Goal: Find specific page/section: Find specific page/section

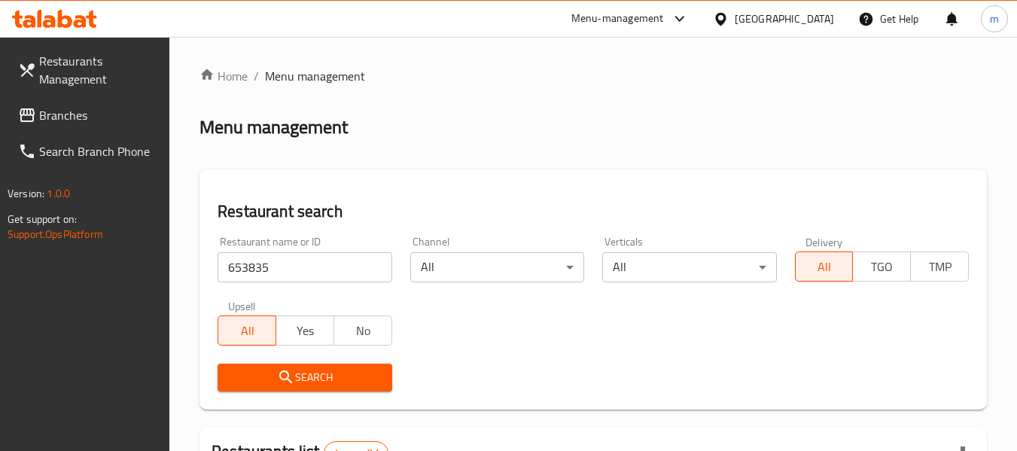
scroll to position [202, 0]
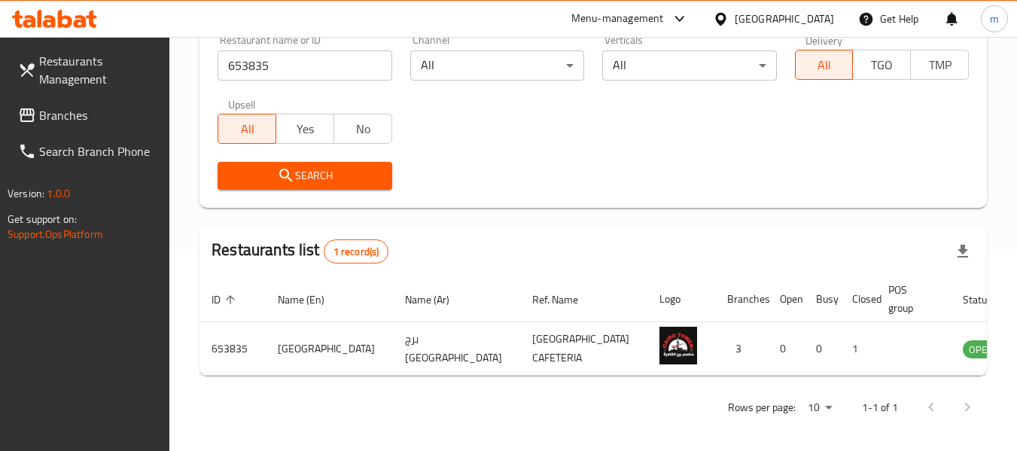
click at [756, 17] on div "[GEOGRAPHIC_DATA]" at bounding box center [784, 19] width 99 height 17
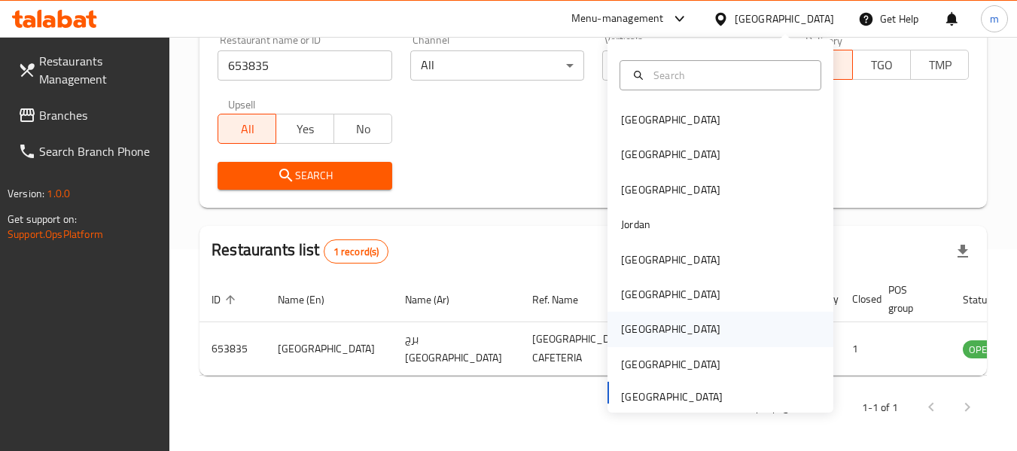
click at [623, 329] on div "[GEOGRAPHIC_DATA]" at bounding box center [670, 329] width 99 height 17
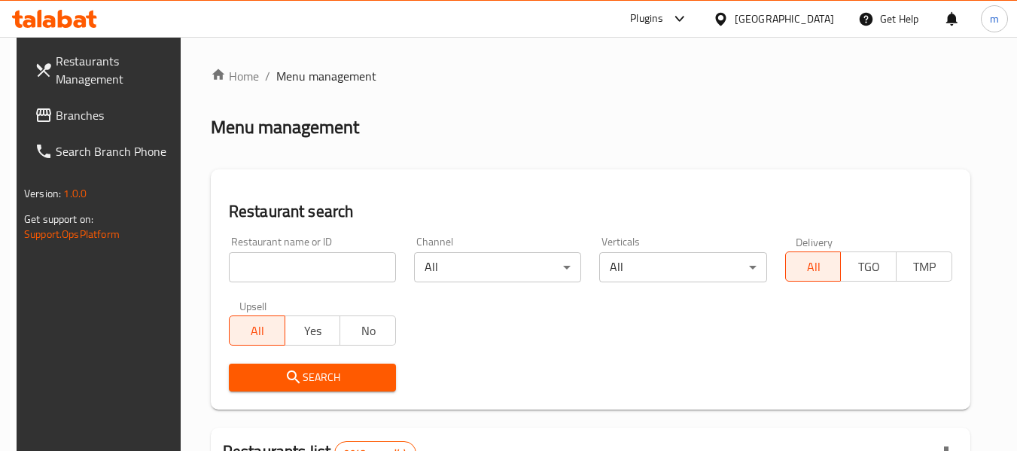
click at [56, 118] on span "Branches" at bounding box center [115, 115] width 119 height 18
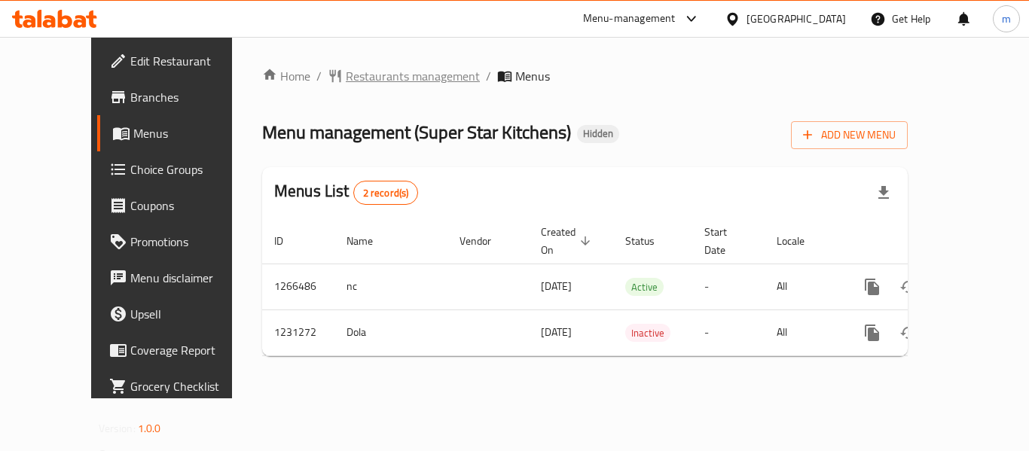
click at [346, 72] on span "Restaurants management" at bounding box center [413, 76] width 134 height 18
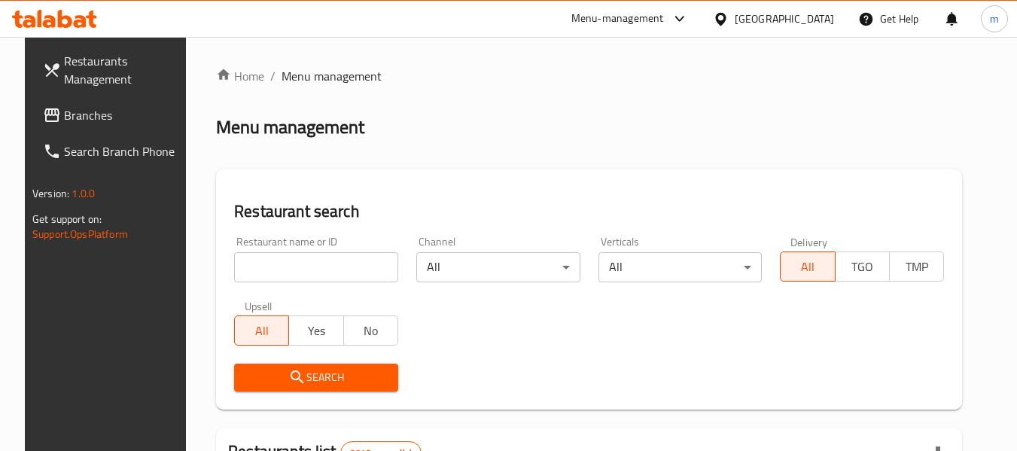
click at [316, 261] on input "search" at bounding box center [316, 267] width 164 height 30
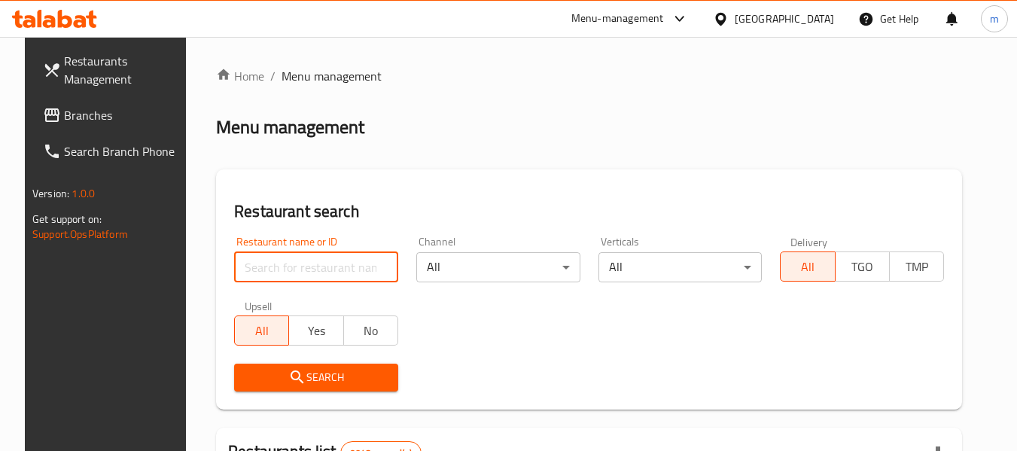
paste input "676808"
type input "676808"
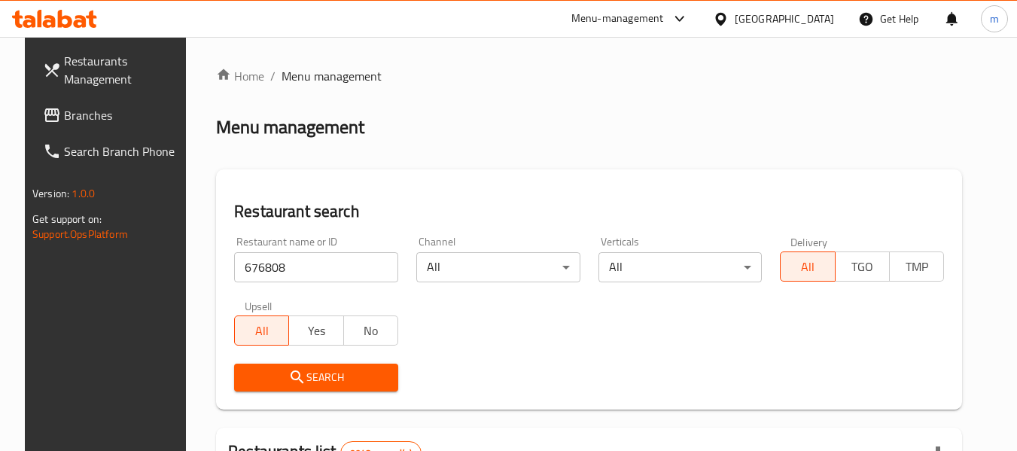
click at [329, 368] on span "Search" at bounding box center [316, 377] width 140 height 19
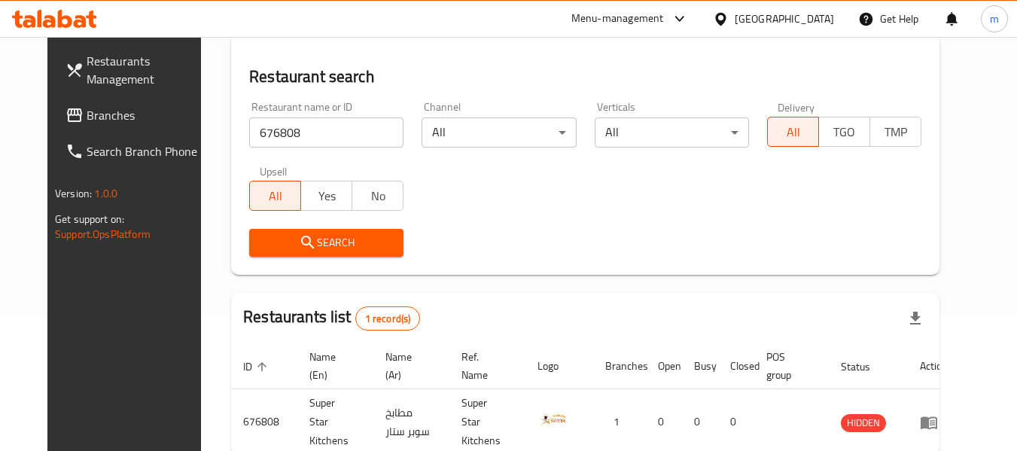
scroll to position [202, 0]
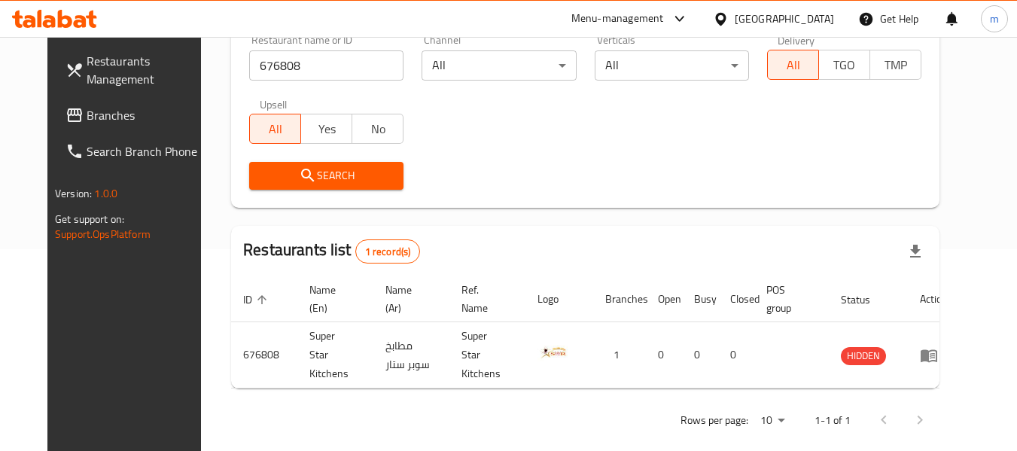
click at [87, 117] on span "Branches" at bounding box center [146, 115] width 119 height 18
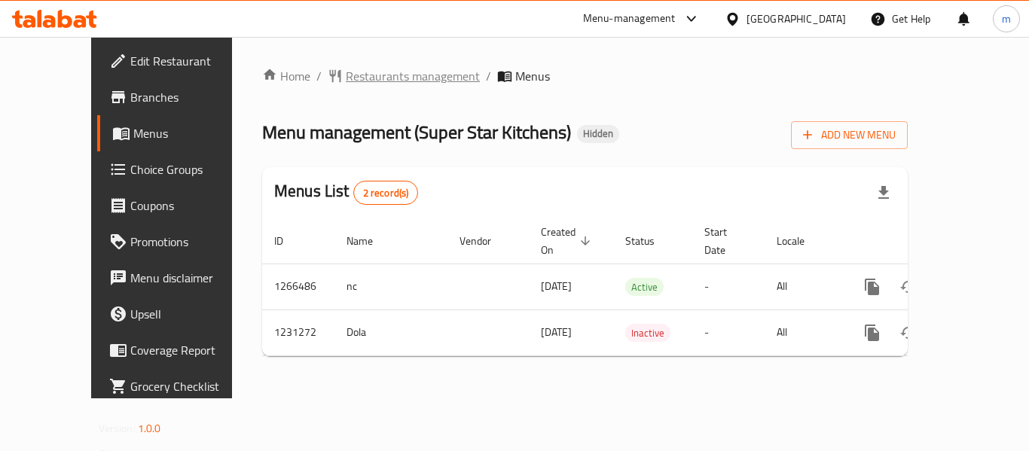
click at [365, 76] on span "Restaurants management" at bounding box center [413, 76] width 134 height 18
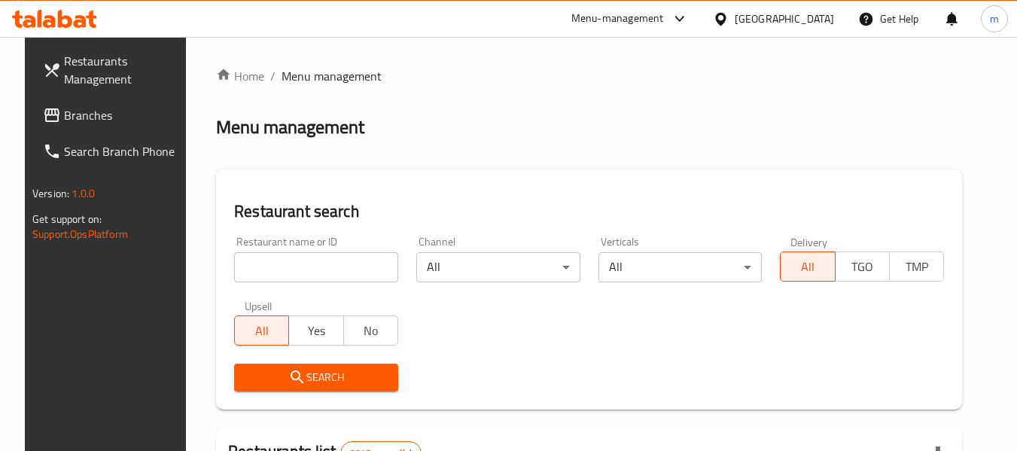
click at [334, 264] on input "search" at bounding box center [316, 267] width 164 height 30
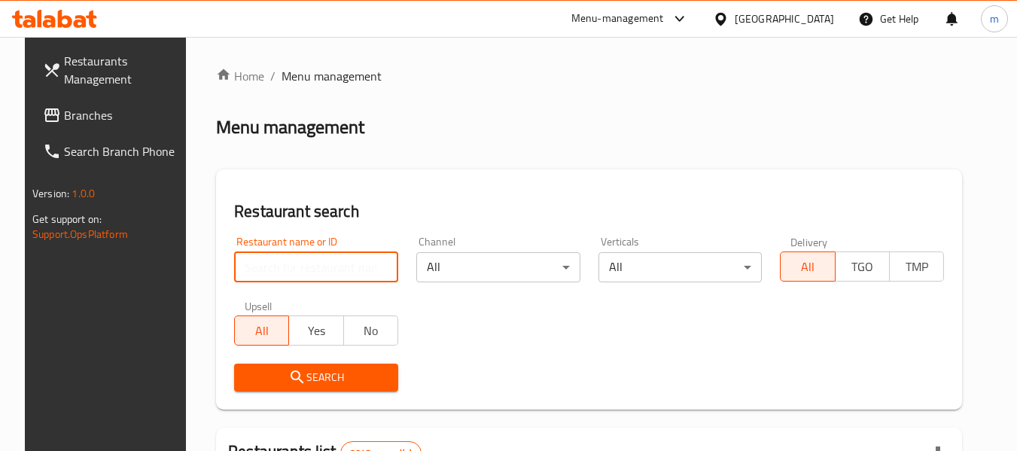
paste input "676808"
type input "676808"
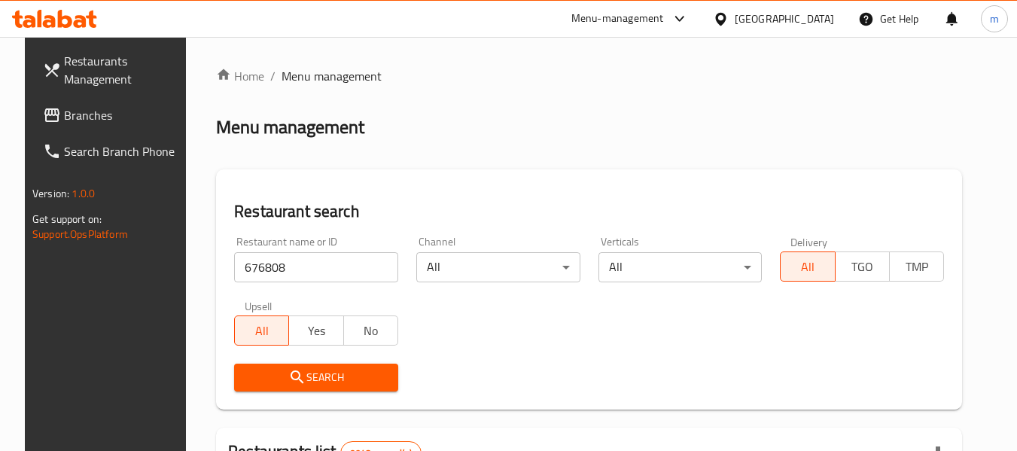
click at [322, 377] on span "Search" at bounding box center [316, 377] width 140 height 19
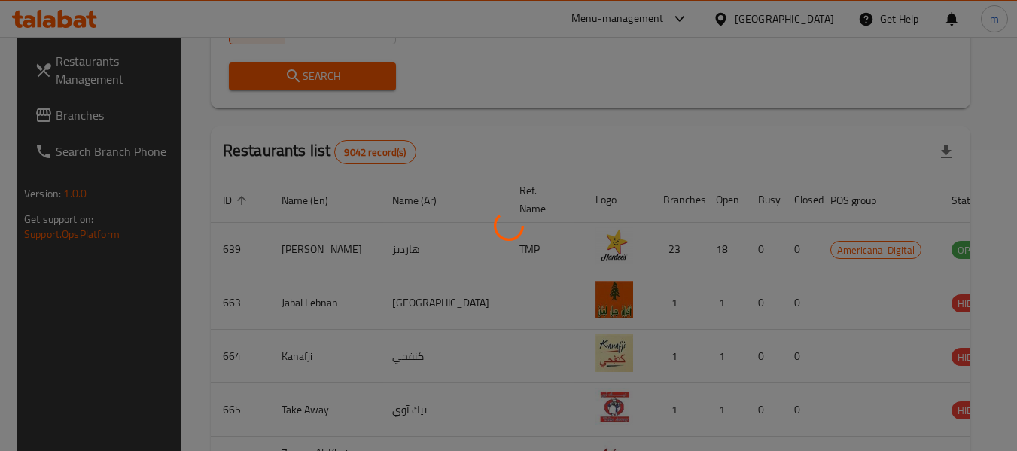
scroll to position [208, 0]
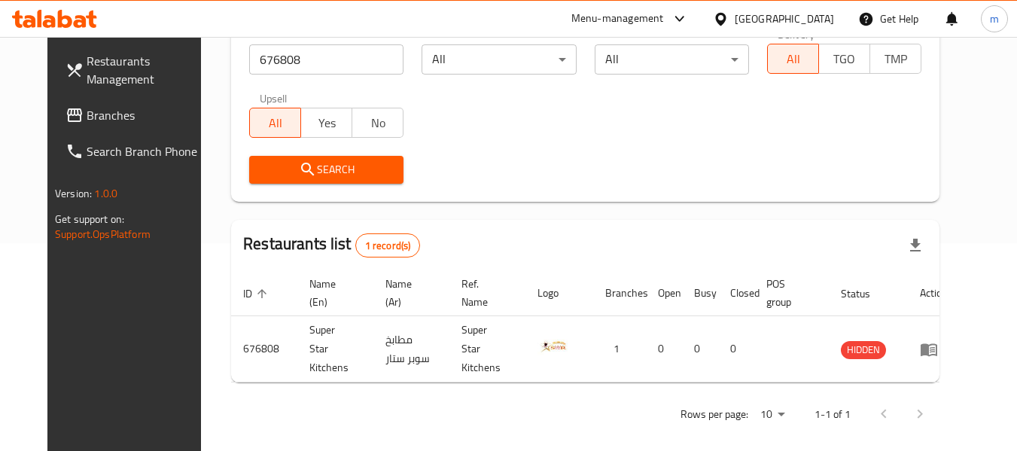
click at [821, 22] on div "[GEOGRAPHIC_DATA]" at bounding box center [784, 19] width 99 height 17
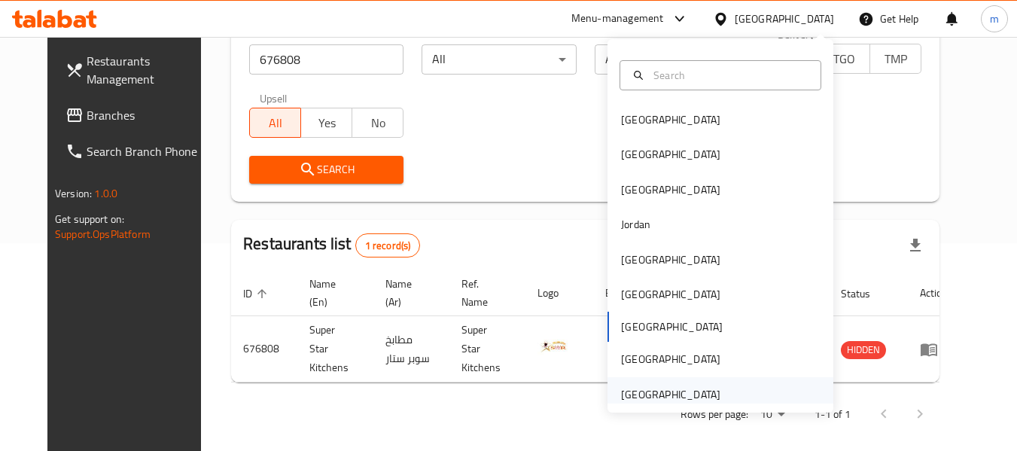
click at [712, 398] on div "[GEOGRAPHIC_DATA]" at bounding box center [671, 394] width 124 height 35
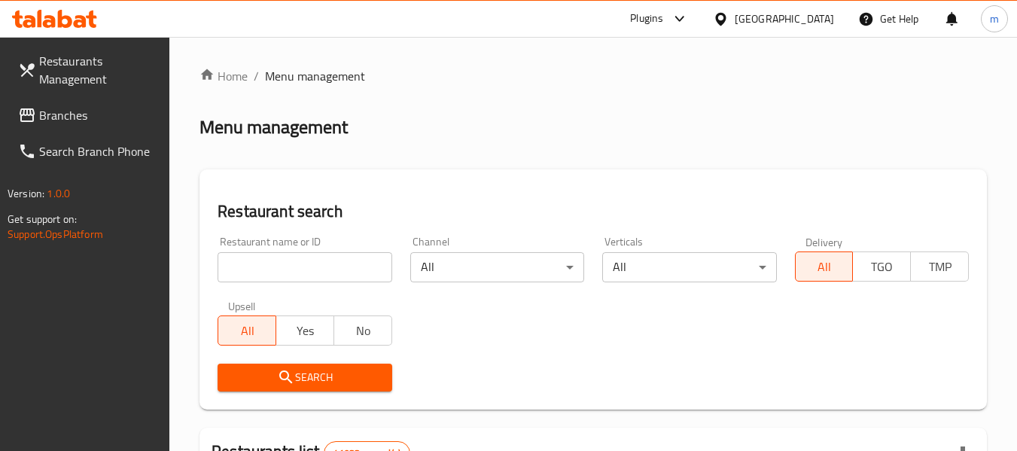
click at [81, 108] on span "Branches" at bounding box center [98, 115] width 119 height 18
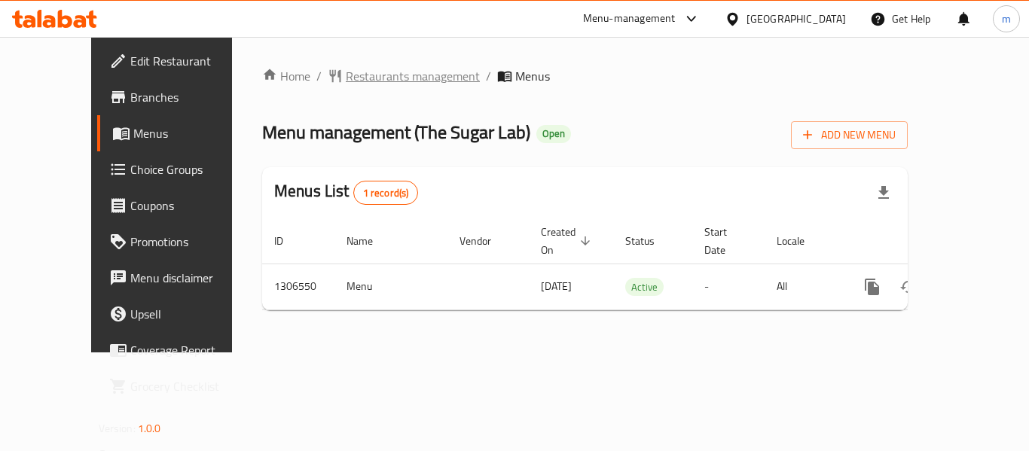
click at [367, 69] on span "Restaurants management" at bounding box center [413, 76] width 134 height 18
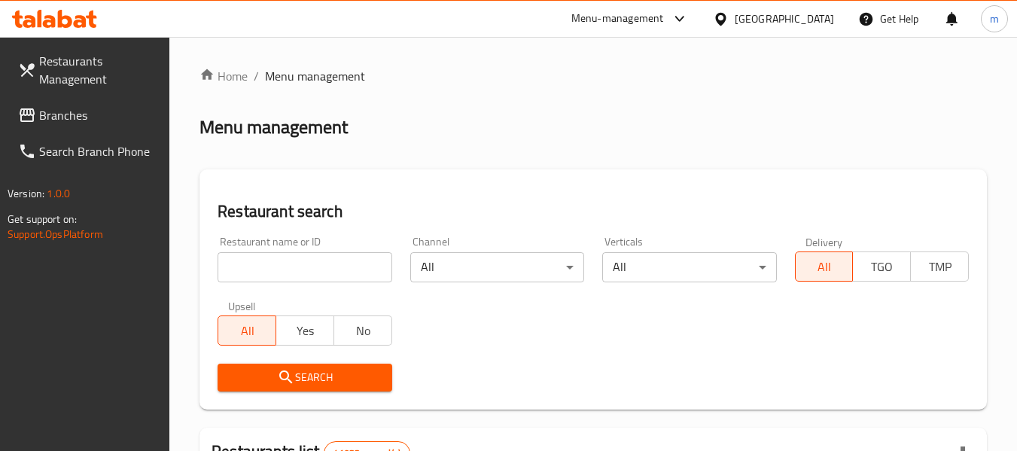
click at [332, 268] on input "search" at bounding box center [305, 267] width 174 height 30
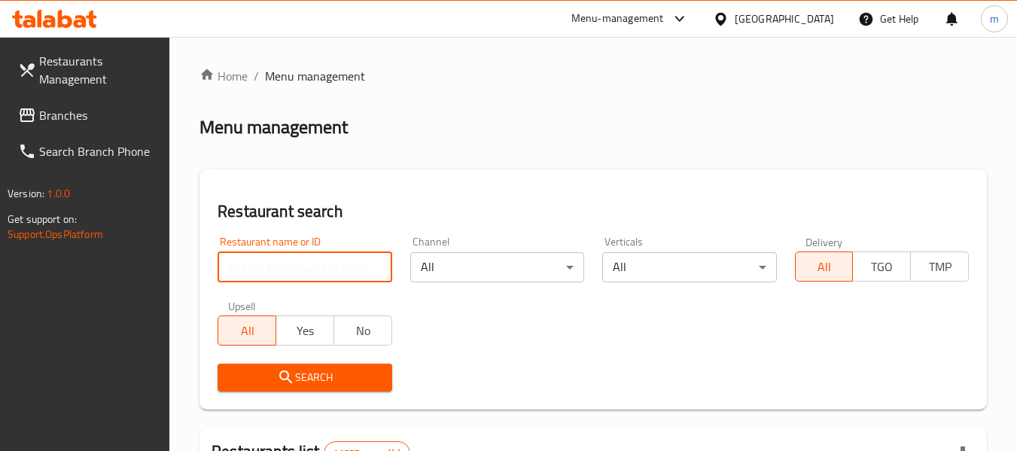
paste input "703776"
type input "703776"
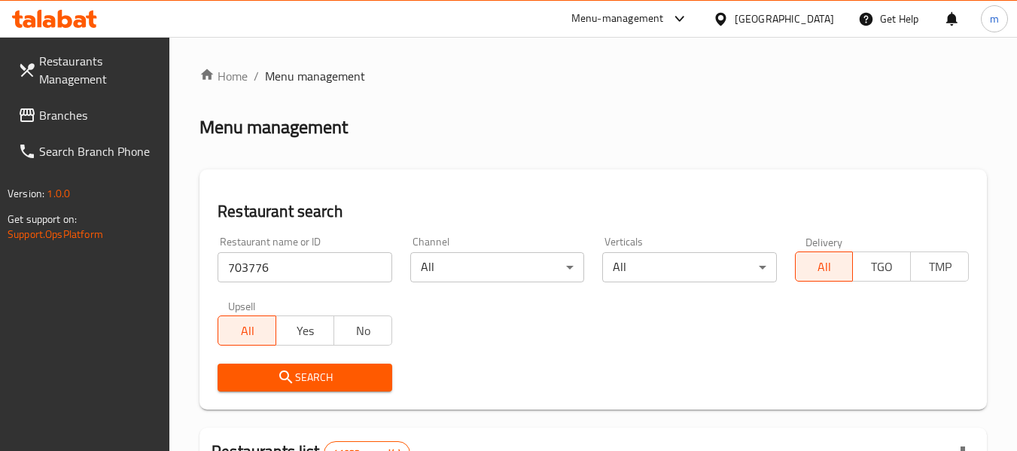
click at [321, 374] on span "Search" at bounding box center [305, 377] width 150 height 19
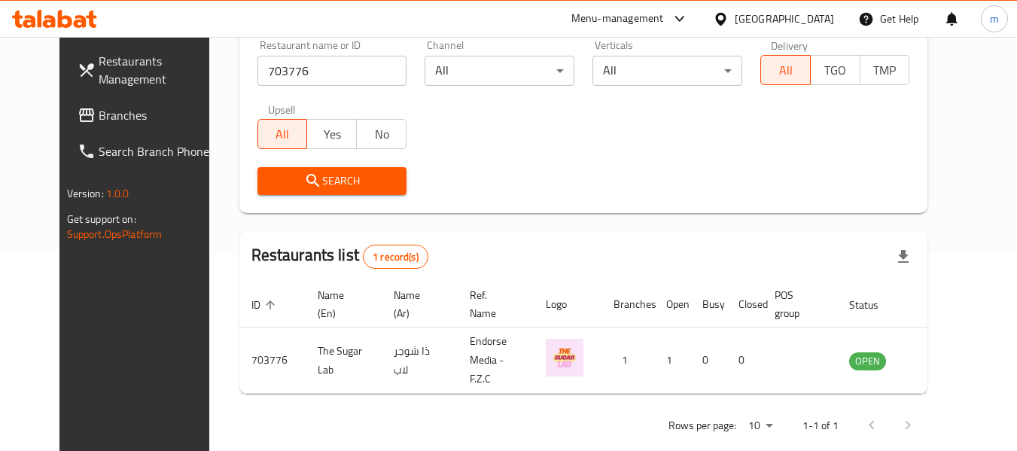
scroll to position [202, 0]
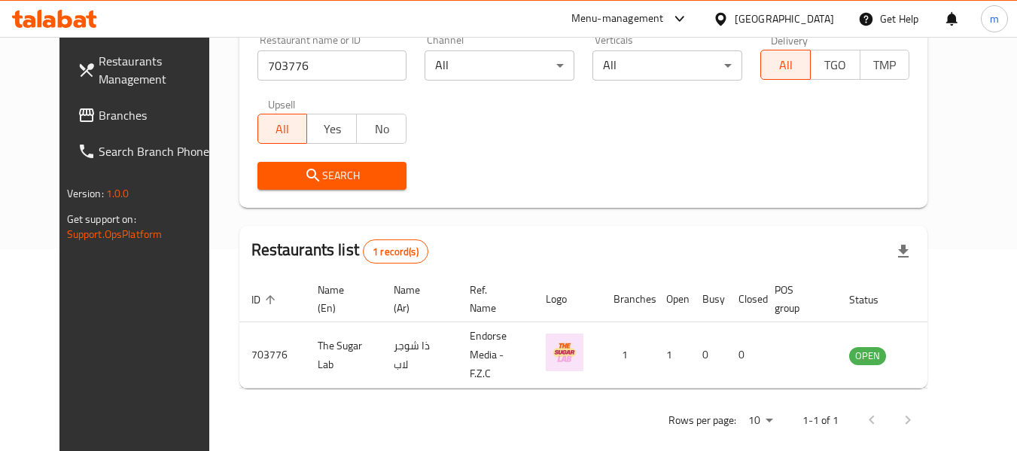
click at [744, 12] on div "[GEOGRAPHIC_DATA]" at bounding box center [784, 19] width 99 height 17
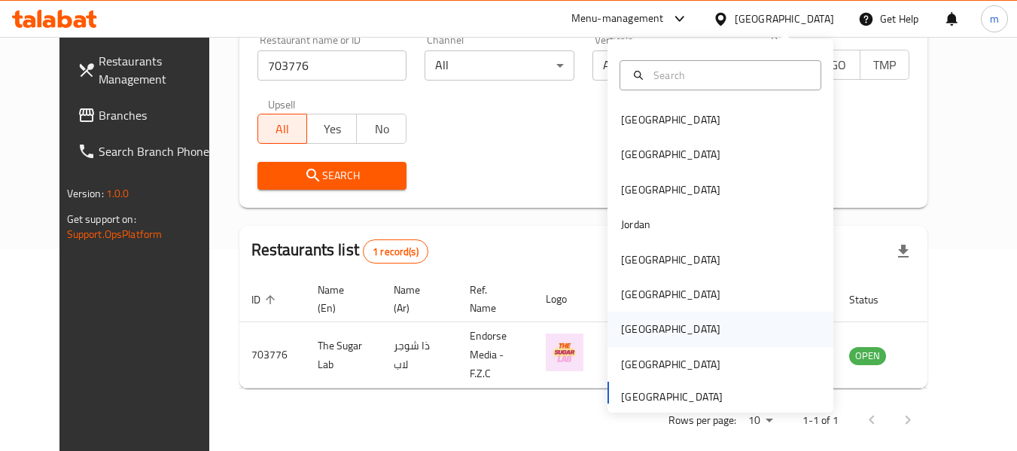
click at [621, 337] on div "[GEOGRAPHIC_DATA]" at bounding box center [670, 329] width 99 height 17
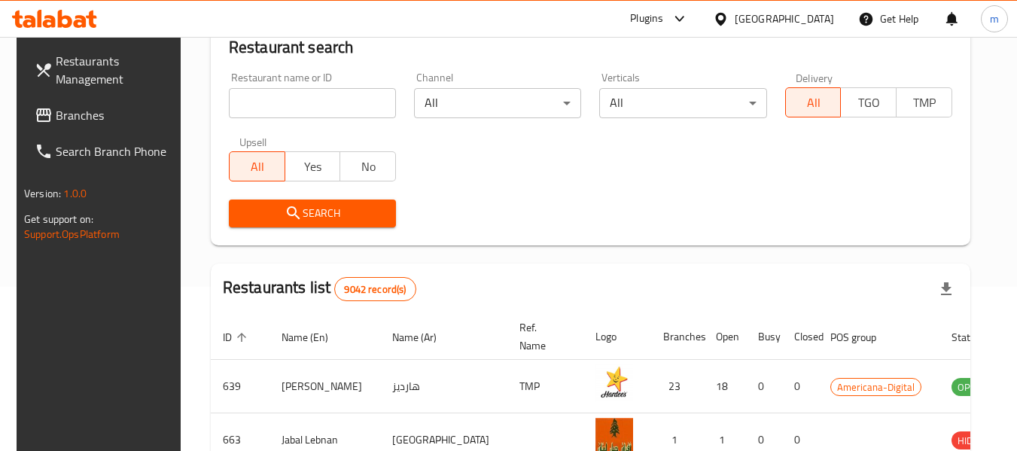
scroll to position [202, 0]
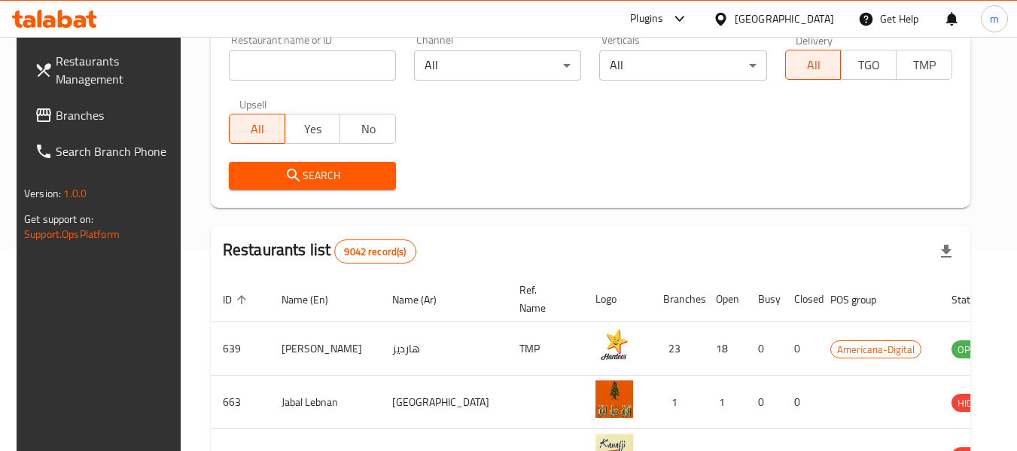
click at [62, 117] on span "Branches" at bounding box center [115, 115] width 119 height 18
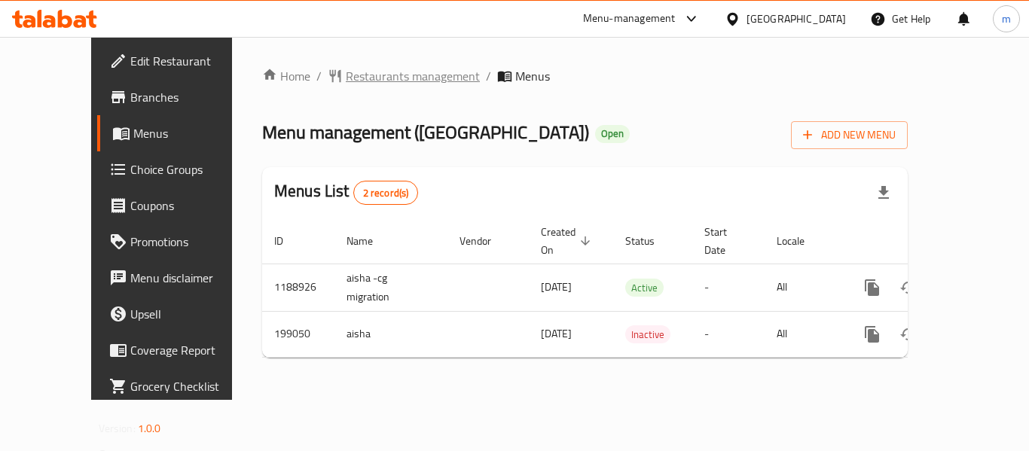
click at [382, 81] on span "Restaurants management" at bounding box center [413, 76] width 134 height 18
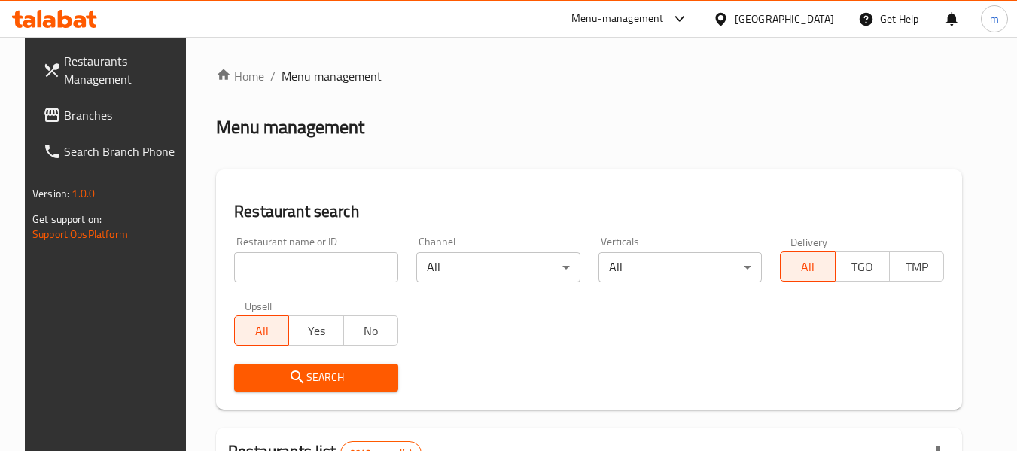
click at [334, 268] on input "search" at bounding box center [316, 267] width 164 height 30
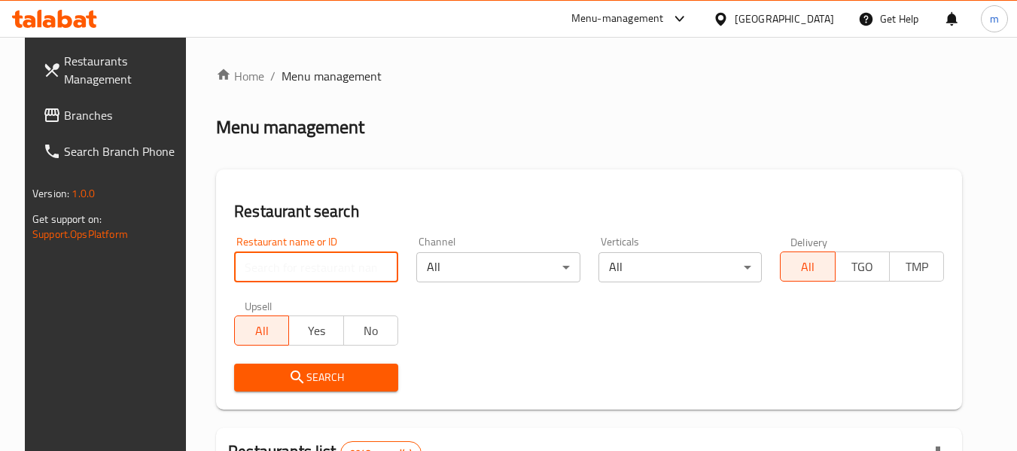
paste input "620964"
type input "620964"
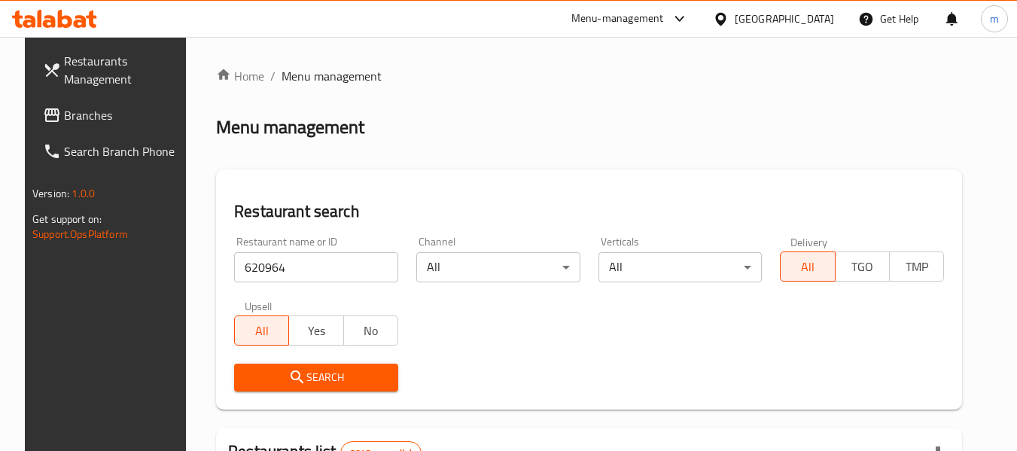
click at [324, 386] on span "Search" at bounding box center [316, 377] width 140 height 19
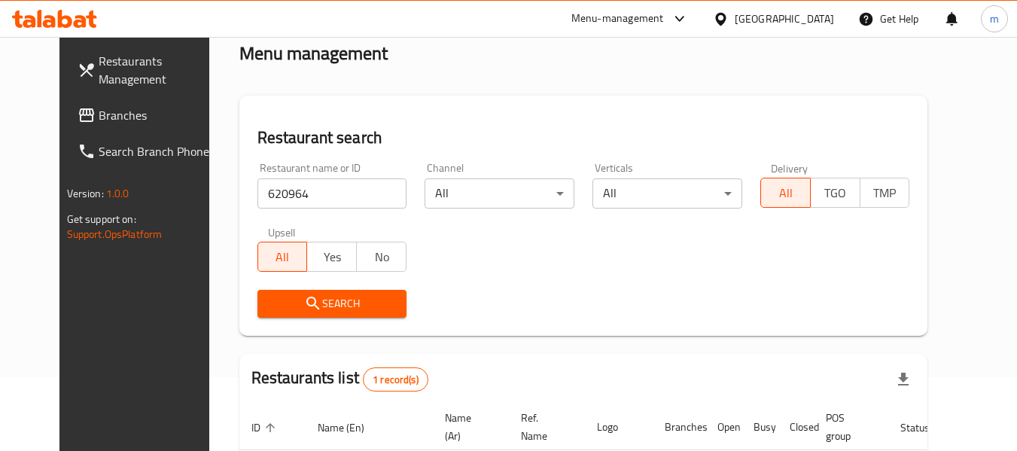
scroll to position [208, 0]
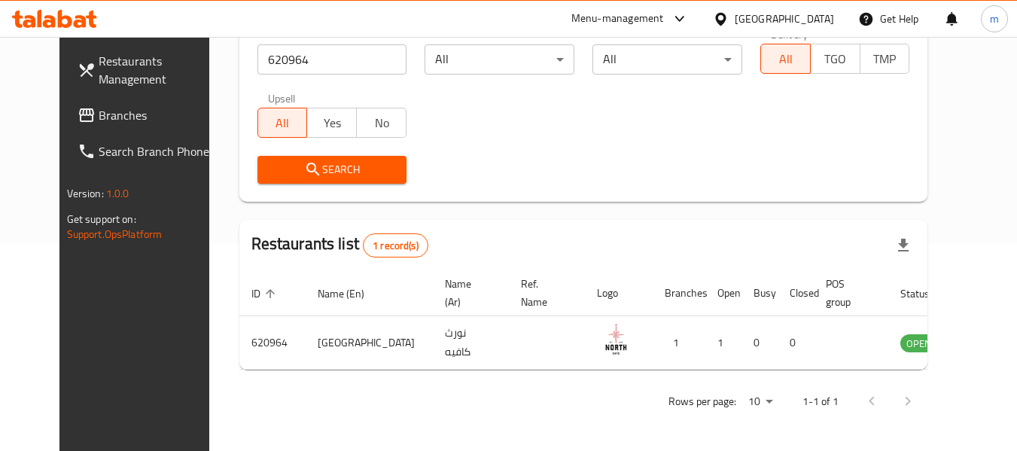
click at [831, 26] on div "[GEOGRAPHIC_DATA]" at bounding box center [784, 19] width 99 height 17
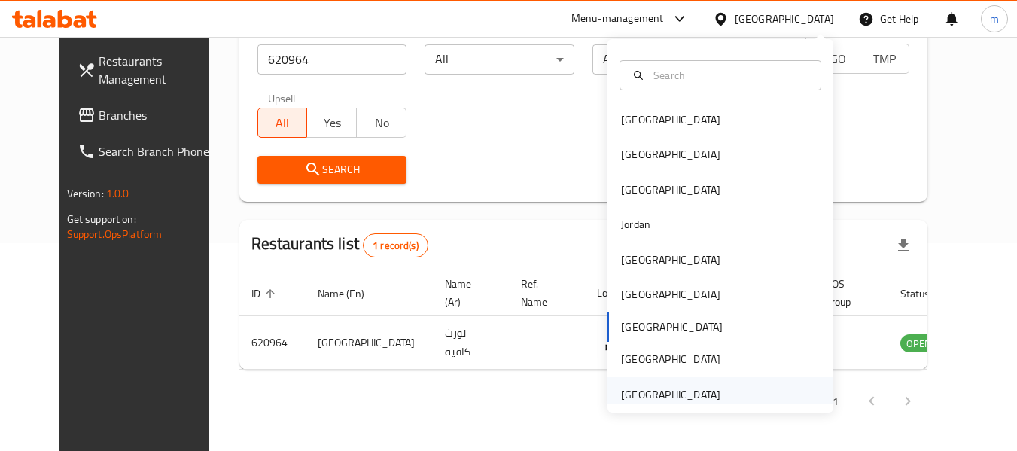
click at [678, 400] on div "[GEOGRAPHIC_DATA]" at bounding box center [670, 394] width 99 height 17
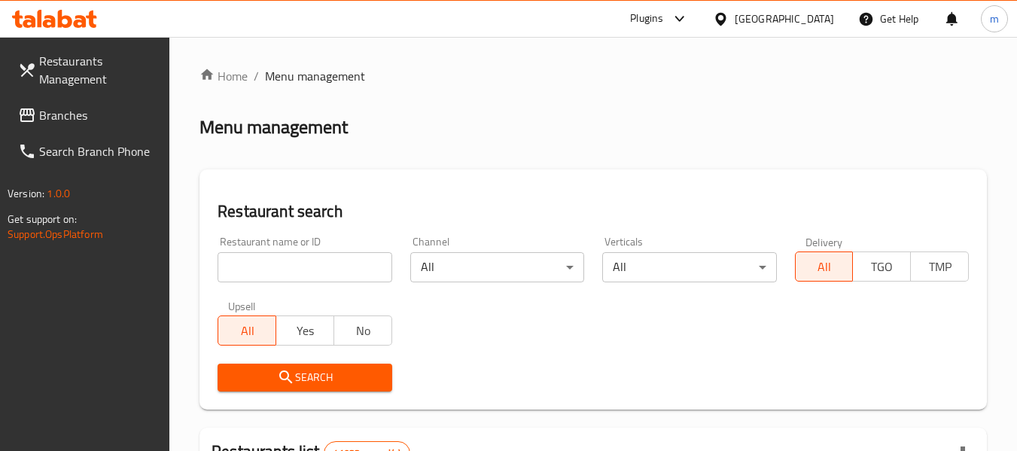
click at [72, 118] on span "Branches" at bounding box center [98, 115] width 119 height 18
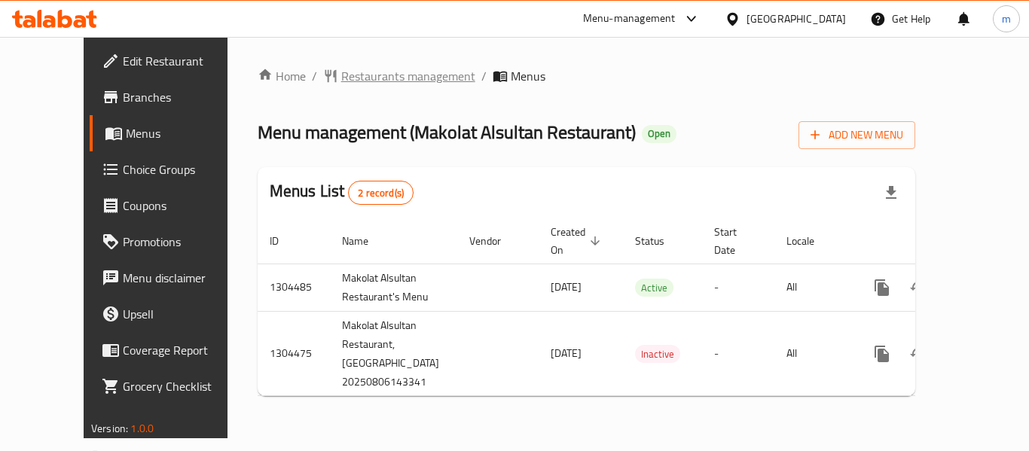
click at [372, 85] on span "Restaurants management" at bounding box center [408, 76] width 134 height 18
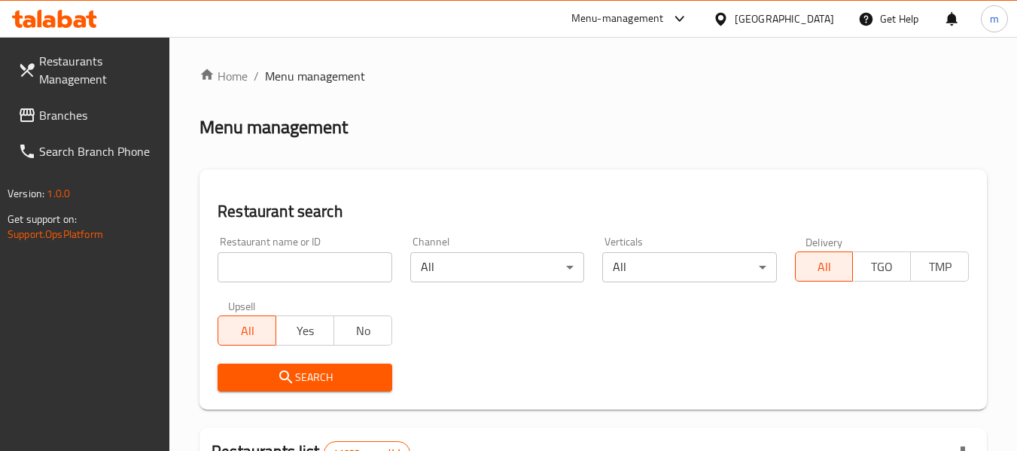
click at [293, 269] on input "search" at bounding box center [305, 267] width 174 height 30
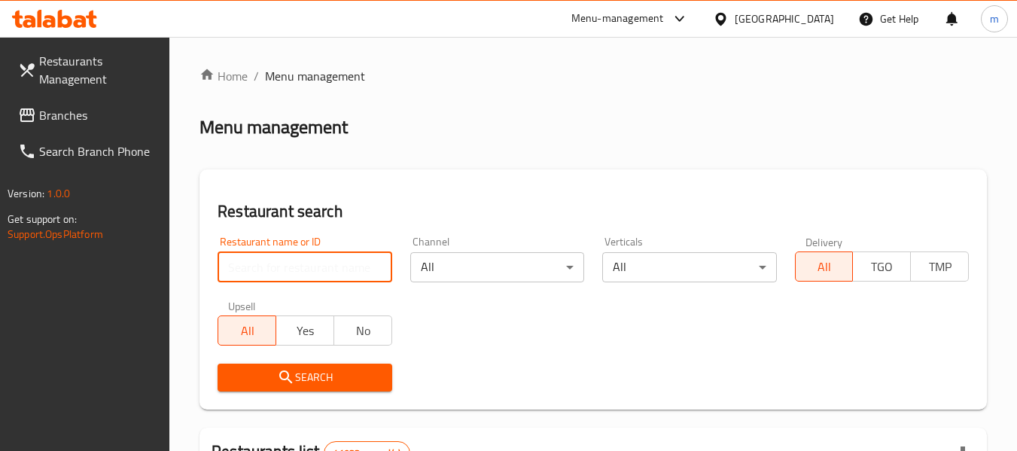
paste input "703267"
type input "703267"
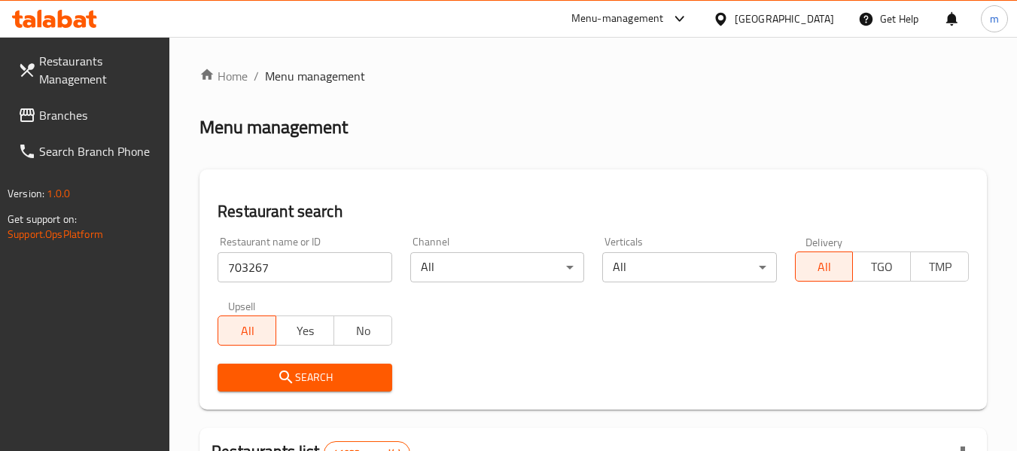
click at [300, 380] on span "Search" at bounding box center [305, 377] width 150 height 19
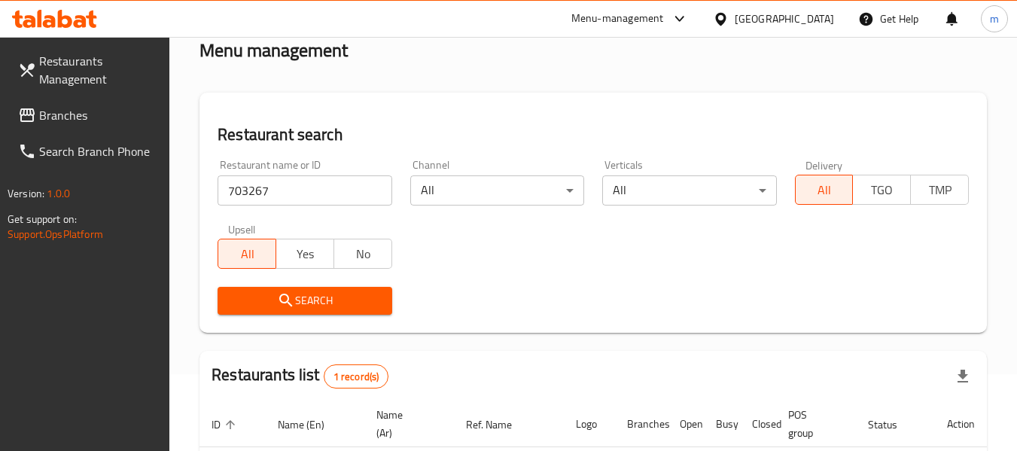
scroll to position [221, 0]
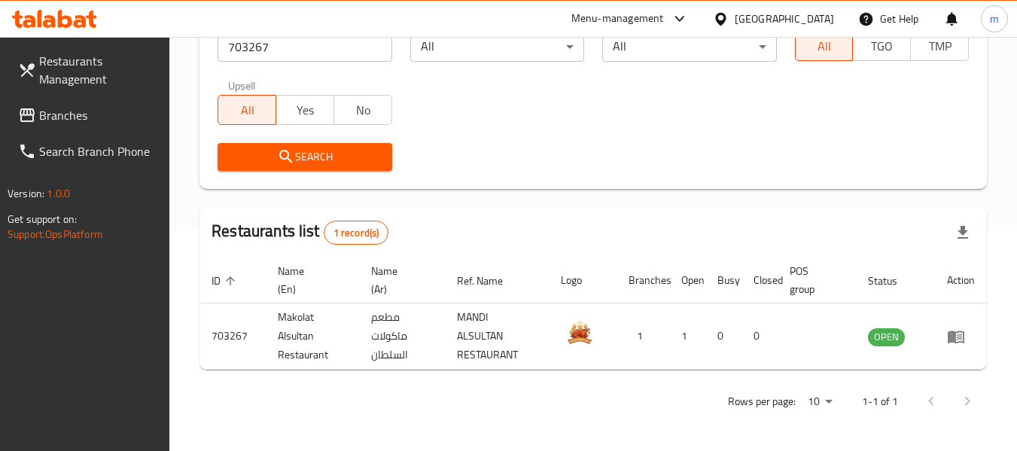
click at [779, 7] on div "[GEOGRAPHIC_DATA]" at bounding box center [773, 19] width 145 height 36
click at [738, 26] on div "[GEOGRAPHIC_DATA]" at bounding box center [784, 19] width 99 height 17
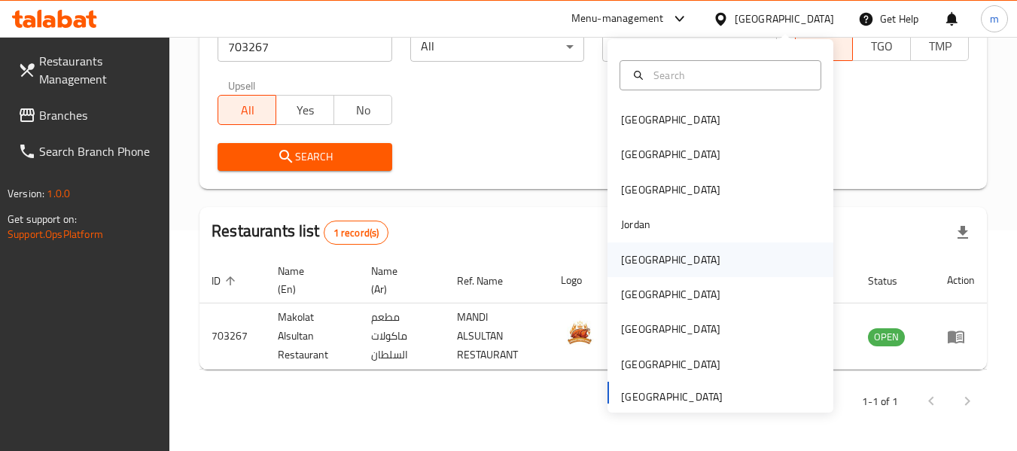
click at [636, 257] on div "[GEOGRAPHIC_DATA]" at bounding box center [670, 260] width 99 height 17
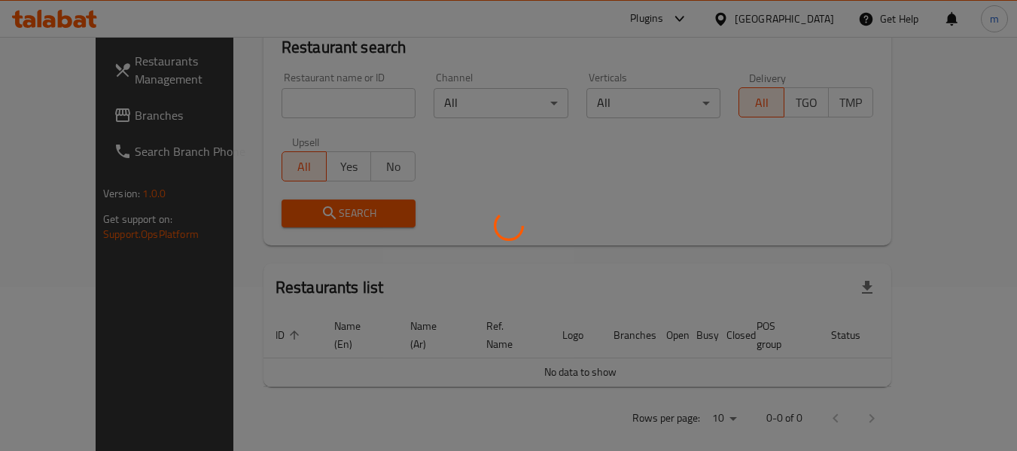
scroll to position [221, 0]
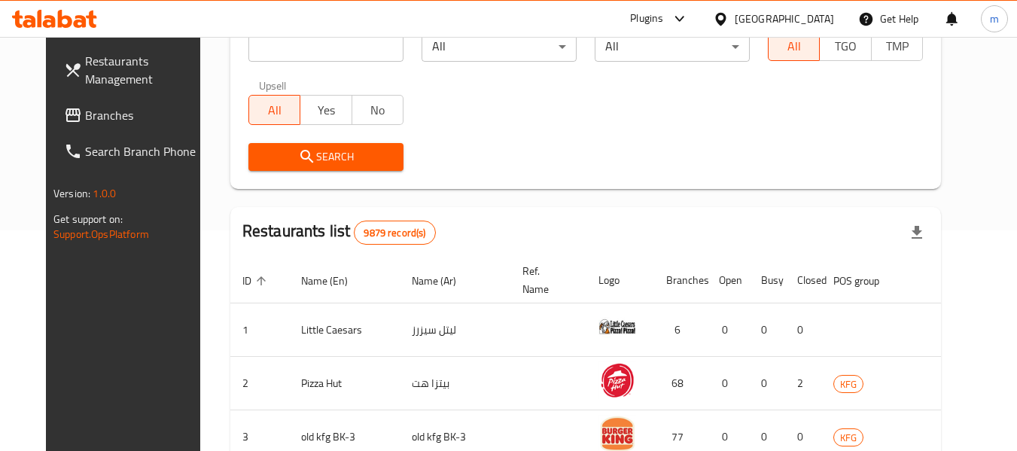
click at [85, 118] on span "Branches" at bounding box center [144, 115] width 119 height 18
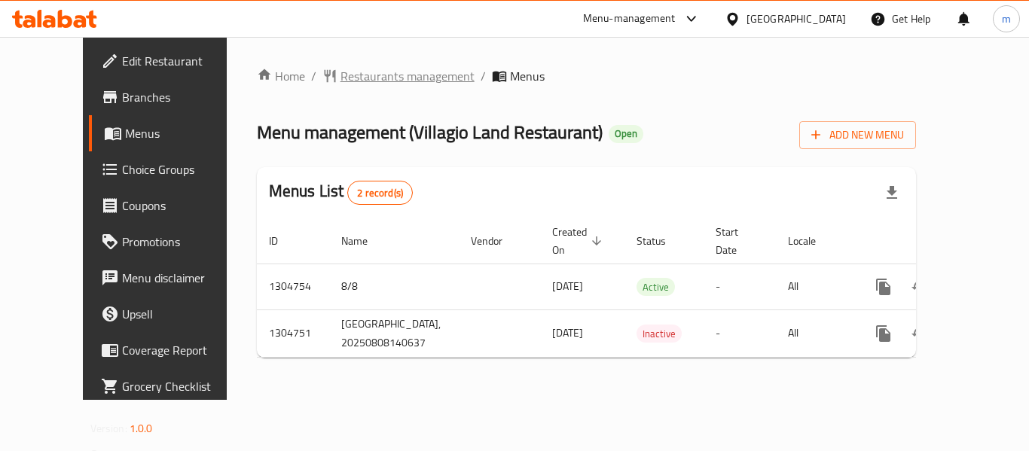
click at [340, 82] on span "Restaurants management" at bounding box center [407, 76] width 134 height 18
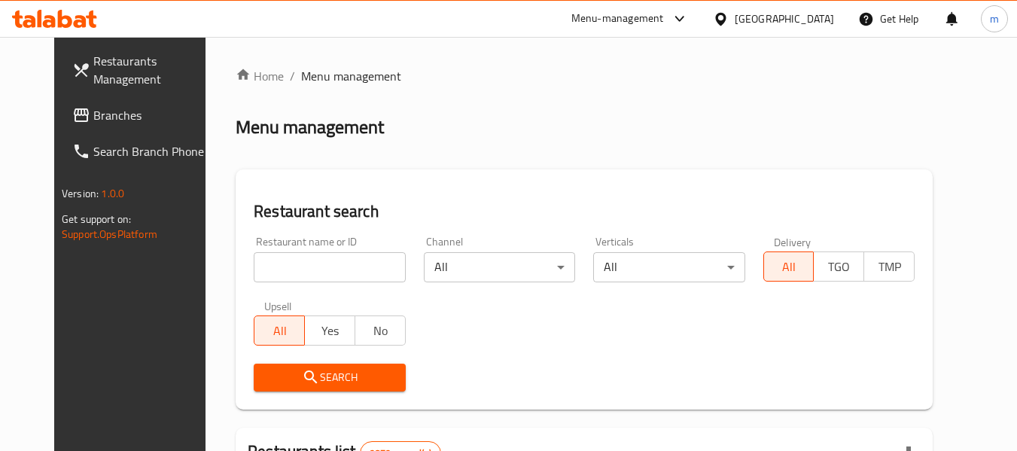
click at [316, 268] on input "search" at bounding box center [329, 267] width 151 height 30
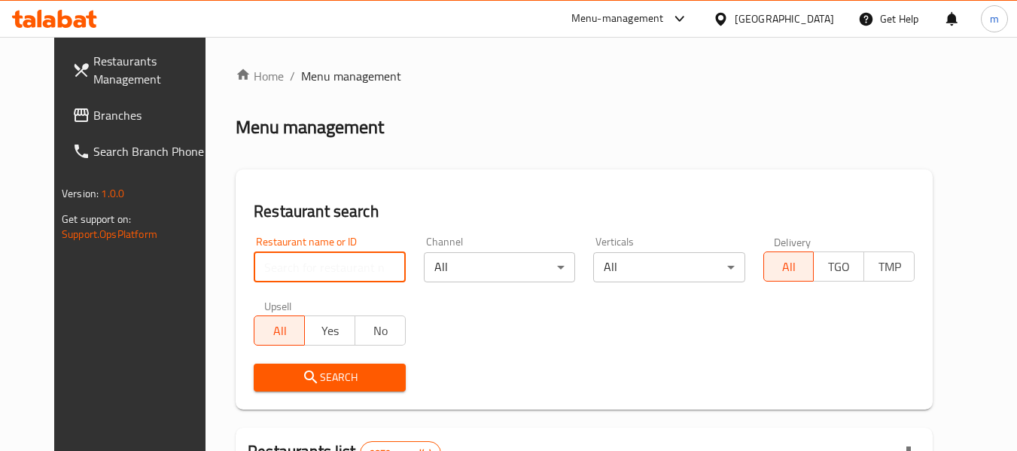
paste input "703403"
type input "703403"
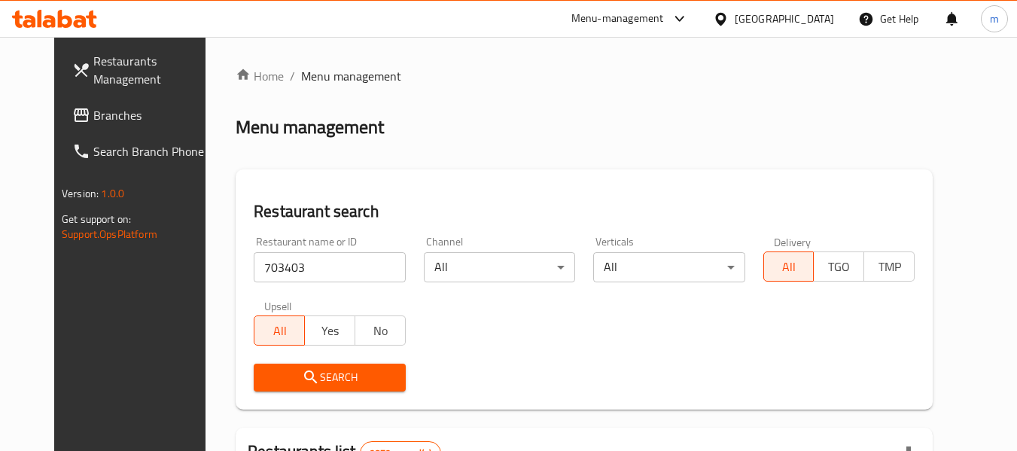
click at [312, 367] on button "Search" at bounding box center [329, 378] width 151 height 28
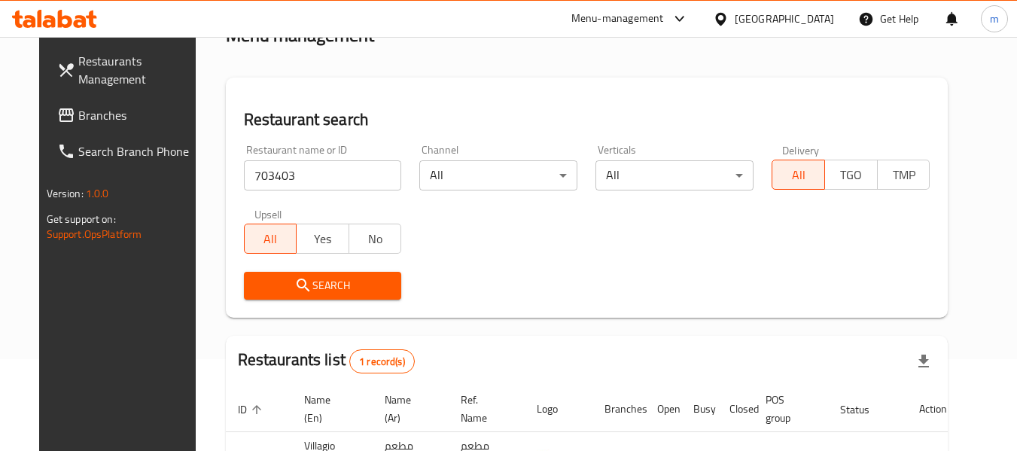
scroll to position [202, 0]
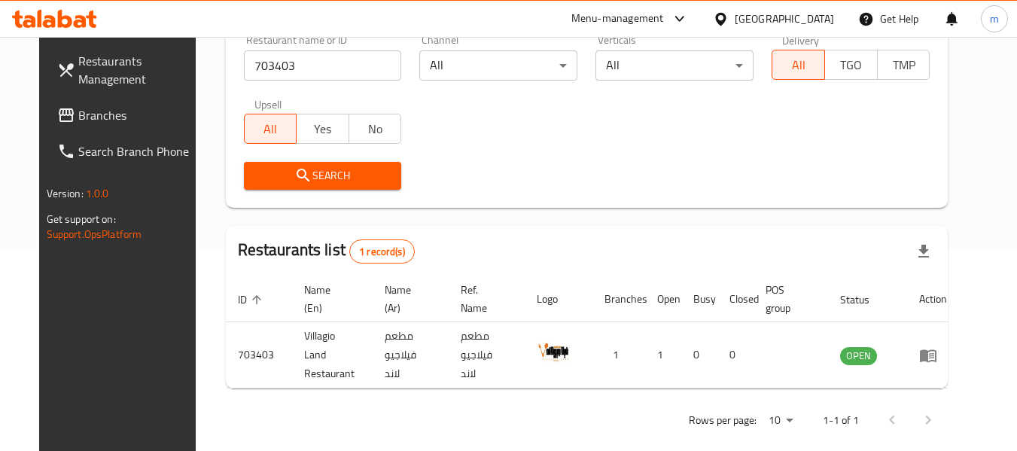
click at [78, 120] on span "Branches" at bounding box center [137, 115] width 119 height 18
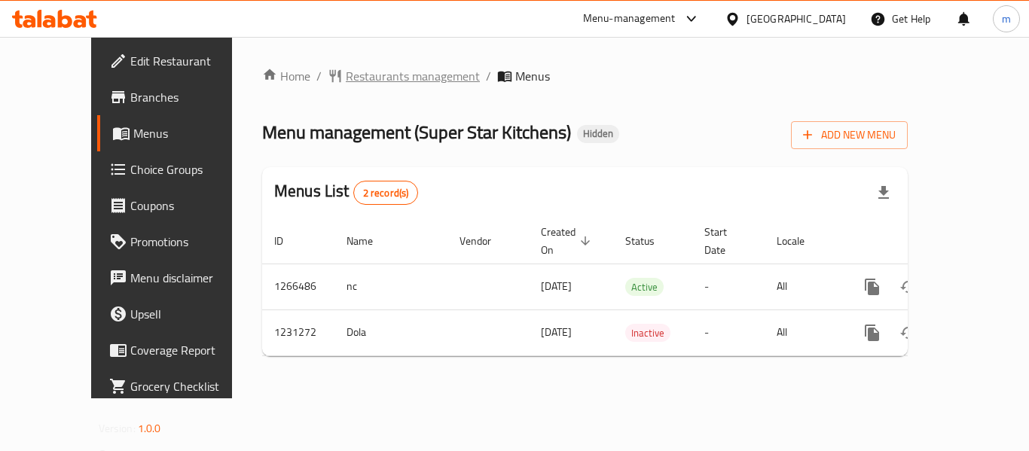
click at [346, 78] on span "Restaurants management" at bounding box center [413, 76] width 134 height 18
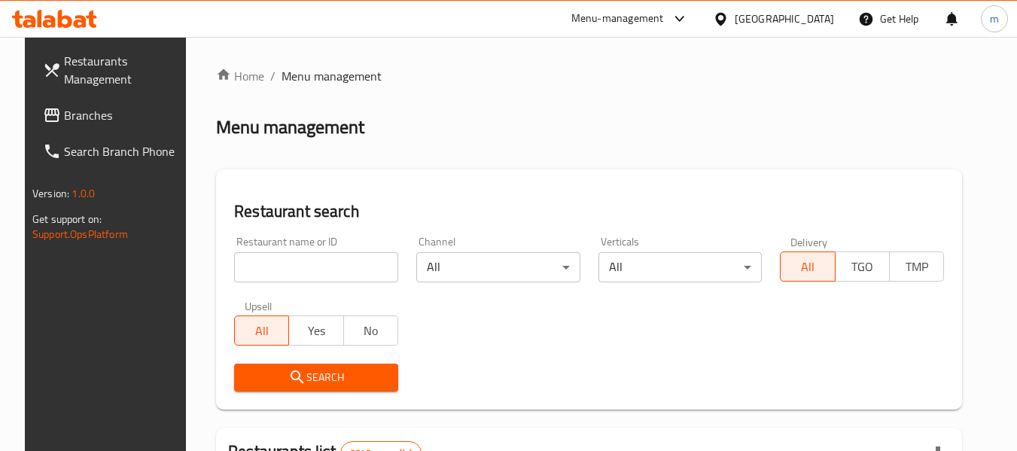
click at [325, 272] on input "search" at bounding box center [316, 267] width 164 height 30
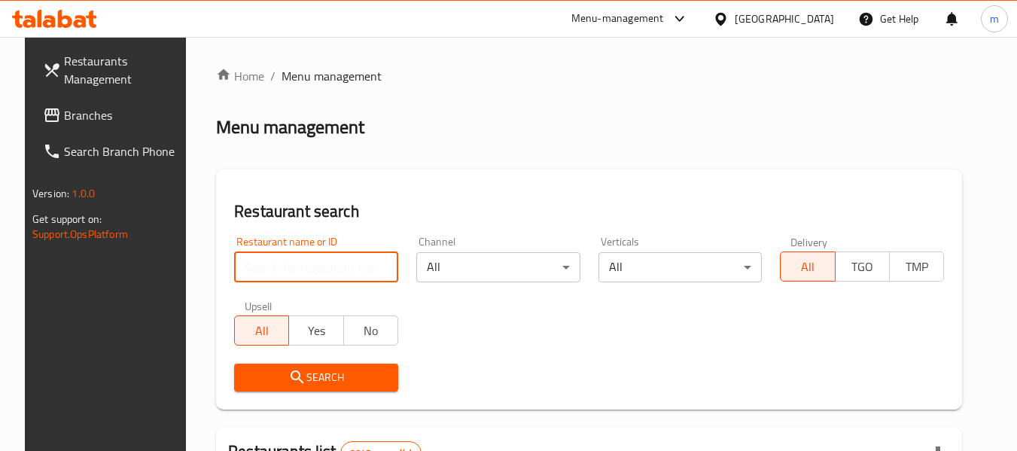
paste input "676808"
type input "676808"
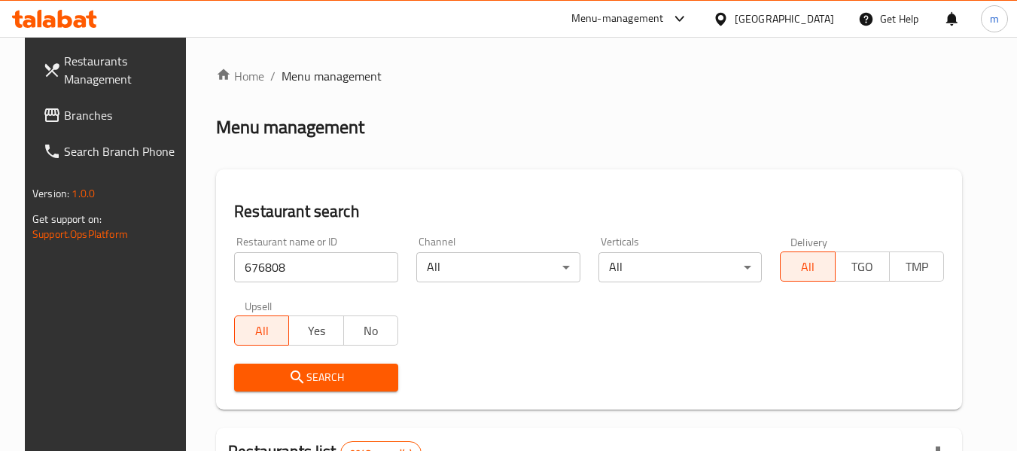
click at [292, 371] on icon "submit" at bounding box center [297, 377] width 18 height 18
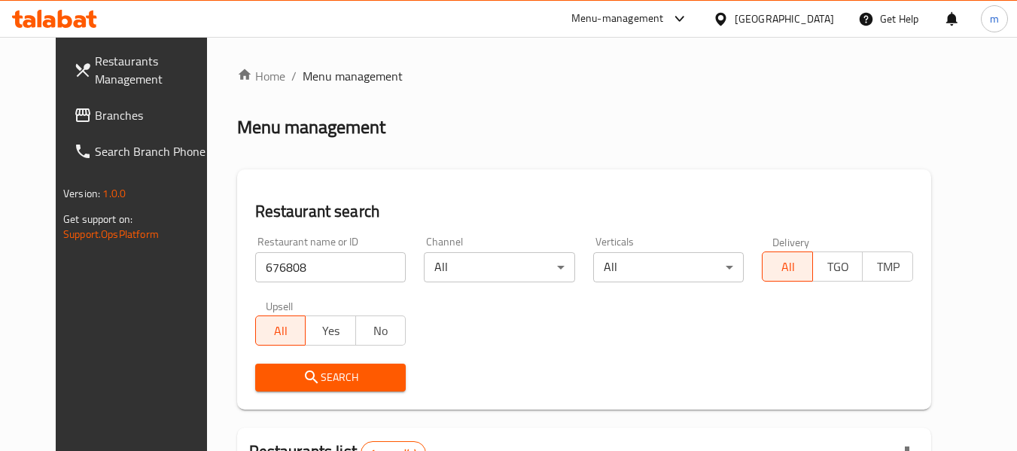
scroll to position [202, 0]
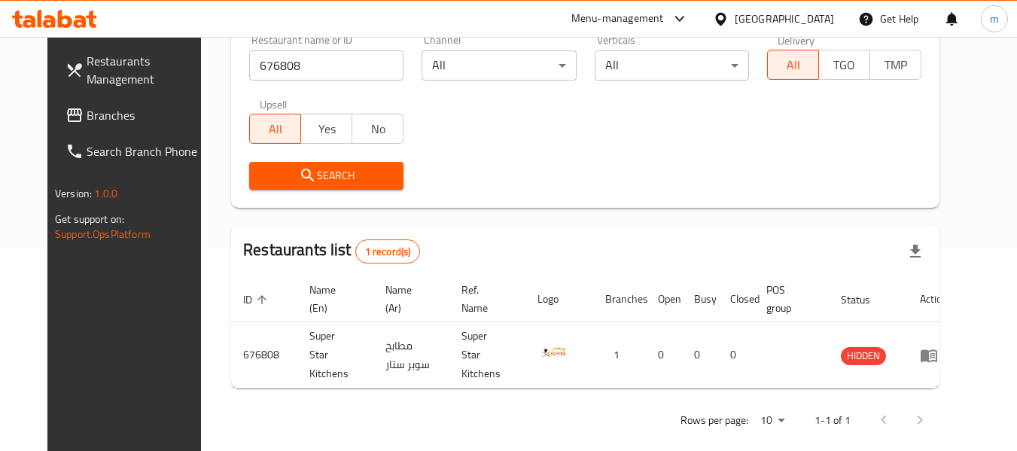
click at [813, 22] on div "[GEOGRAPHIC_DATA]" at bounding box center [784, 19] width 99 height 17
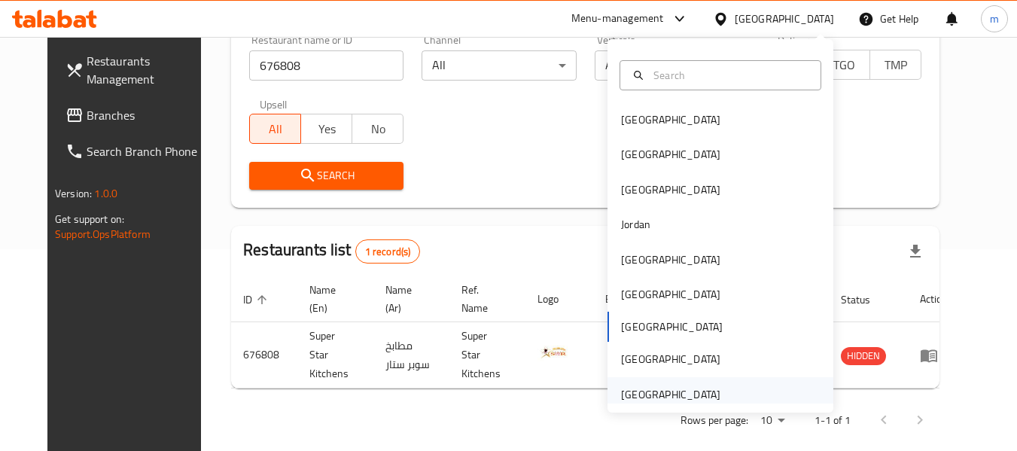
click at [674, 389] on div "[GEOGRAPHIC_DATA]" at bounding box center [670, 394] width 99 height 17
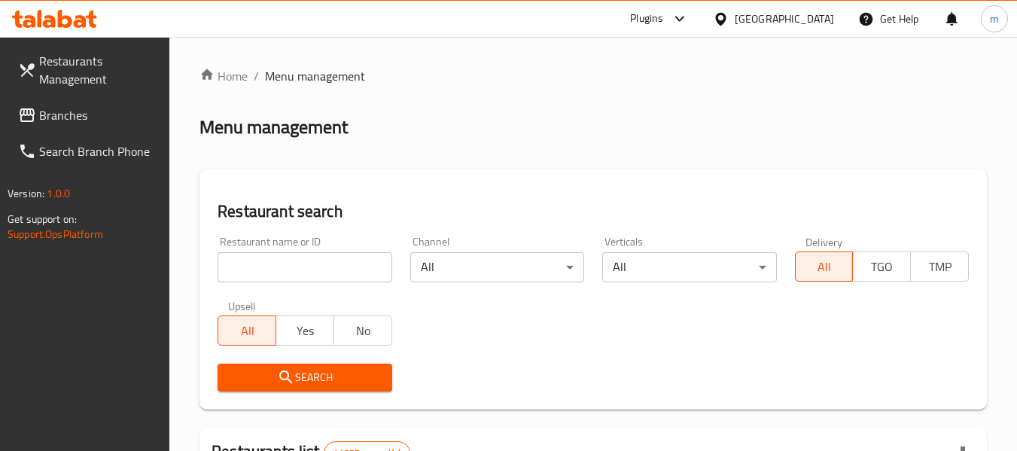
click at [85, 127] on link "Branches" at bounding box center [88, 115] width 164 height 36
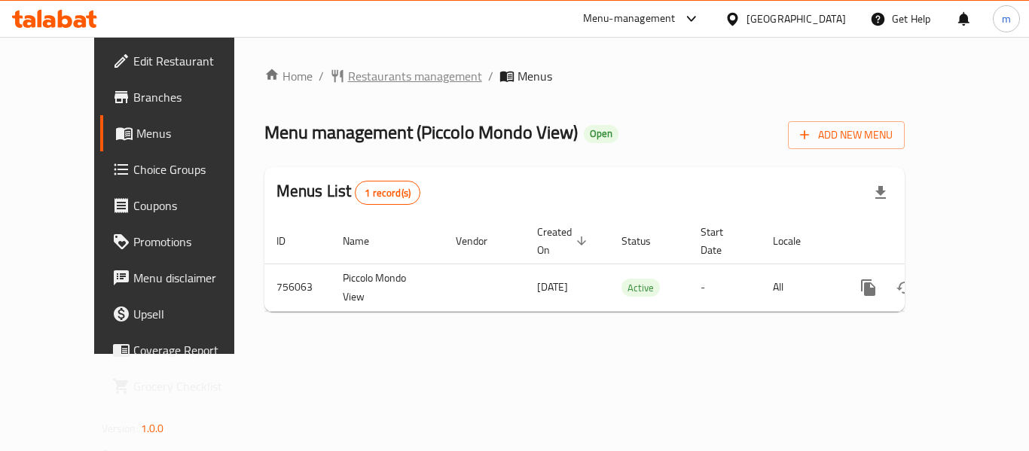
click at [368, 69] on span "Restaurants management" at bounding box center [415, 76] width 134 height 18
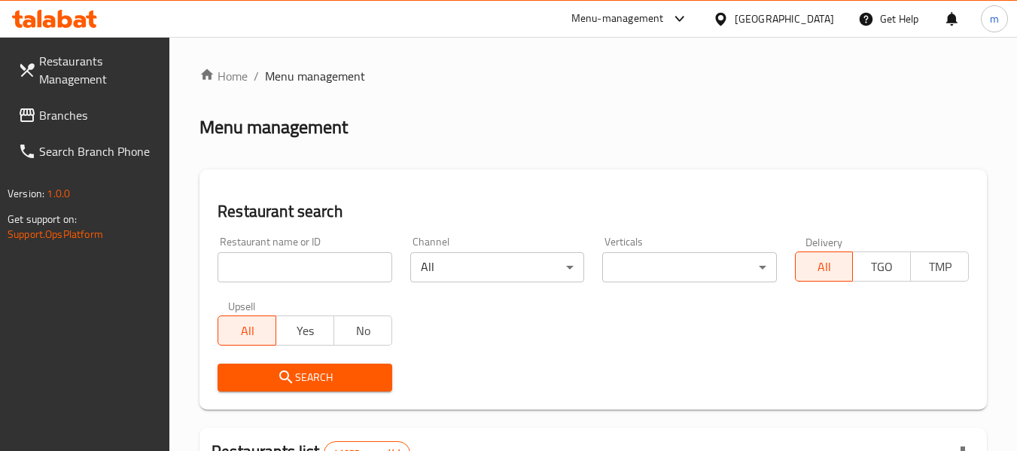
click at [308, 270] on input "search" at bounding box center [305, 267] width 174 height 30
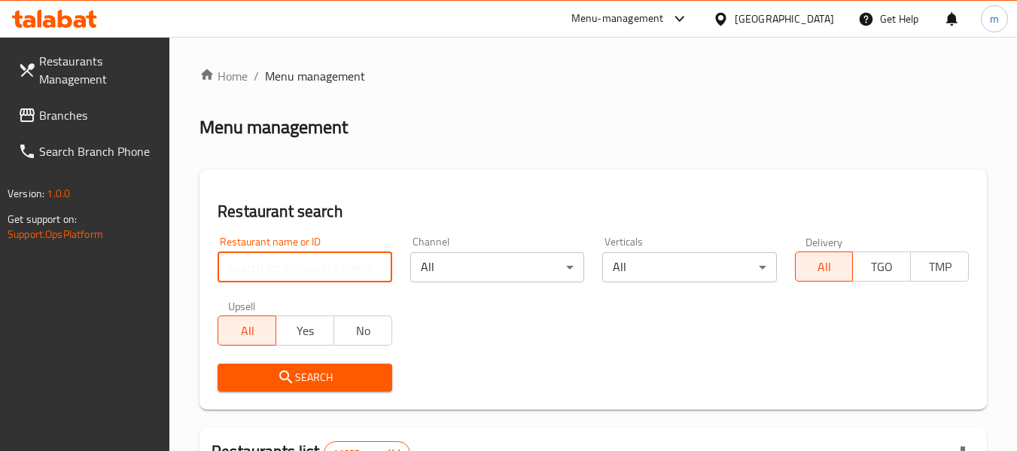
paste input "649646"
type input "649646"
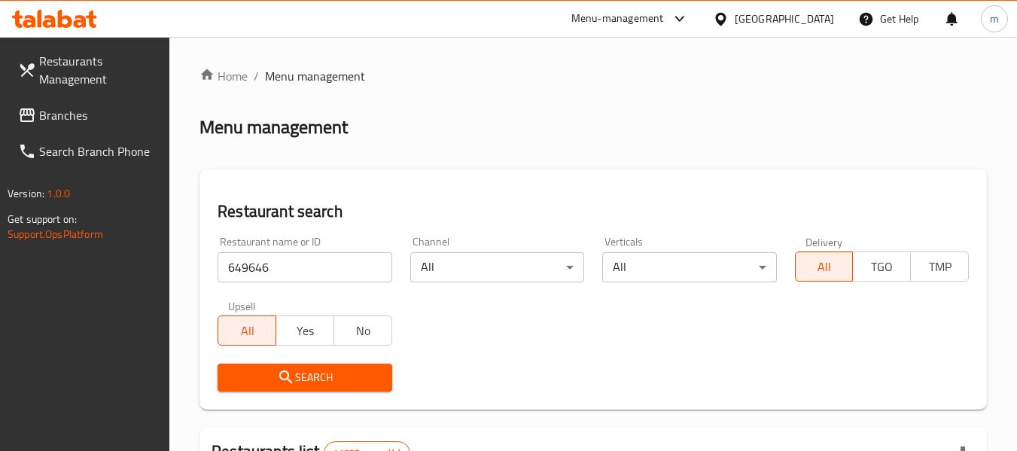
click at [284, 373] on icon "submit" at bounding box center [286, 377] width 18 height 18
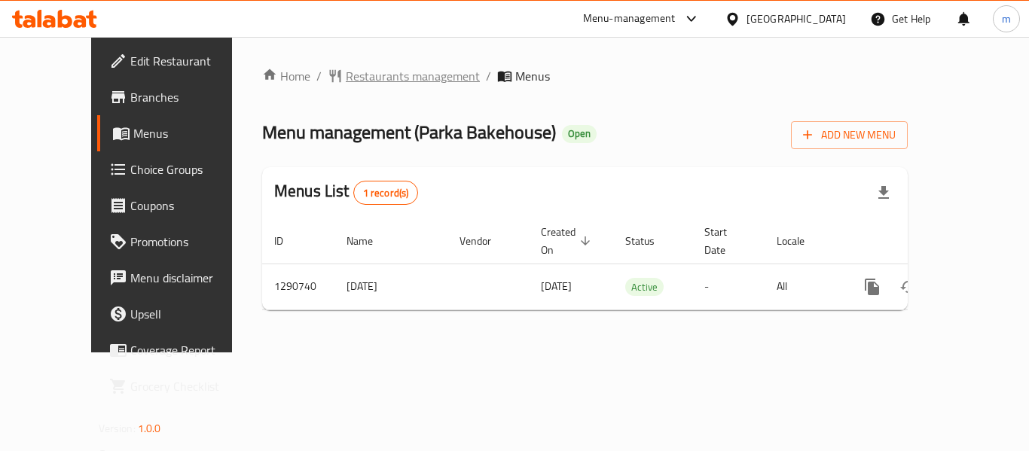
click at [346, 81] on span "Restaurants management" at bounding box center [413, 76] width 134 height 18
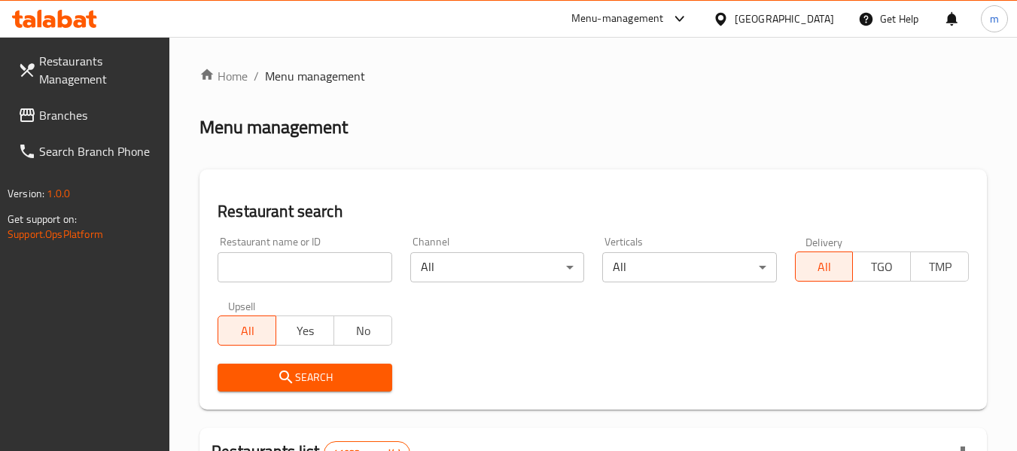
click at [297, 272] on input "search" at bounding box center [305, 267] width 174 height 30
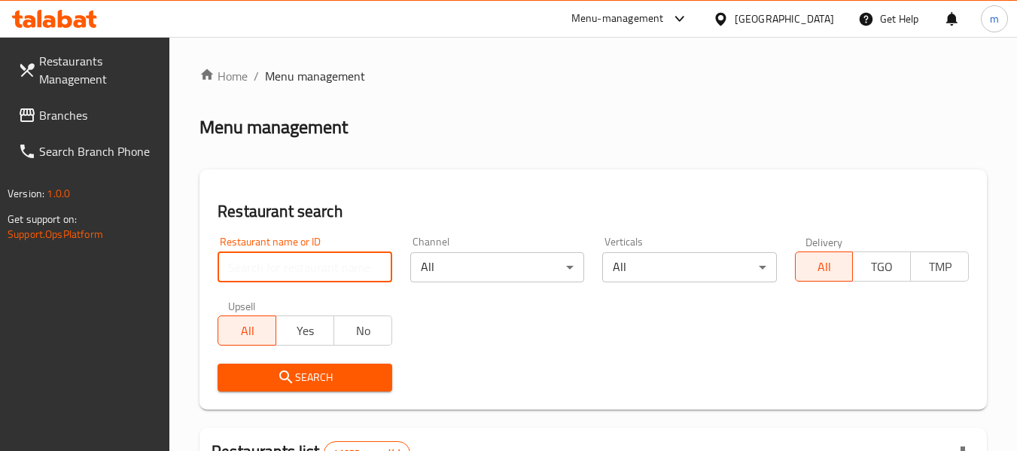
paste input "698216"
type input "698216"
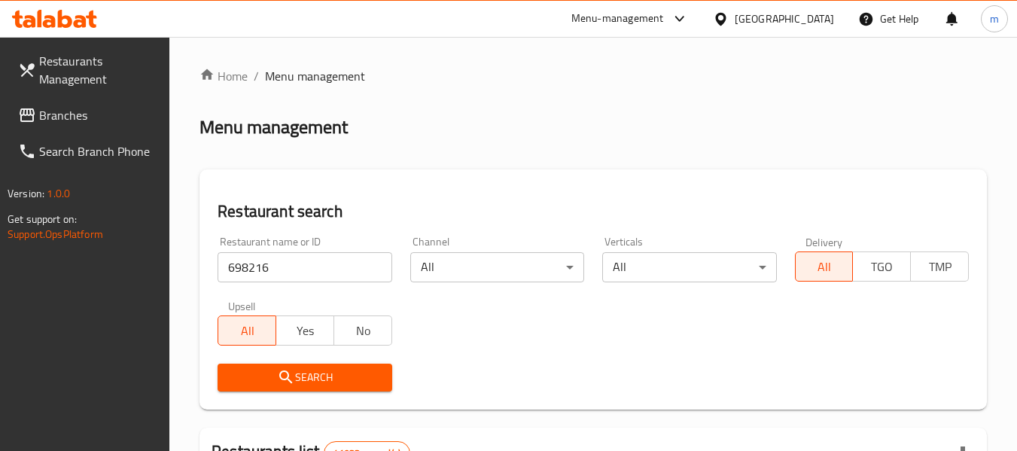
click at [302, 374] on span "Search" at bounding box center [305, 377] width 150 height 19
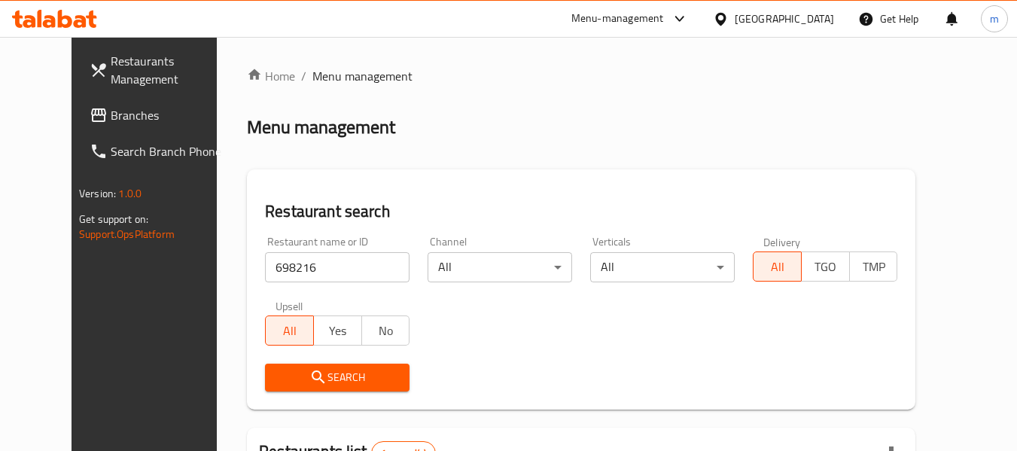
scroll to position [202, 0]
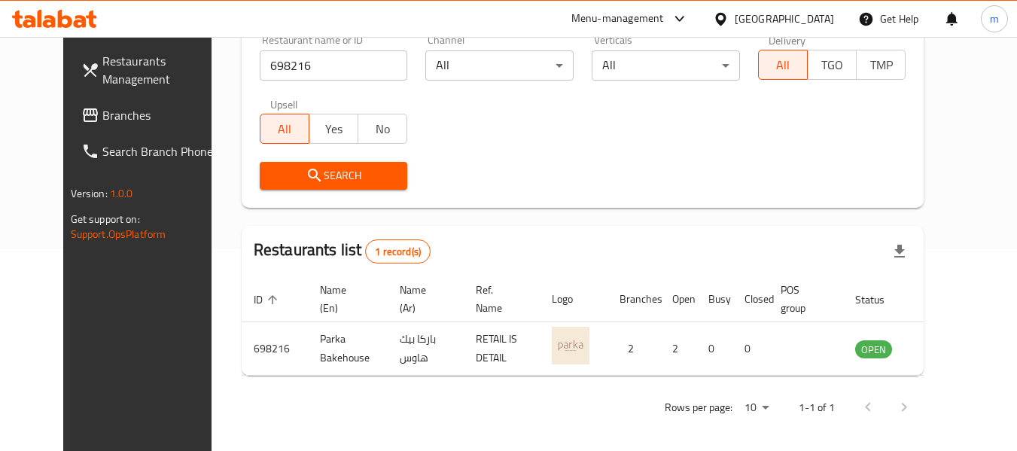
click at [102, 116] on span "Branches" at bounding box center [161, 115] width 119 height 18
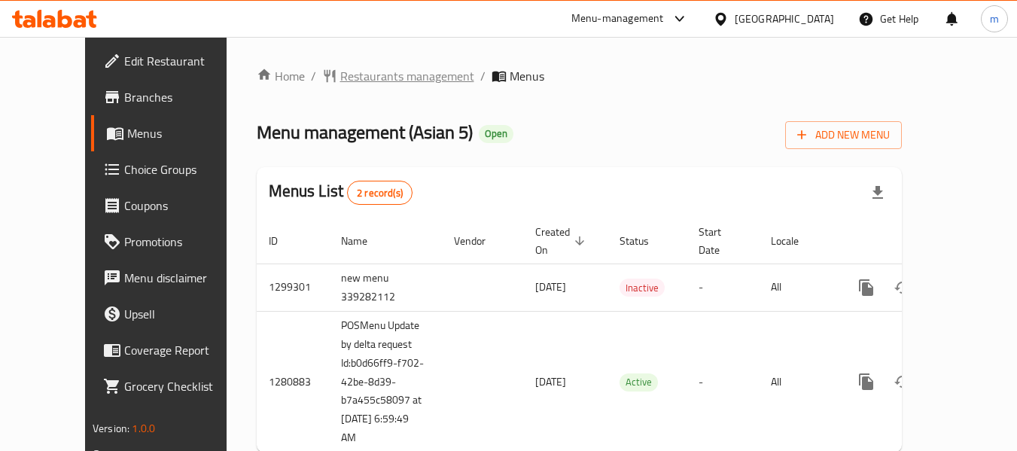
click at [374, 85] on span "Restaurants management" at bounding box center [407, 76] width 134 height 18
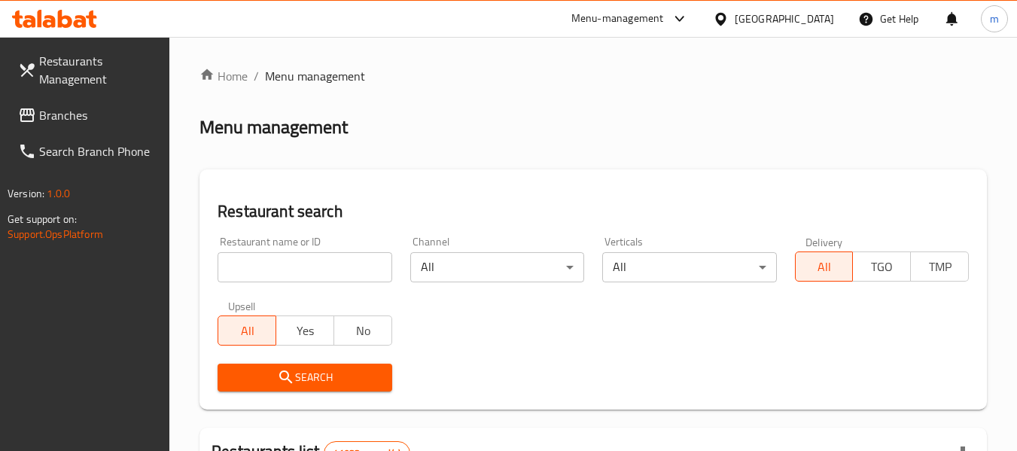
click at [316, 261] on input "search" at bounding box center [305, 267] width 174 height 30
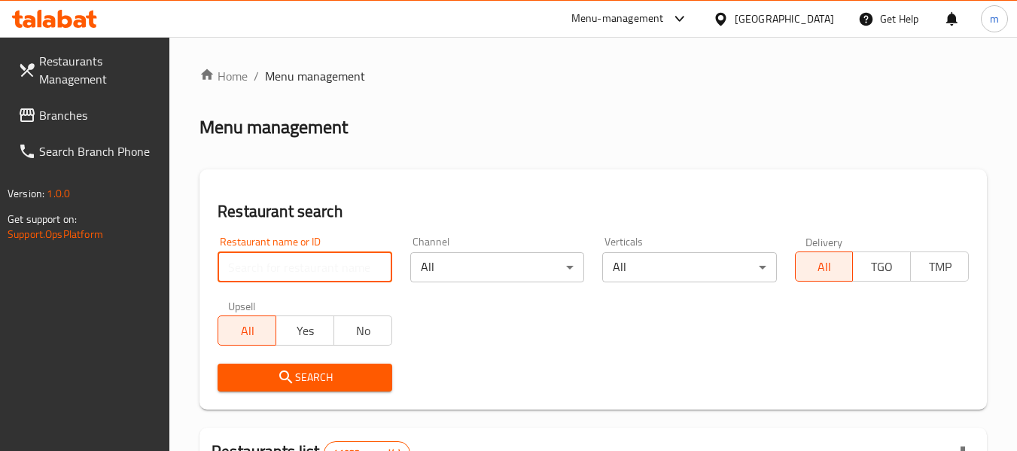
paste input "693935"
type input "693935"
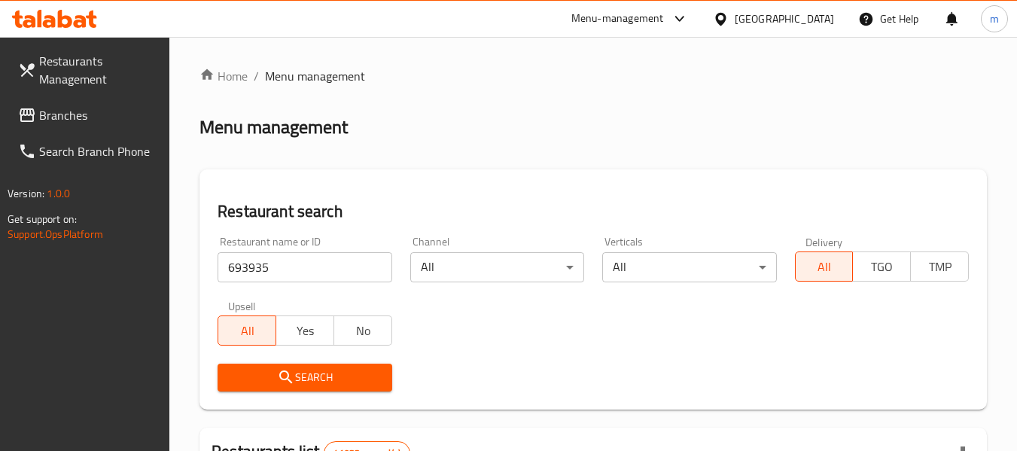
click at [325, 384] on span "Search" at bounding box center [305, 377] width 150 height 19
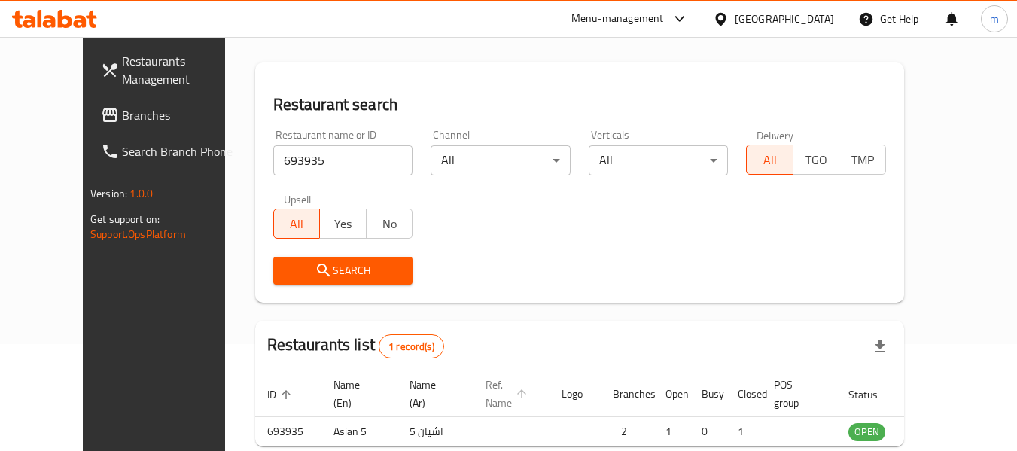
scroll to position [184, 0]
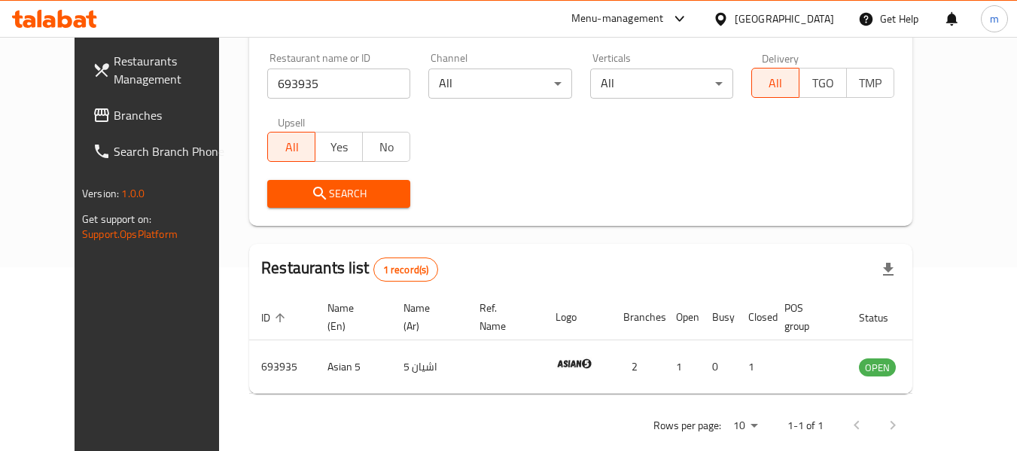
click at [750, 20] on div "[GEOGRAPHIC_DATA]" at bounding box center [784, 19] width 99 height 17
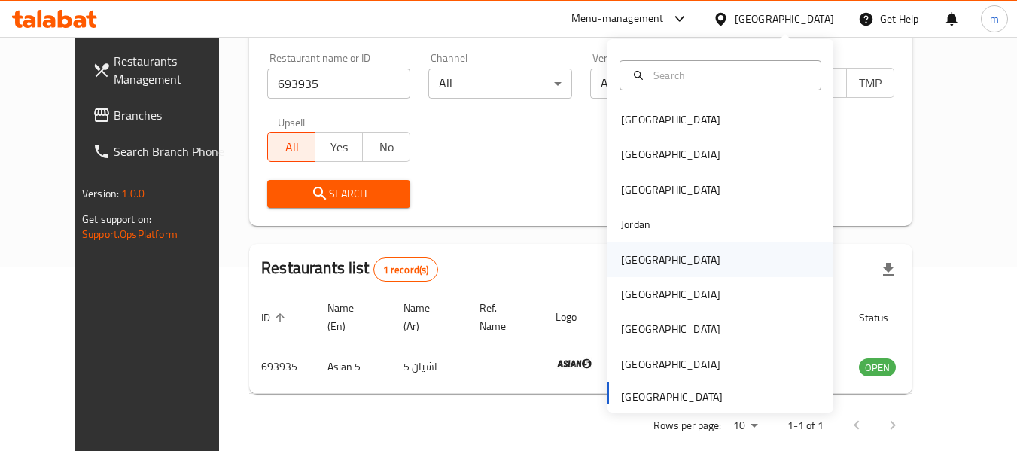
click at [651, 253] on div "Kuwait" at bounding box center [671, 260] width 124 height 35
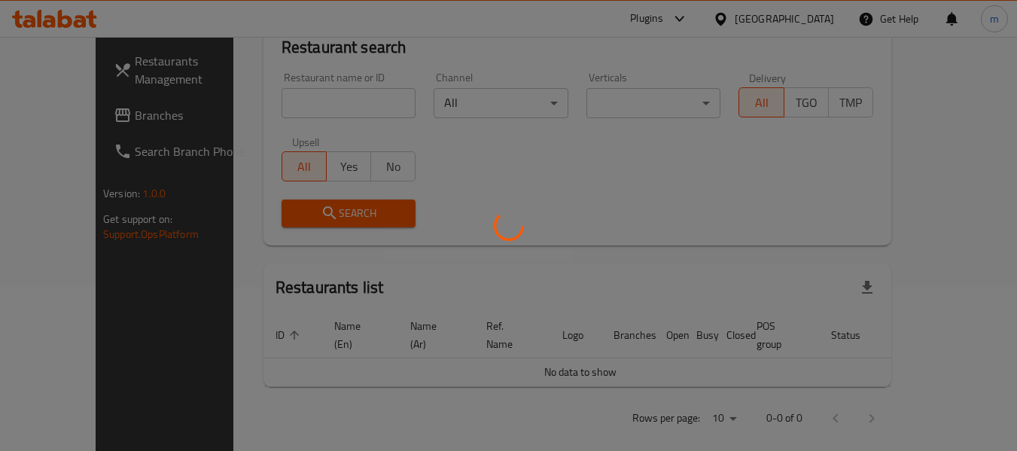
scroll to position [184, 0]
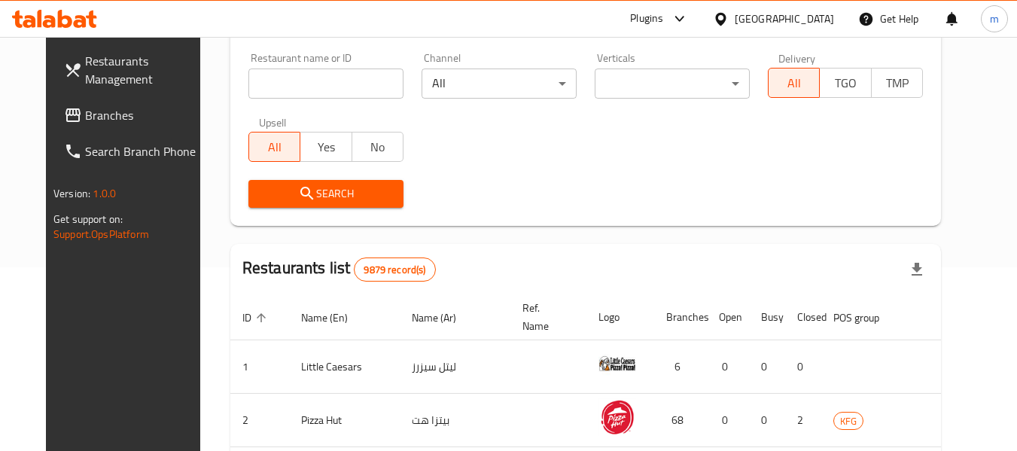
click at [85, 115] on span "Branches" at bounding box center [144, 115] width 119 height 18
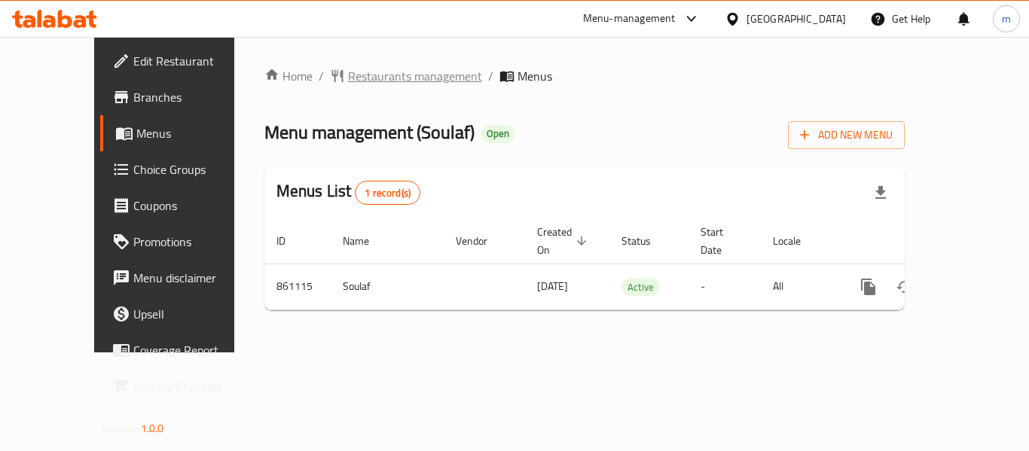
click at [350, 71] on span "Restaurants management" at bounding box center [415, 76] width 134 height 18
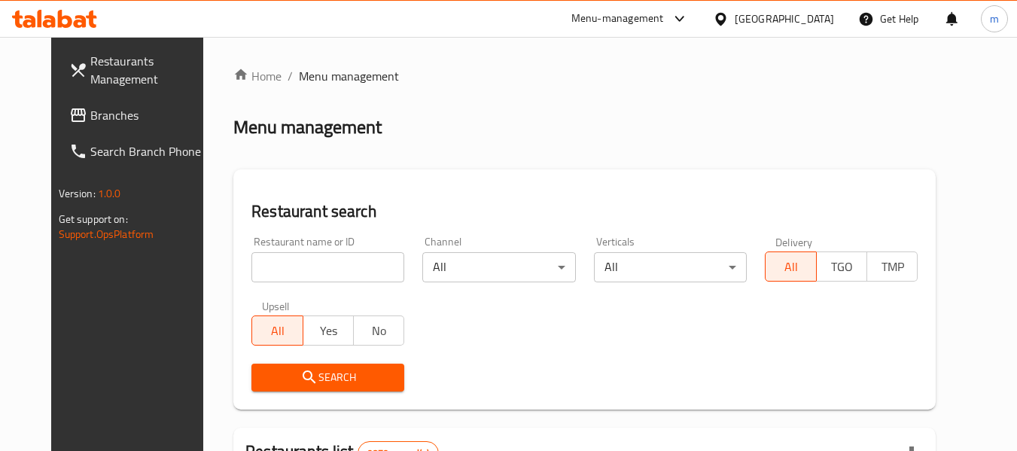
click at [310, 268] on input "search" at bounding box center [328, 267] width 153 height 30
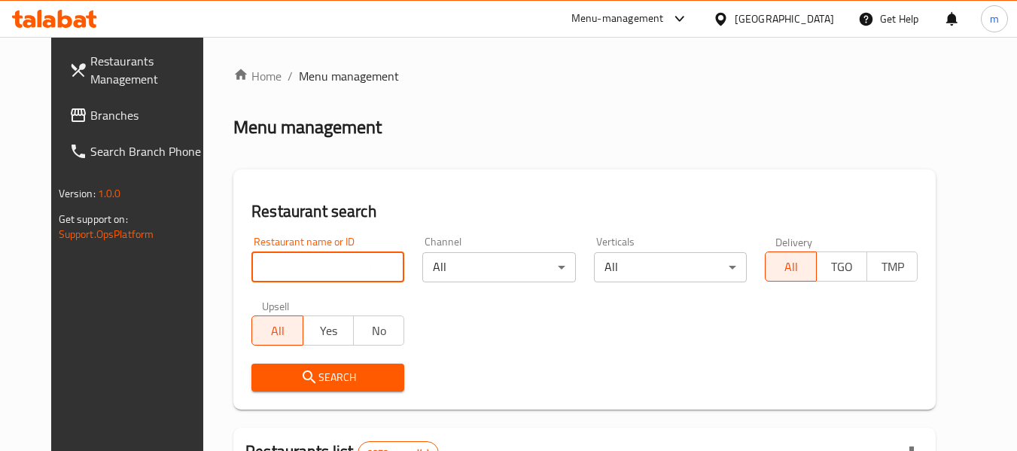
paste input "656859"
type input "656859"
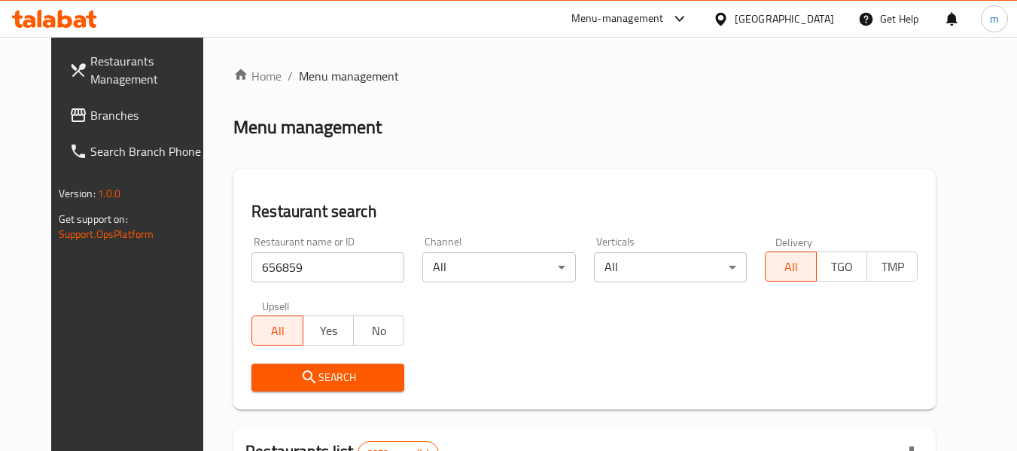
click at [314, 383] on span "Search" at bounding box center [328, 377] width 129 height 19
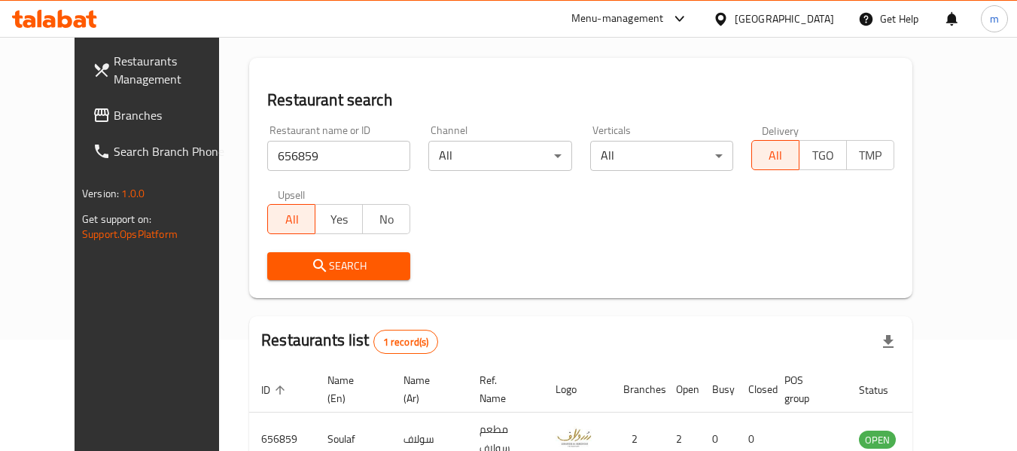
scroll to position [184, 0]
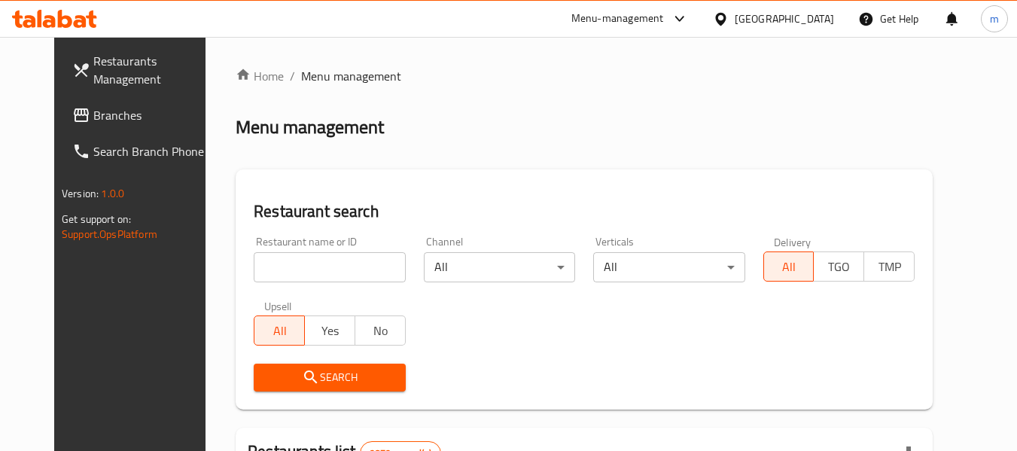
click at [93, 120] on span "Branches" at bounding box center [152, 115] width 119 height 18
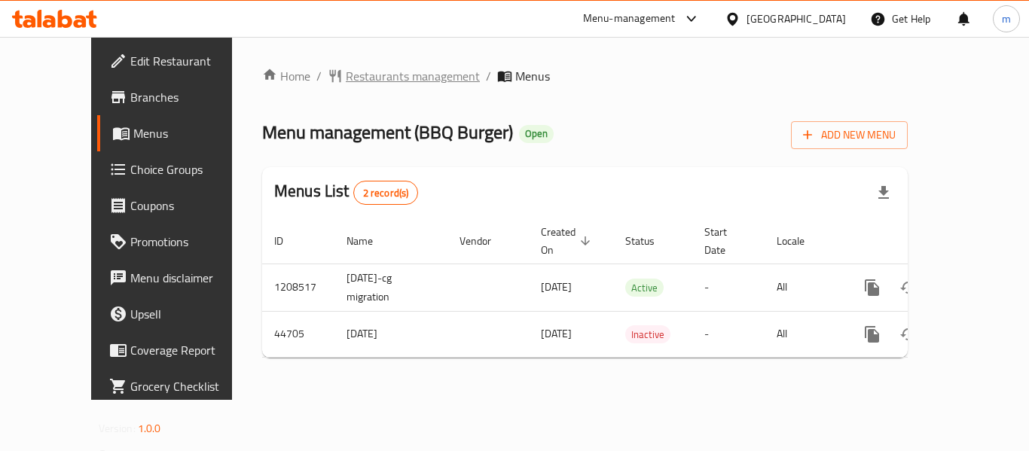
click at [352, 75] on span "Restaurants management" at bounding box center [413, 76] width 134 height 18
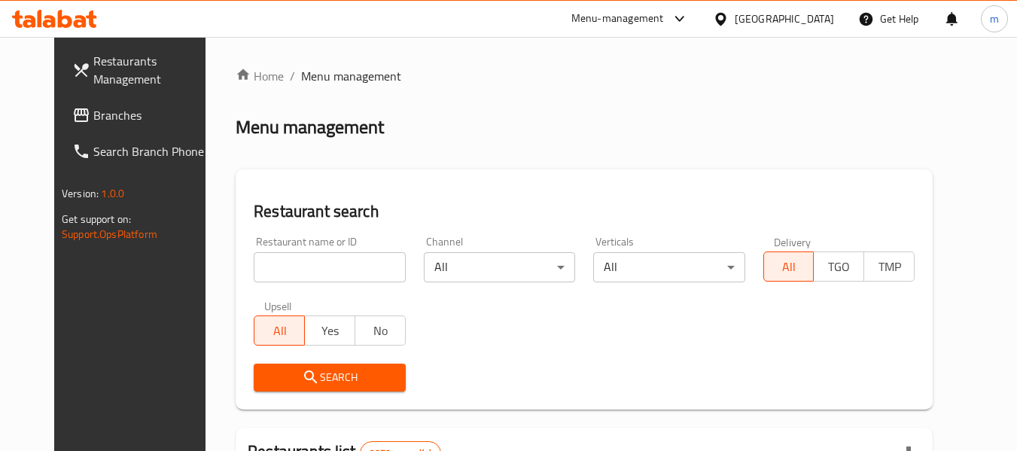
click at [294, 270] on input "search" at bounding box center [329, 267] width 151 height 30
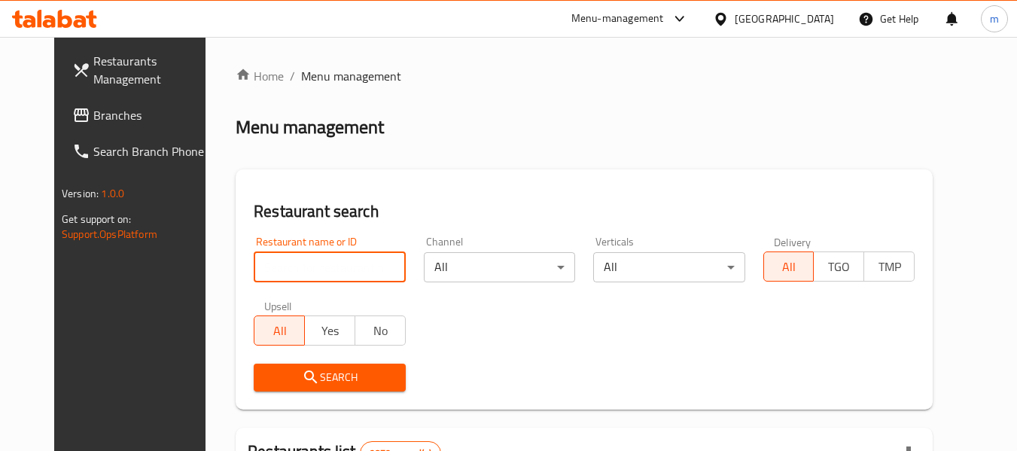
paste input "22952"
type input "22952"
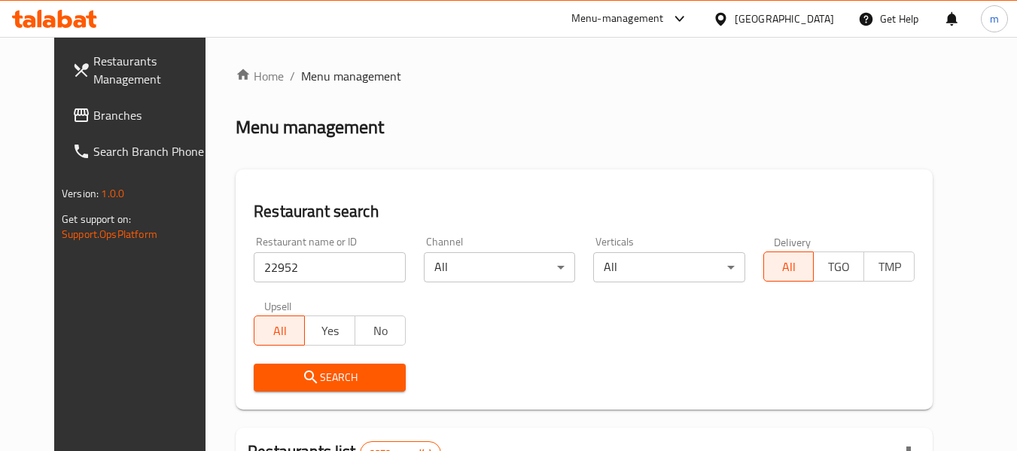
click at [325, 371] on span "Search" at bounding box center [329, 377] width 127 height 19
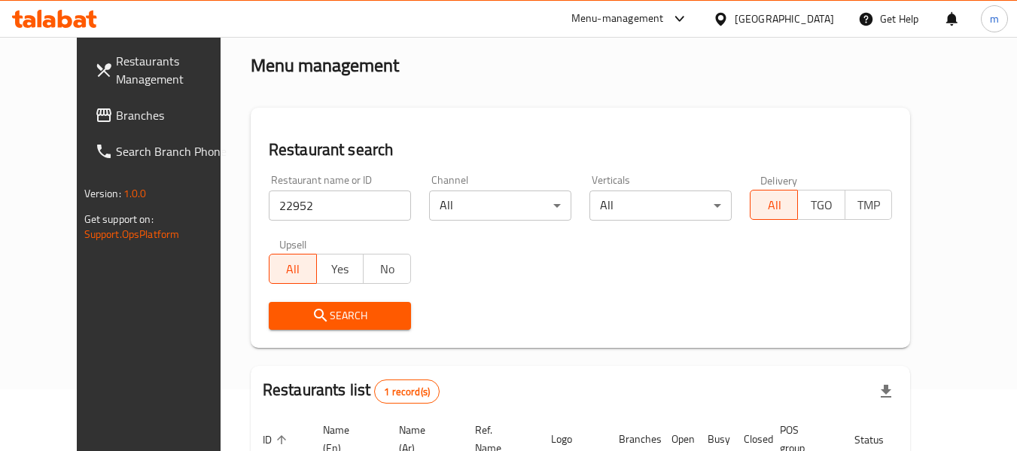
scroll to position [208, 0]
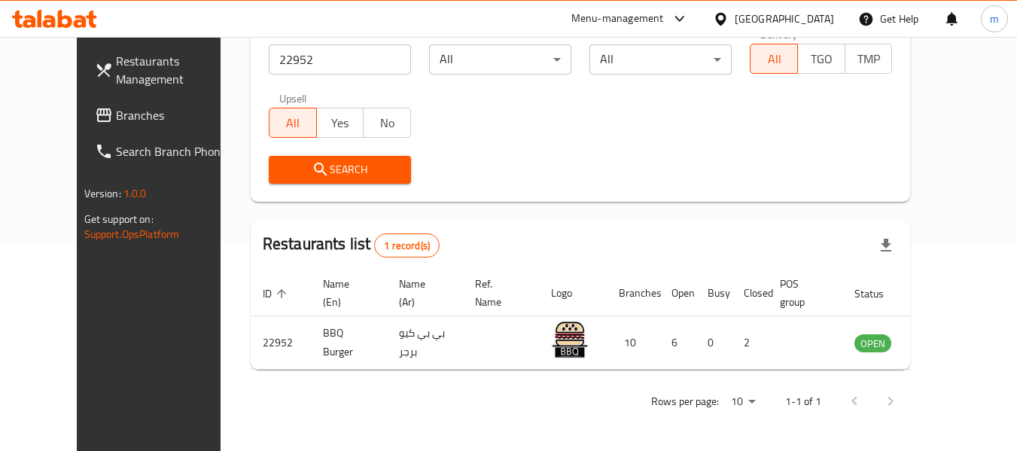
click at [804, 16] on div "Kuwait" at bounding box center [784, 19] width 99 height 17
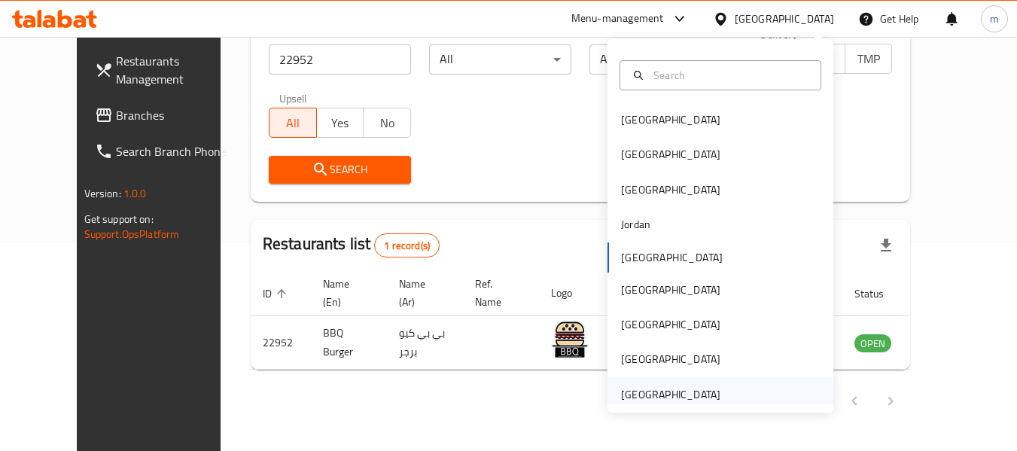
click at [637, 401] on div "[GEOGRAPHIC_DATA]" at bounding box center [670, 394] width 99 height 17
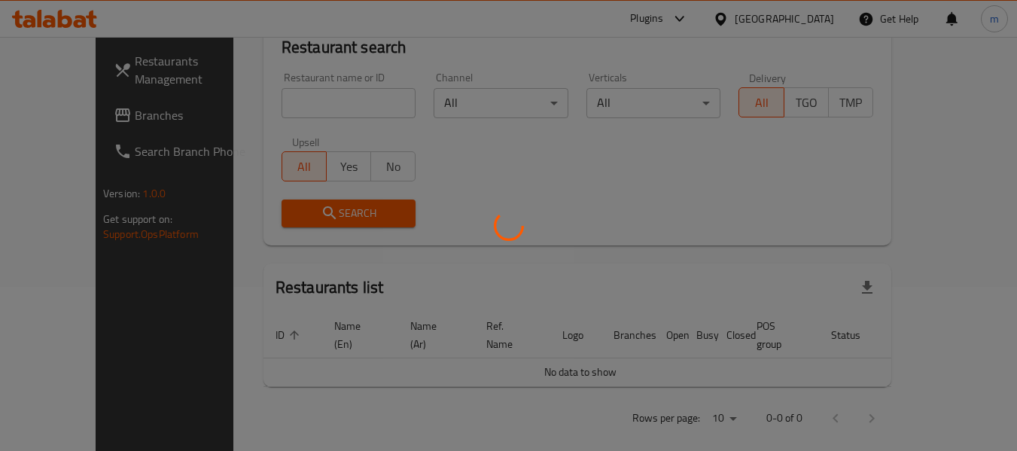
scroll to position [208, 0]
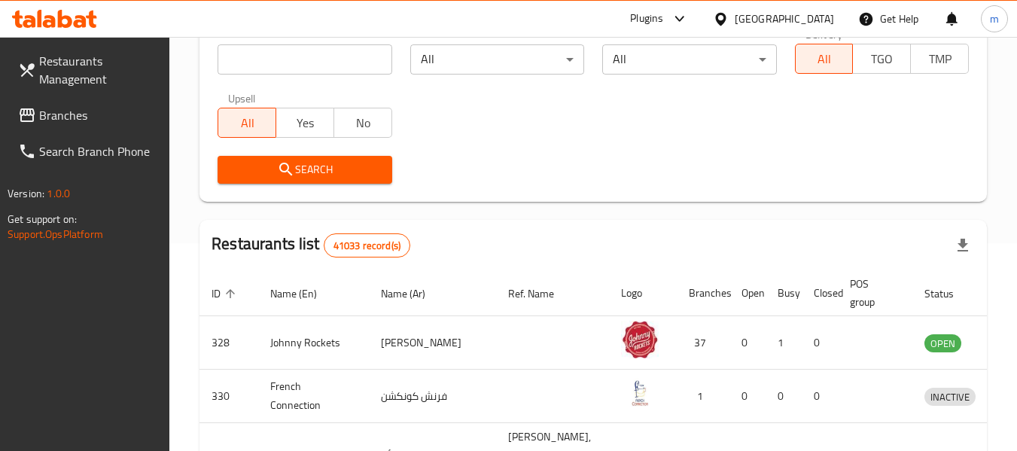
click at [43, 119] on span "Branches" at bounding box center [98, 115] width 119 height 18
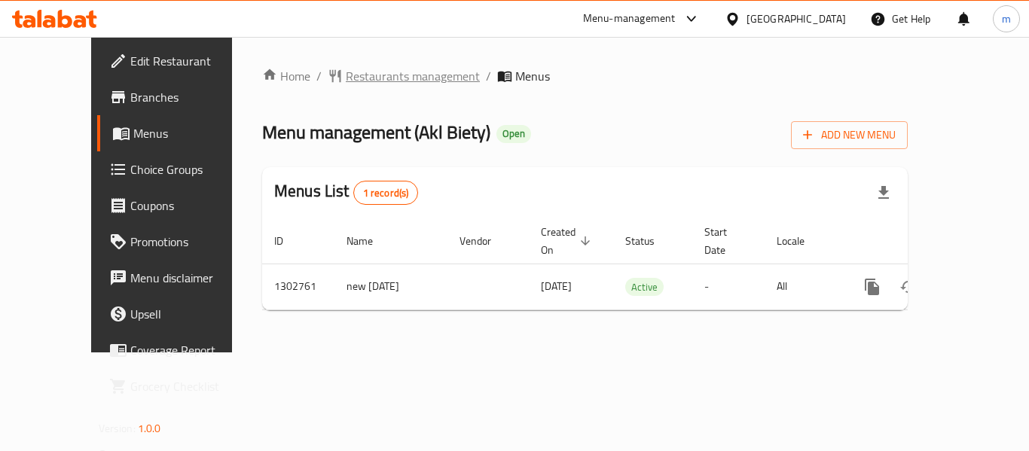
click at [355, 76] on span "Restaurants management" at bounding box center [413, 76] width 134 height 18
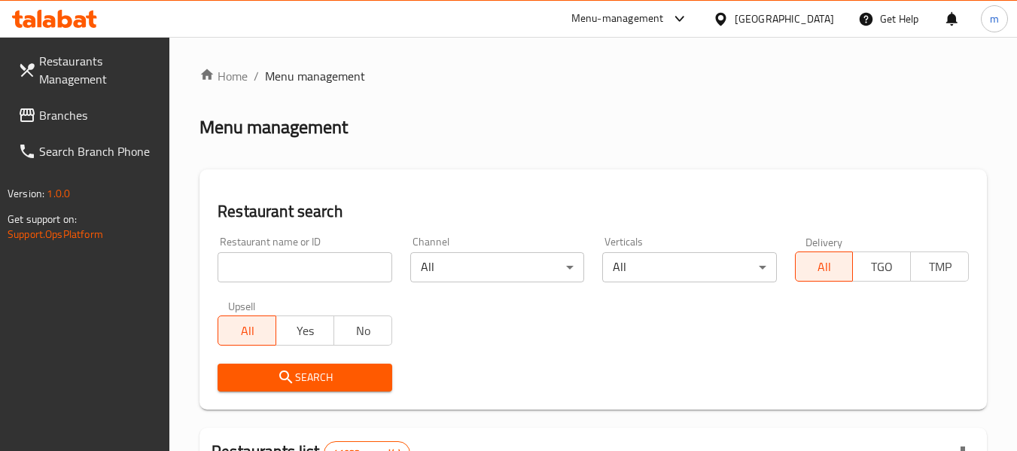
click at [298, 278] on input "search" at bounding box center [305, 267] width 174 height 30
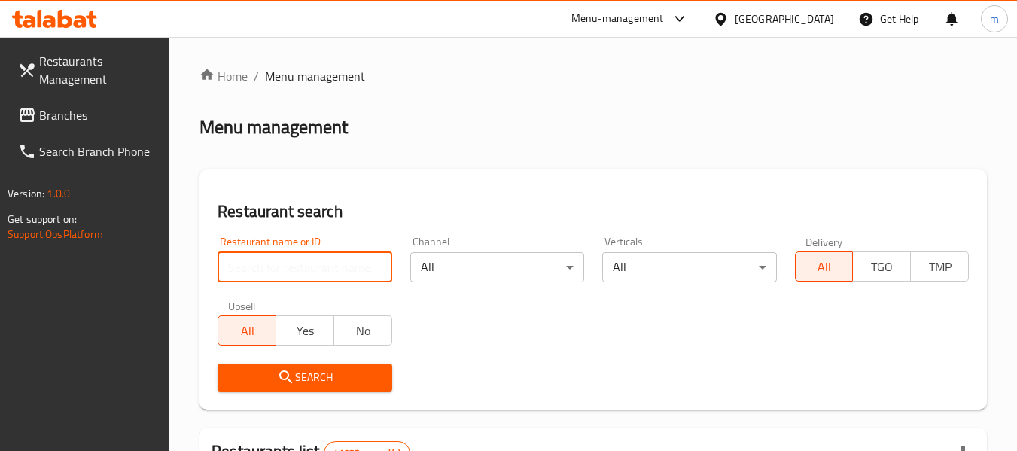
paste input "702314"
type input "702314"
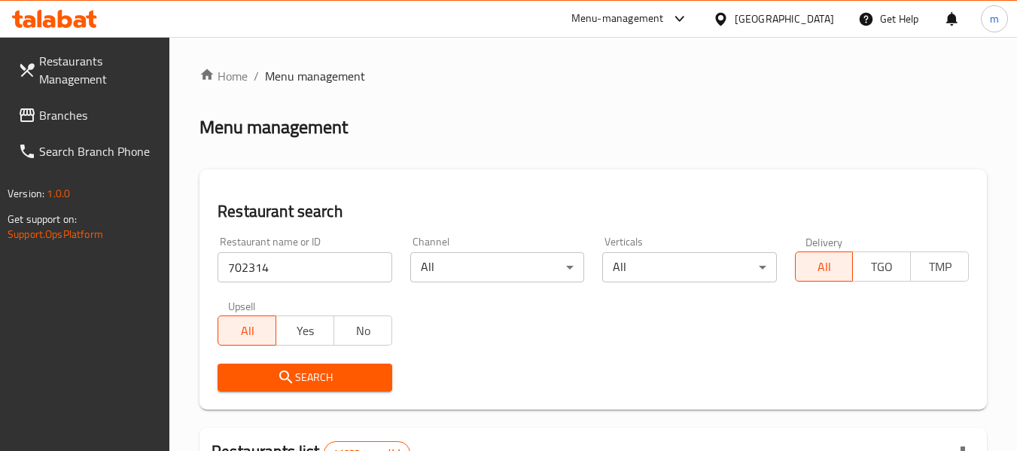
click at [337, 383] on span "Search" at bounding box center [305, 377] width 150 height 19
click at [338, 383] on div at bounding box center [508, 225] width 1017 height 451
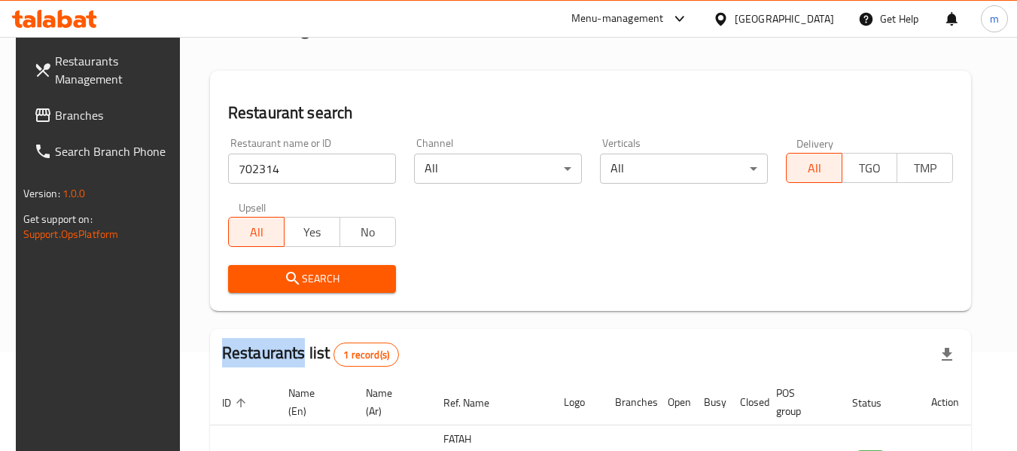
scroll to position [202, 0]
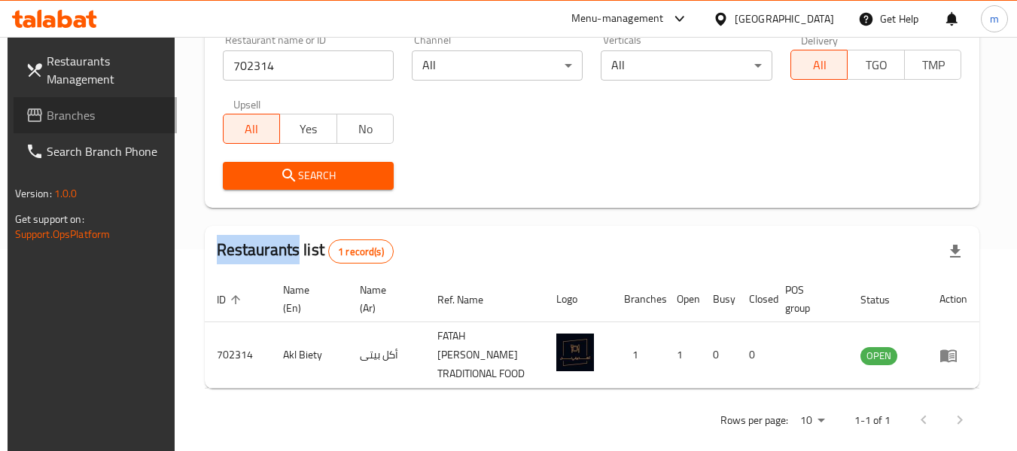
click at [84, 124] on span "Branches" at bounding box center [106, 115] width 119 height 18
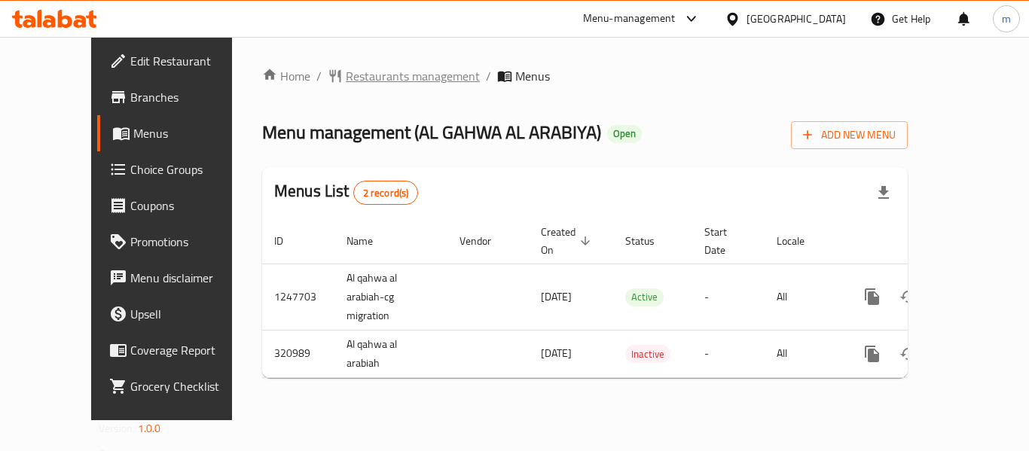
click at [350, 73] on span "Restaurants management" at bounding box center [413, 76] width 134 height 18
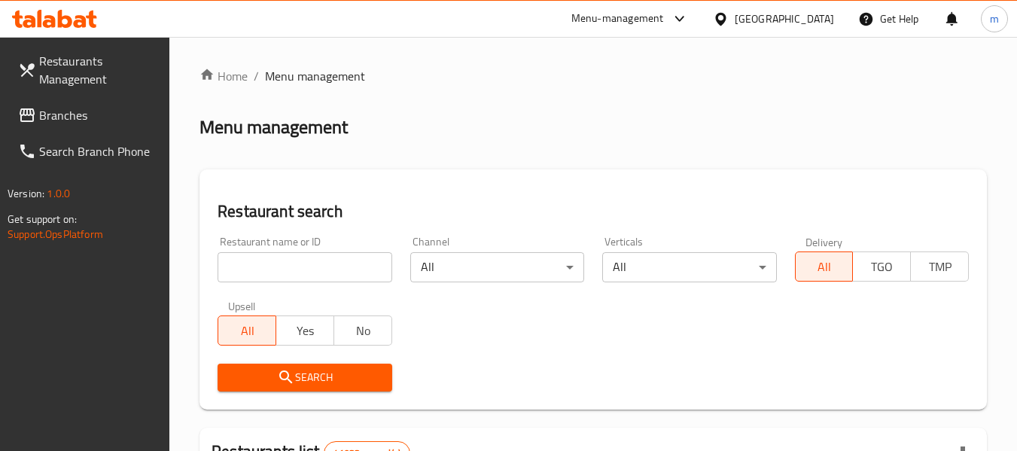
click at [334, 261] on input "search" at bounding box center [305, 267] width 174 height 30
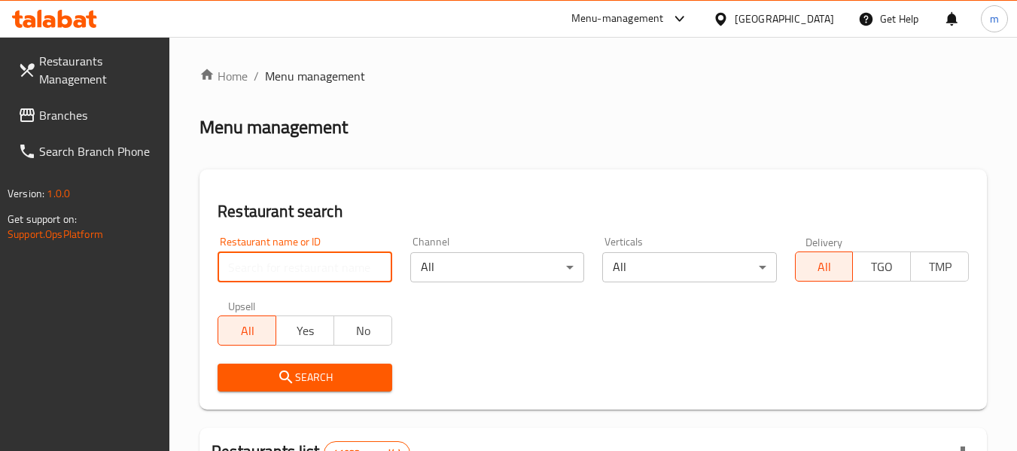
paste input "629431"
type input "629431"
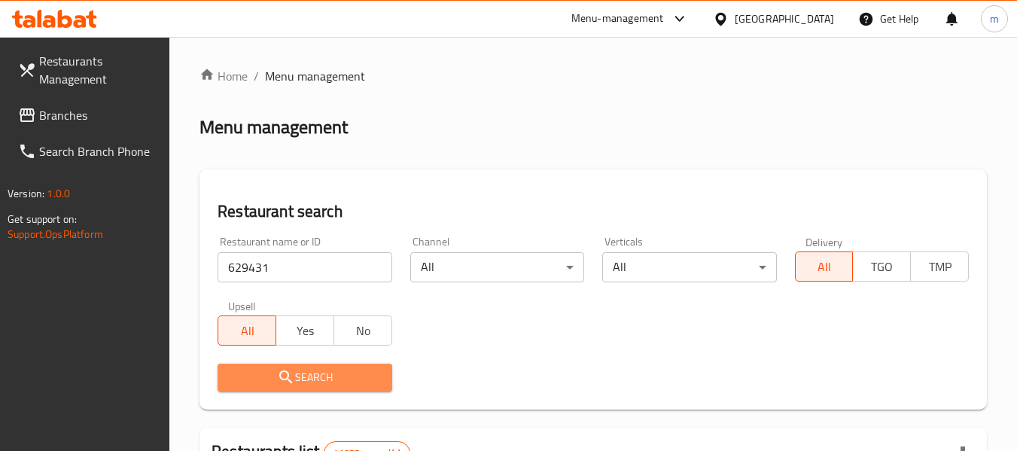
click at [297, 388] on button "Search" at bounding box center [305, 378] width 174 height 28
click at [297, 388] on div at bounding box center [508, 225] width 1017 height 451
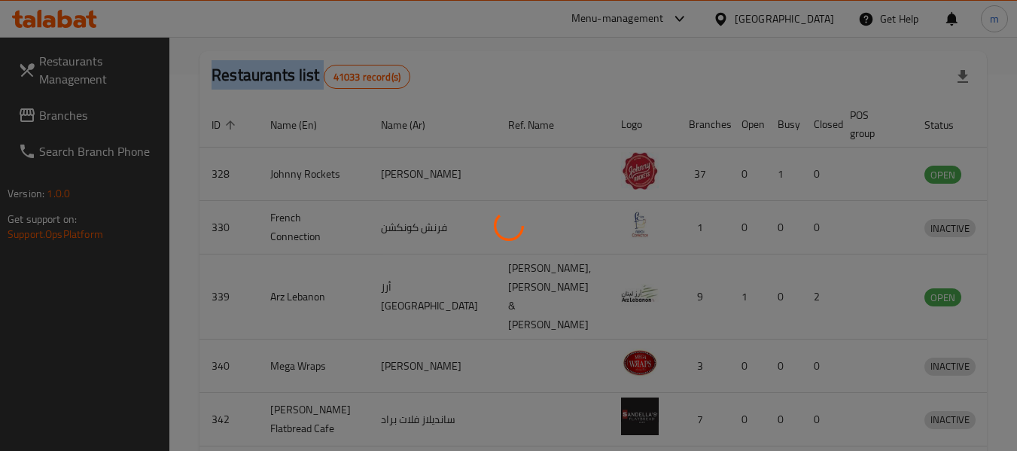
scroll to position [208, 0]
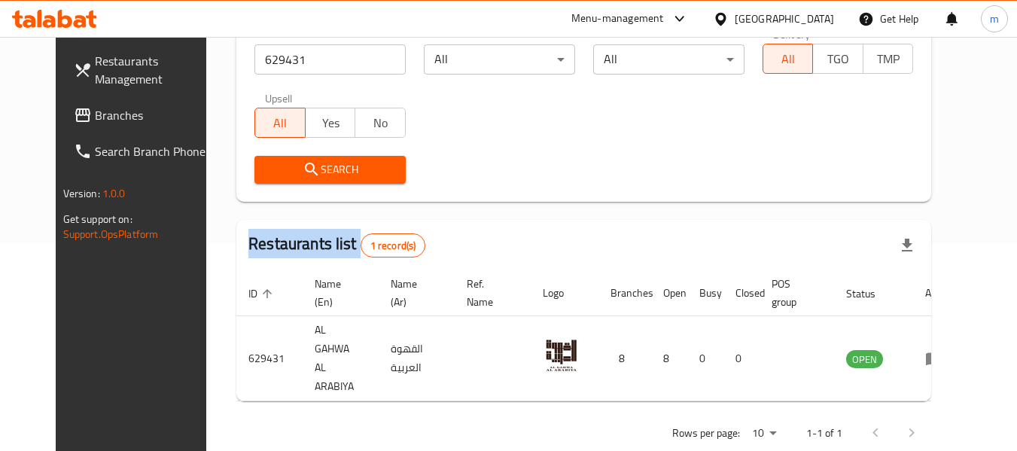
click at [95, 123] on span "Branches" at bounding box center [154, 115] width 119 height 18
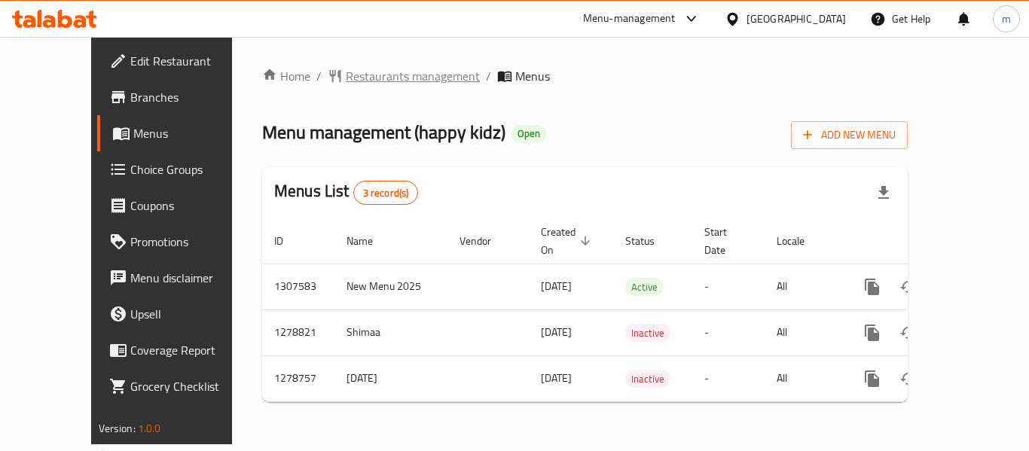
click at [380, 75] on span "Restaurants management" at bounding box center [413, 76] width 134 height 18
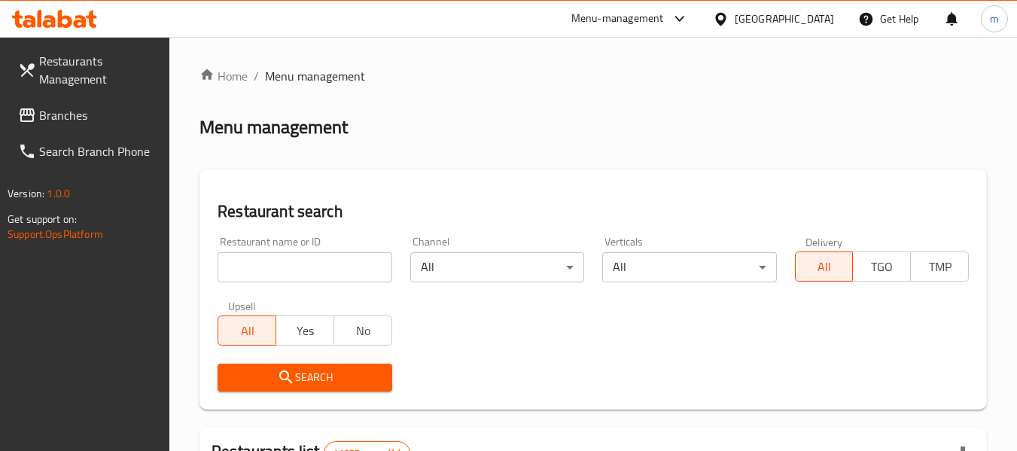
click at [317, 262] on input "search" at bounding box center [305, 267] width 174 height 30
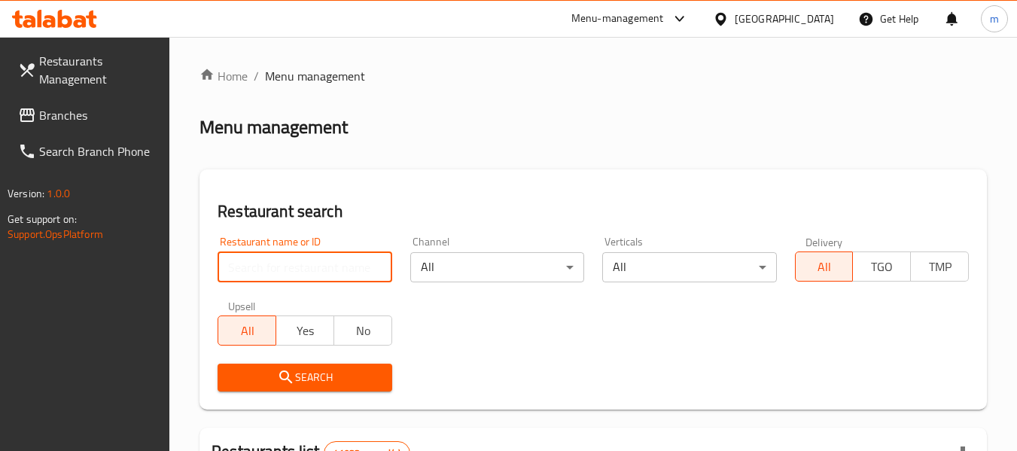
paste input "693017"
type input "693017"
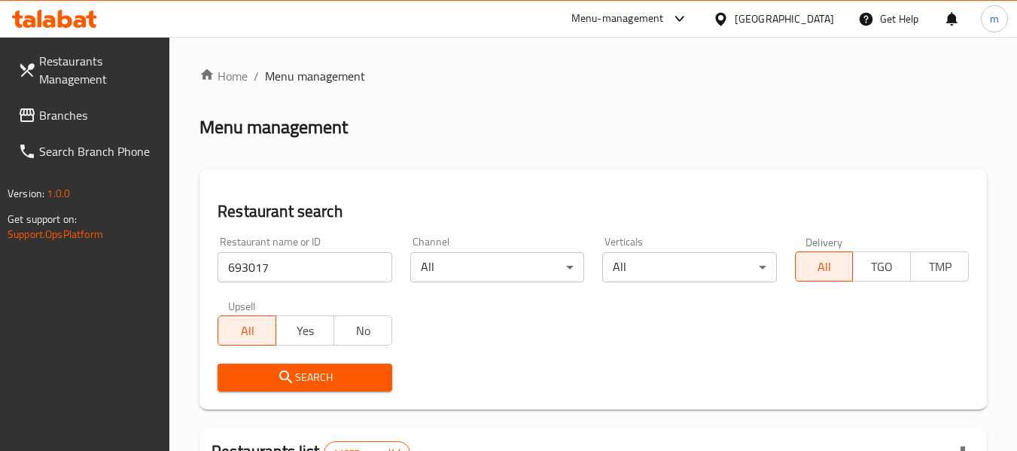
click at [313, 381] on span "Search" at bounding box center [305, 377] width 150 height 19
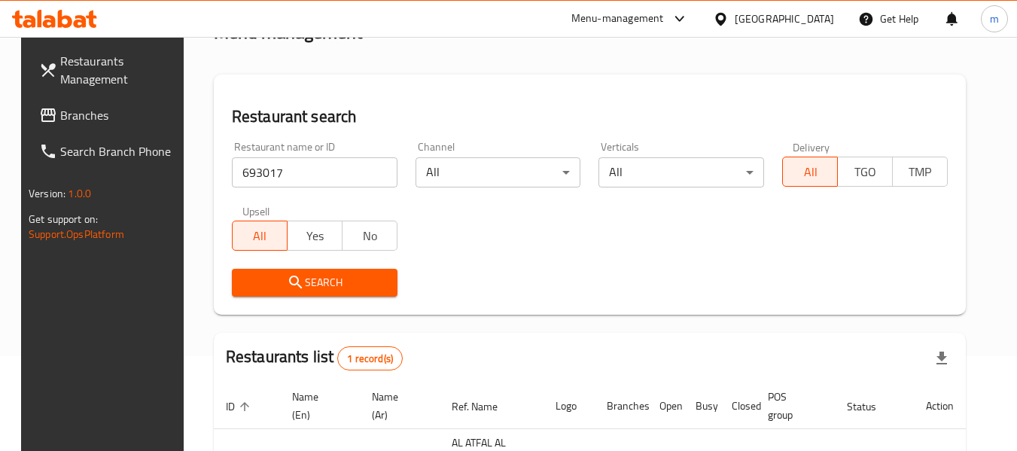
scroll to position [202, 0]
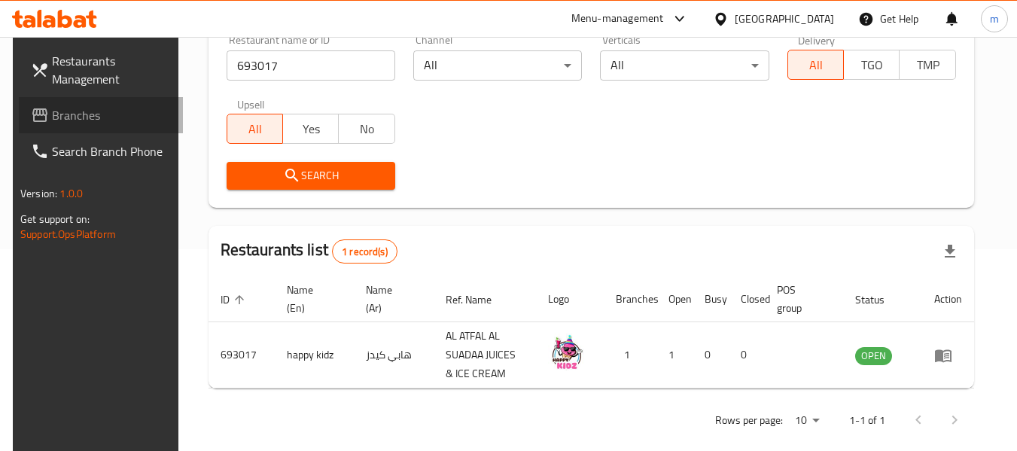
click at [75, 112] on span "Branches" at bounding box center [111, 115] width 119 height 18
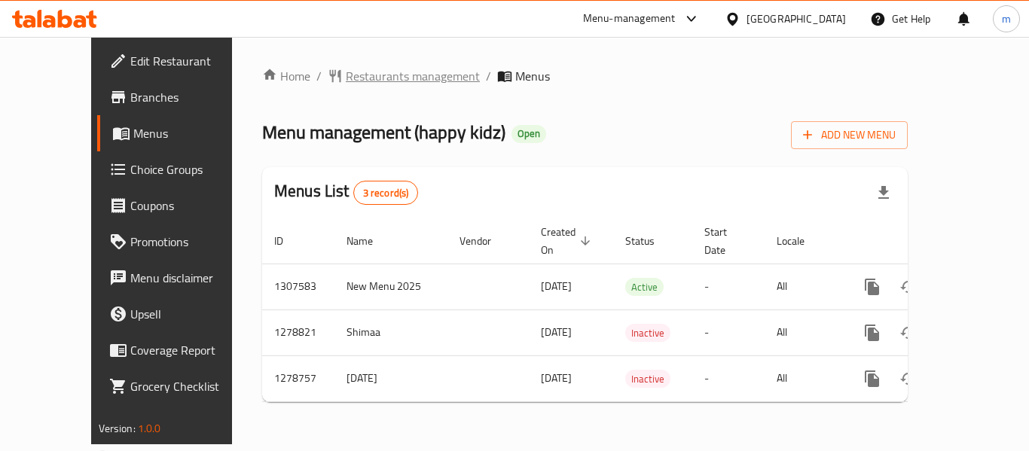
click at [363, 81] on span "Restaurants management" at bounding box center [413, 76] width 134 height 18
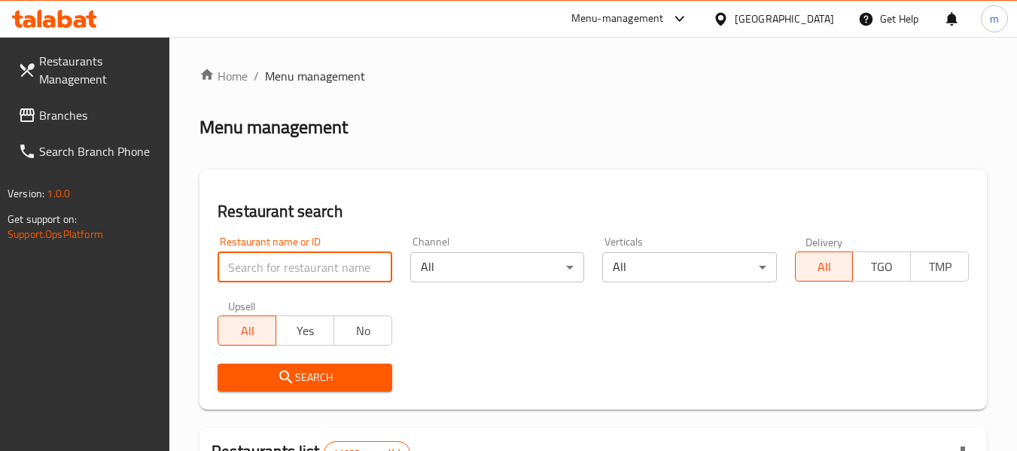
click at [310, 275] on input "search" at bounding box center [305, 267] width 174 height 30
paste input "693017"
type input "693017"
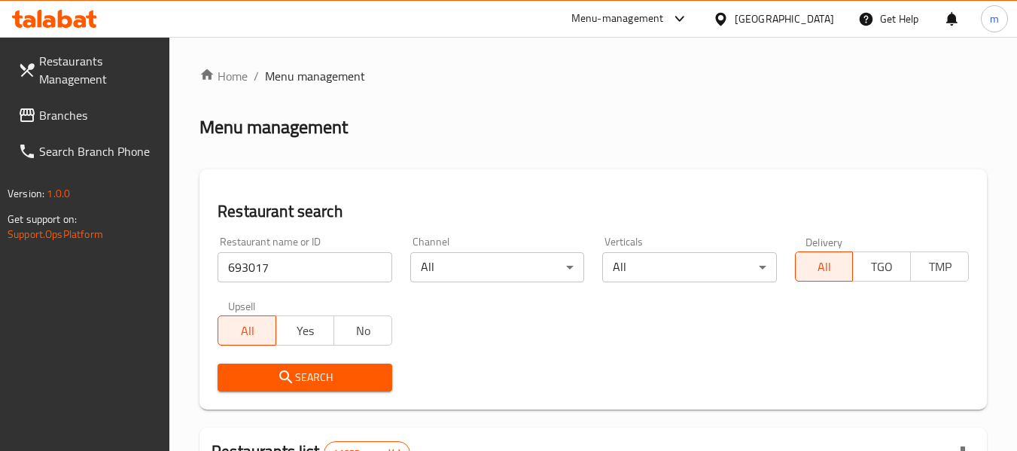
click at [290, 374] on icon "submit" at bounding box center [286, 377] width 18 height 18
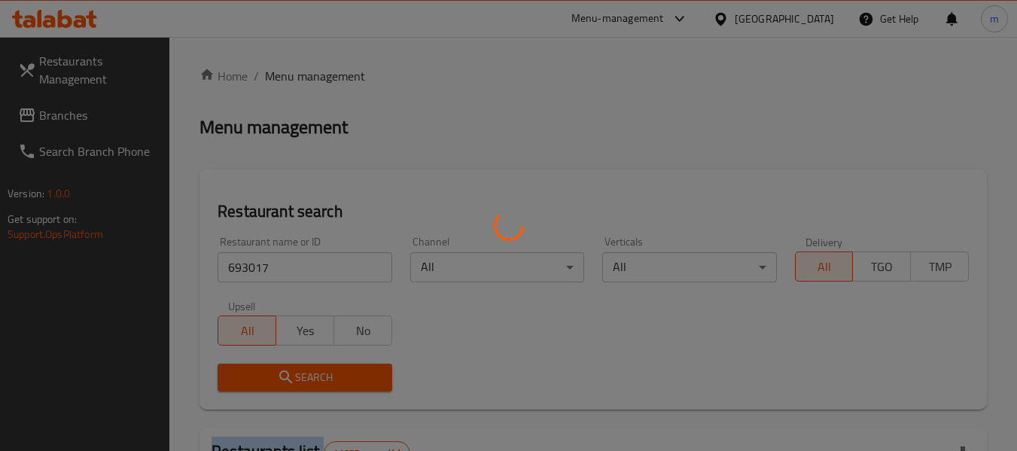
click at [290, 374] on div at bounding box center [508, 225] width 1017 height 451
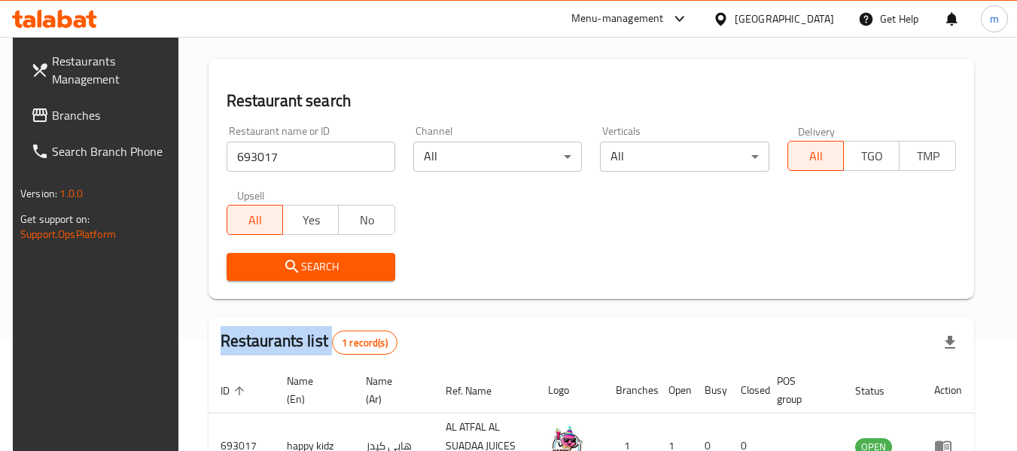
scroll to position [202, 0]
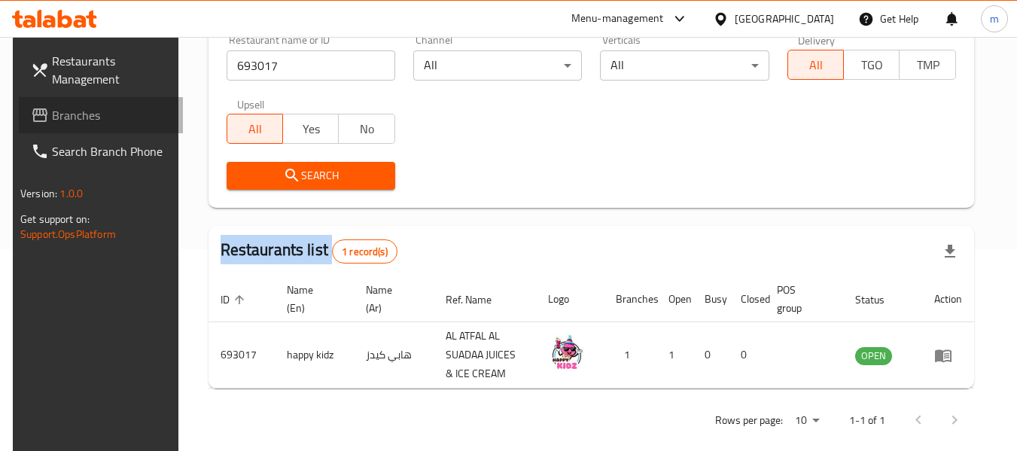
click at [101, 121] on span "Branches" at bounding box center [111, 115] width 119 height 18
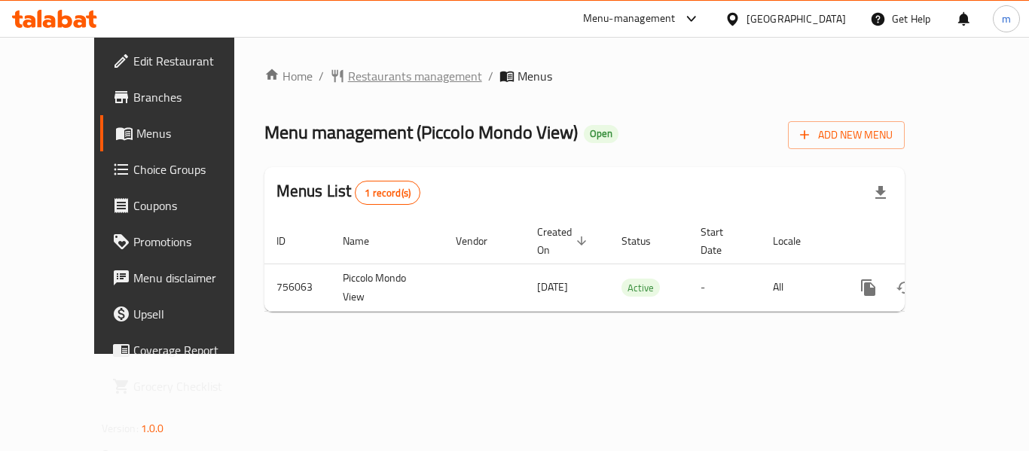
click at [388, 68] on span "Restaurants management" at bounding box center [415, 76] width 134 height 18
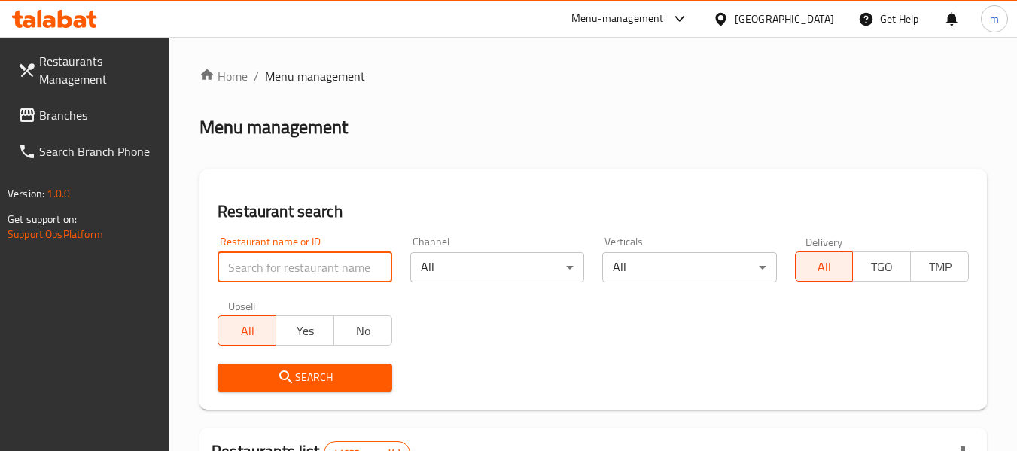
click at [312, 277] on input "search" at bounding box center [305, 267] width 174 height 30
paste input "649646"
type input "649646"
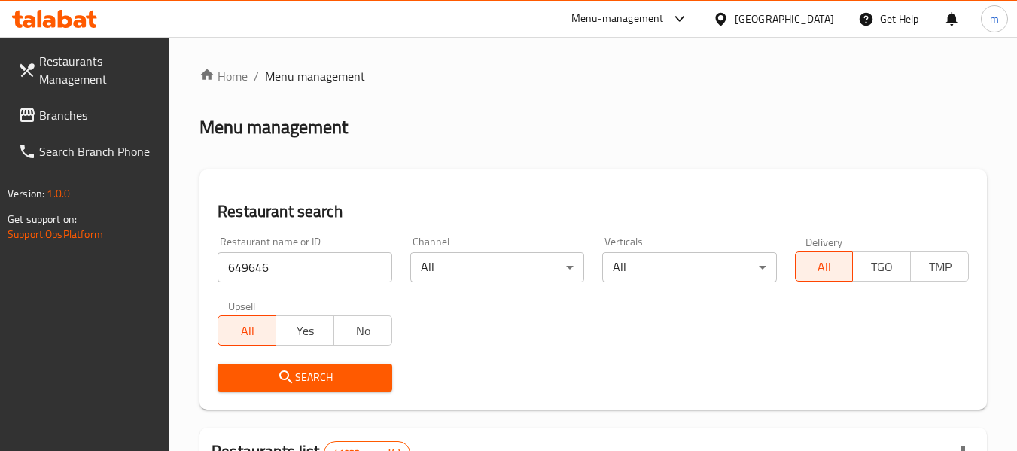
click at [318, 380] on span "Search" at bounding box center [305, 377] width 150 height 19
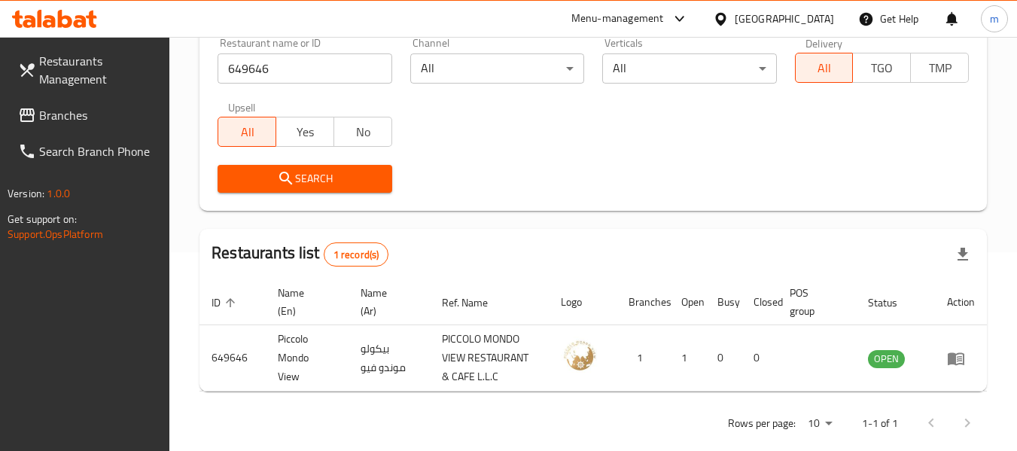
scroll to position [221, 0]
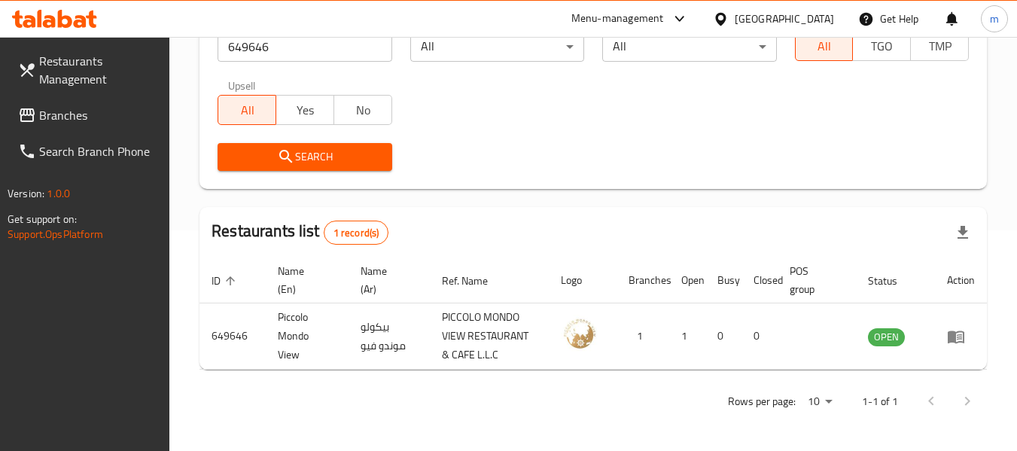
click at [84, 108] on span "Branches" at bounding box center [98, 115] width 119 height 18
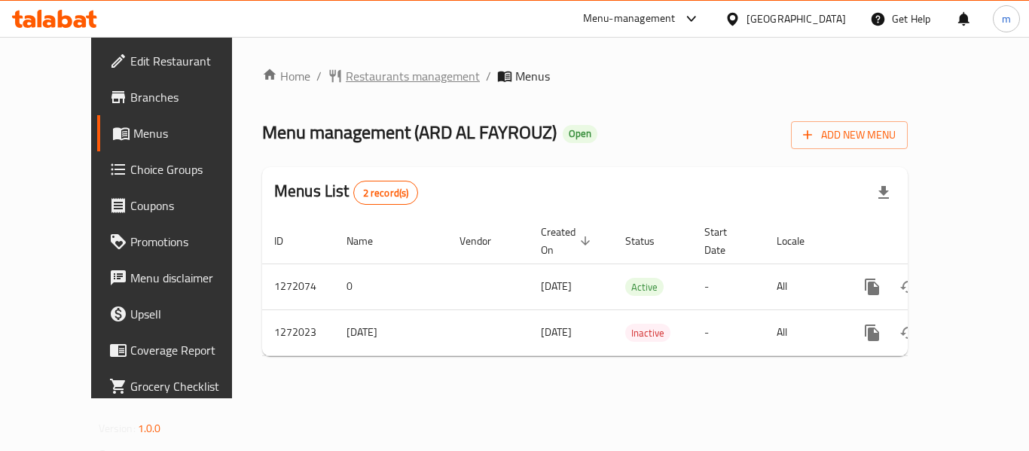
click at [377, 80] on span "Restaurants management" at bounding box center [413, 76] width 134 height 18
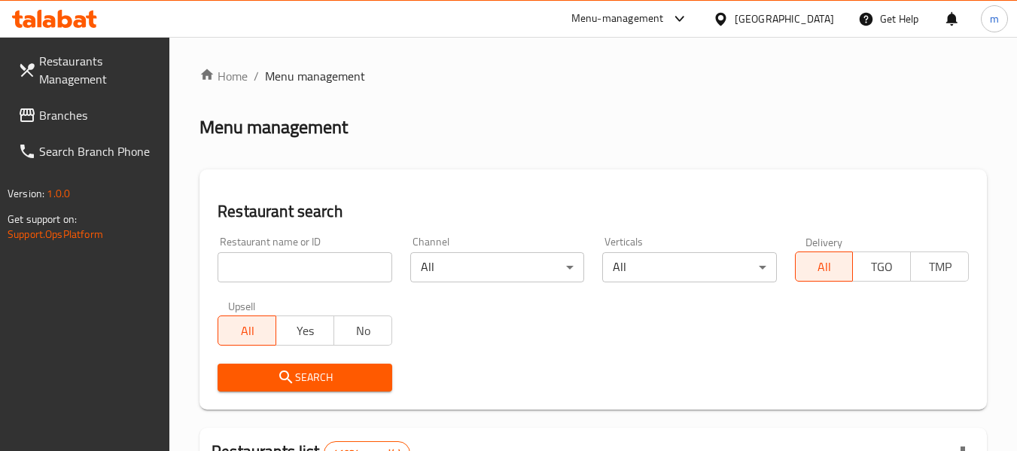
click at [314, 282] on div "Restaurant name or ID Restaurant name or ID" at bounding box center [305, 259] width 192 height 64
click at [311, 273] on input "search" at bounding box center [305, 267] width 174 height 30
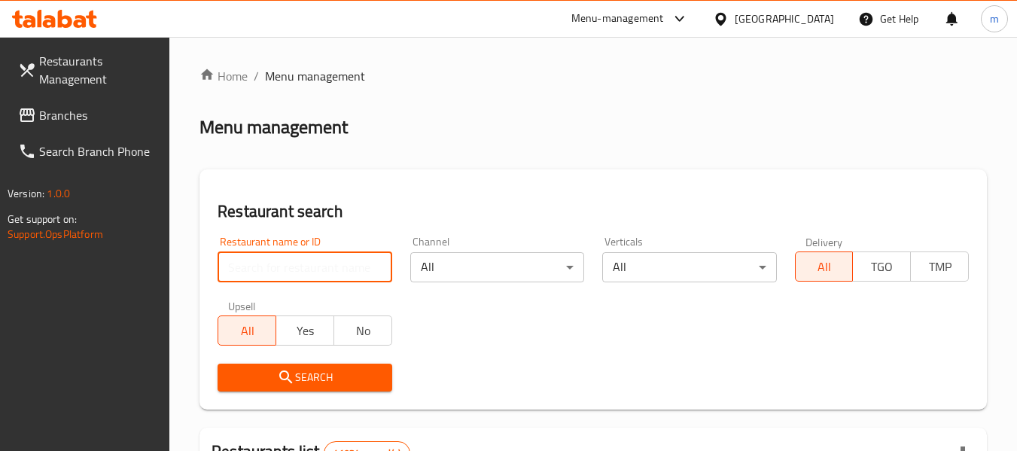
paste input "690056"
type input "690056"
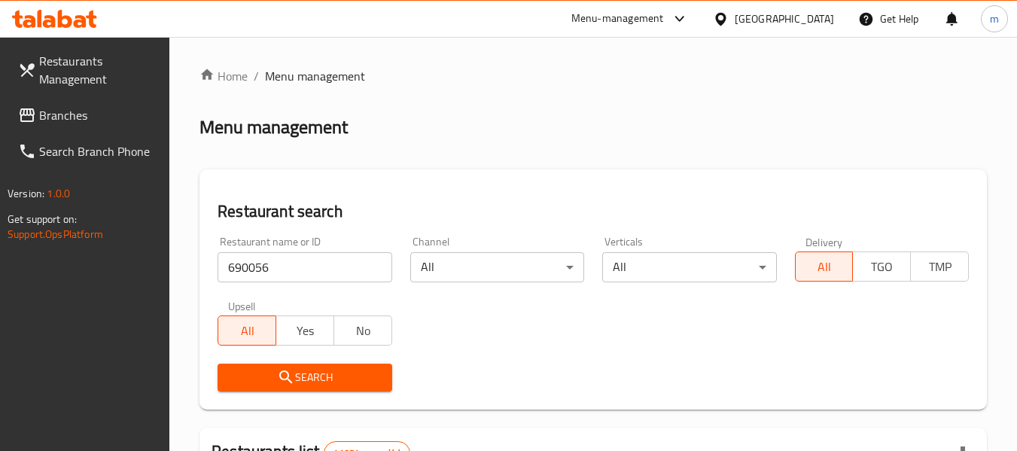
click at [313, 380] on span "Search" at bounding box center [305, 377] width 150 height 19
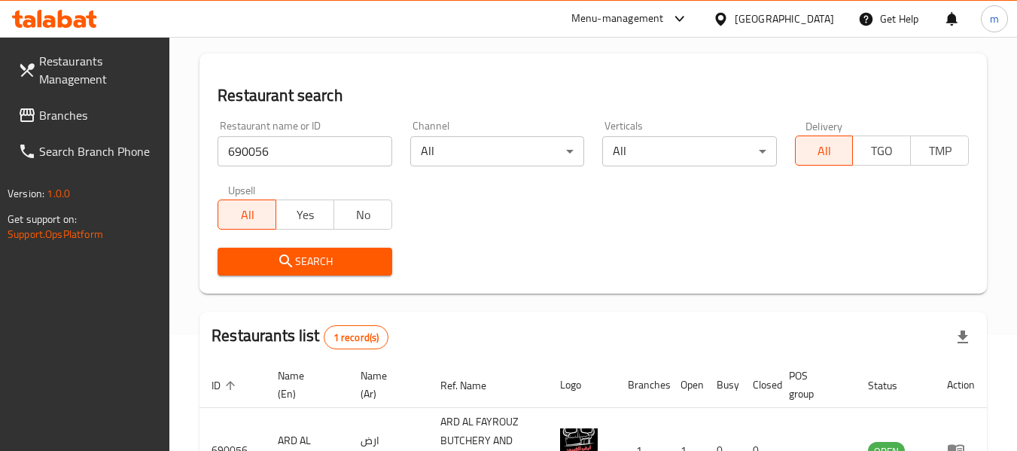
scroll to position [221, 0]
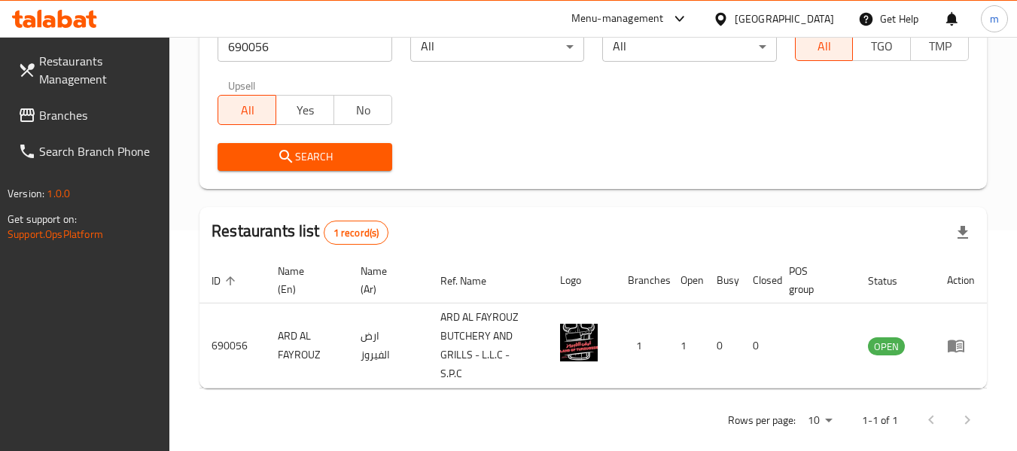
click at [795, 33] on div "[GEOGRAPHIC_DATA]" at bounding box center [773, 19] width 145 height 36
click at [801, 17] on div "[GEOGRAPHIC_DATA]" at bounding box center [784, 19] width 99 height 17
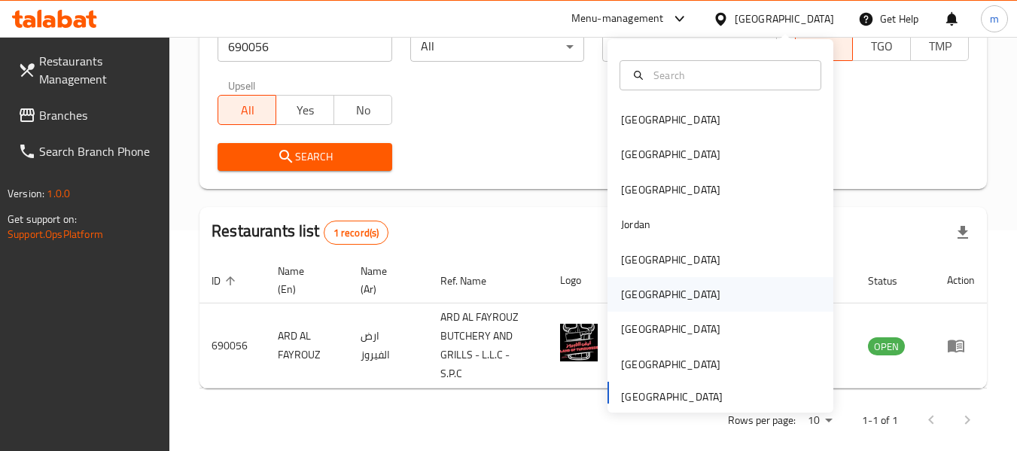
click at [650, 296] on div "[GEOGRAPHIC_DATA]" at bounding box center [721, 294] width 226 height 35
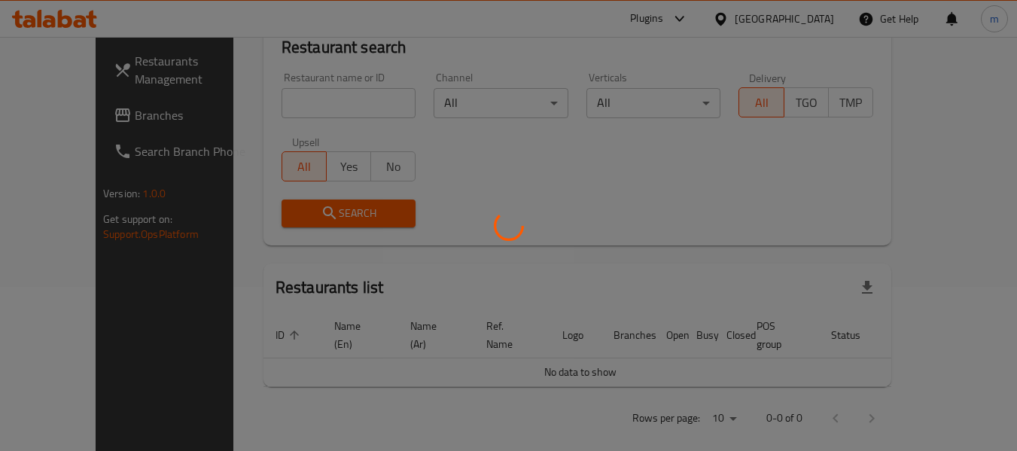
scroll to position [221, 0]
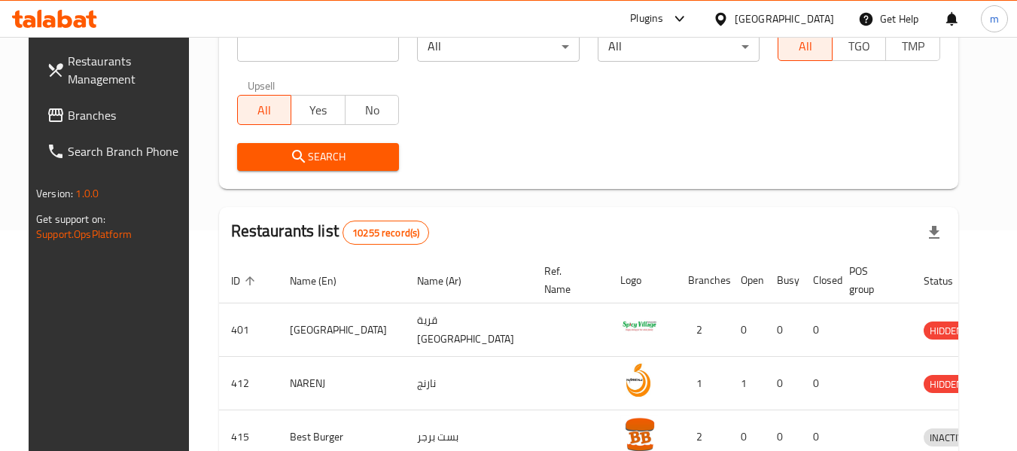
click at [77, 113] on span "Branches" at bounding box center [127, 115] width 119 height 18
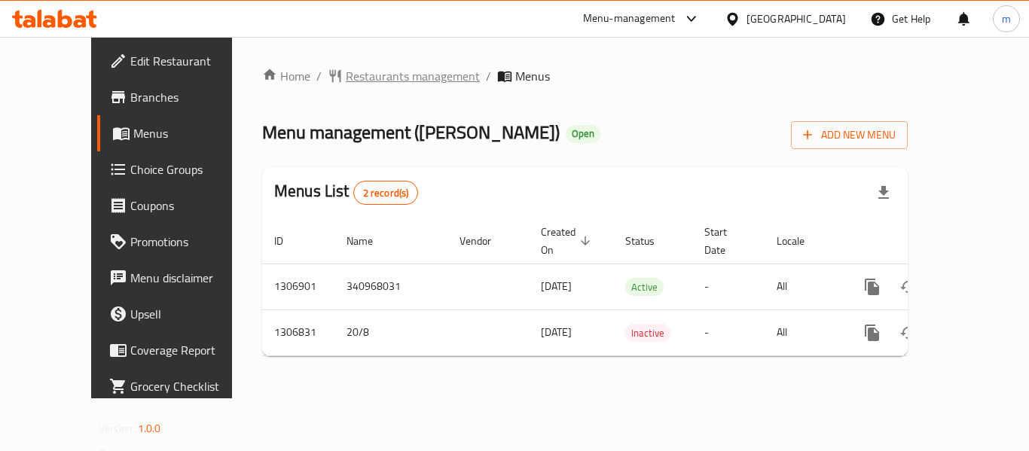
click at [380, 80] on span "Restaurants management" at bounding box center [413, 76] width 134 height 18
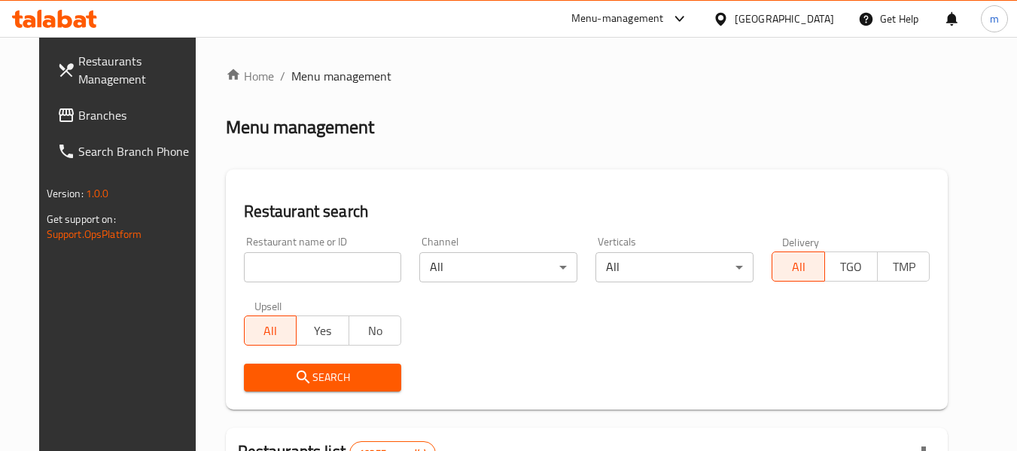
click at [340, 268] on input "search" at bounding box center [323, 267] width 158 height 30
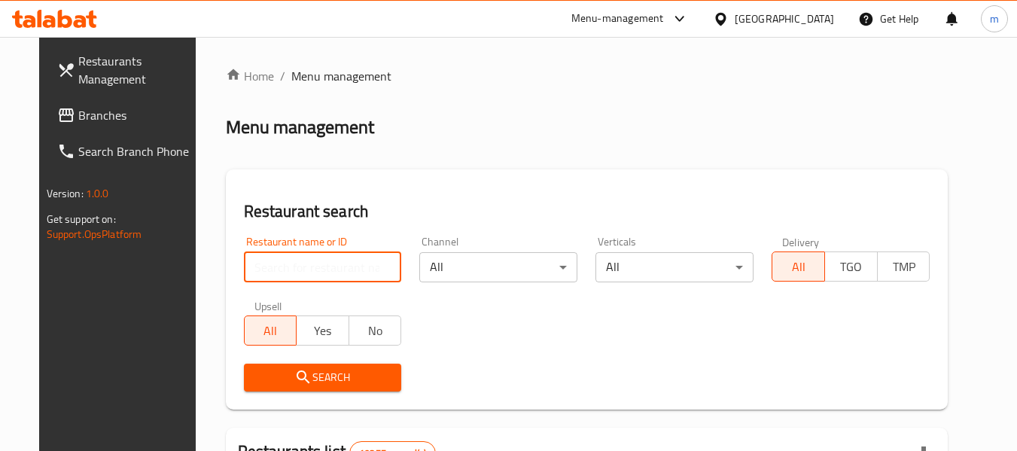
paste input "704191"
type input "704191"
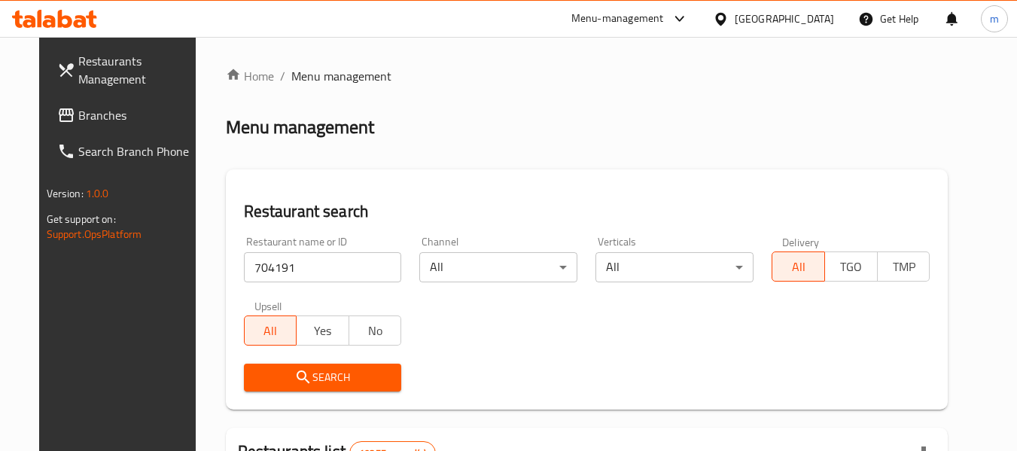
click at [334, 386] on span "Search" at bounding box center [323, 377] width 134 height 19
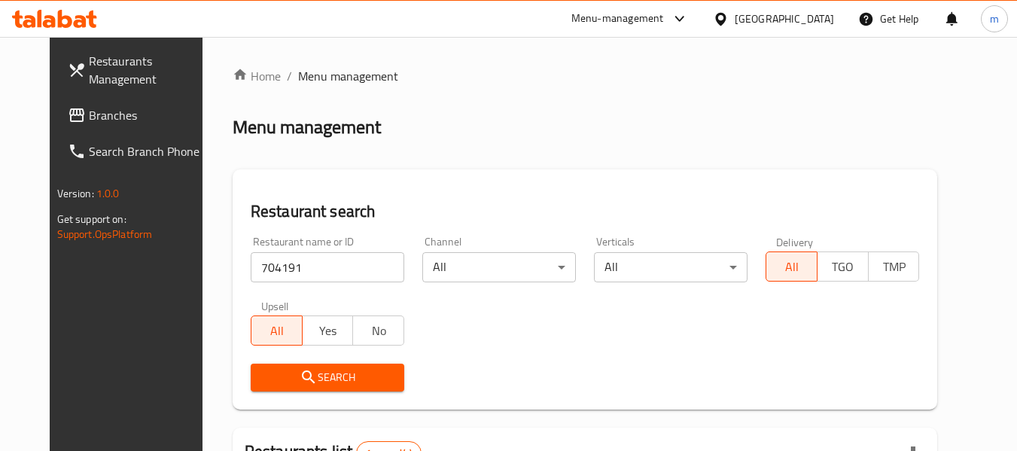
scroll to position [202, 0]
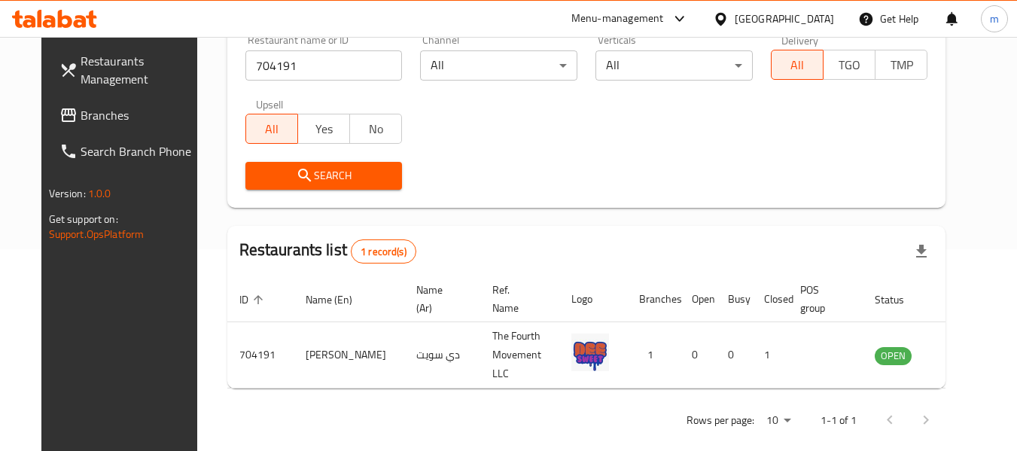
click at [816, 25] on div "[GEOGRAPHIC_DATA]" at bounding box center [784, 19] width 99 height 17
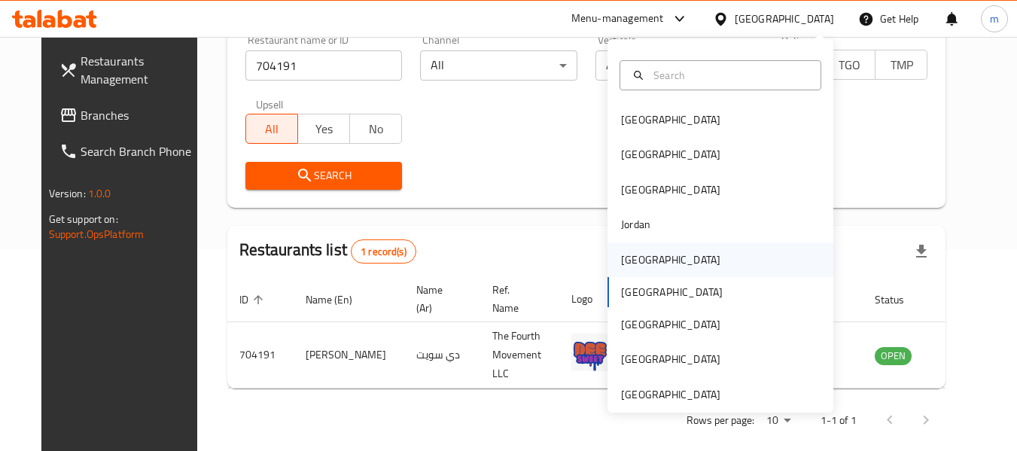
click at [624, 270] on div "Kuwait" at bounding box center [671, 260] width 124 height 35
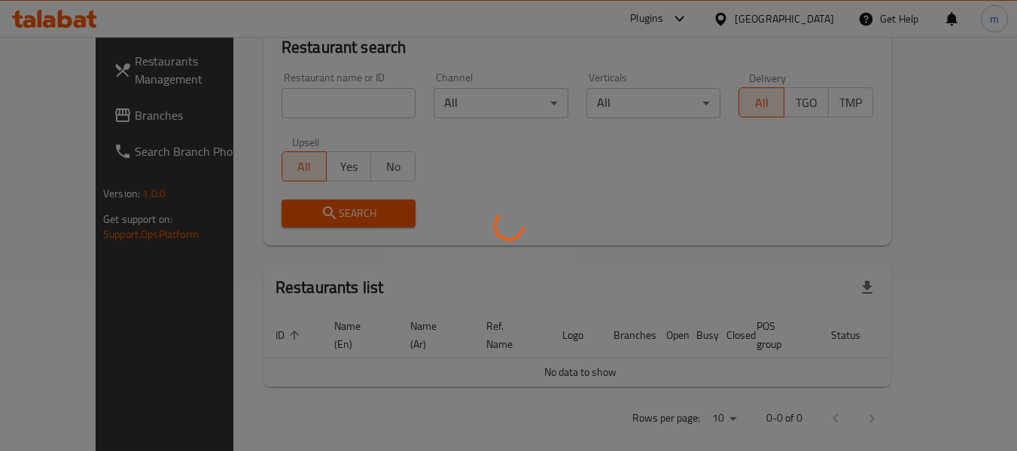
scroll to position [202, 0]
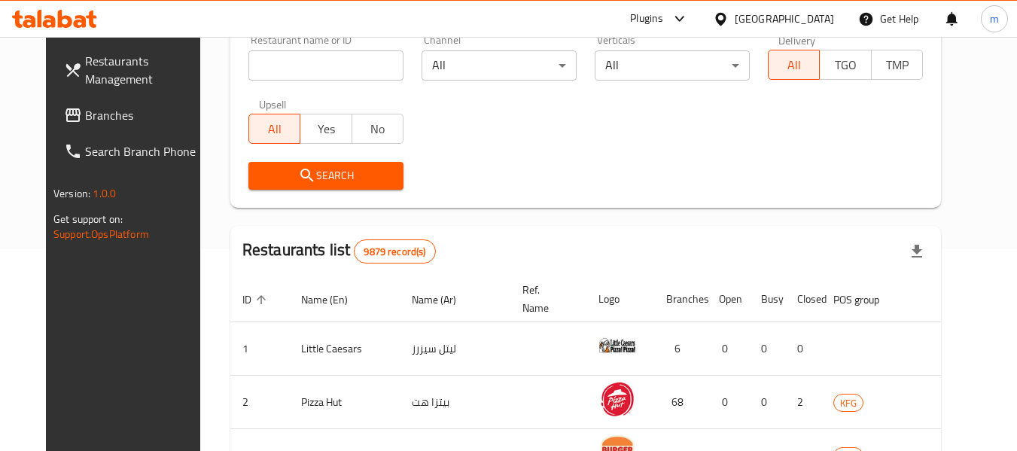
click at [96, 108] on span "Branches" at bounding box center [144, 115] width 119 height 18
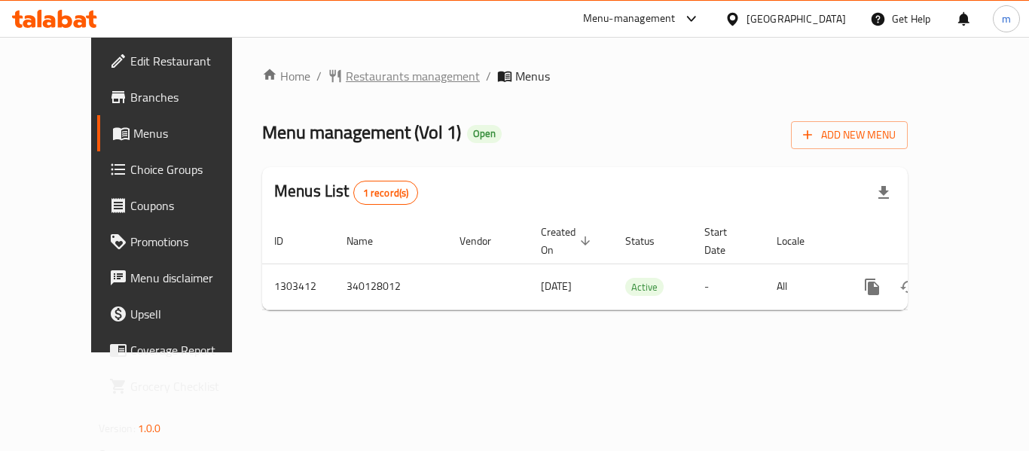
click at [371, 75] on span "Restaurants management" at bounding box center [413, 76] width 134 height 18
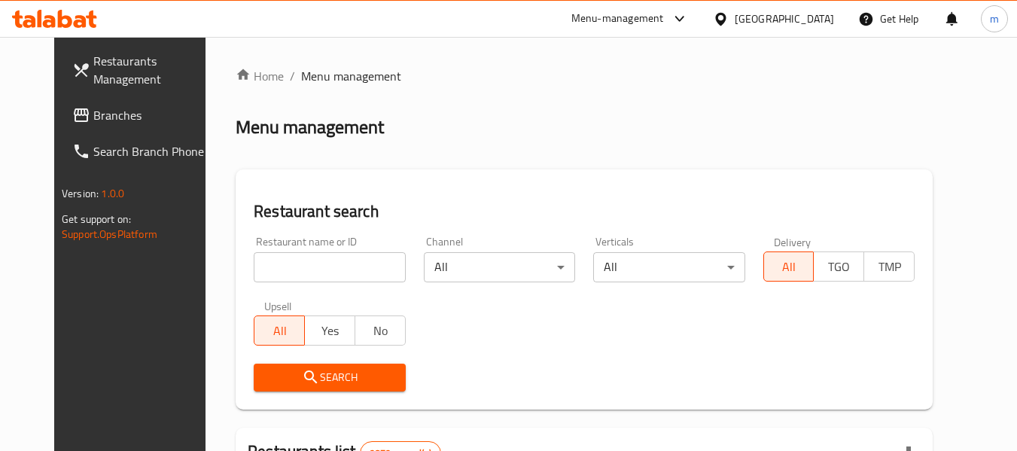
click at [326, 276] on input "search" at bounding box center [329, 267] width 151 height 30
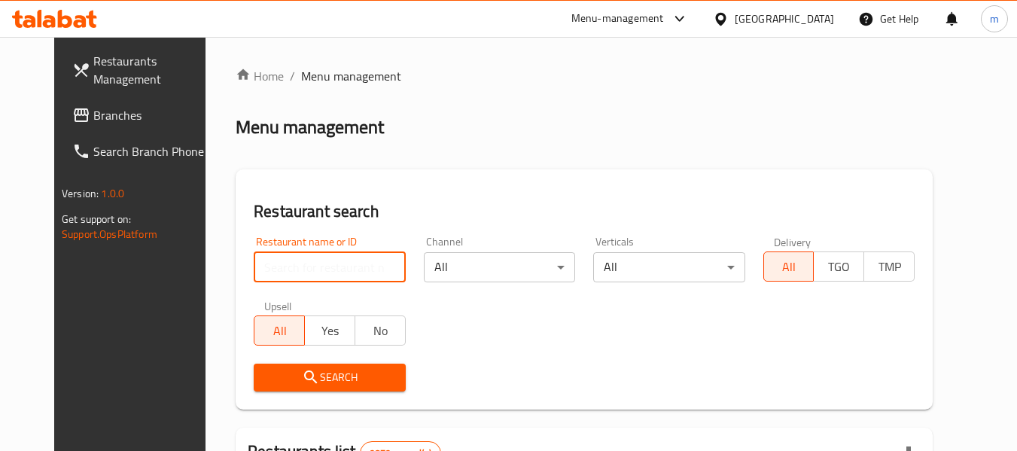
paste input "702823"
type input "702823"
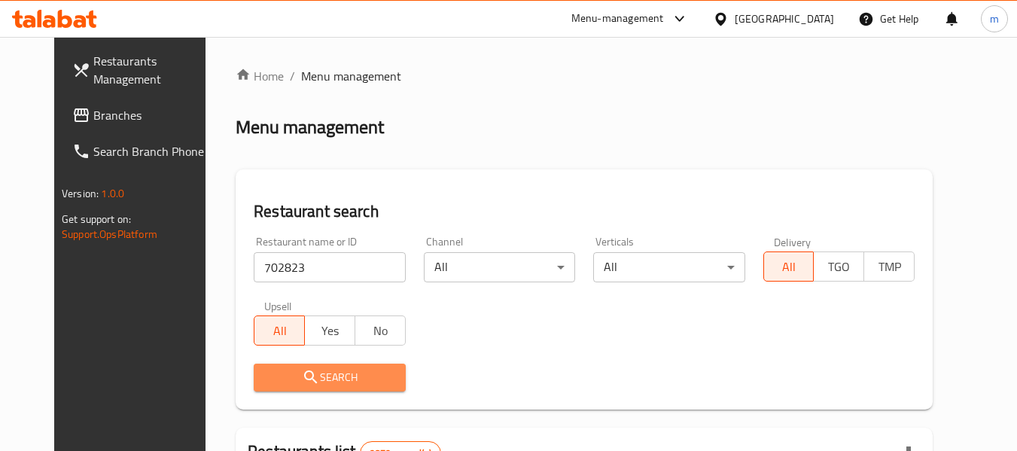
click at [307, 373] on span "Search" at bounding box center [329, 377] width 127 height 19
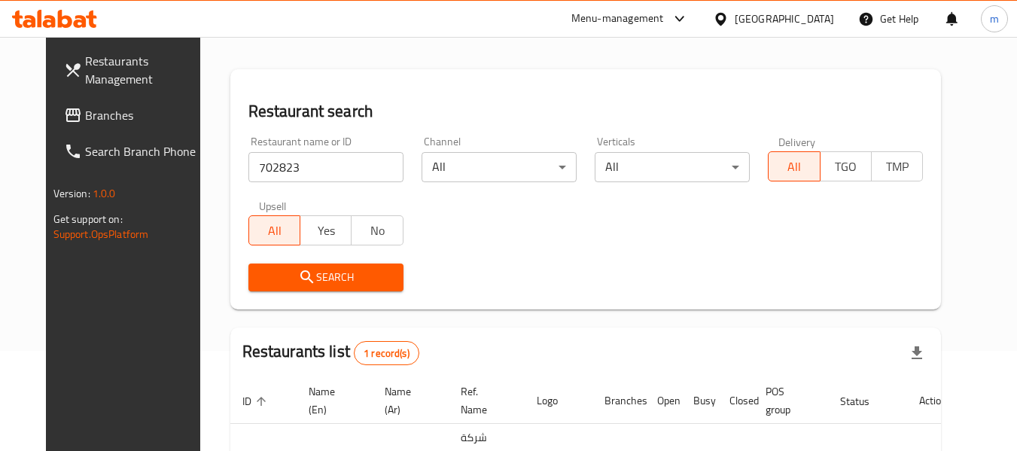
scroll to position [202, 0]
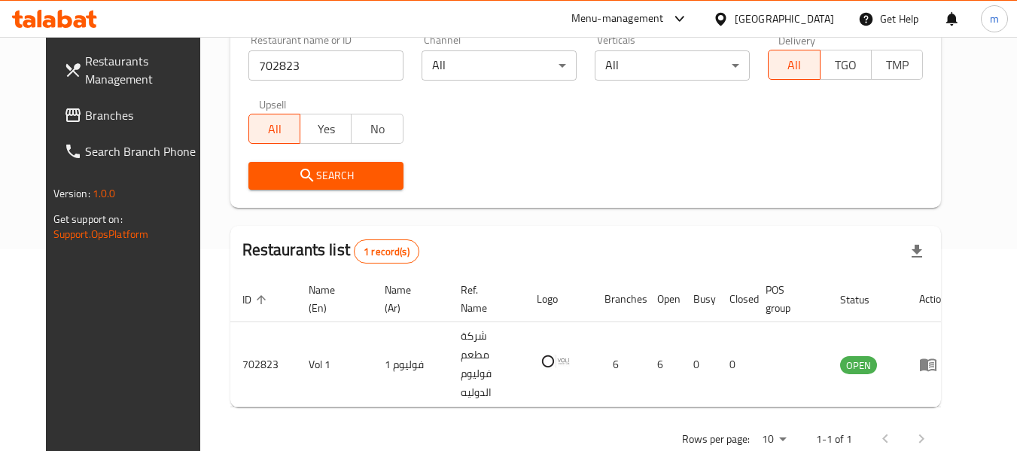
click at [816, 21] on div "Kuwait" at bounding box center [784, 19] width 99 height 17
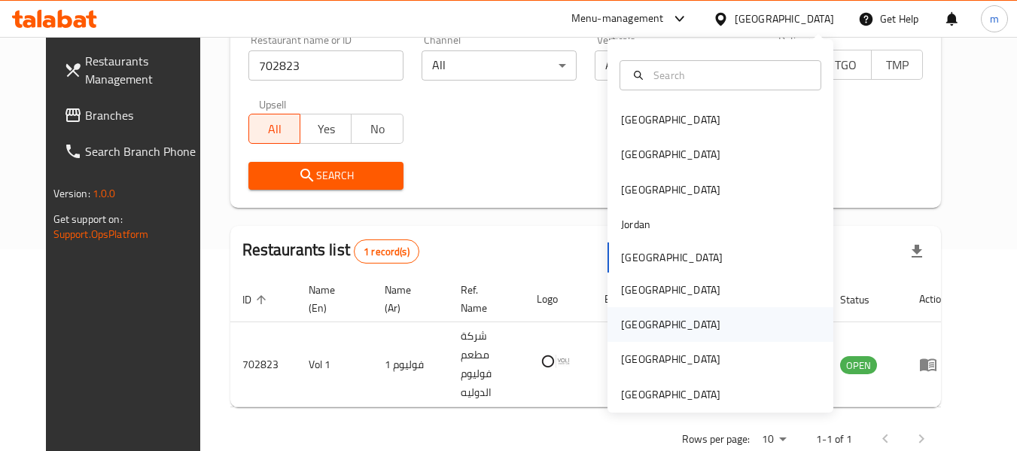
click at [632, 317] on div "Qatar" at bounding box center [670, 324] width 99 height 17
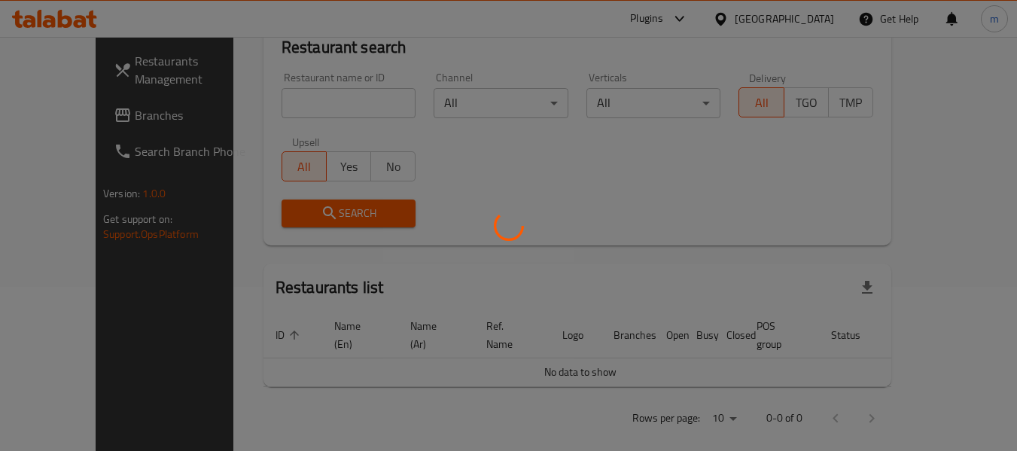
scroll to position [202, 0]
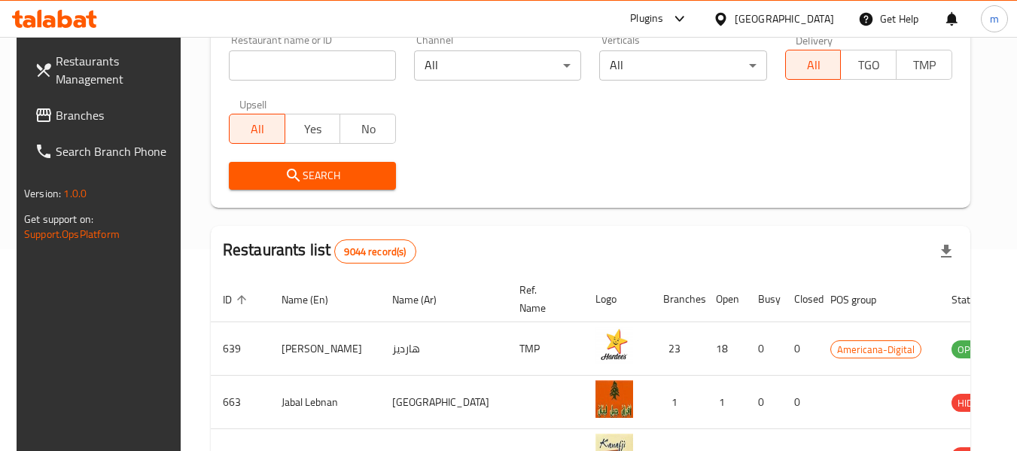
click at [87, 124] on span "Branches" at bounding box center [115, 115] width 119 height 18
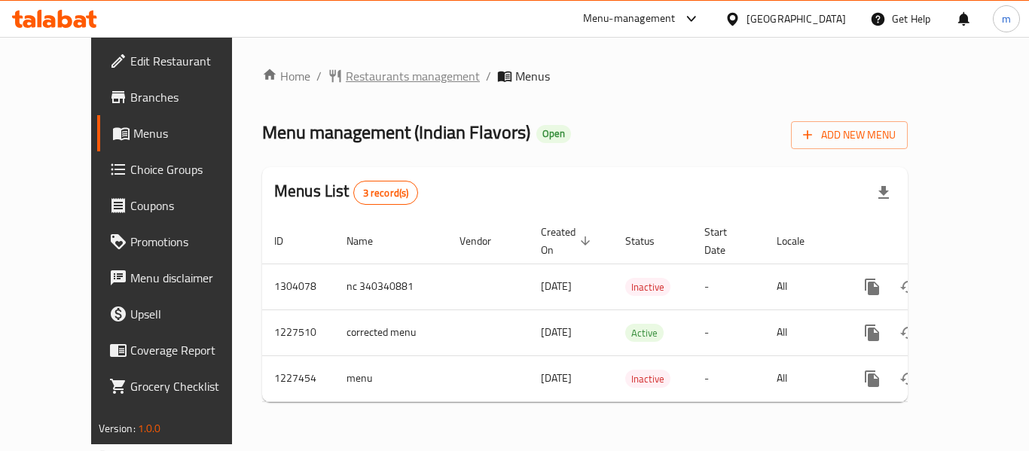
click at [360, 83] on span "Restaurants management" at bounding box center [413, 76] width 134 height 18
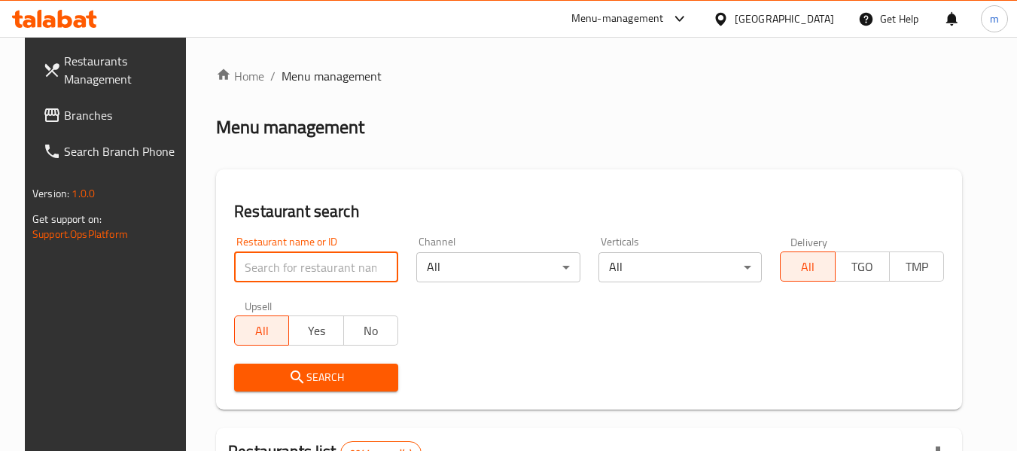
click at [315, 275] on input "search" at bounding box center [316, 267] width 164 height 30
paste input "676093"
type input "676093"
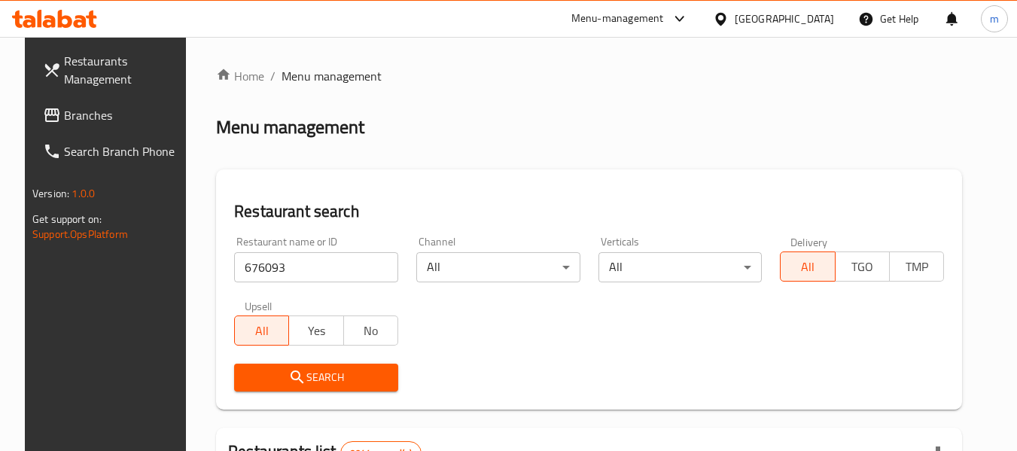
click at [313, 353] on div "Upsell All Yes No" at bounding box center [316, 322] width 182 height 63
click at [316, 382] on span "Search" at bounding box center [316, 377] width 140 height 19
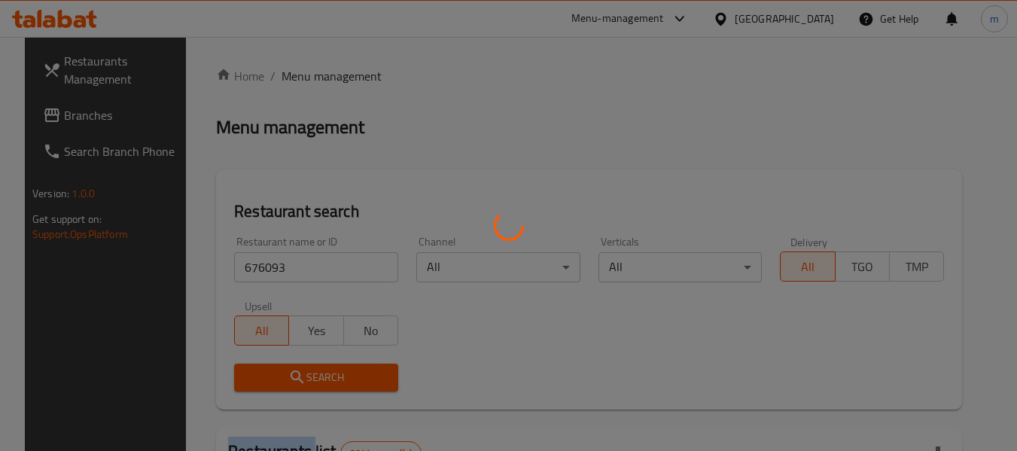
click at [316, 382] on div at bounding box center [508, 225] width 1017 height 451
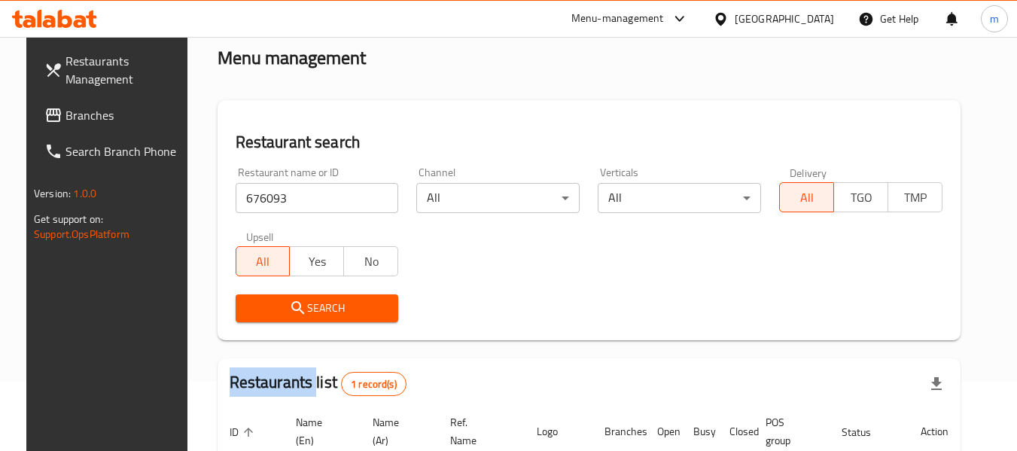
scroll to position [202, 0]
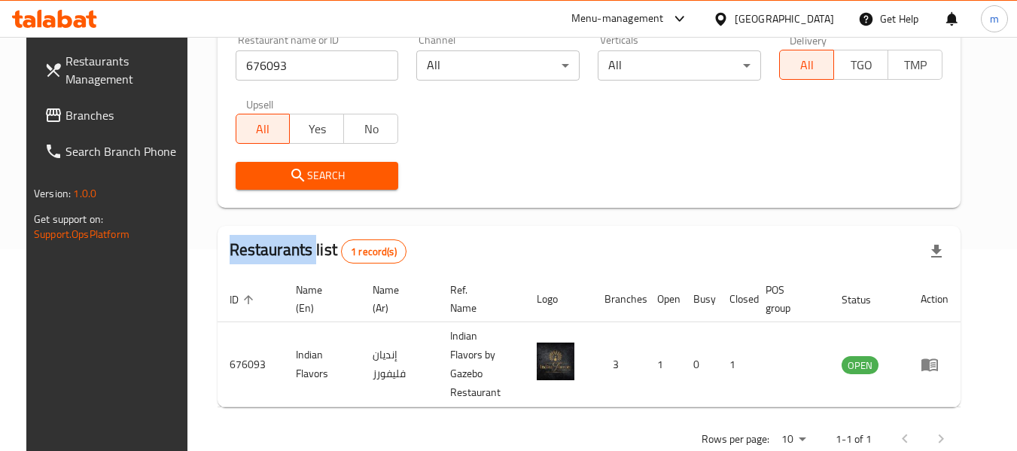
click at [729, 18] on icon at bounding box center [721, 19] width 16 height 16
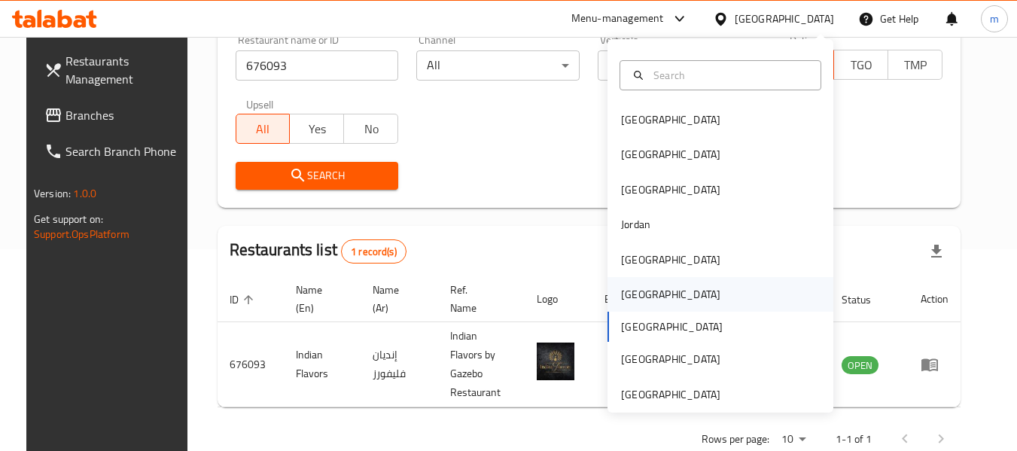
click at [643, 302] on div "[GEOGRAPHIC_DATA]" at bounding box center [671, 294] width 124 height 35
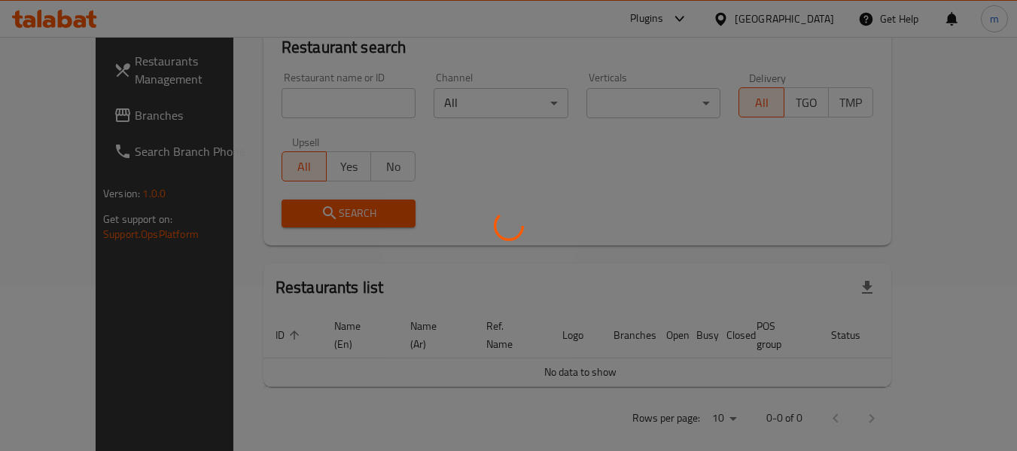
scroll to position [202, 0]
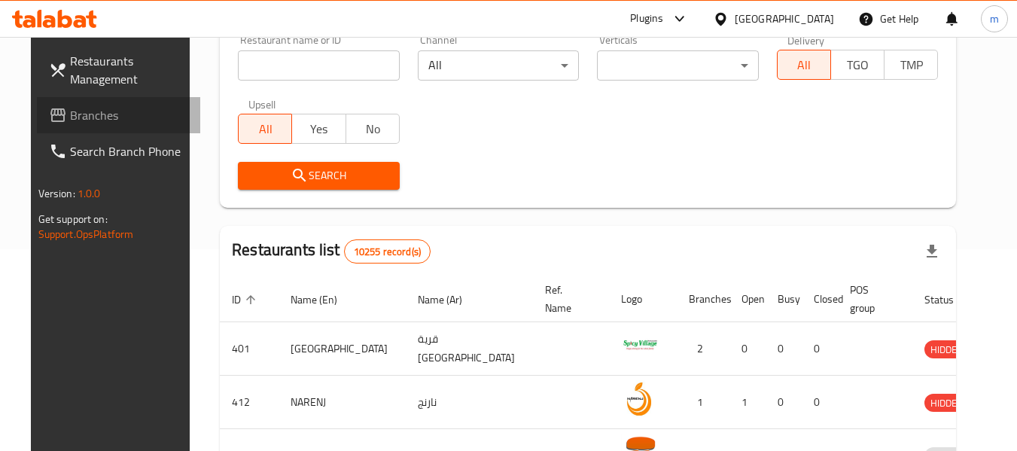
click at [99, 119] on span "Branches" at bounding box center [129, 115] width 119 height 18
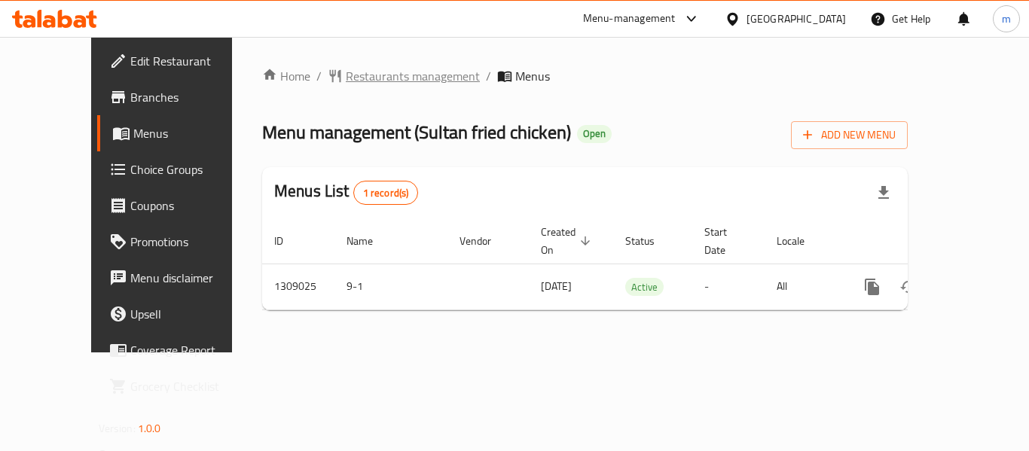
click at [385, 69] on span "Restaurants management" at bounding box center [413, 76] width 134 height 18
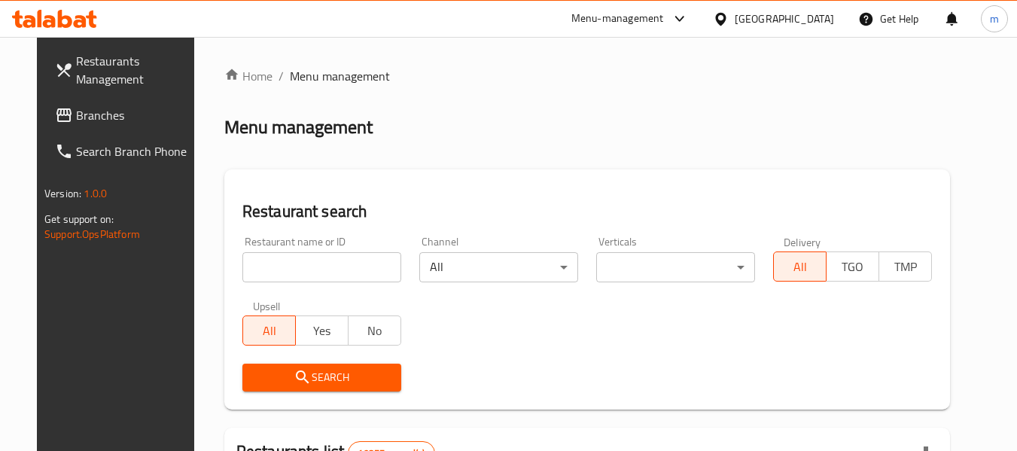
click at [307, 270] on input "search" at bounding box center [322, 267] width 159 height 30
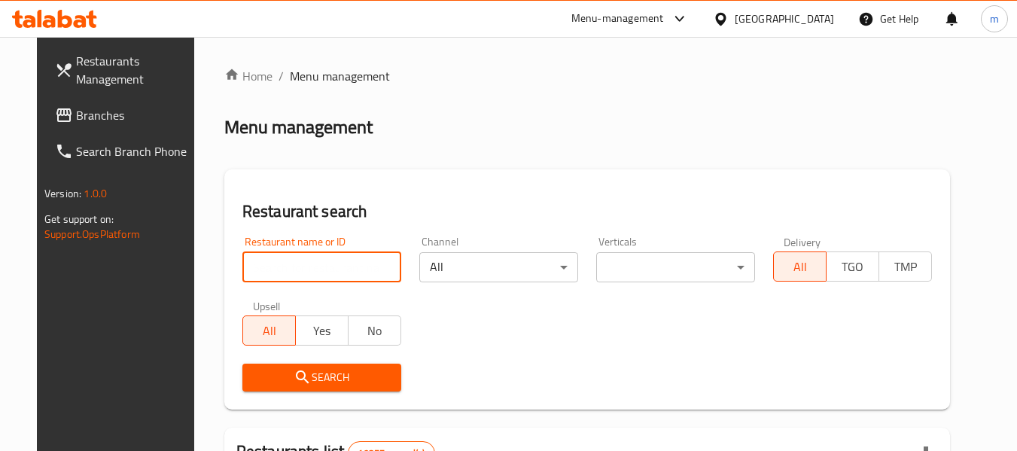
paste input "705133"
type input "705133"
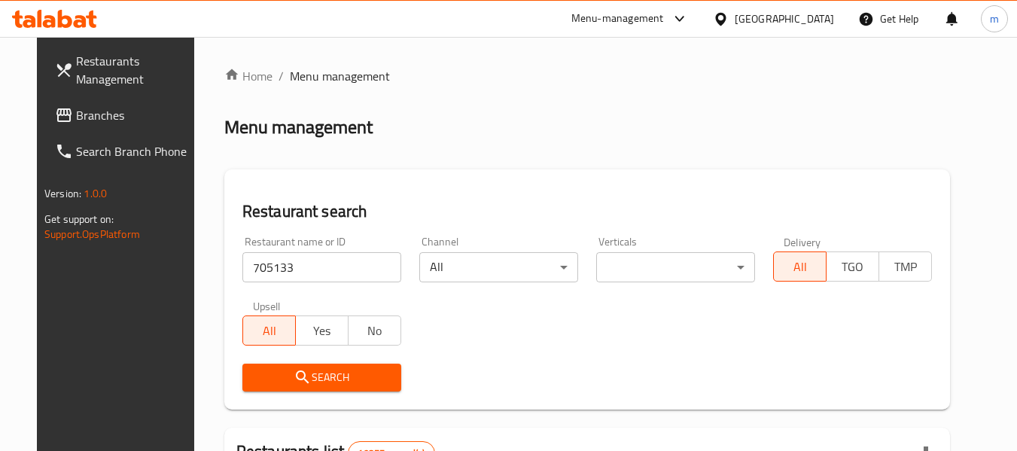
click at [300, 370] on span "Search" at bounding box center [322, 377] width 135 height 19
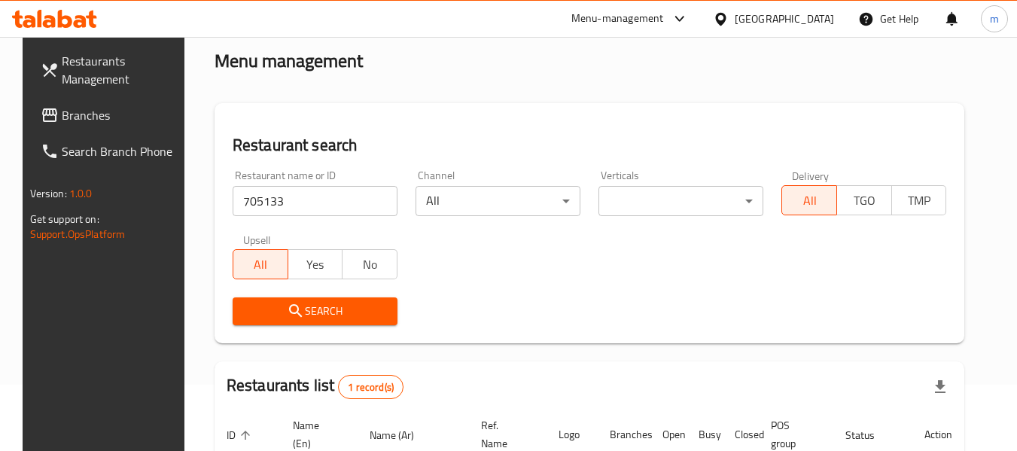
scroll to position [202, 0]
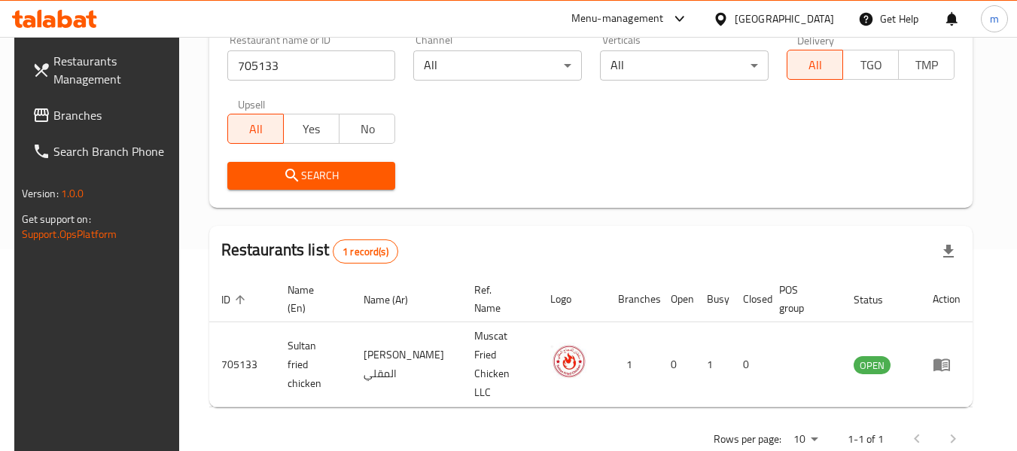
click at [93, 108] on span "Branches" at bounding box center [112, 115] width 119 height 18
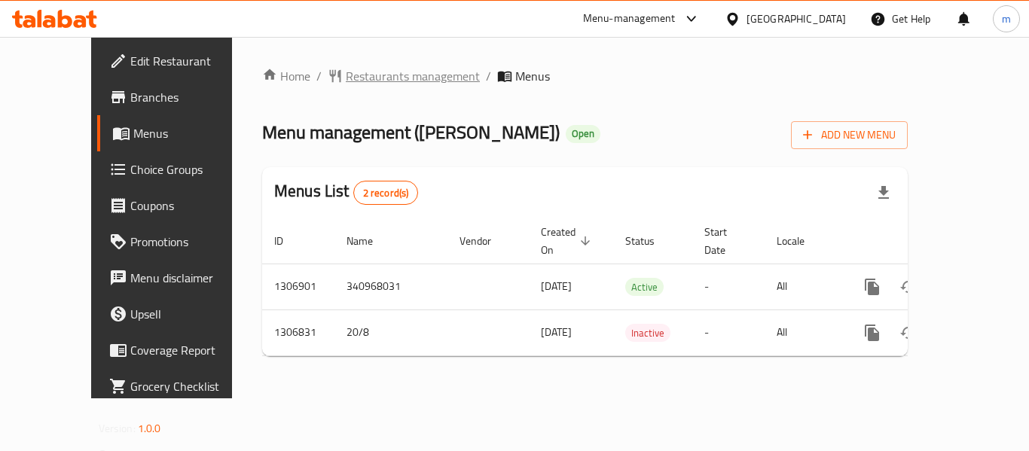
click at [346, 78] on span "Restaurants management" at bounding box center [413, 76] width 134 height 18
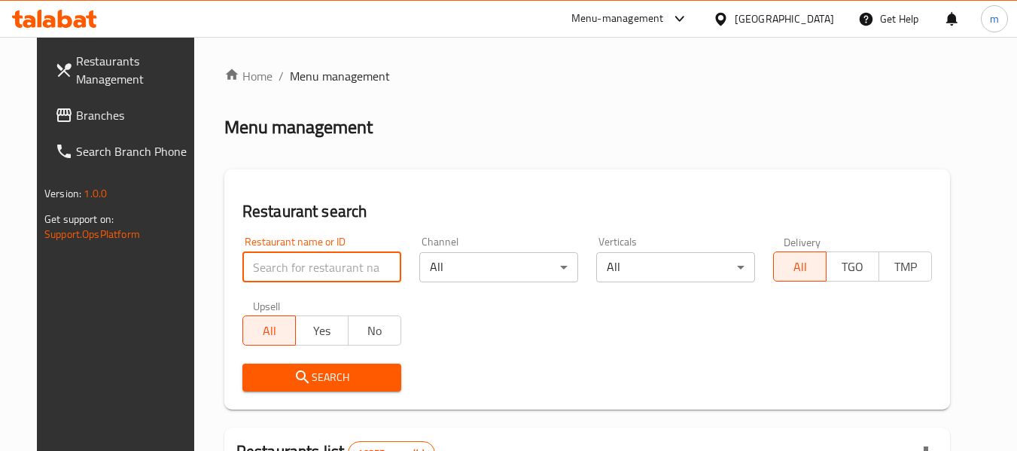
click at [304, 265] on input "search" at bounding box center [322, 267] width 159 height 30
paste input "704191"
type input "704191"
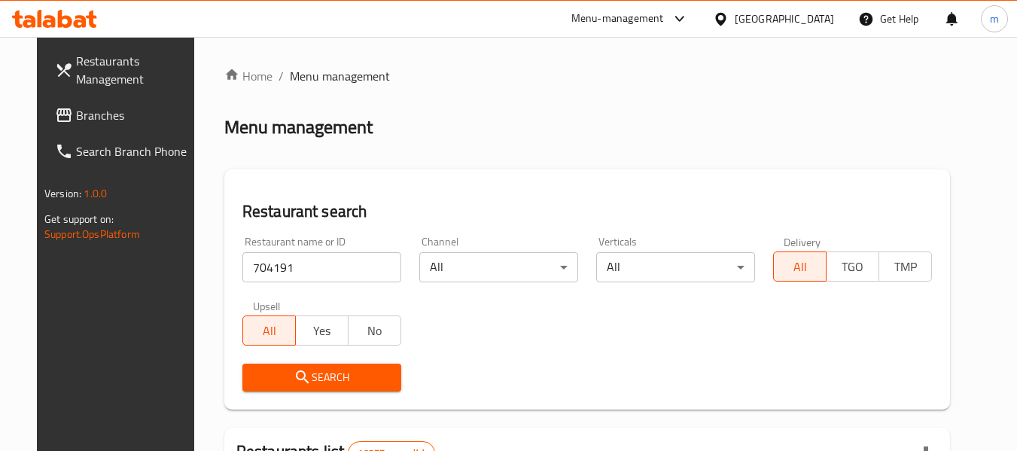
click at [316, 369] on span "Search" at bounding box center [322, 377] width 135 height 19
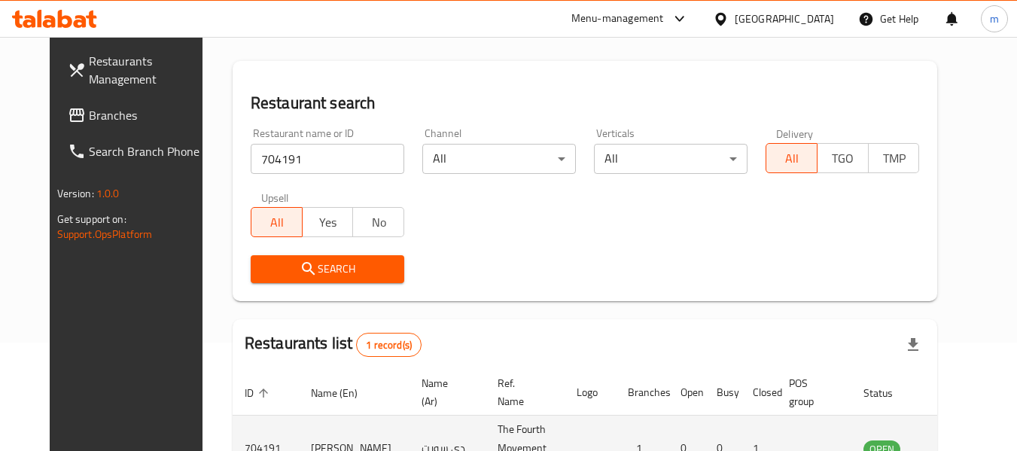
scroll to position [202, 0]
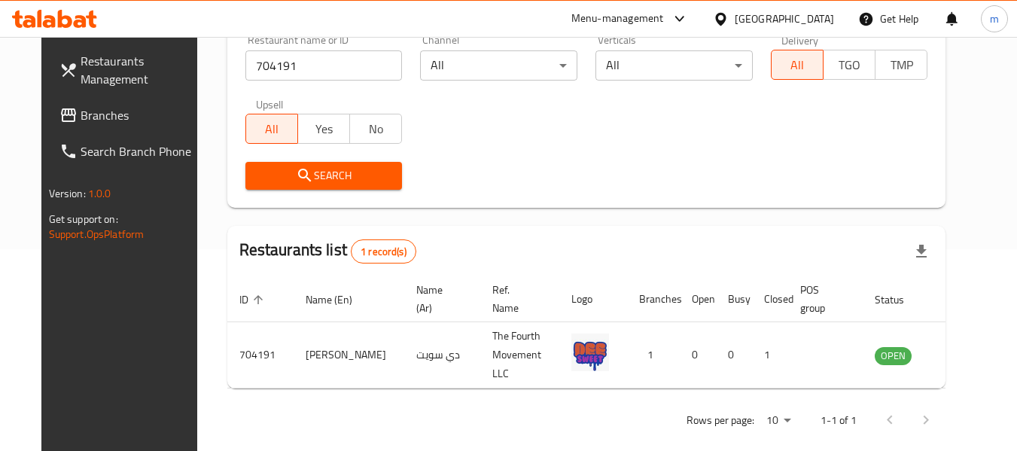
click at [828, 23] on div "[GEOGRAPHIC_DATA]" at bounding box center [784, 19] width 99 height 17
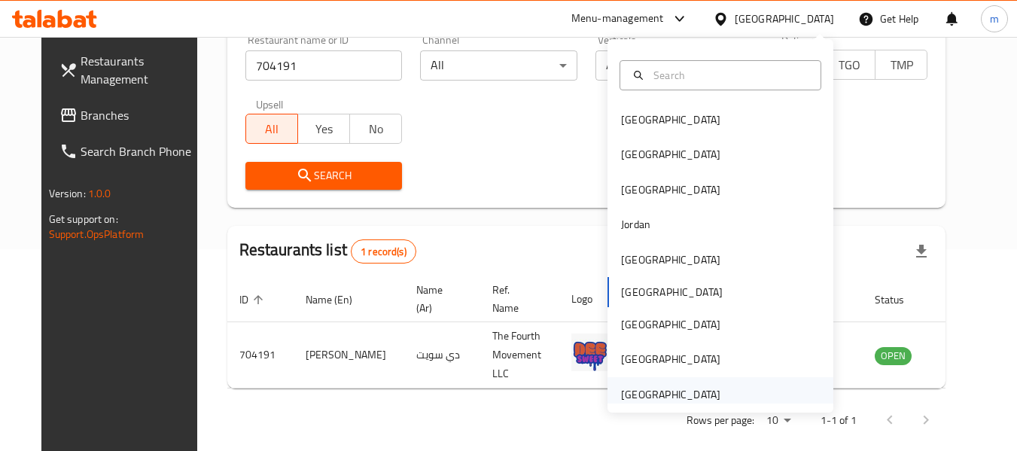
click at [664, 392] on div "[GEOGRAPHIC_DATA]" at bounding box center [670, 394] width 99 height 17
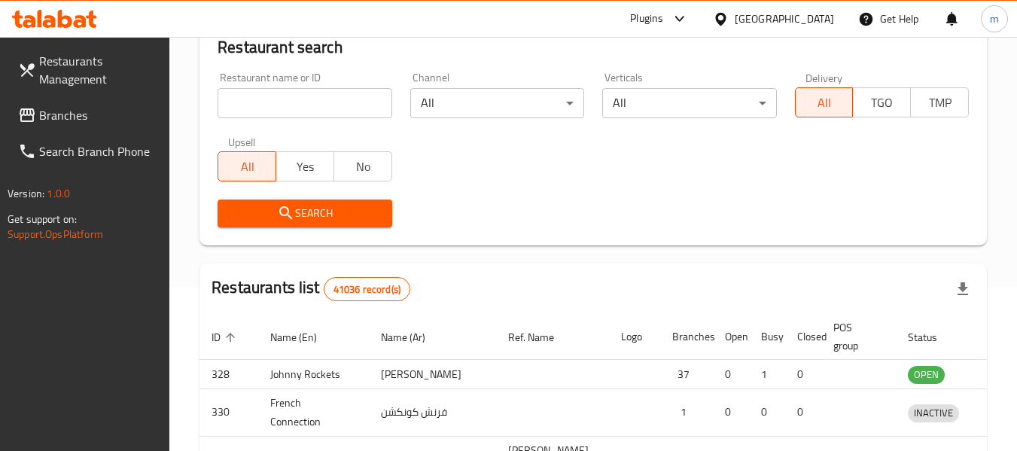
scroll to position [202, 0]
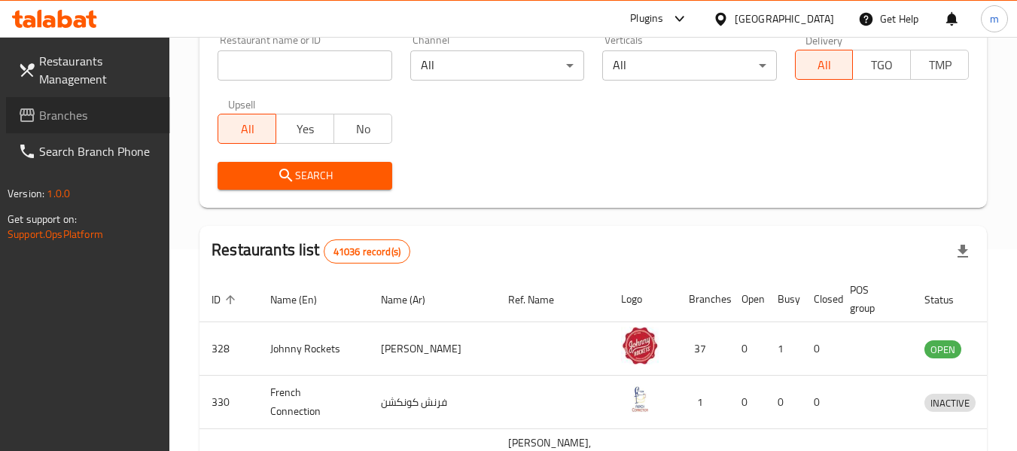
click at [84, 113] on span "Branches" at bounding box center [98, 115] width 119 height 18
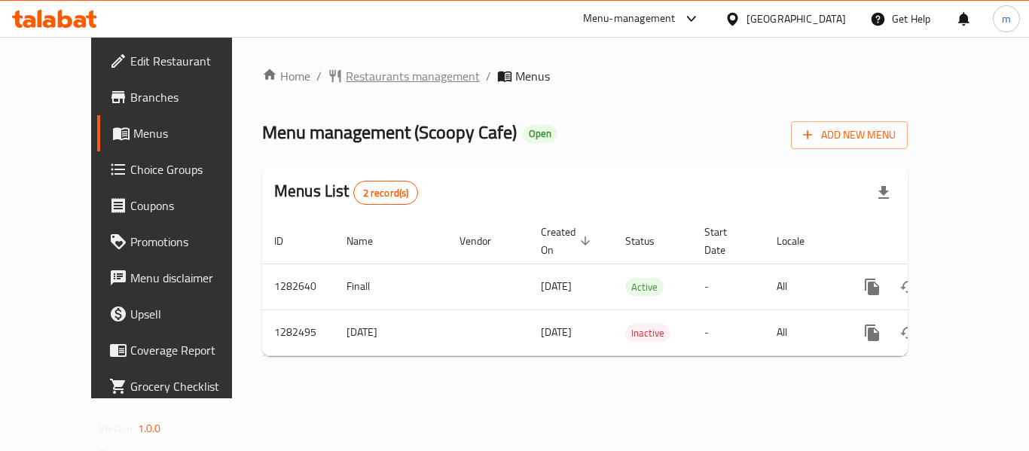
click at [371, 79] on span "Restaurants management" at bounding box center [413, 76] width 134 height 18
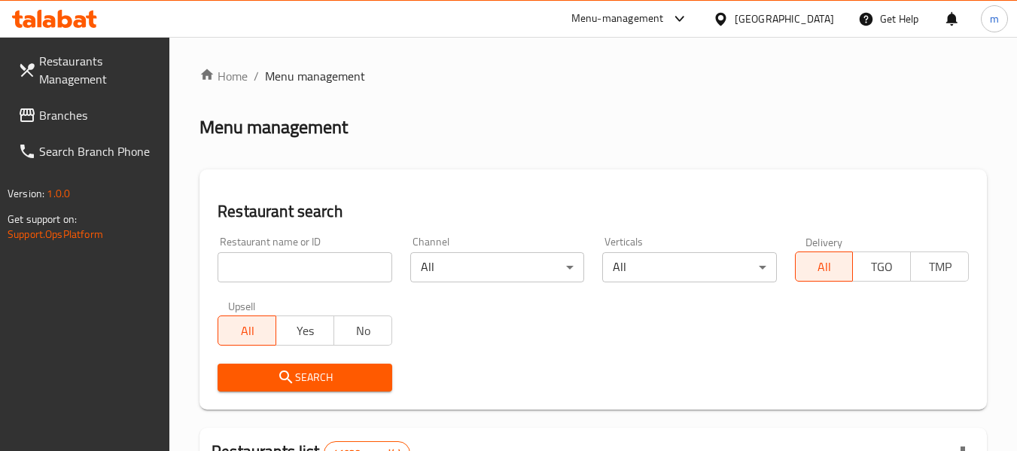
click at [337, 275] on input "search" at bounding box center [305, 267] width 174 height 30
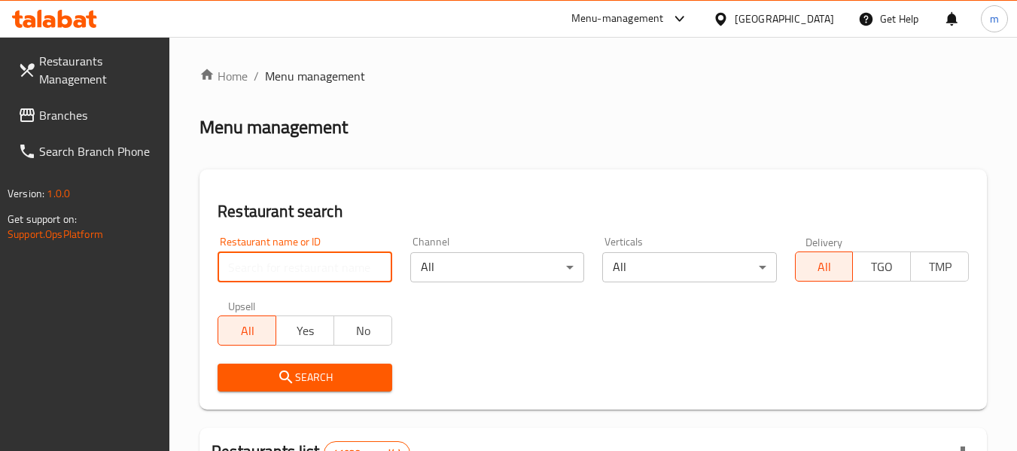
paste input "694831"
type input "694831"
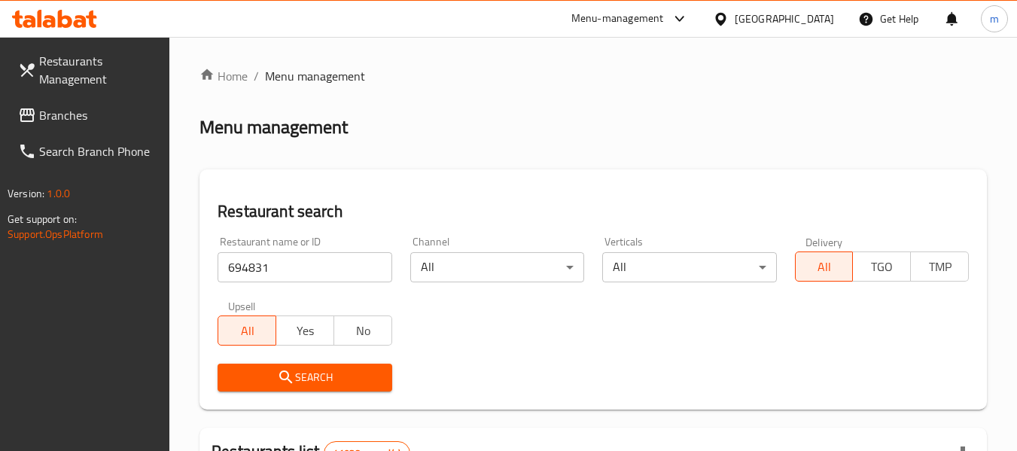
click at [322, 378] on span "Search" at bounding box center [305, 377] width 150 height 19
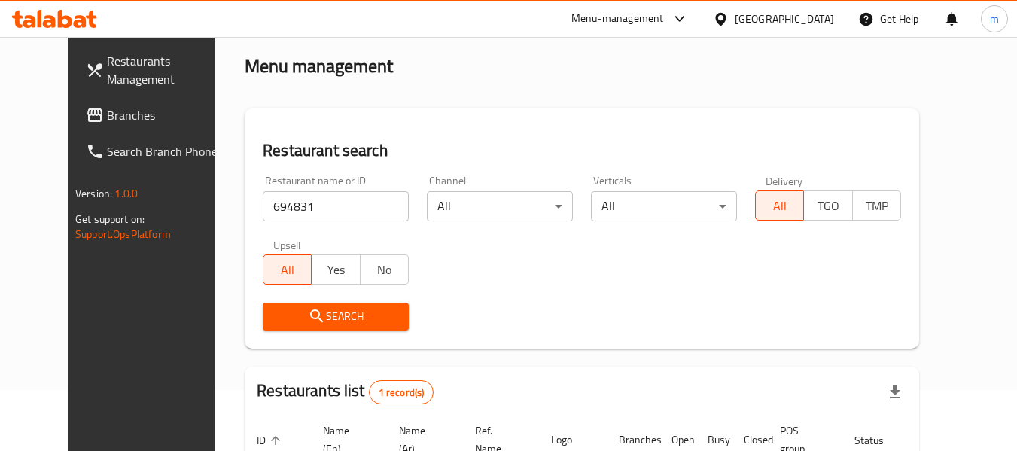
scroll to position [202, 0]
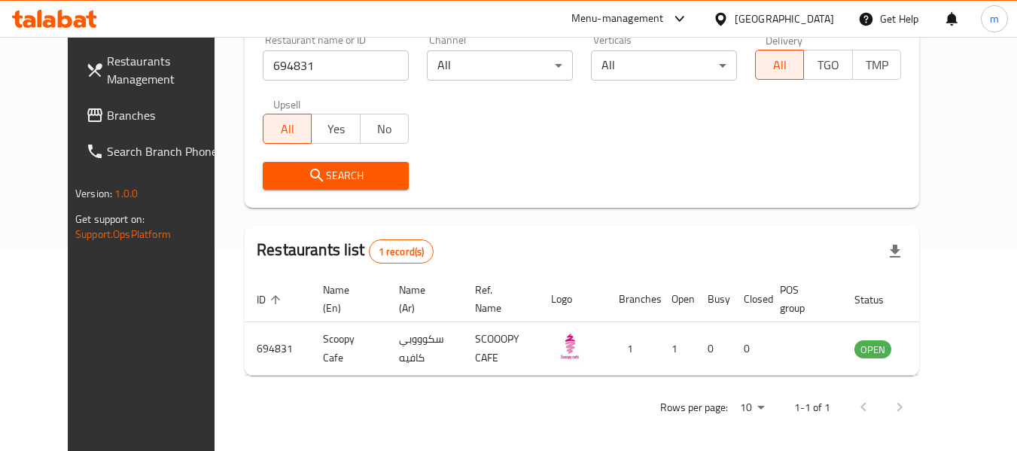
click at [107, 109] on span "Branches" at bounding box center [166, 115] width 119 height 18
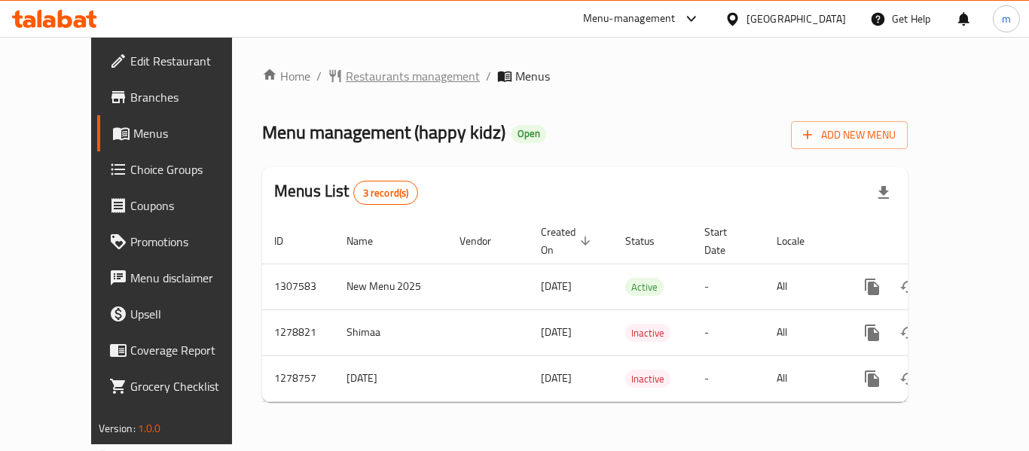
click at [370, 73] on span "Restaurants management" at bounding box center [413, 76] width 134 height 18
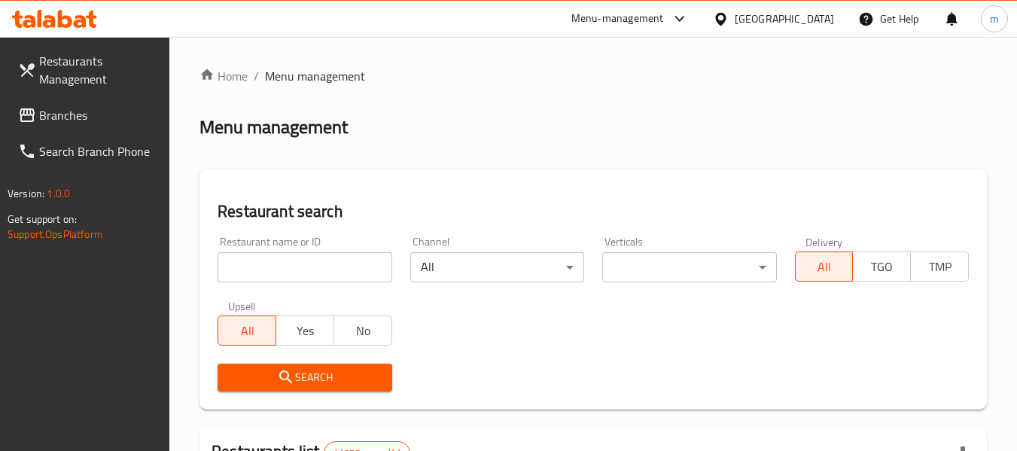
click at [326, 264] on input "search" at bounding box center [305, 267] width 174 height 30
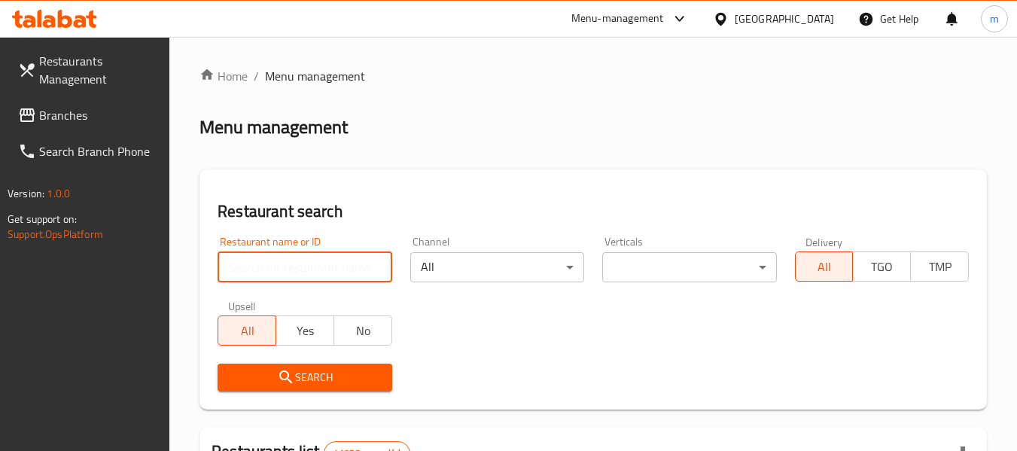
paste input "693017"
type input "693017"
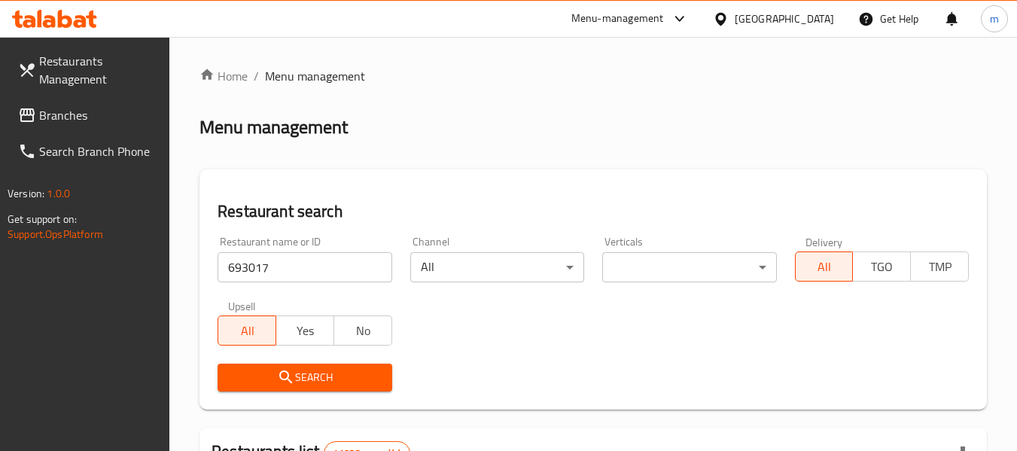
click at [329, 375] on span "Search" at bounding box center [305, 377] width 150 height 19
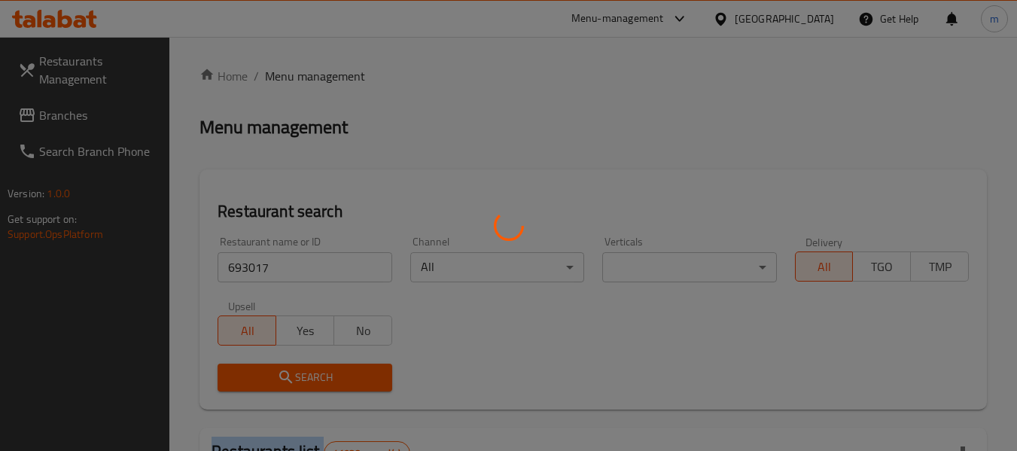
click at [329, 375] on div at bounding box center [508, 225] width 1017 height 451
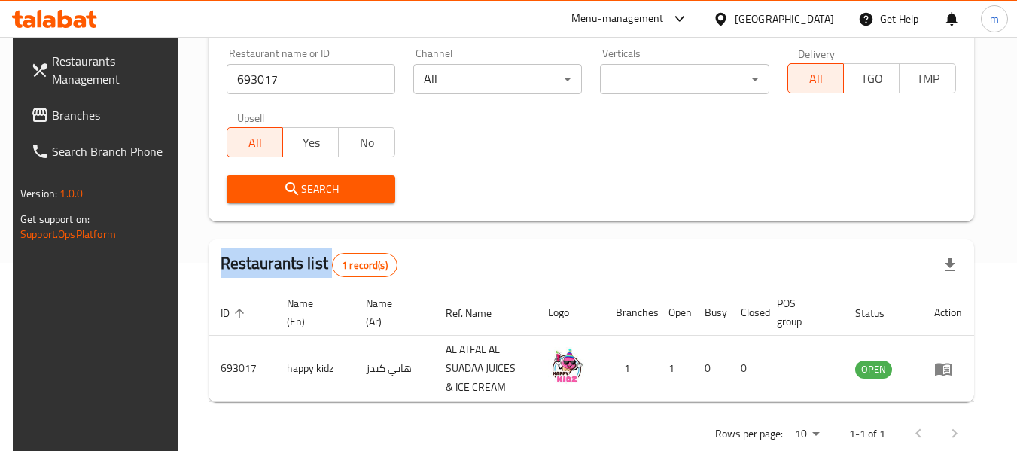
scroll to position [202, 0]
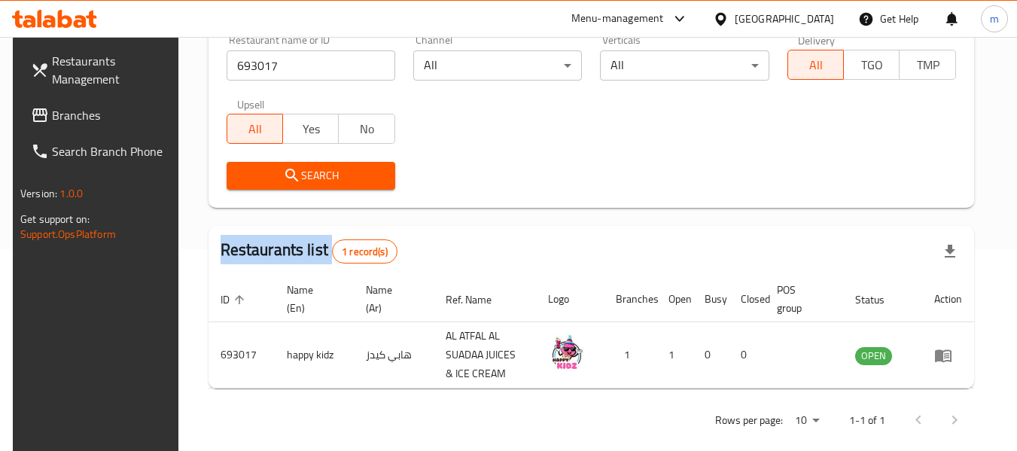
click at [79, 106] on span "Branches" at bounding box center [111, 115] width 119 height 18
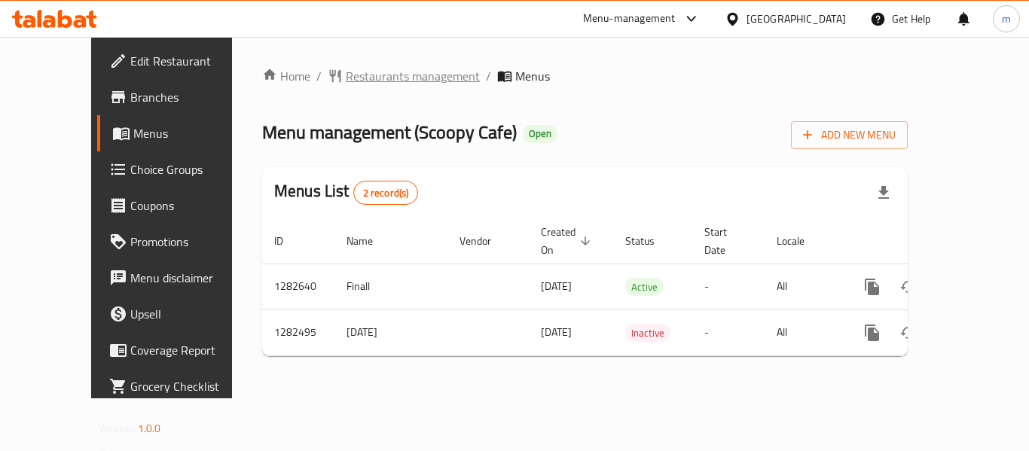
click at [369, 80] on span "Restaurants management" at bounding box center [413, 76] width 134 height 18
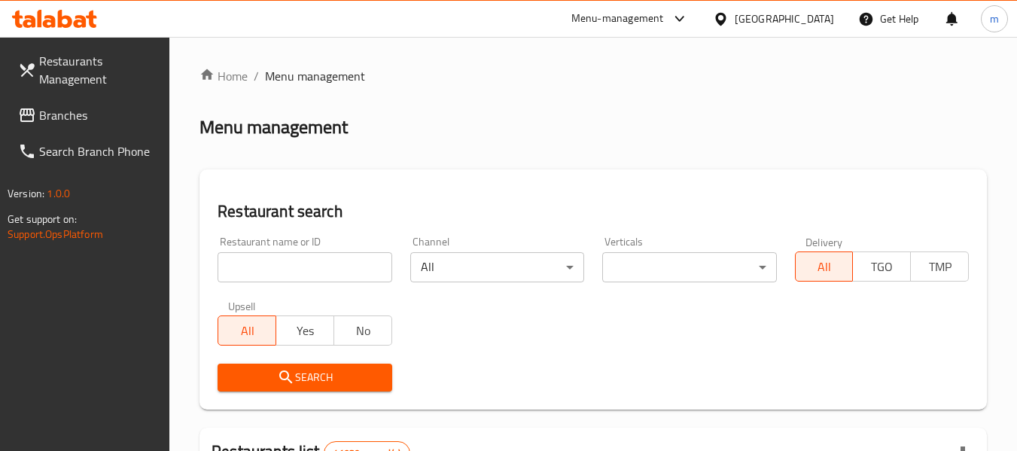
click at [333, 271] on input "search" at bounding box center [305, 267] width 174 height 30
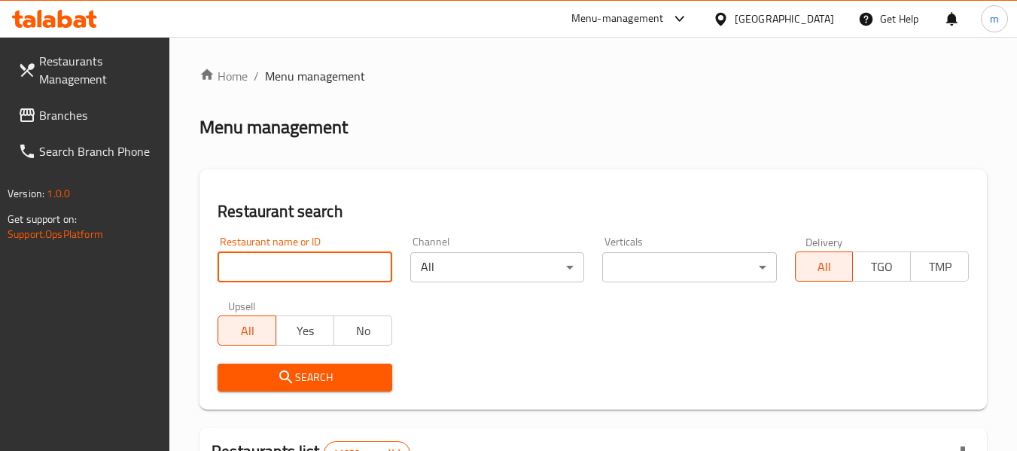
paste input "694831"
type input "694831"
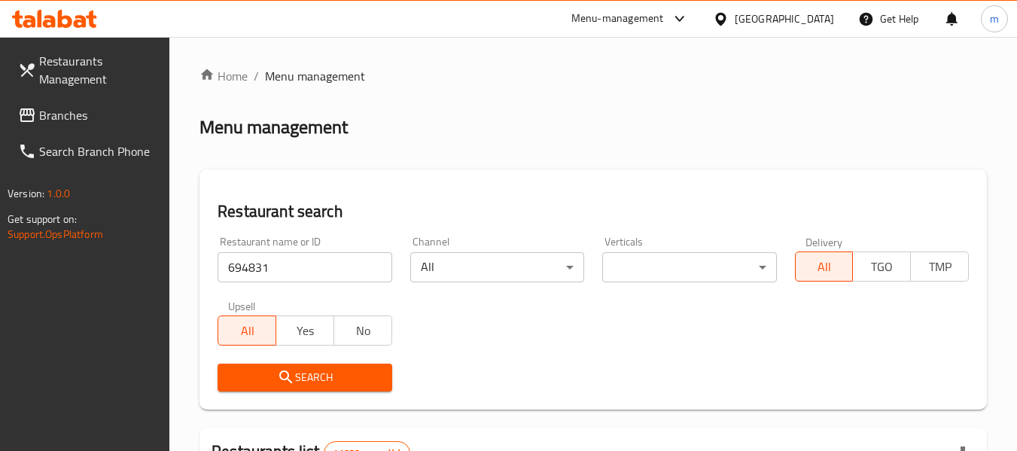
click at [315, 384] on span "Search" at bounding box center [305, 377] width 150 height 19
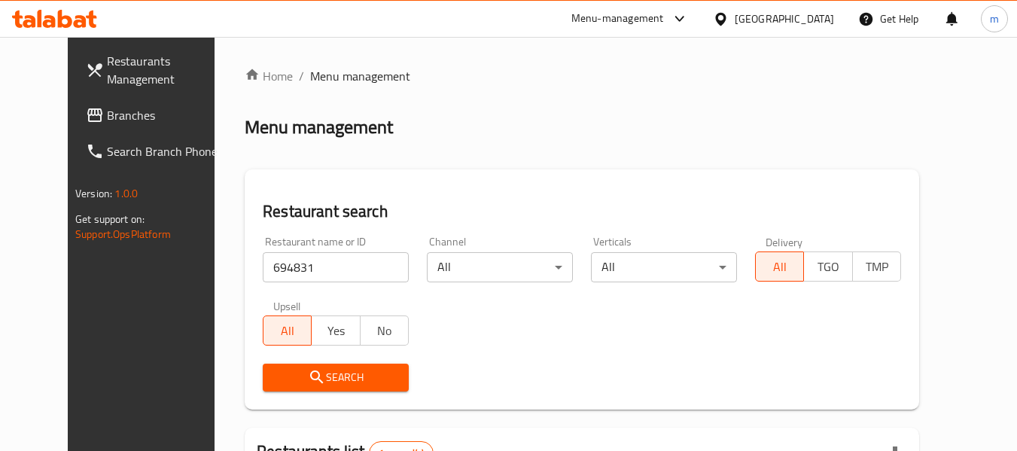
scroll to position [202, 0]
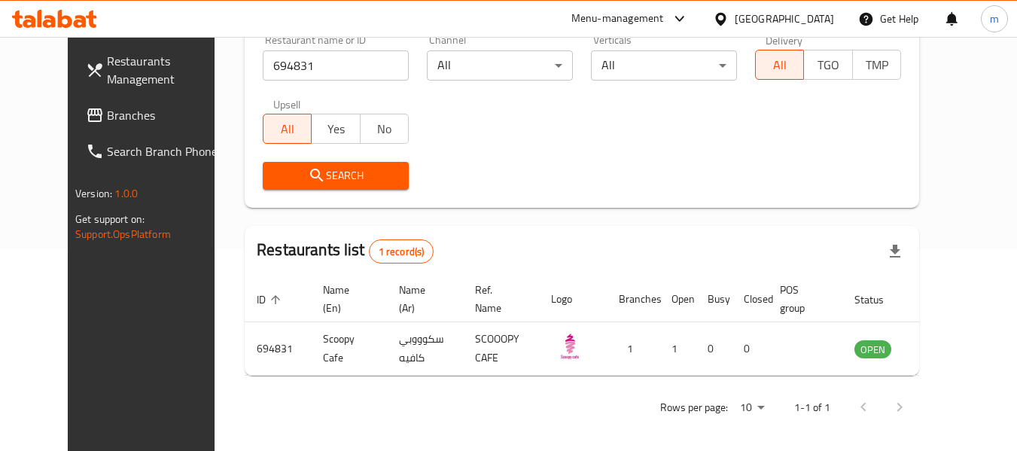
click at [794, 28] on div "United Arab Emirates" at bounding box center [773, 19] width 145 height 36
click at [793, 25] on div "United Arab Emirates" at bounding box center [784, 19] width 99 height 17
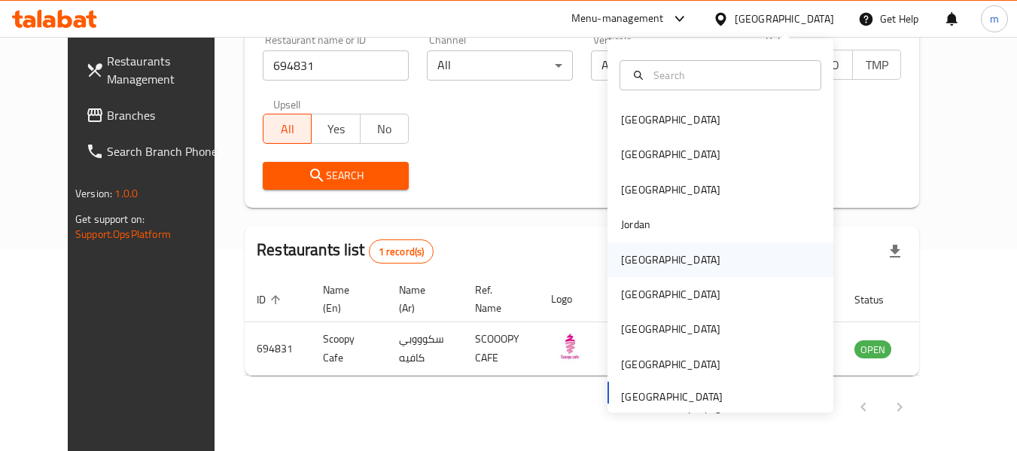
click at [647, 269] on div "[GEOGRAPHIC_DATA]" at bounding box center [671, 260] width 124 height 35
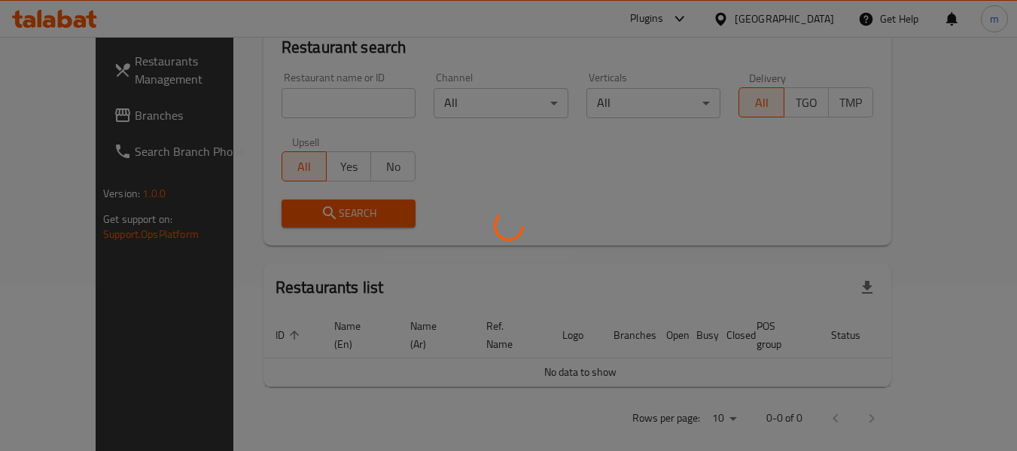
scroll to position [202, 0]
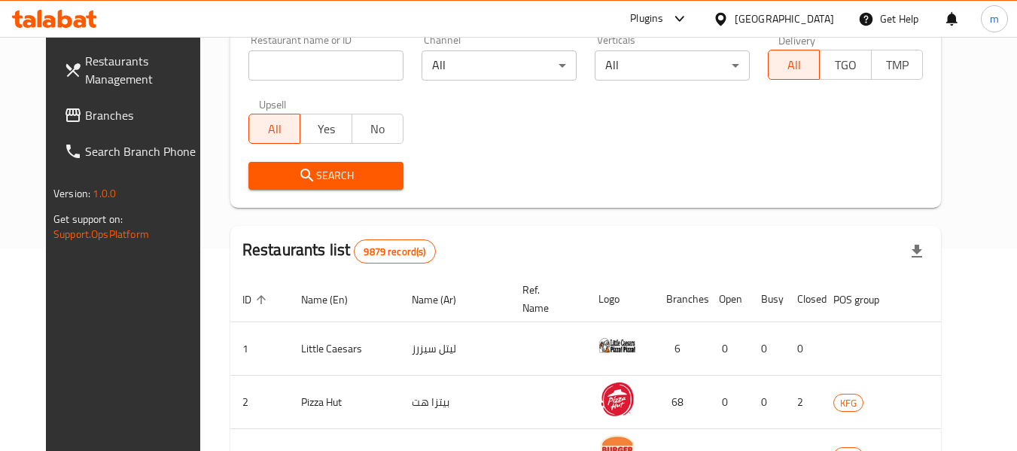
click at [85, 112] on span "Branches" at bounding box center [144, 115] width 119 height 18
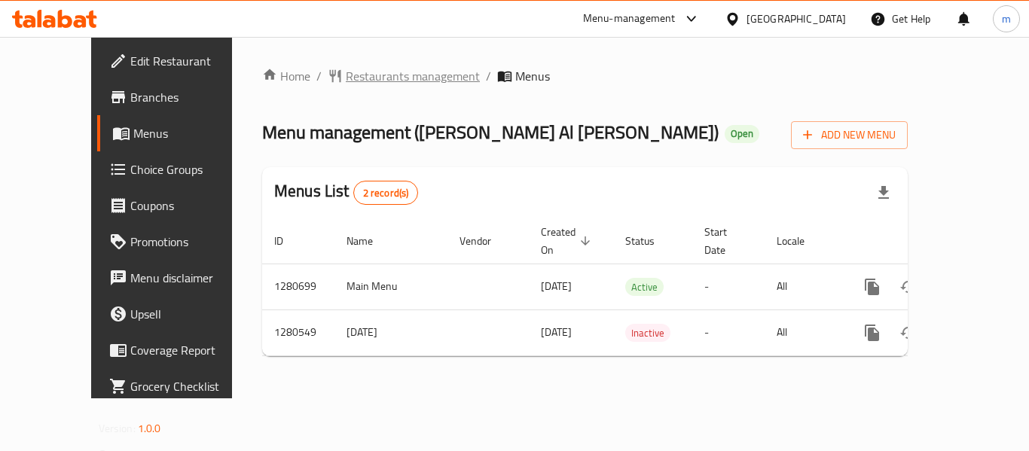
click at [379, 74] on span "Restaurants management" at bounding box center [413, 76] width 134 height 18
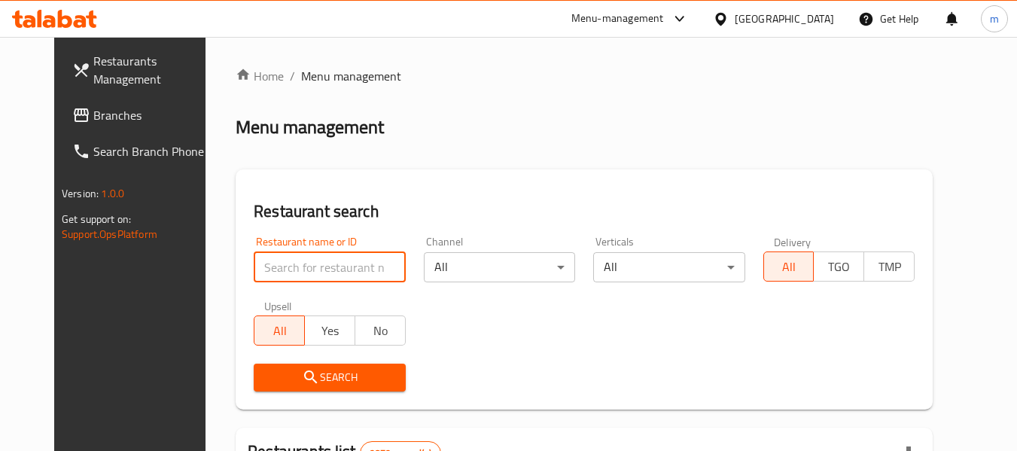
click at [323, 270] on input "search" at bounding box center [329, 267] width 151 height 30
paste input "693877"
type input "693877"
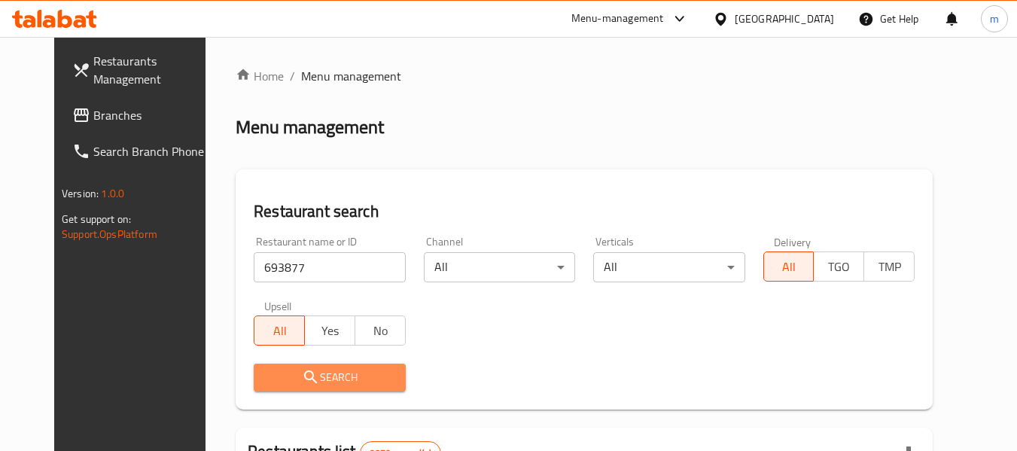
click at [309, 370] on span "Search" at bounding box center [329, 377] width 127 height 19
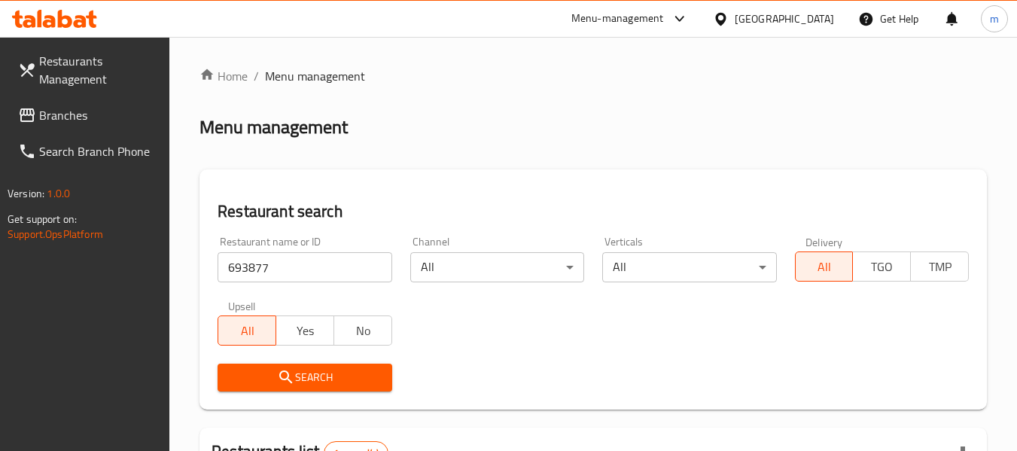
scroll to position [221, 0]
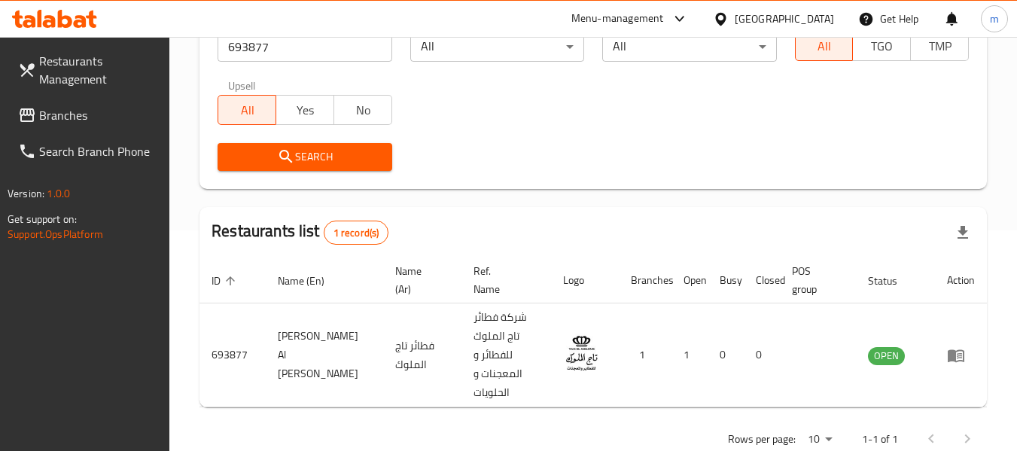
click at [84, 113] on span "Branches" at bounding box center [98, 115] width 119 height 18
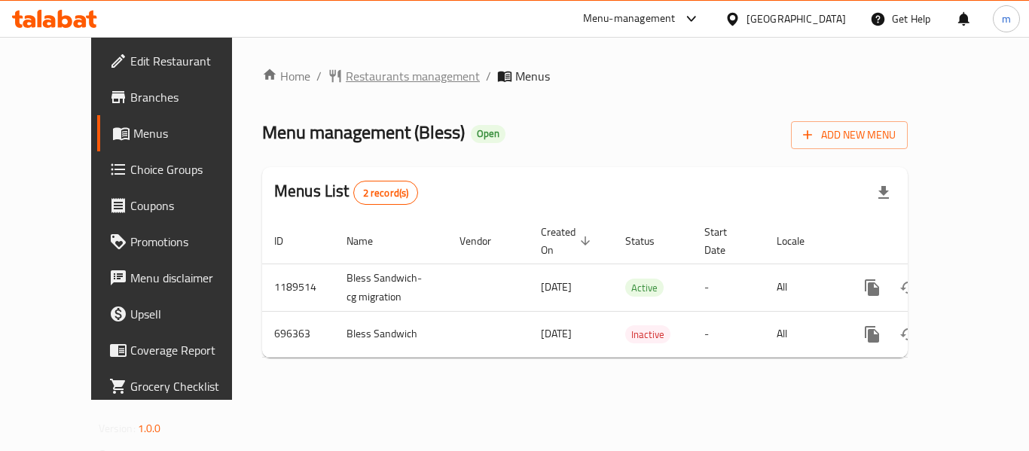
click at [365, 79] on span "Restaurants management" at bounding box center [413, 76] width 134 height 18
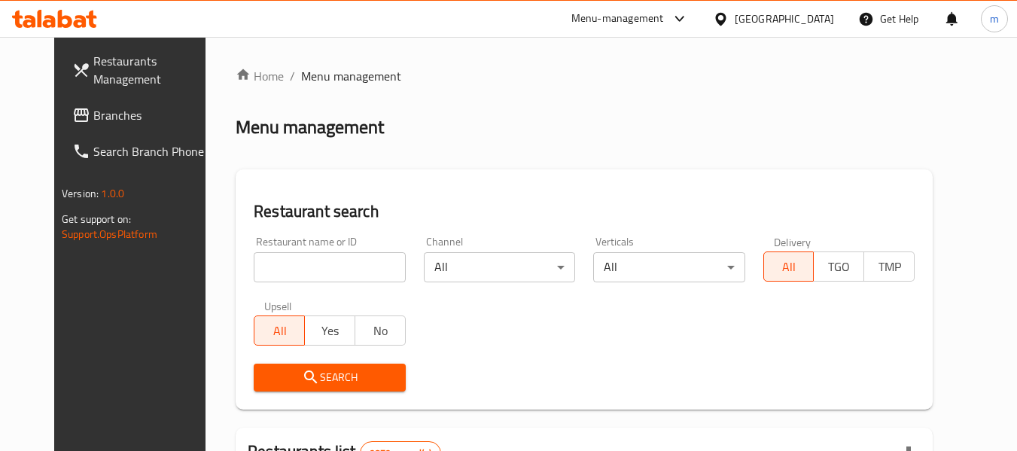
click at [297, 262] on input "search" at bounding box center [329, 267] width 151 height 30
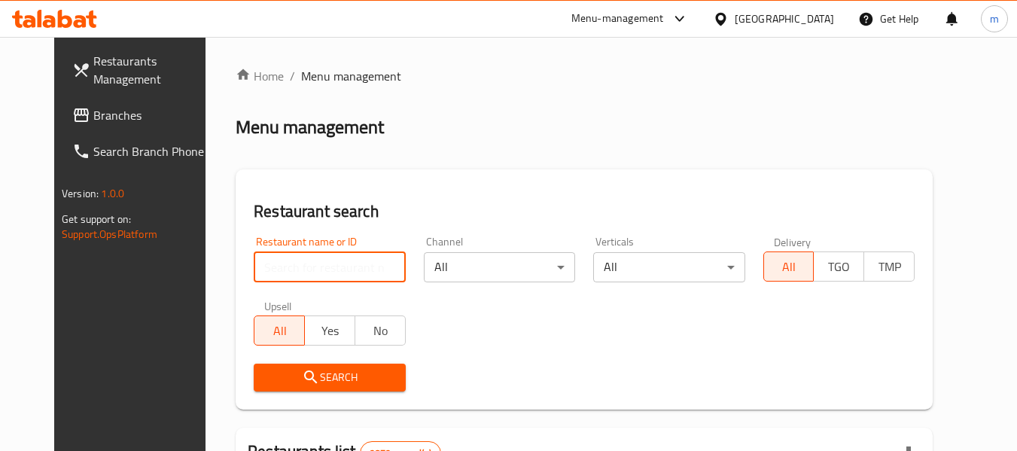
paste input "643942"
type input "643942"
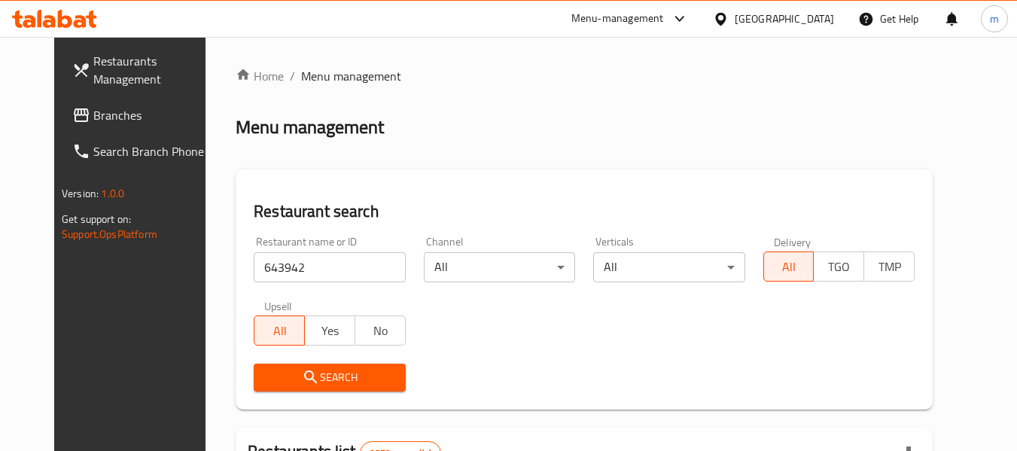
click at [310, 378] on span "Search" at bounding box center [329, 377] width 127 height 19
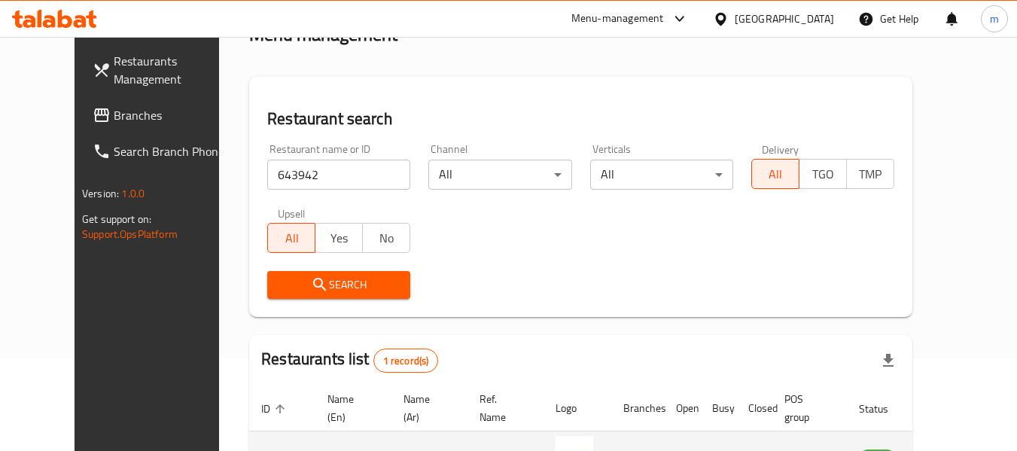
scroll to position [184, 0]
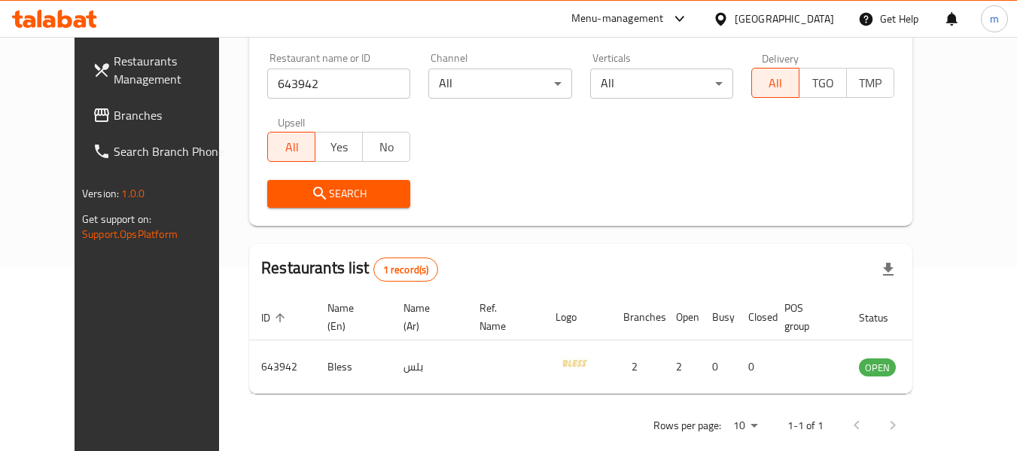
click at [831, 14] on div "[GEOGRAPHIC_DATA]" at bounding box center [784, 19] width 99 height 17
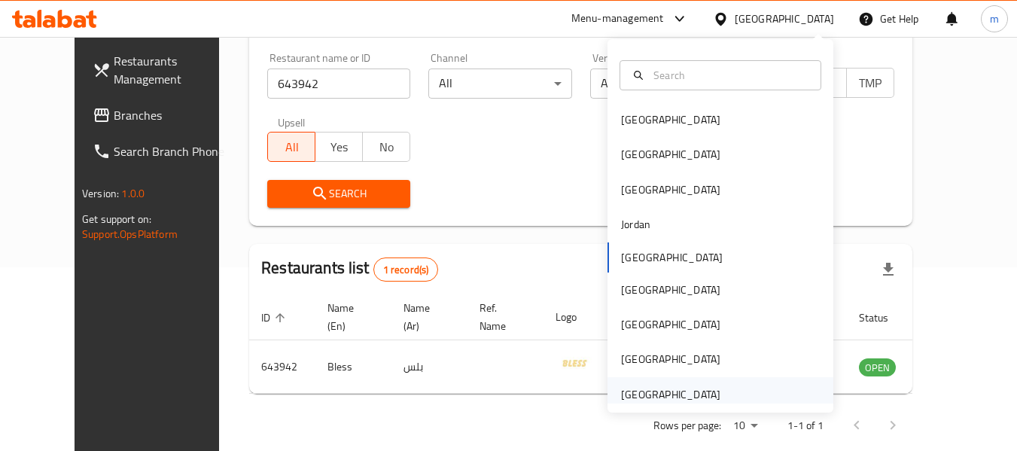
click at [709, 394] on div "[GEOGRAPHIC_DATA]" at bounding box center [671, 394] width 124 height 35
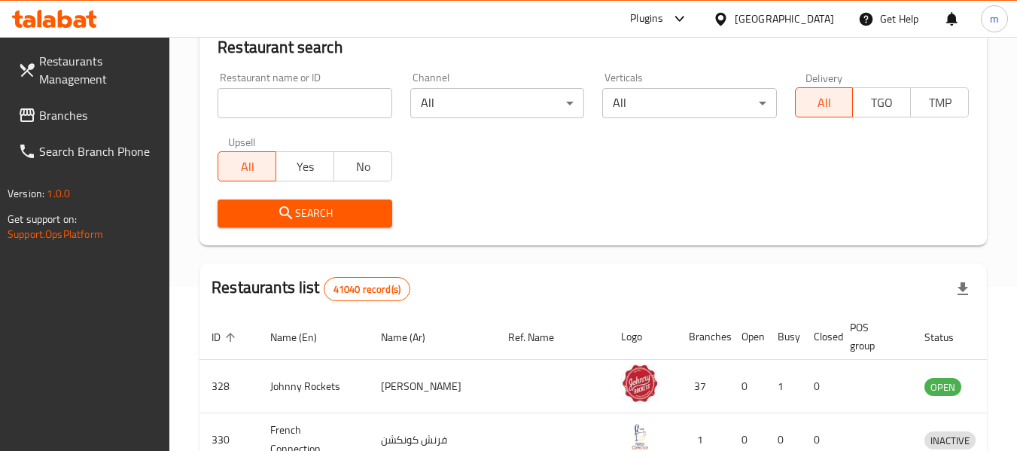
scroll to position [184, 0]
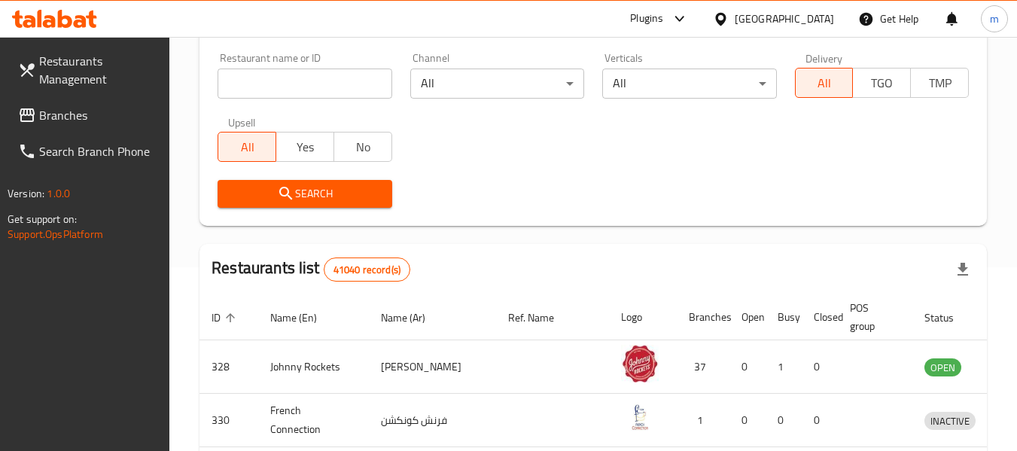
click at [65, 115] on span "Branches" at bounding box center [98, 115] width 119 height 18
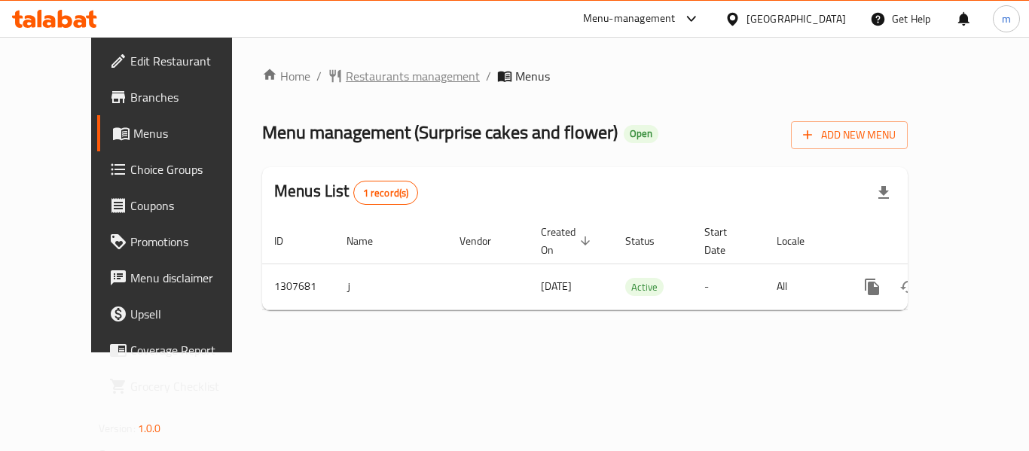
click at [376, 80] on span "Restaurants management" at bounding box center [413, 76] width 134 height 18
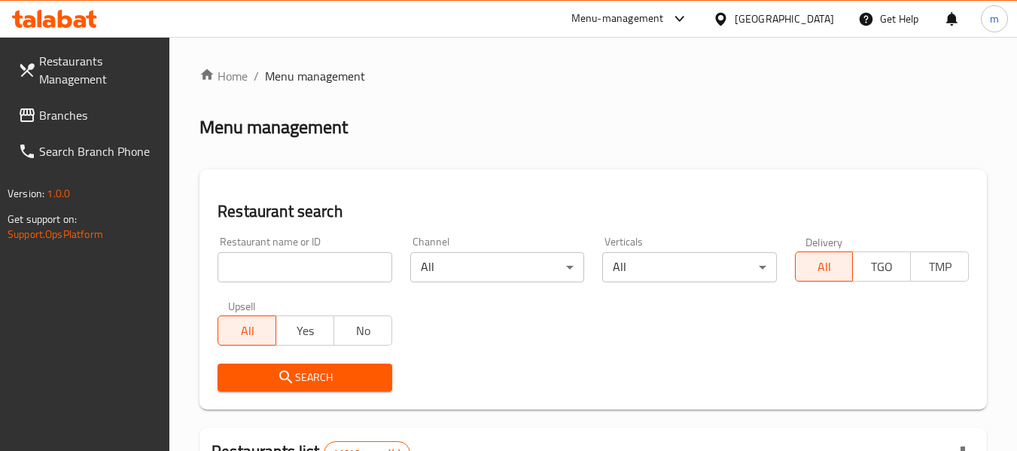
click at [318, 276] on input "search" at bounding box center [305, 267] width 174 height 30
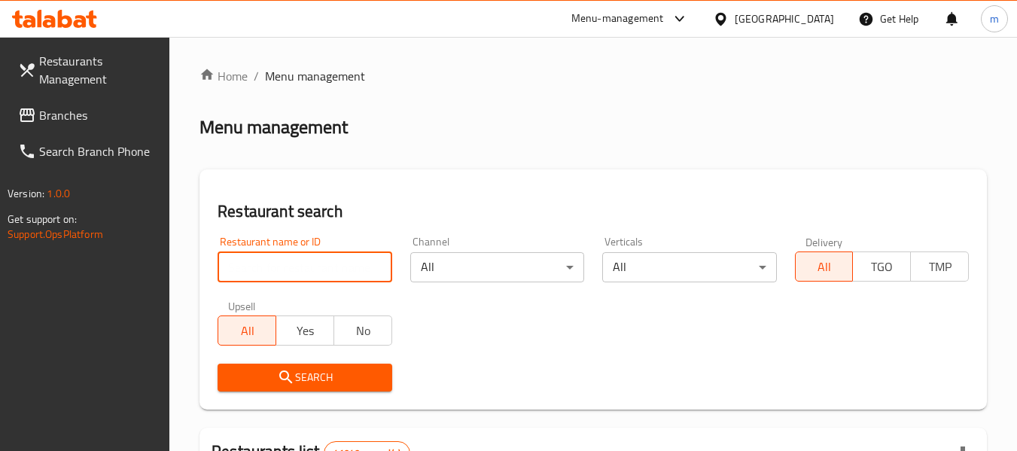
paste input "704412"
type input "704412"
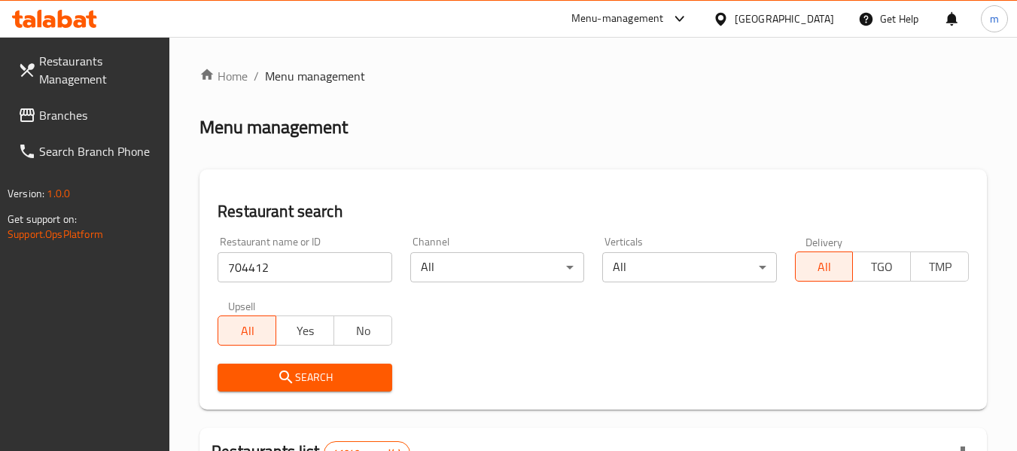
click at [330, 377] on span "Search" at bounding box center [305, 377] width 150 height 19
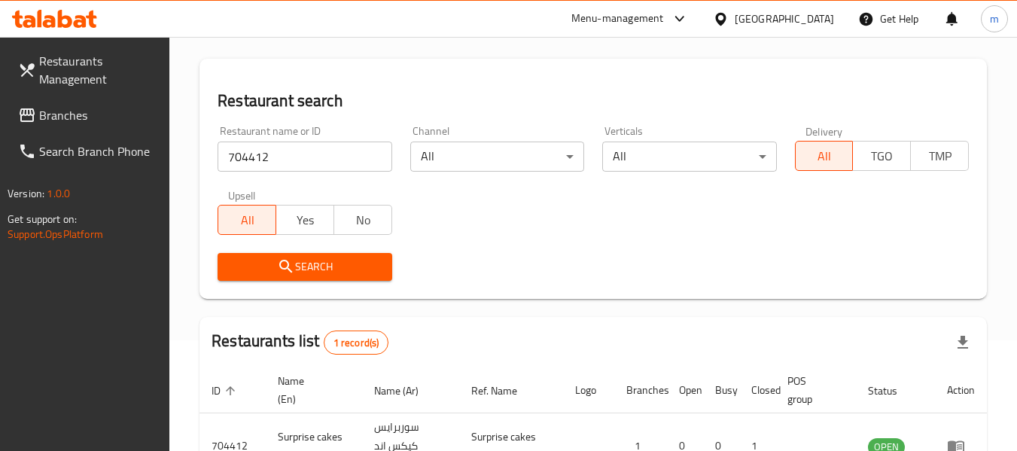
scroll to position [221, 0]
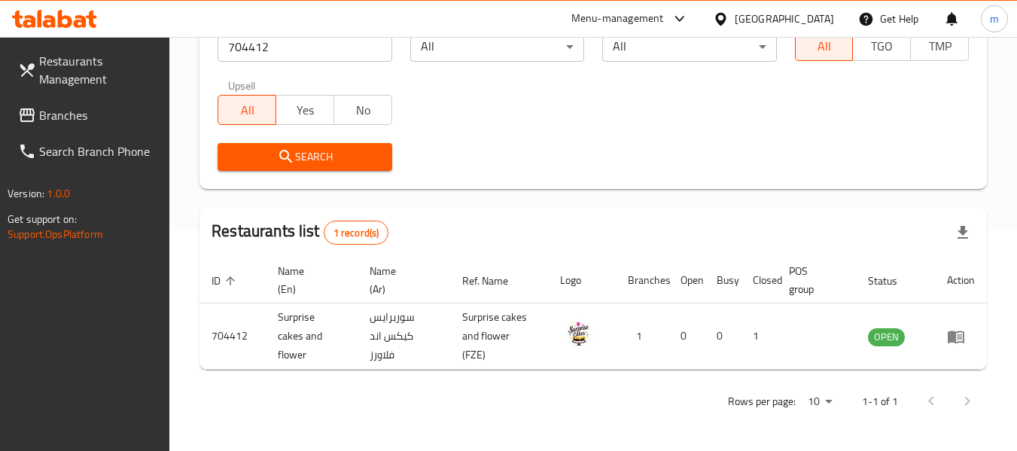
click at [756, 20] on div "[GEOGRAPHIC_DATA]" at bounding box center [784, 19] width 99 height 17
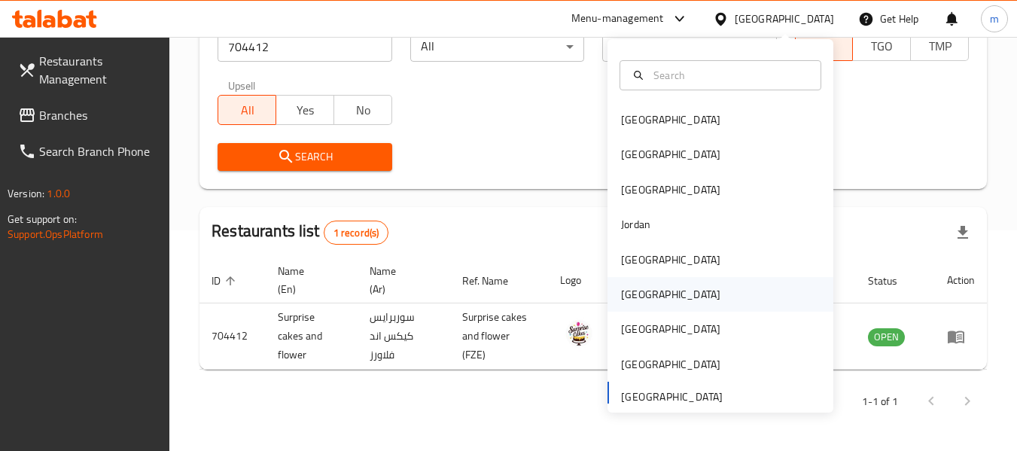
click at [642, 298] on div "[GEOGRAPHIC_DATA]" at bounding box center [671, 294] width 124 height 35
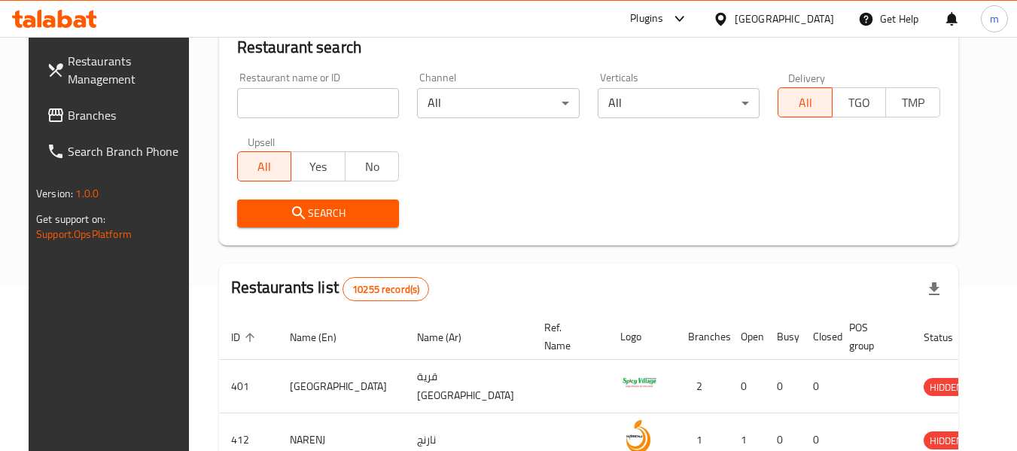
scroll to position [221, 0]
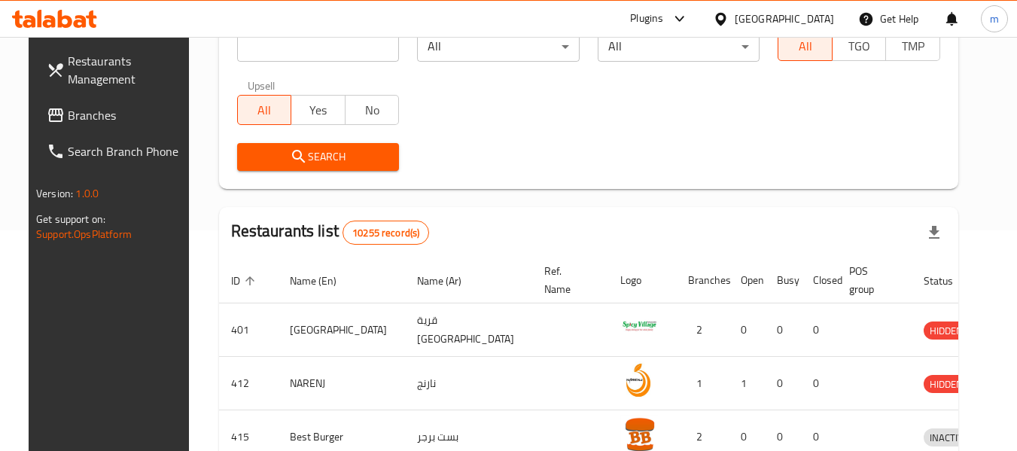
click at [71, 114] on span "Branches" at bounding box center [127, 115] width 119 height 18
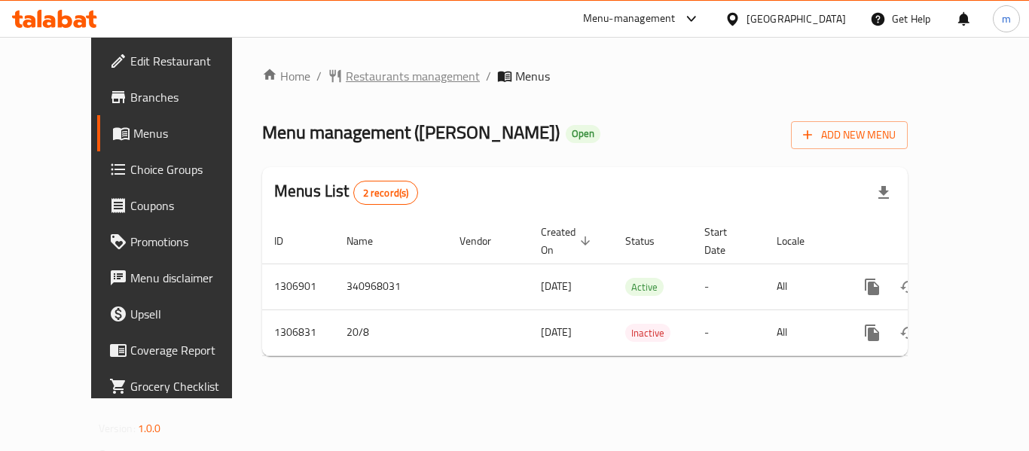
click at [360, 75] on span "Restaurants management" at bounding box center [413, 76] width 134 height 18
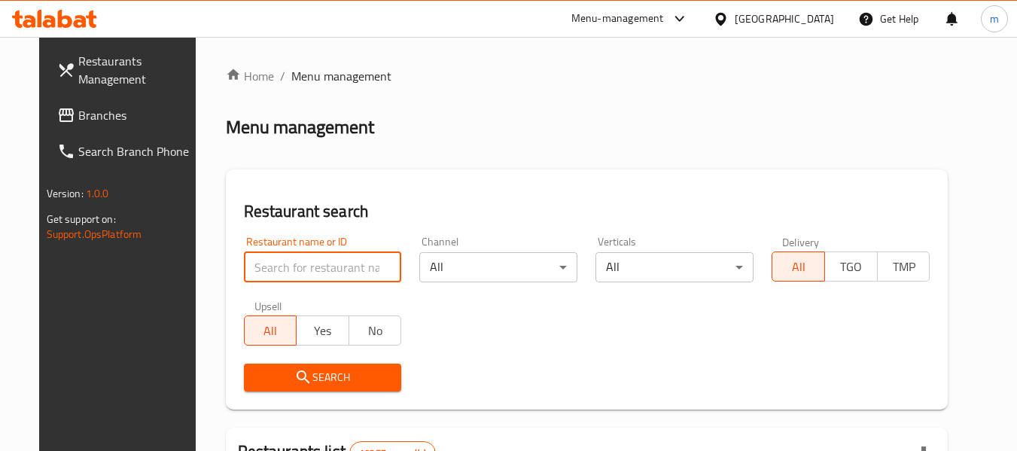
click at [325, 271] on input "search" at bounding box center [323, 267] width 158 height 30
paste input "704191"
type input "704191"
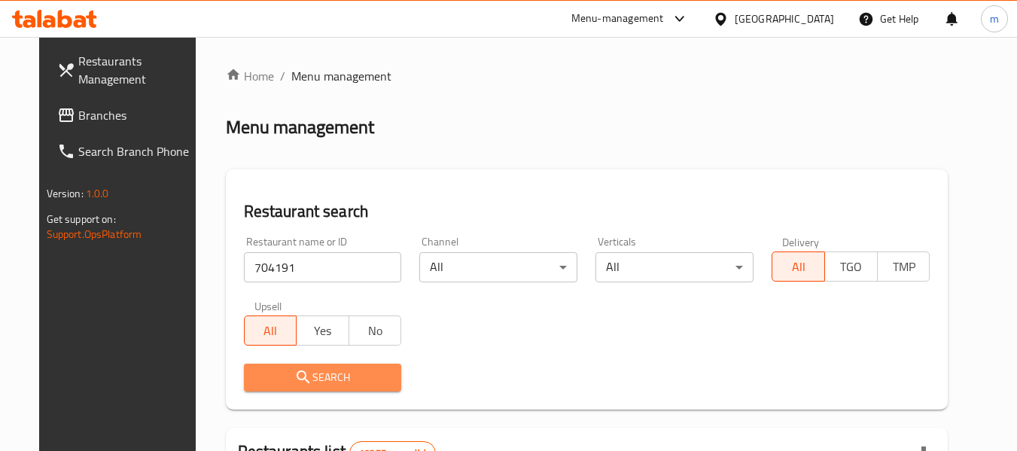
click at [323, 374] on span "Search" at bounding box center [323, 377] width 134 height 19
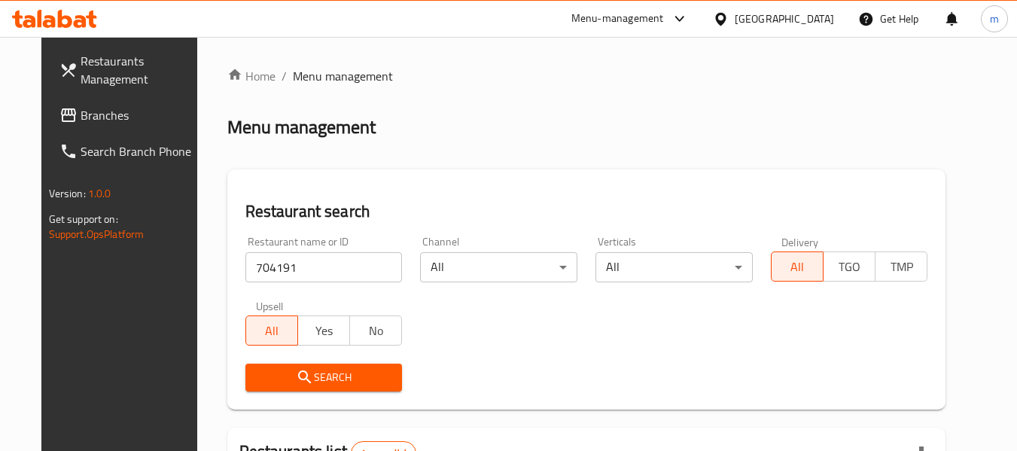
scroll to position [202, 0]
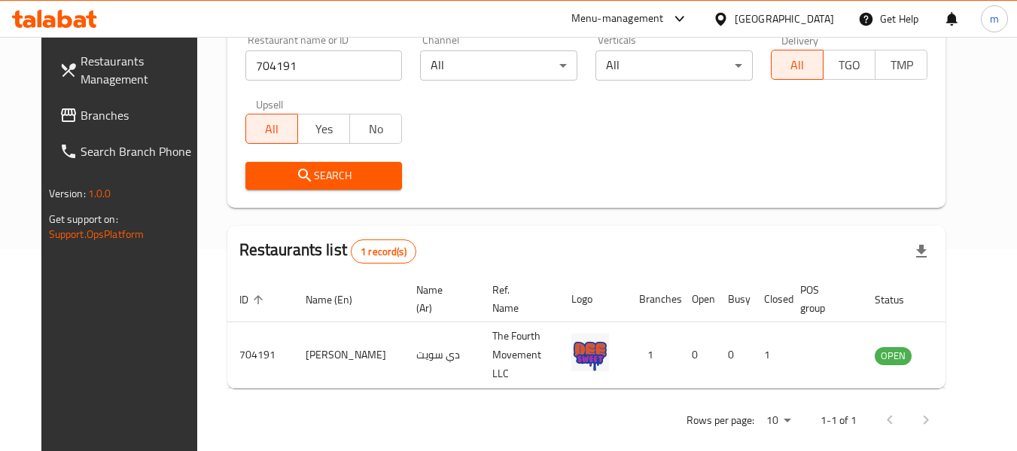
click at [811, 15] on div "[GEOGRAPHIC_DATA]" at bounding box center [784, 19] width 99 height 17
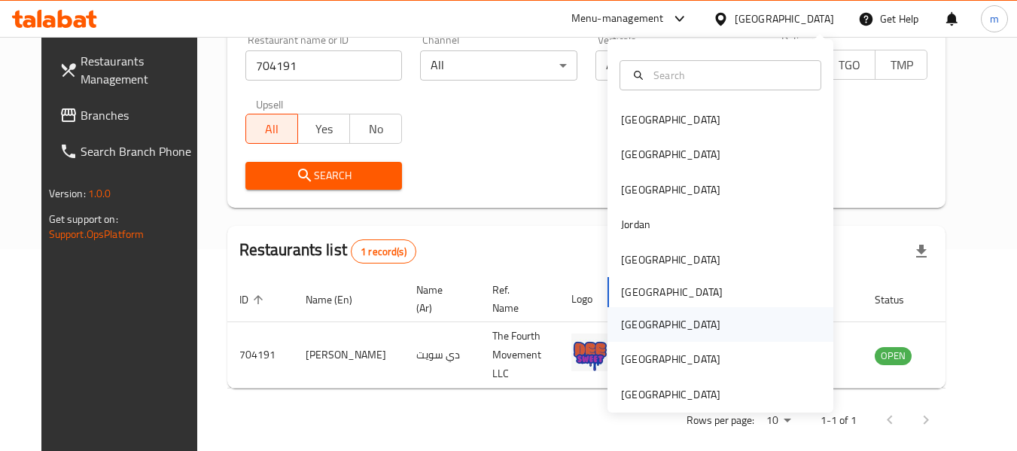
click at [642, 330] on div "[GEOGRAPHIC_DATA]" at bounding box center [671, 324] width 124 height 35
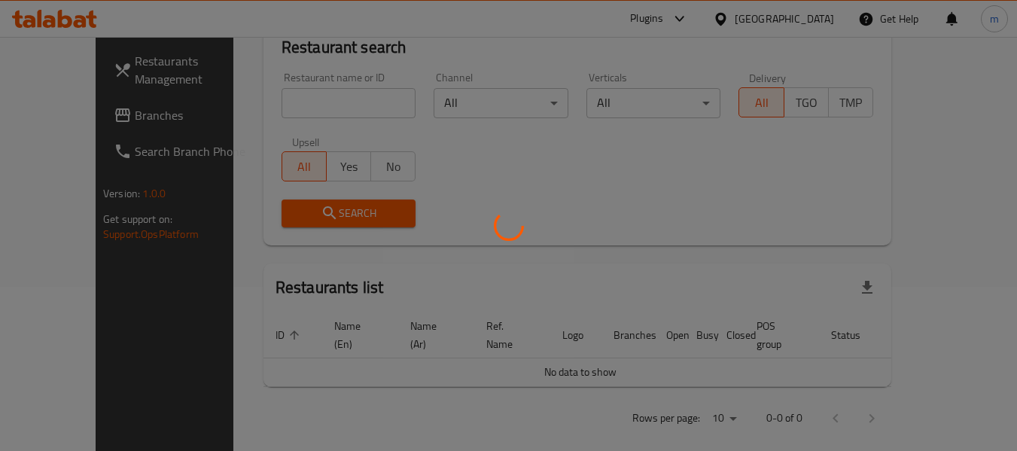
scroll to position [202, 0]
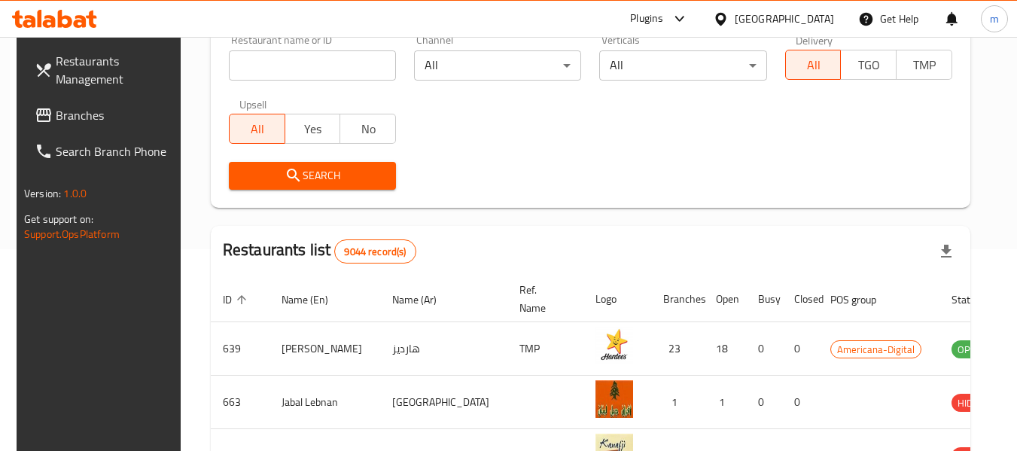
click at [84, 112] on span "Branches" at bounding box center [115, 115] width 119 height 18
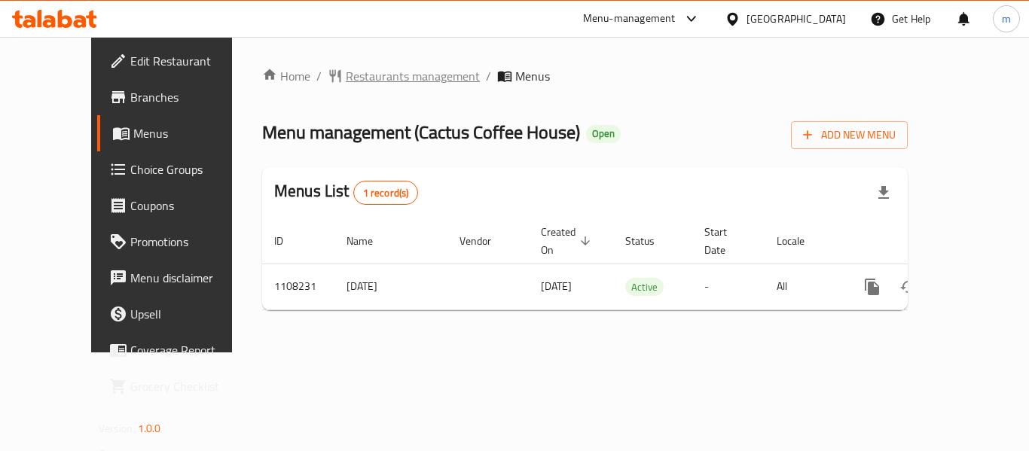
click at [371, 82] on span "Restaurants management" at bounding box center [413, 76] width 134 height 18
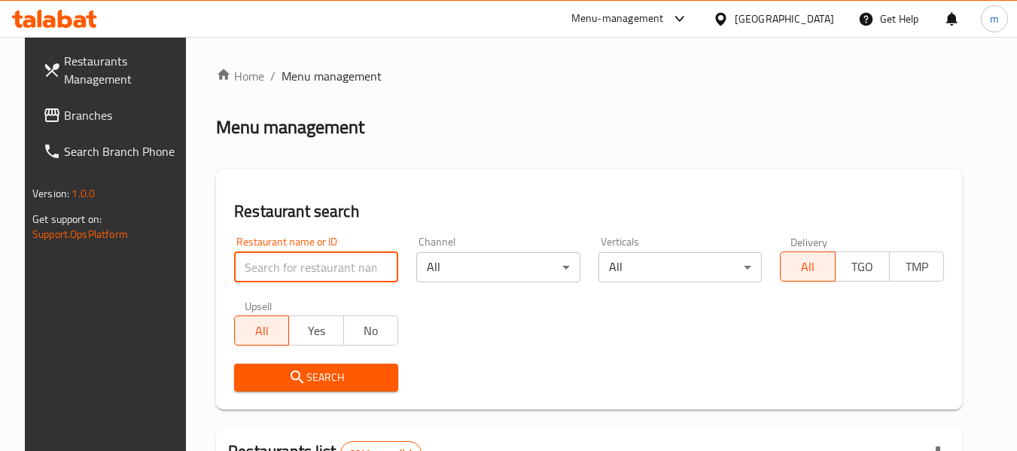
click at [292, 275] on input "search" at bounding box center [316, 267] width 164 height 30
paste input "665548"
type input "665548"
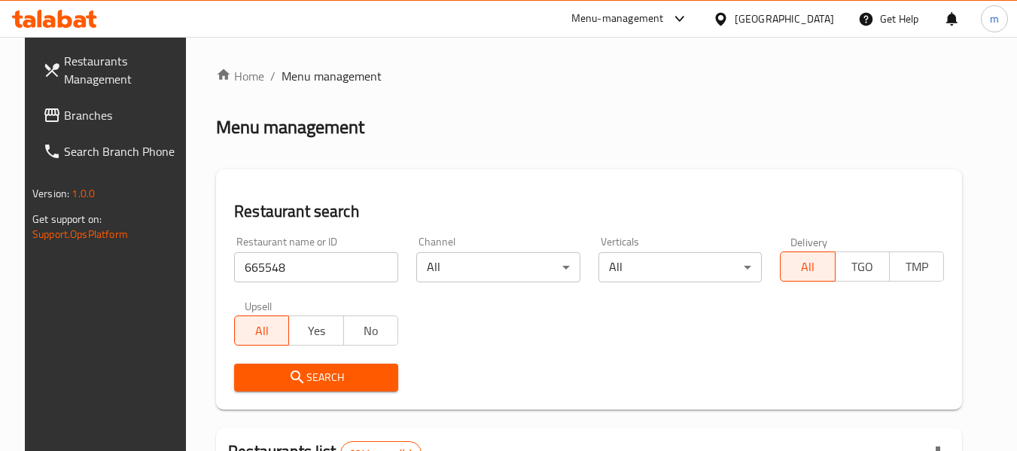
click at [336, 376] on span "Search" at bounding box center [316, 377] width 140 height 19
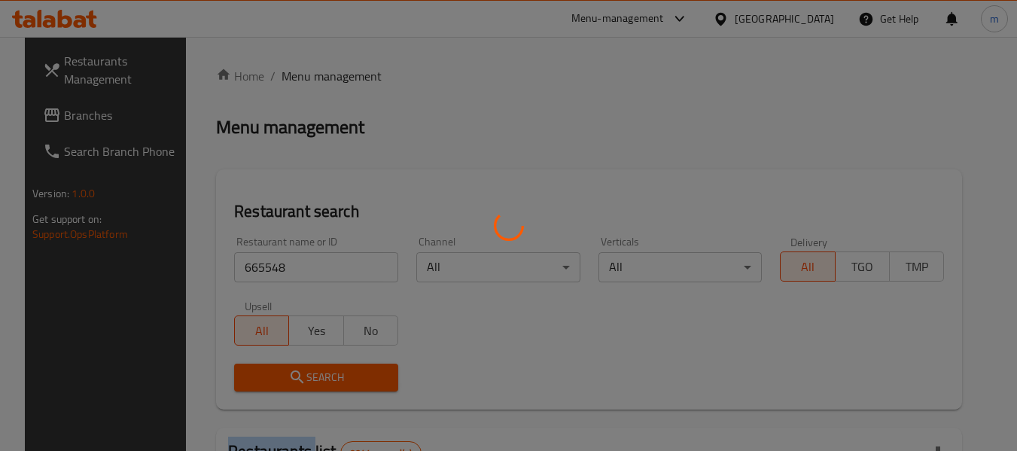
click at [336, 376] on div at bounding box center [508, 225] width 1017 height 451
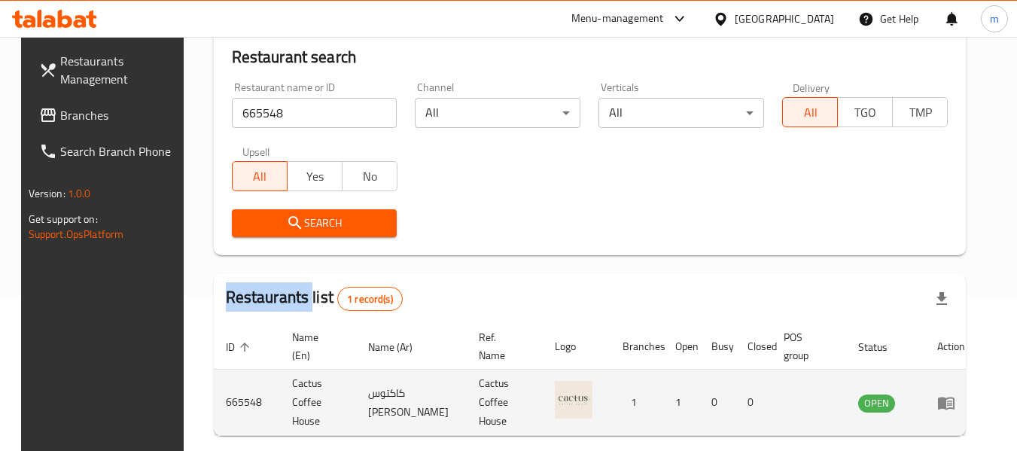
scroll to position [202, 0]
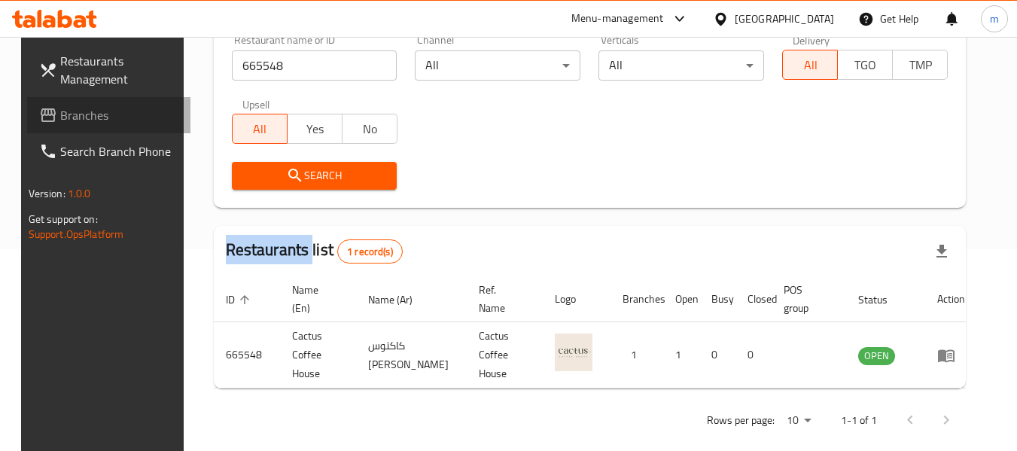
click at [98, 114] on span "Branches" at bounding box center [119, 115] width 119 height 18
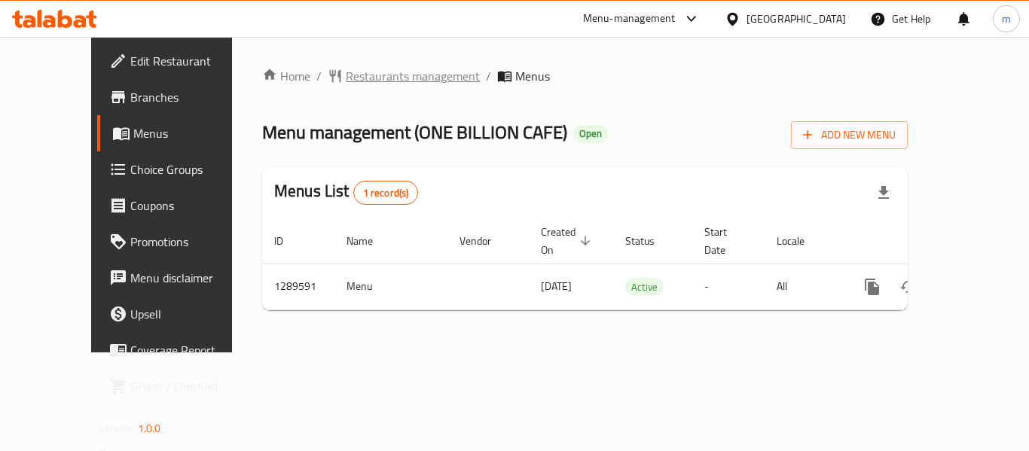
click at [356, 69] on span "Restaurants management" at bounding box center [413, 76] width 134 height 18
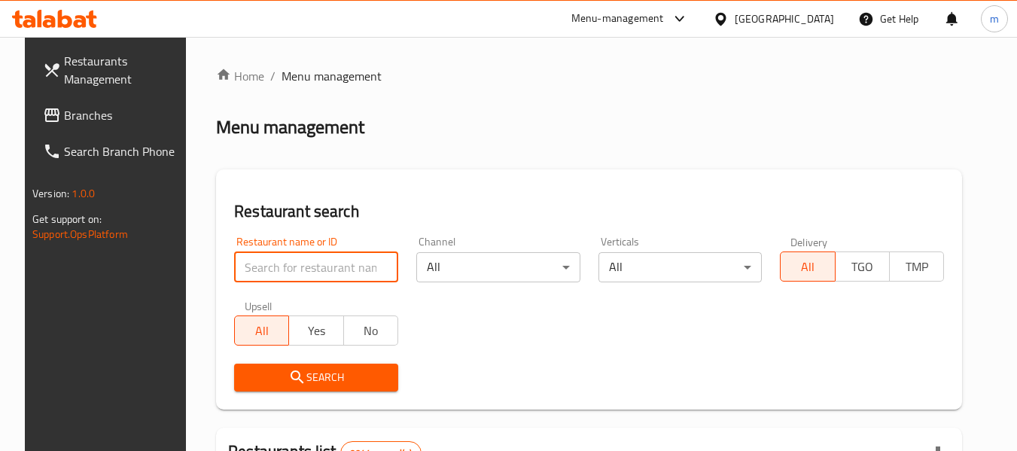
click at [270, 277] on input "search" at bounding box center [316, 267] width 164 height 30
paste input "697746"
type input "697746"
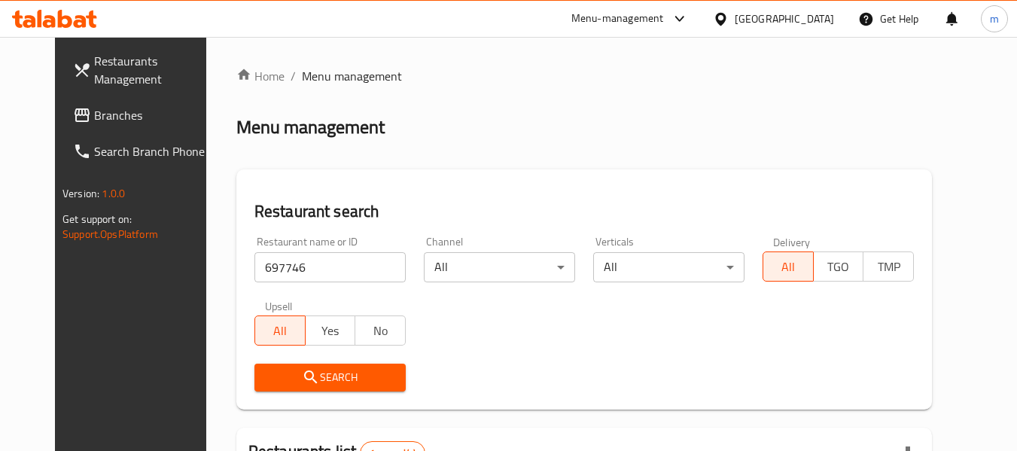
scroll to position [202, 0]
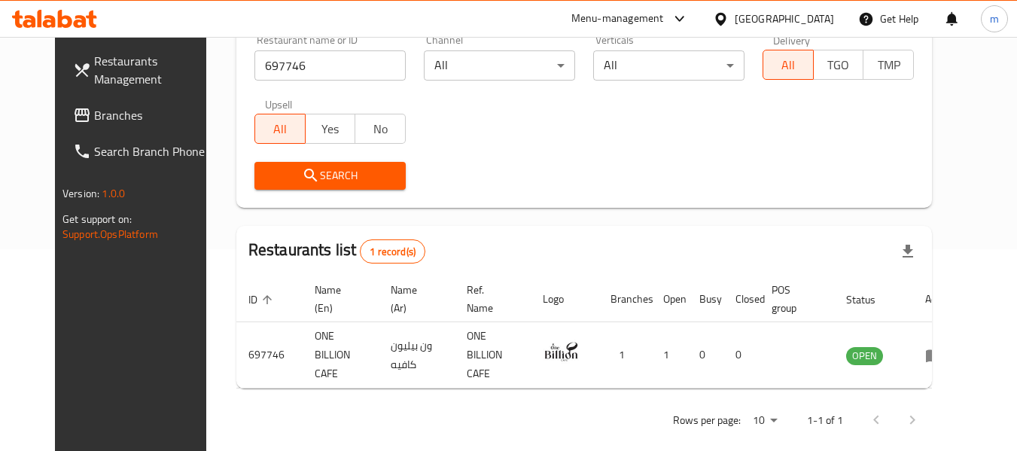
click at [821, 25] on div "Qatar" at bounding box center [784, 19] width 99 height 17
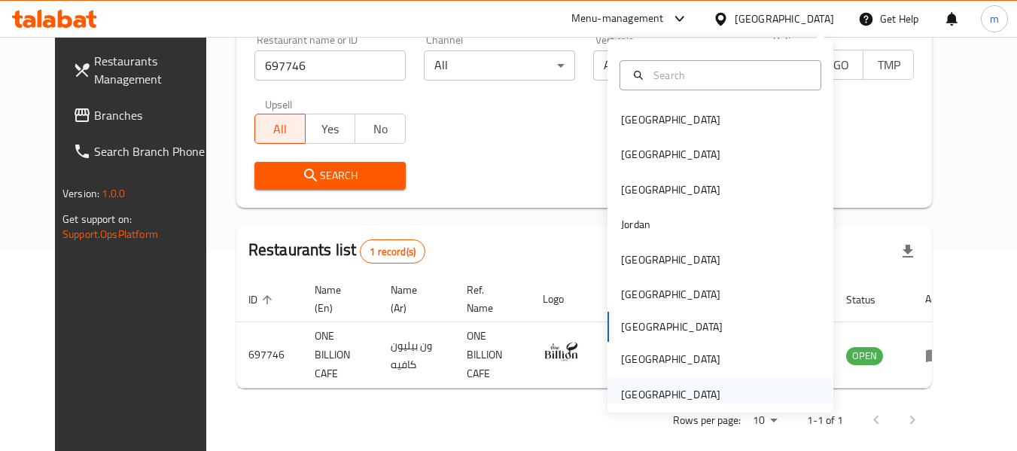
click at [681, 394] on div "[GEOGRAPHIC_DATA]" at bounding box center [670, 394] width 99 height 17
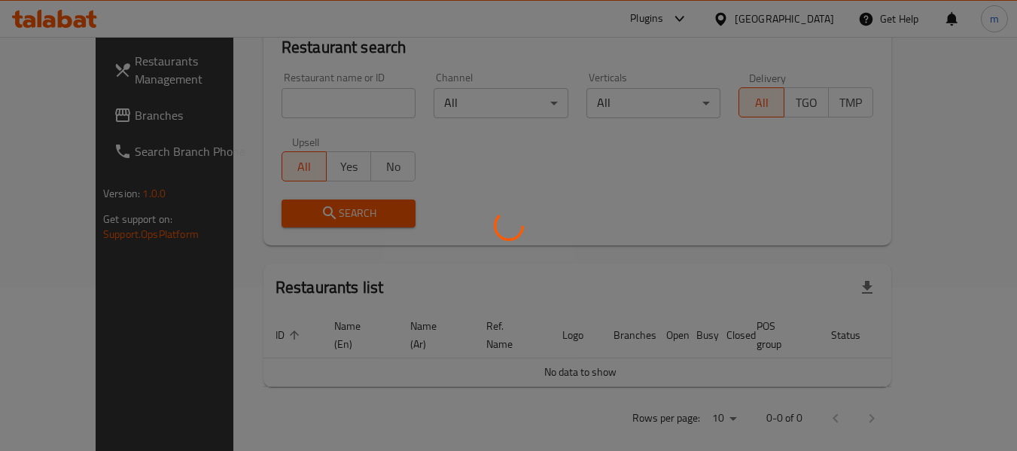
scroll to position [202, 0]
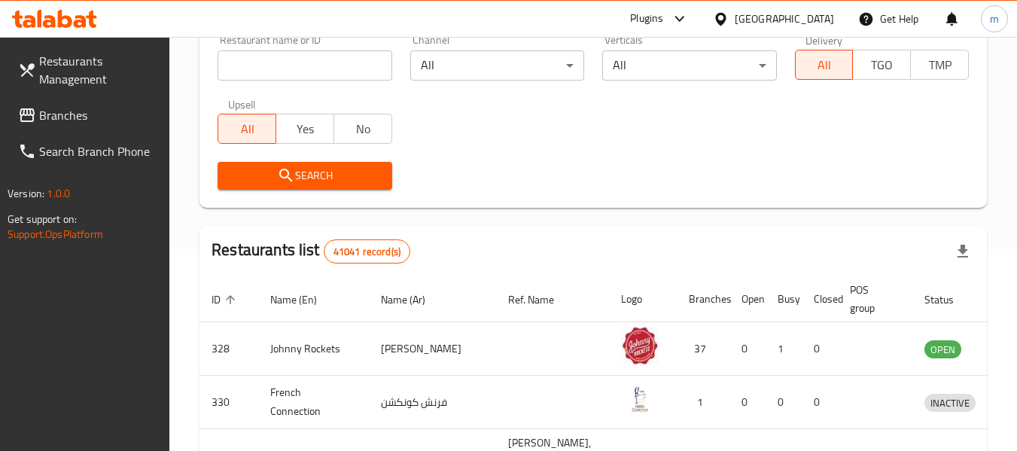
click at [51, 120] on span "Branches" at bounding box center [98, 115] width 119 height 18
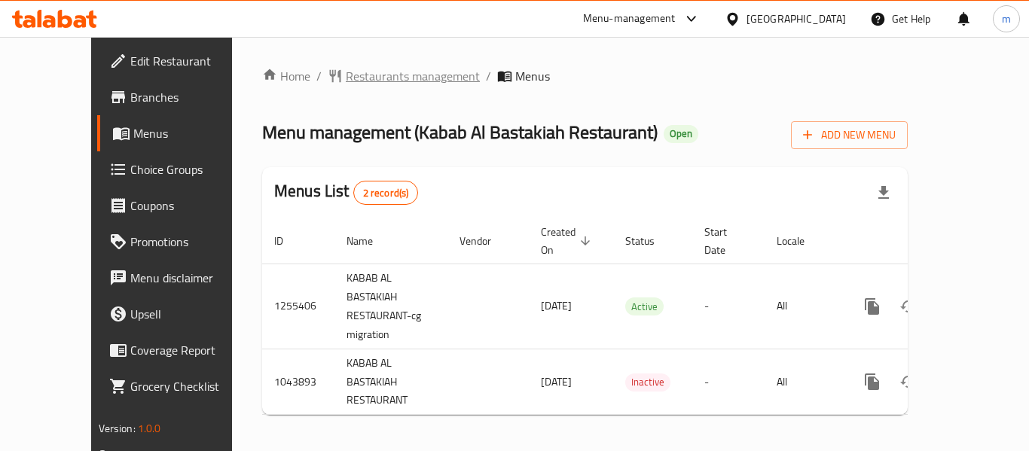
click at [351, 75] on span "Restaurants management" at bounding box center [413, 76] width 134 height 18
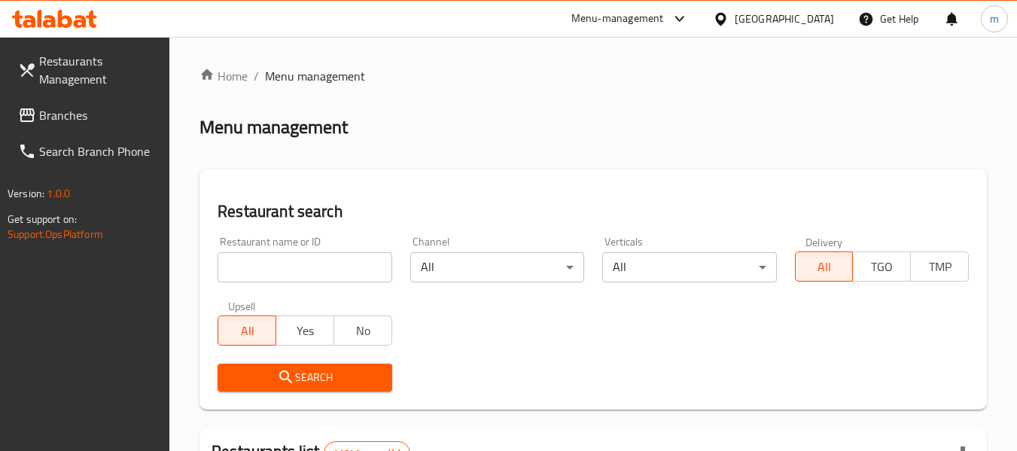
click at [294, 270] on input "search" at bounding box center [305, 267] width 174 height 30
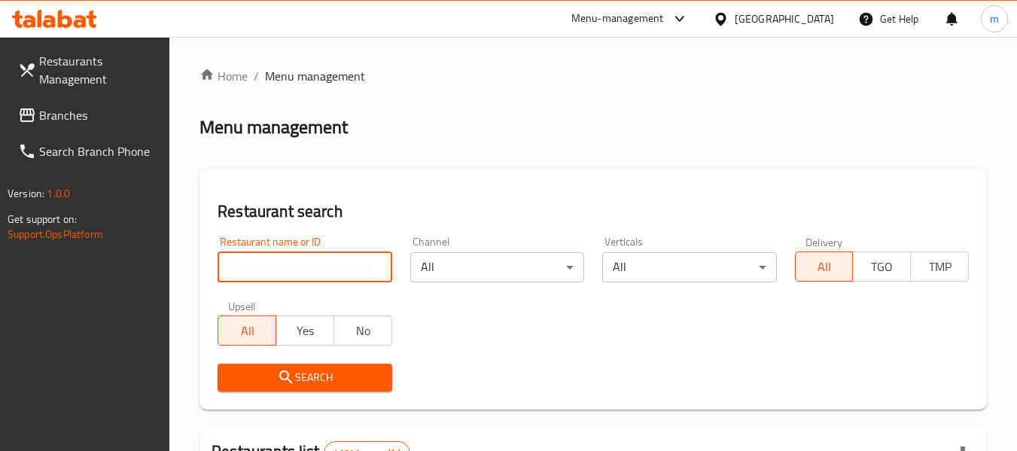
paste input "662252"
type input "662252"
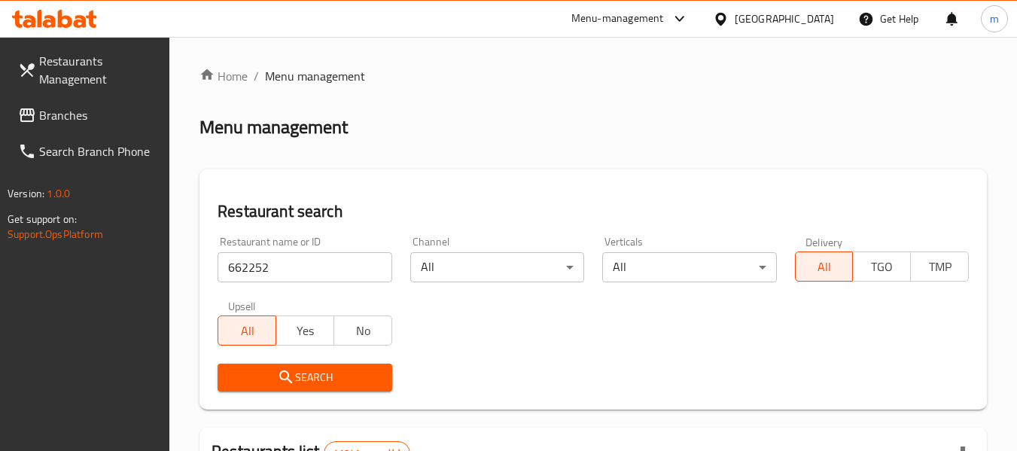
click at [304, 370] on span "Search" at bounding box center [305, 377] width 150 height 19
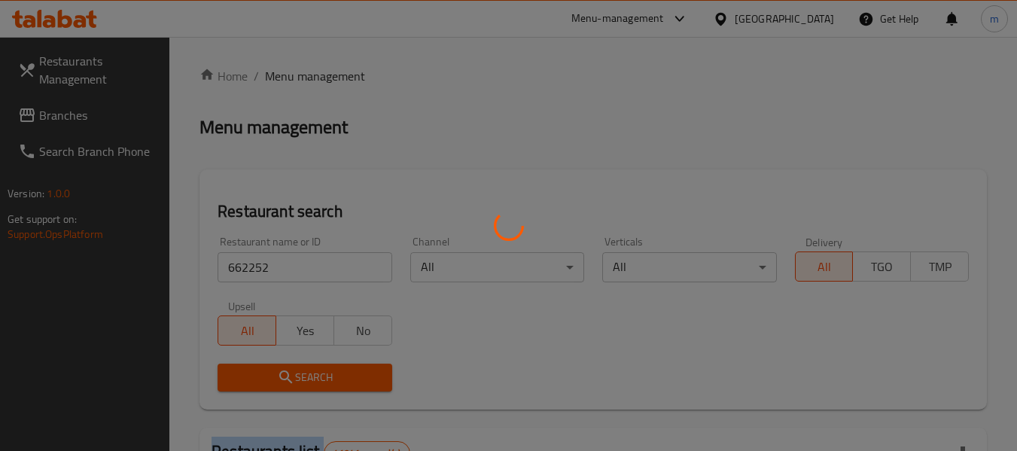
click at [304, 370] on div at bounding box center [508, 225] width 1017 height 451
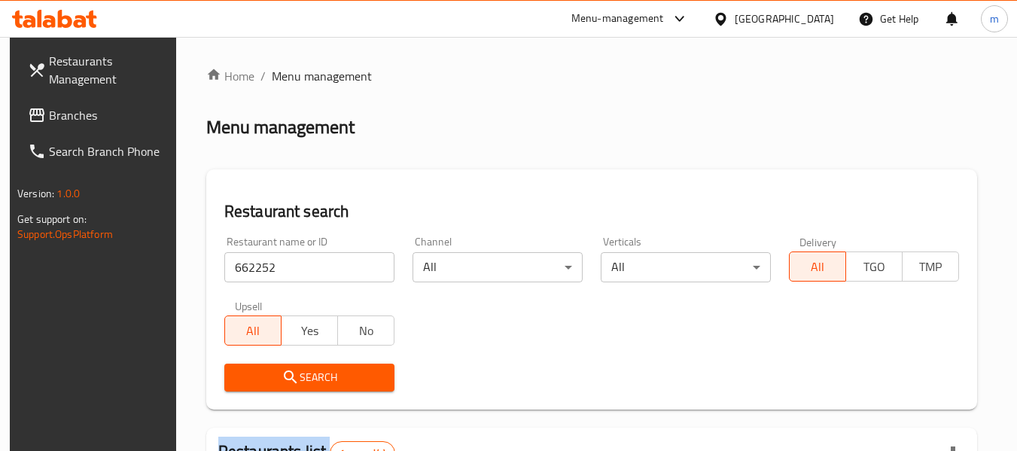
scroll to position [221, 0]
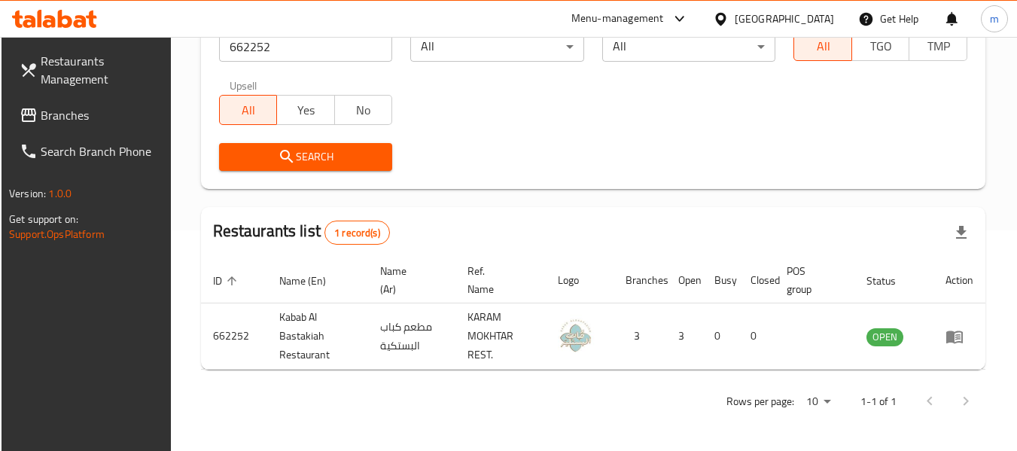
click at [787, 13] on div "[GEOGRAPHIC_DATA]" at bounding box center [784, 19] width 99 height 17
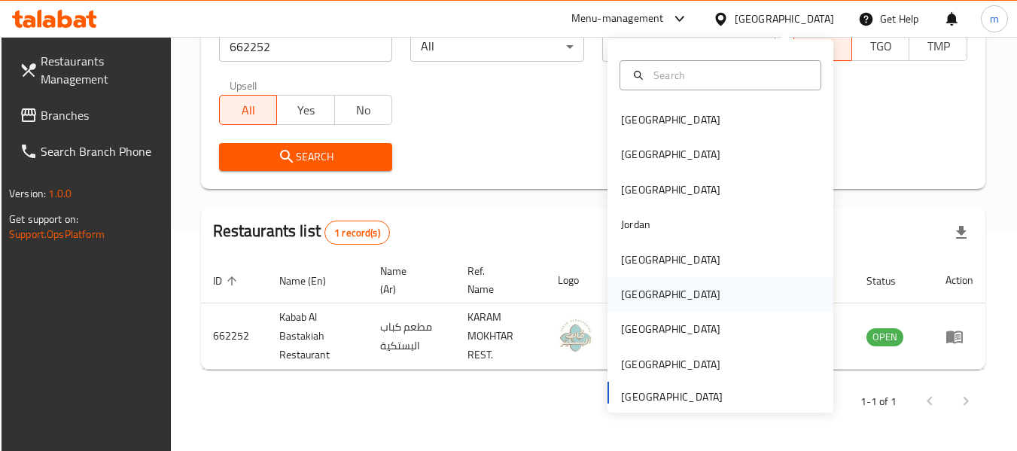
click at [635, 286] on div "Oman" at bounding box center [670, 294] width 99 height 17
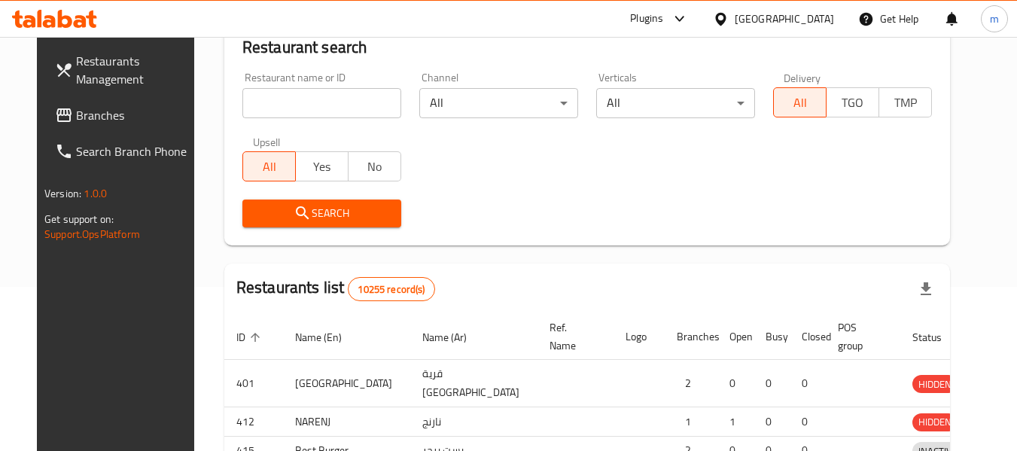
scroll to position [221, 0]
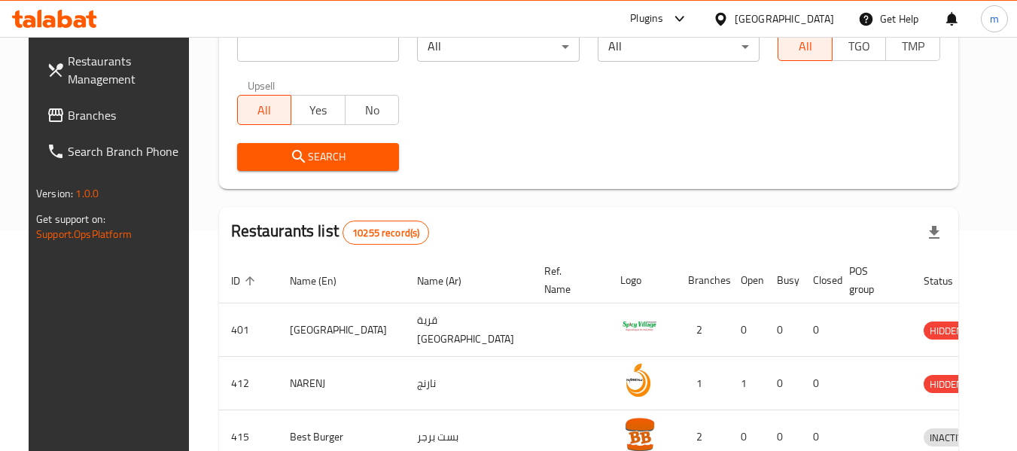
click at [73, 123] on span "Branches" at bounding box center [127, 115] width 119 height 18
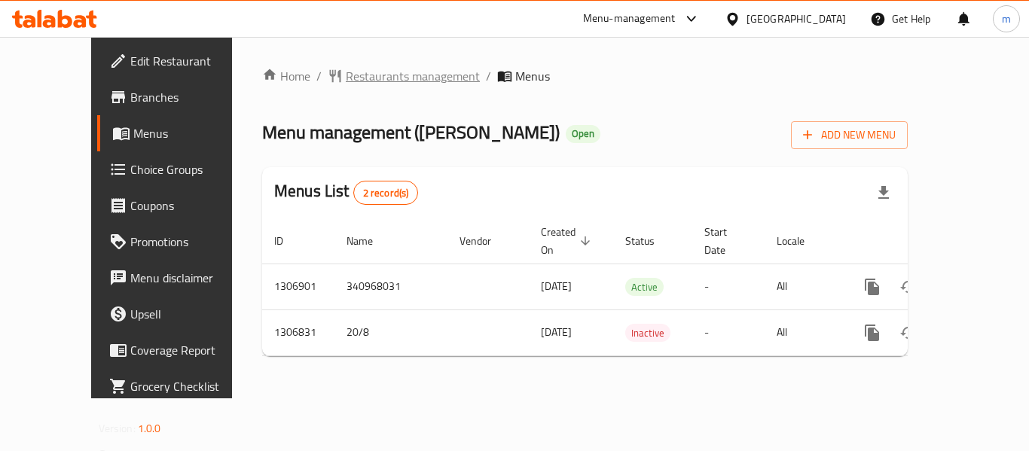
click at [346, 75] on span "Restaurants management" at bounding box center [413, 76] width 134 height 18
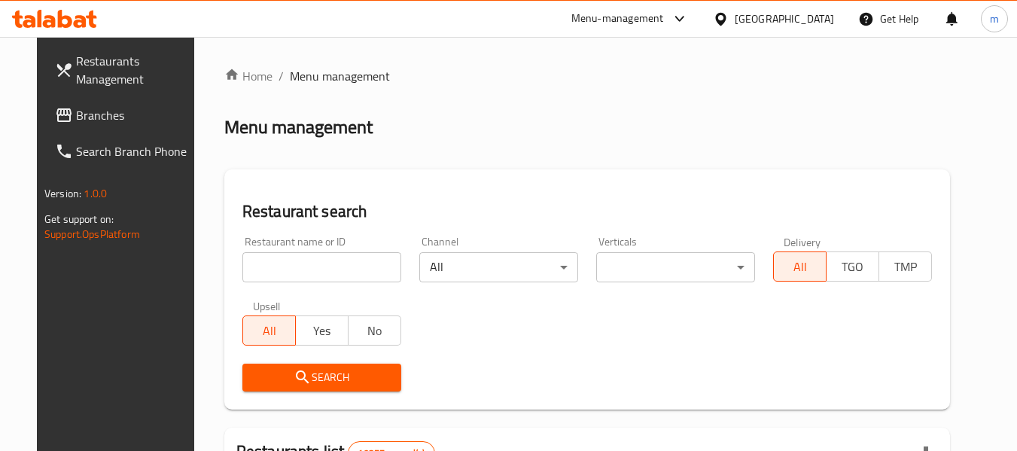
click at [304, 268] on input "search" at bounding box center [322, 267] width 159 height 30
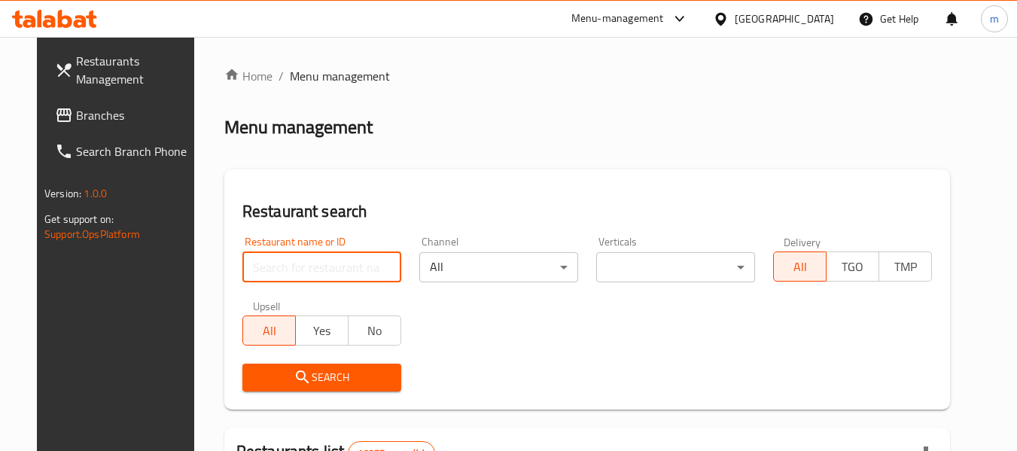
paste input "704191"
type input "704191"
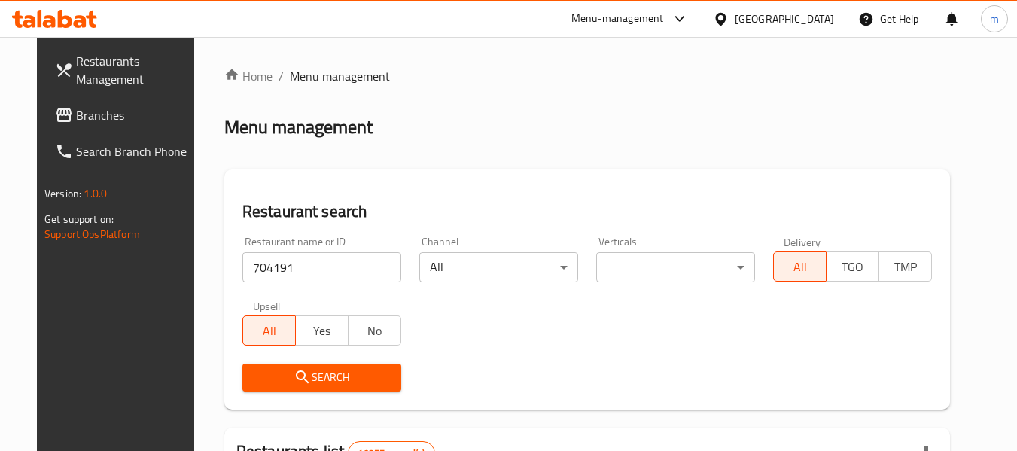
click at [322, 374] on span "Search" at bounding box center [322, 377] width 135 height 19
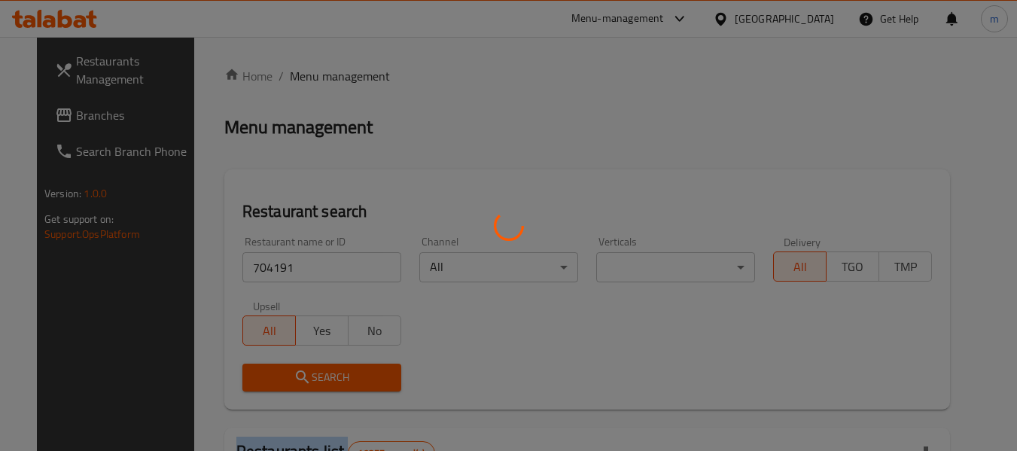
click at [322, 374] on div at bounding box center [508, 225] width 1017 height 451
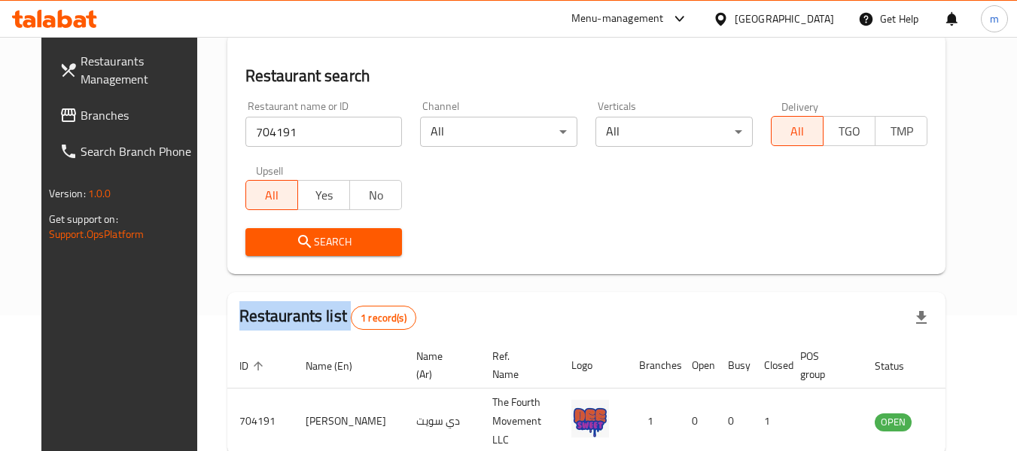
scroll to position [151, 0]
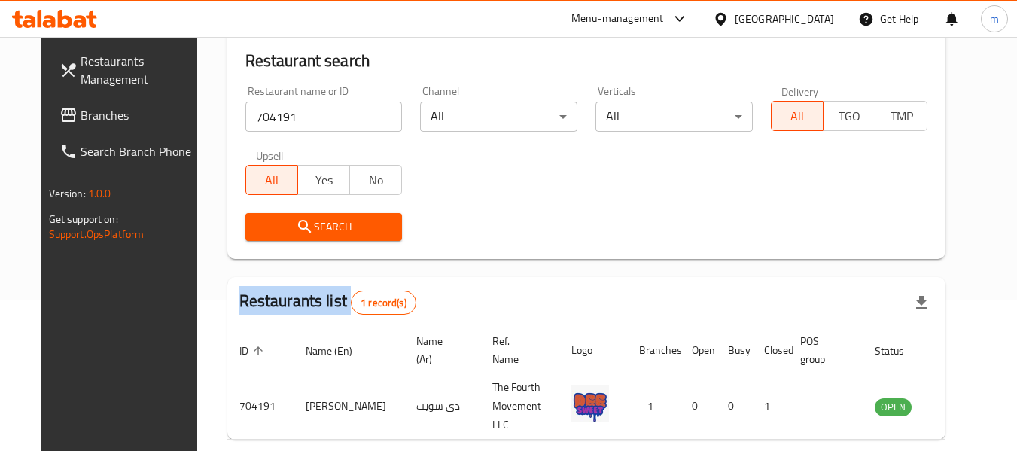
click at [81, 120] on span "Branches" at bounding box center [140, 115] width 119 height 18
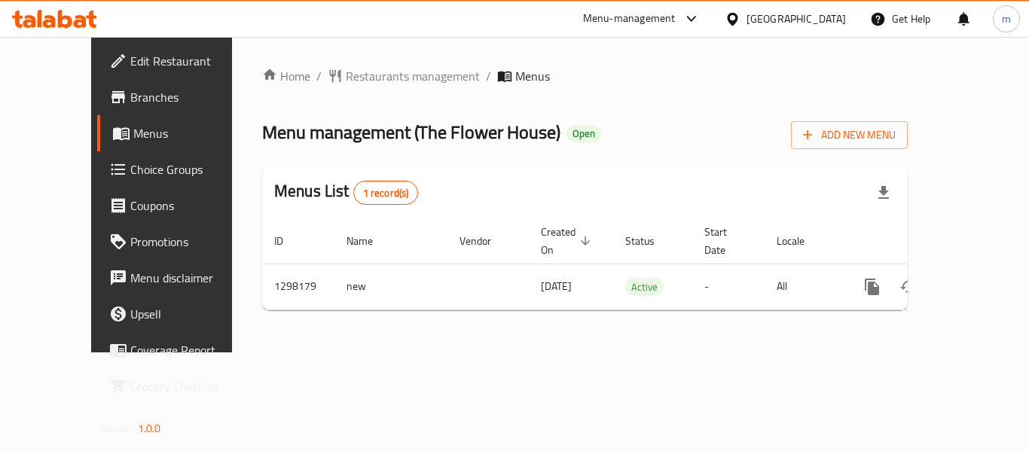
click at [348, 80] on span "Restaurants management" at bounding box center [413, 76] width 134 height 18
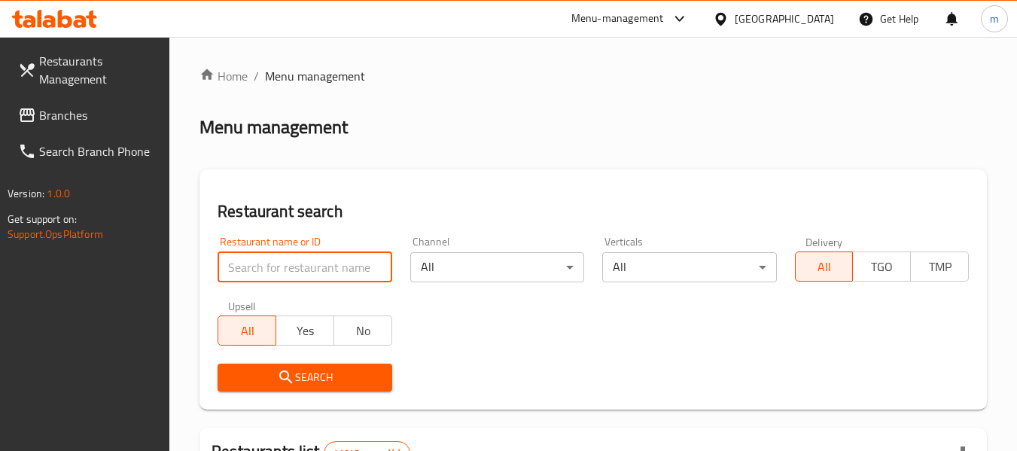
click at [302, 257] on input "search" at bounding box center [305, 267] width 174 height 30
paste input "700837"
type input "700837"
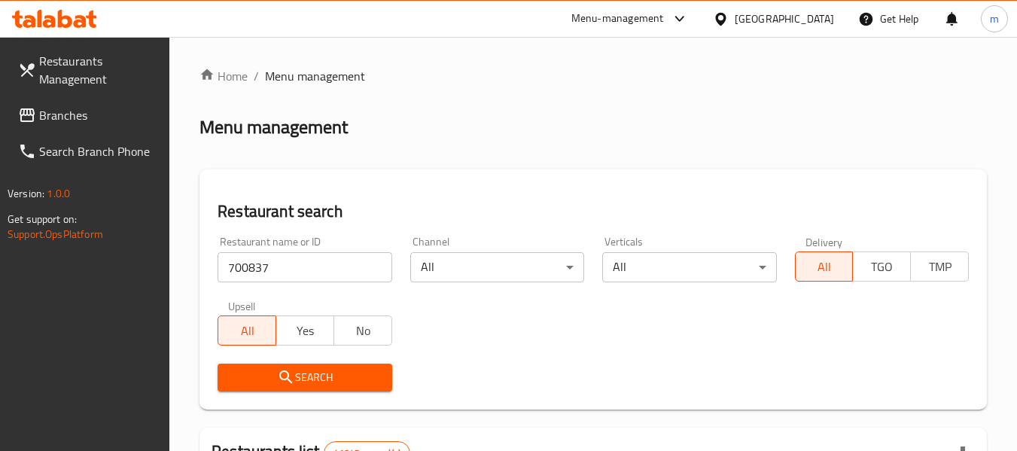
click at [310, 364] on button "Search" at bounding box center [305, 378] width 174 height 28
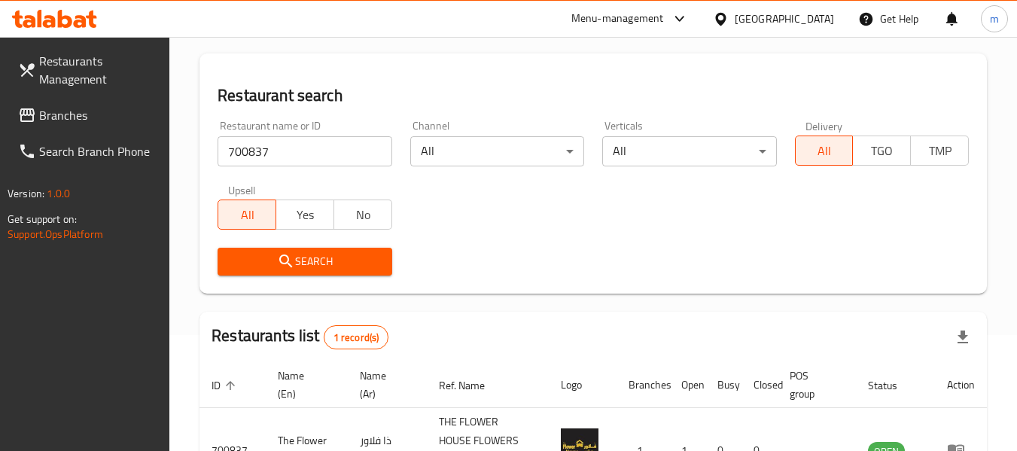
scroll to position [221, 0]
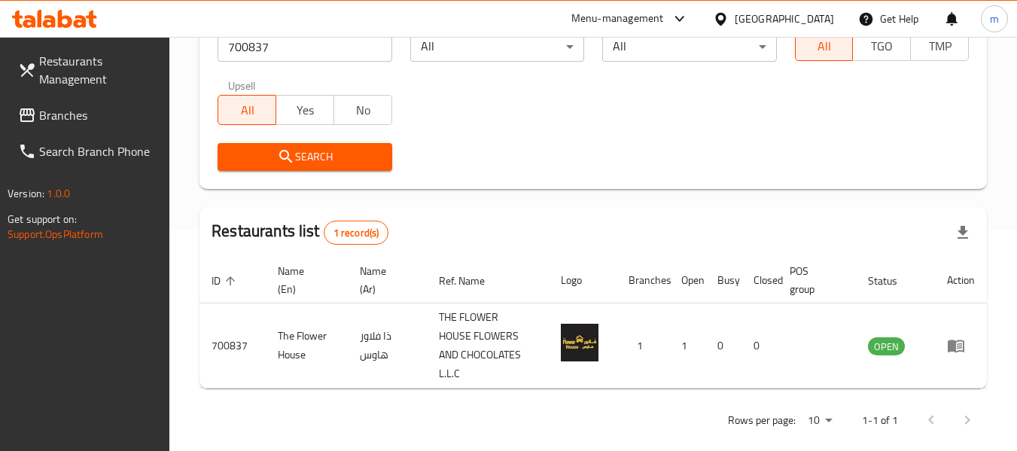
click at [67, 108] on span "Branches" at bounding box center [98, 115] width 119 height 18
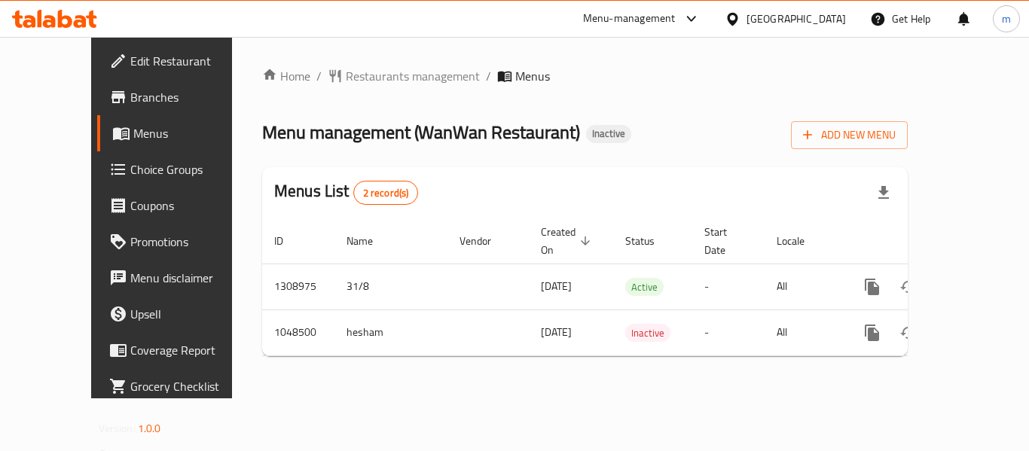
click at [358, 75] on span "Restaurants management" at bounding box center [413, 76] width 134 height 18
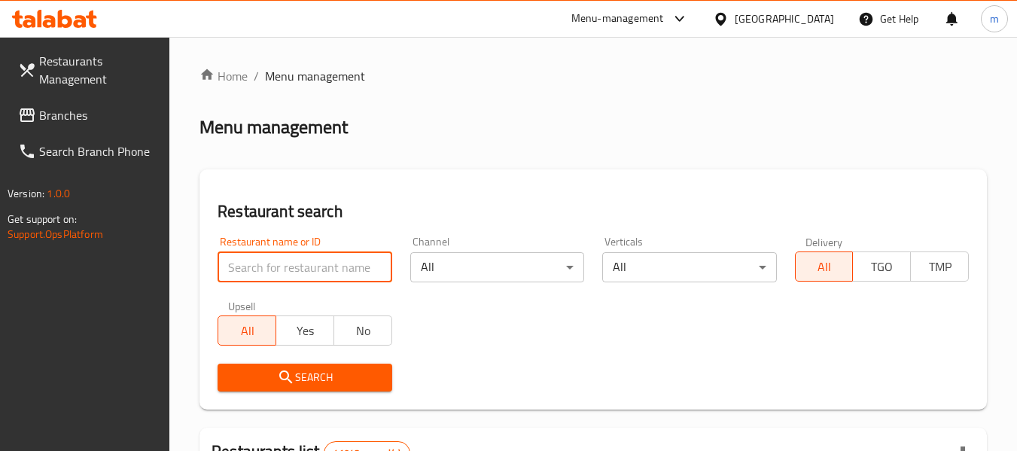
click at [307, 264] on input "search" at bounding box center [305, 267] width 174 height 30
paste input "661229"
type input "661229"
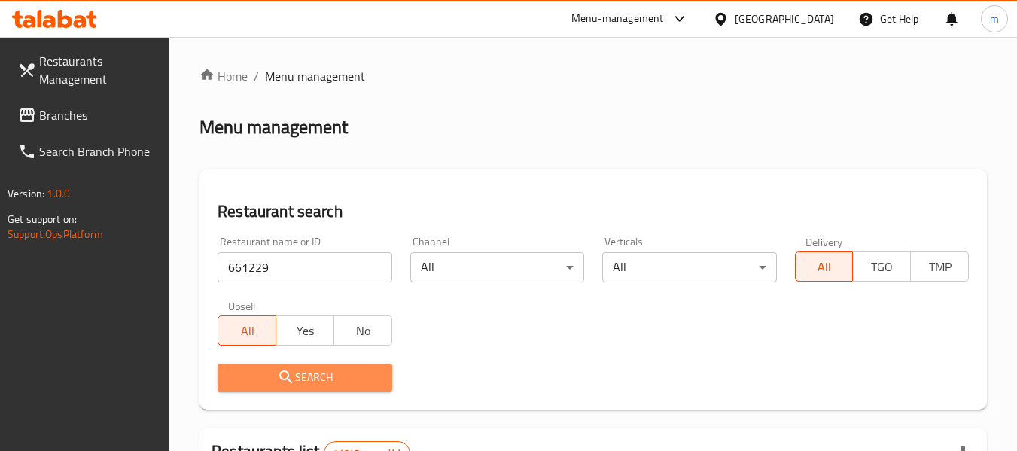
click at [294, 366] on button "Search" at bounding box center [305, 378] width 174 height 28
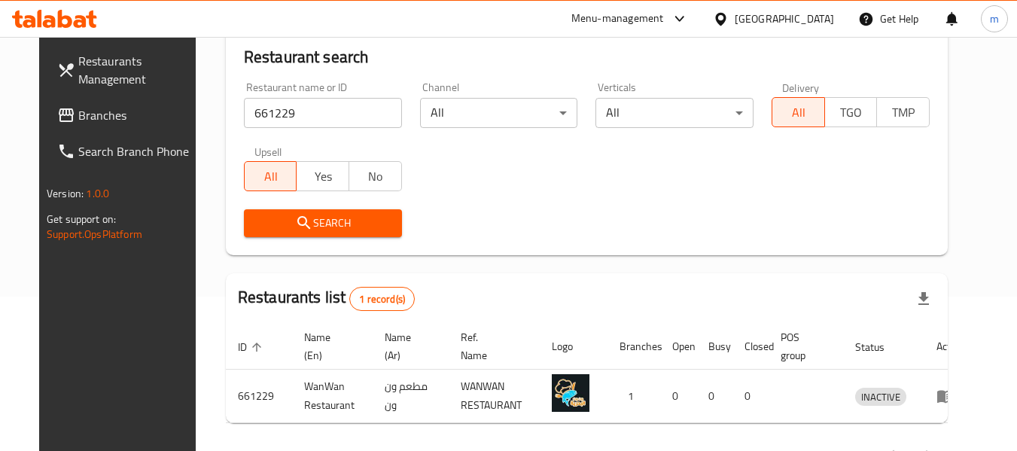
scroll to position [208, 0]
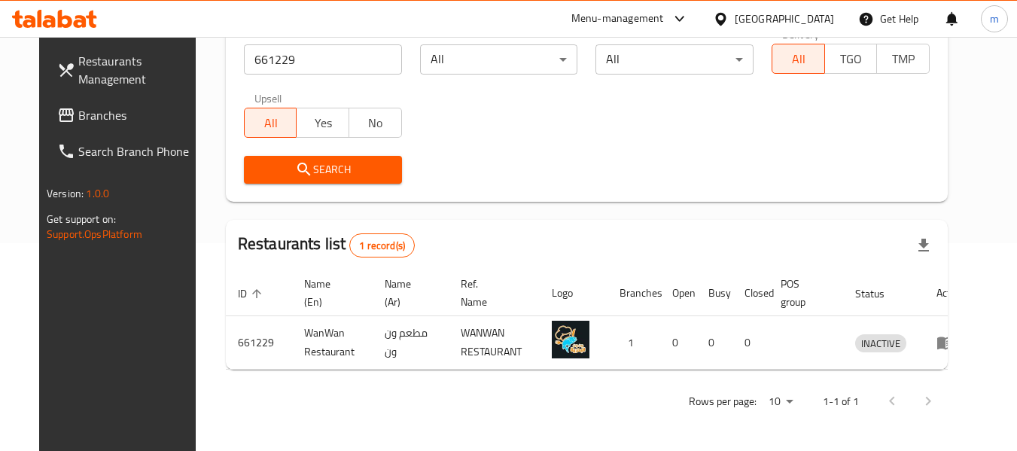
click at [748, 23] on div "United Arab Emirates" at bounding box center [784, 19] width 99 height 17
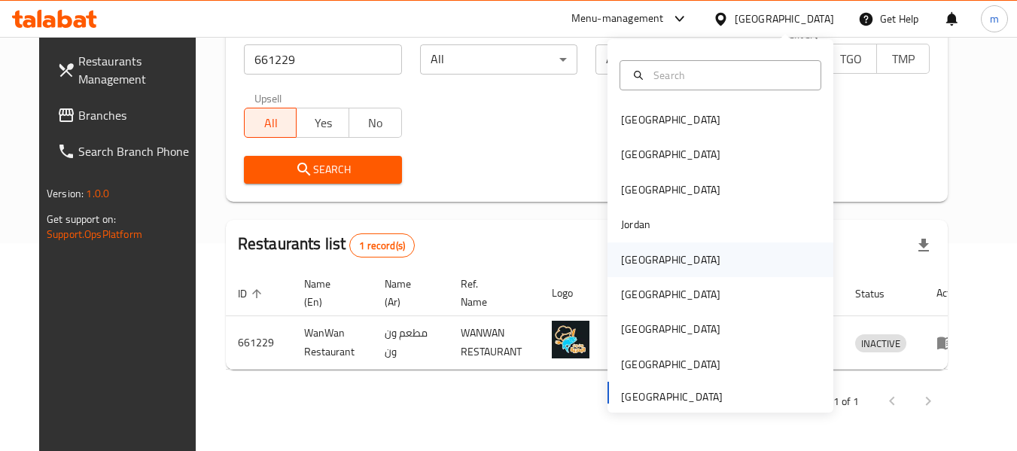
click at [632, 273] on div "[GEOGRAPHIC_DATA]" at bounding box center [671, 260] width 124 height 35
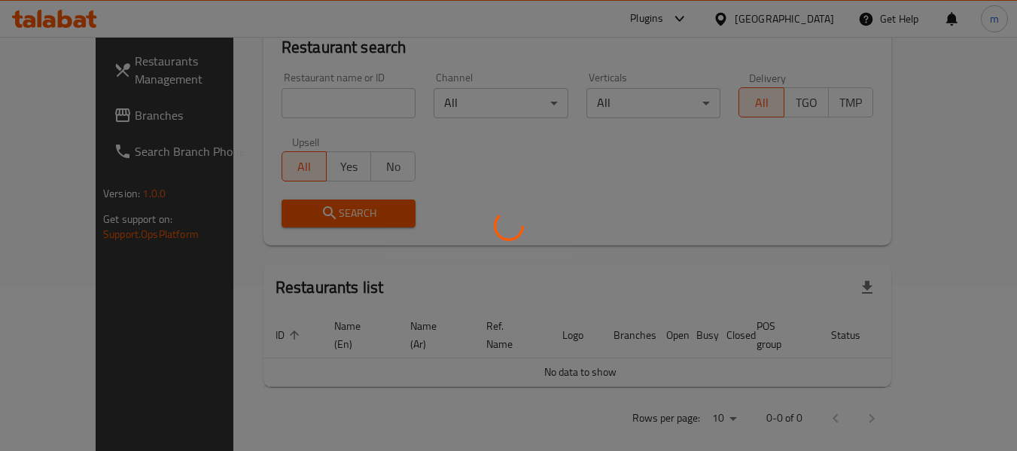
scroll to position [208, 0]
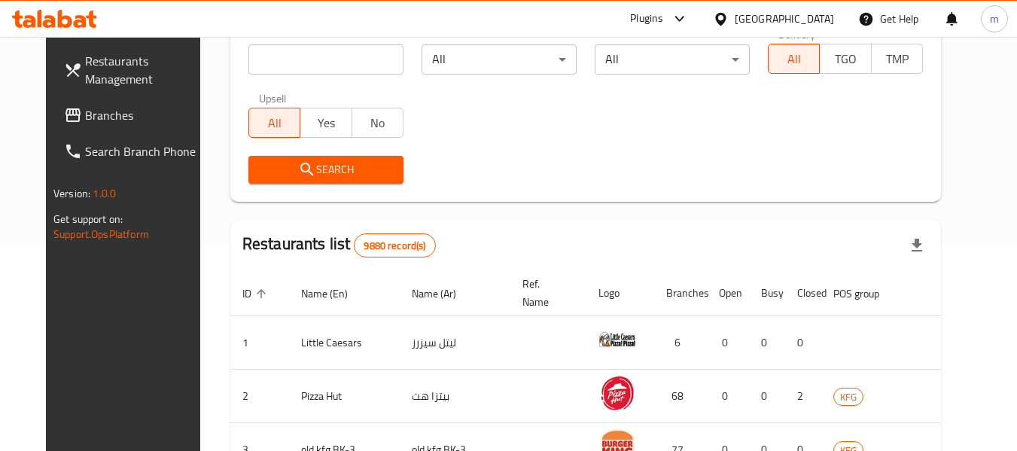
click at [85, 107] on span "Branches" at bounding box center [144, 115] width 119 height 18
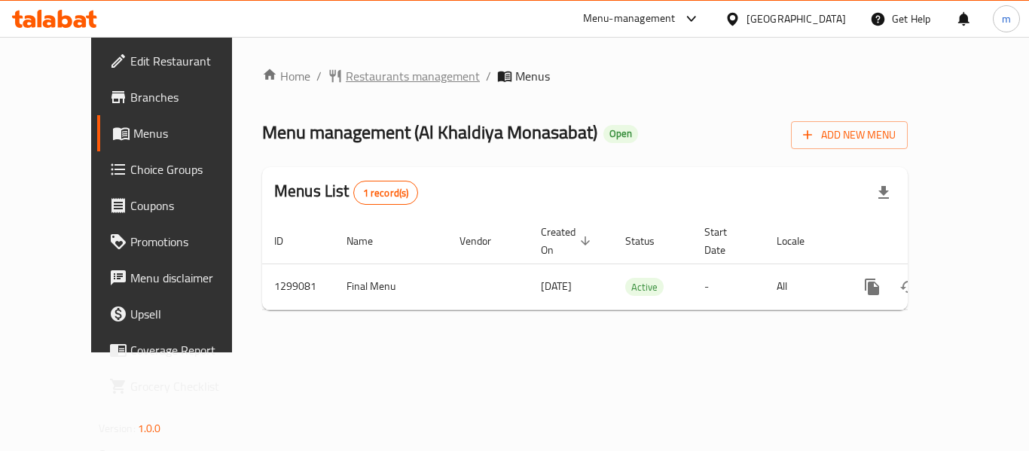
click at [383, 75] on span "Restaurants management" at bounding box center [413, 76] width 134 height 18
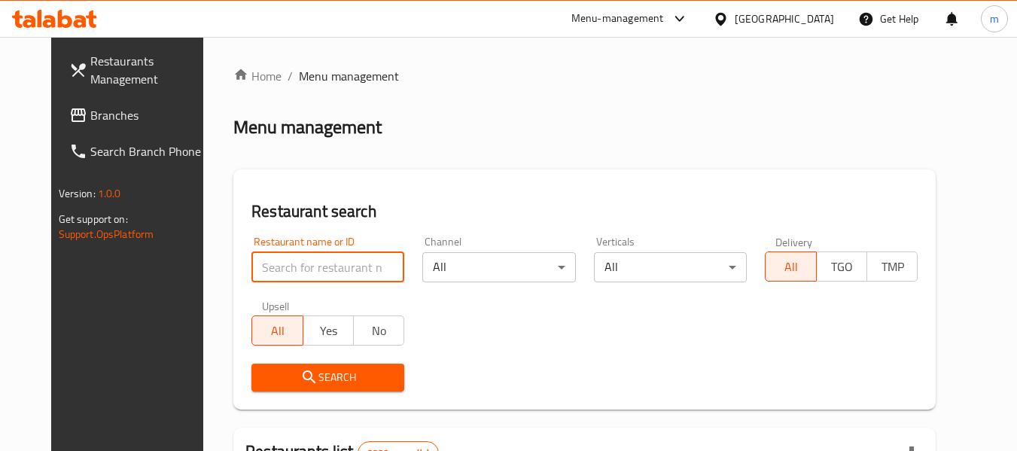
click at [297, 271] on input "search" at bounding box center [328, 267] width 153 height 30
paste input "701228"
type input "701228"
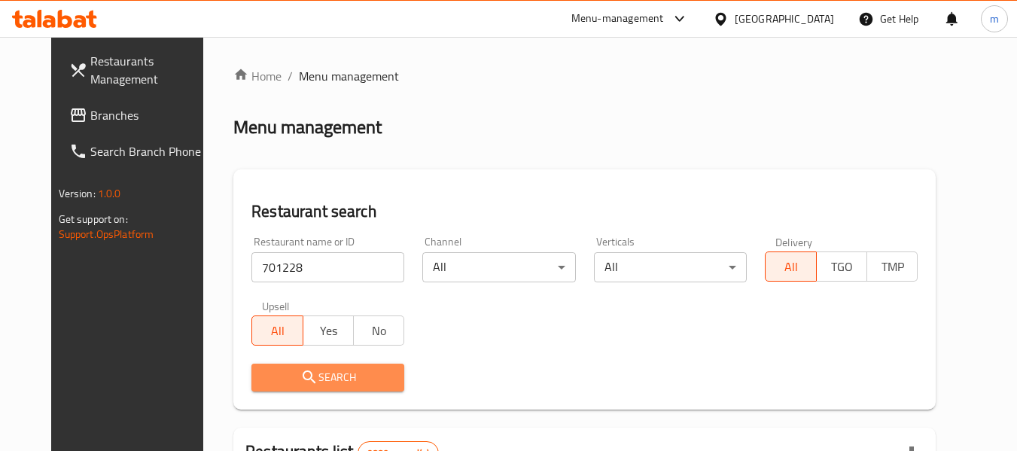
click at [304, 368] on span "Search" at bounding box center [328, 377] width 129 height 19
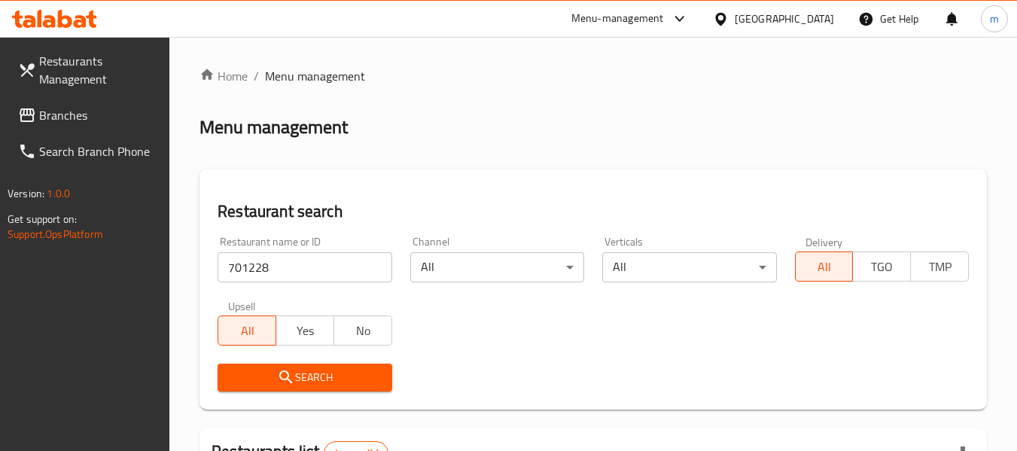
scroll to position [239, 0]
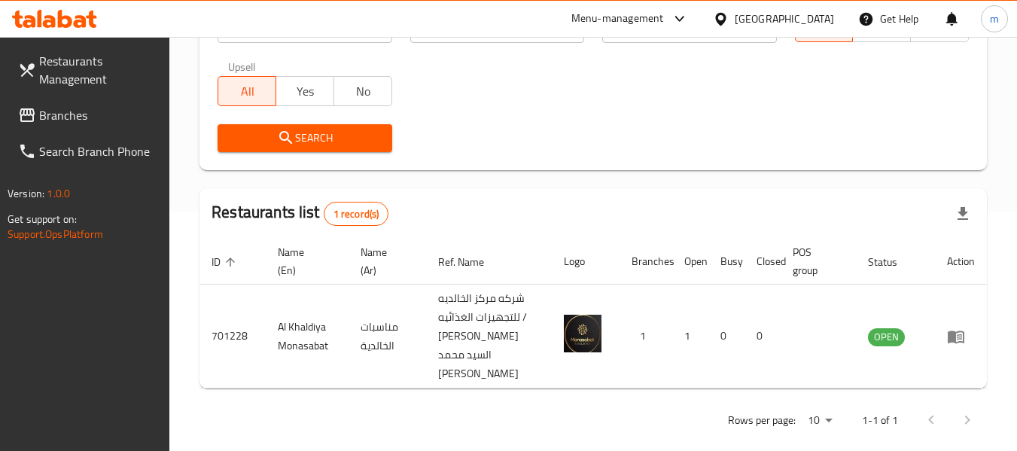
click at [44, 114] on span "Branches" at bounding box center [98, 115] width 119 height 18
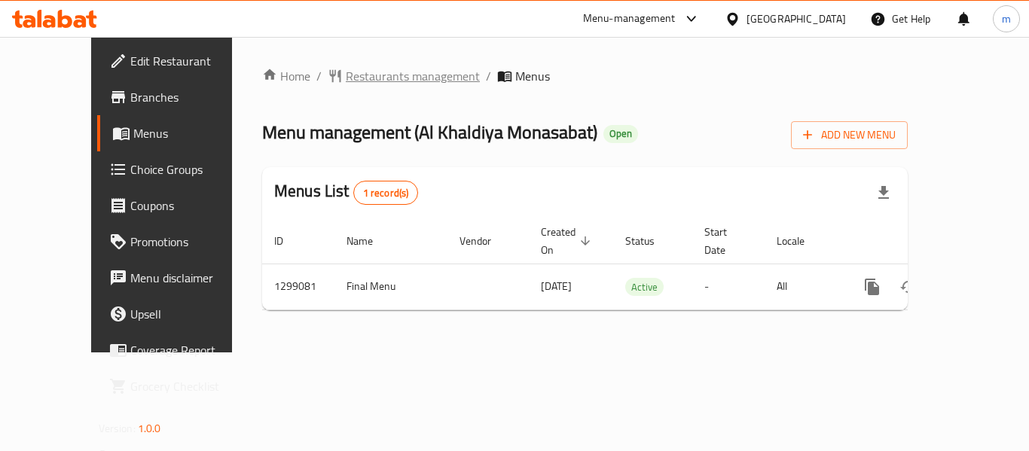
click at [346, 75] on span "Restaurants management" at bounding box center [413, 76] width 134 height 18
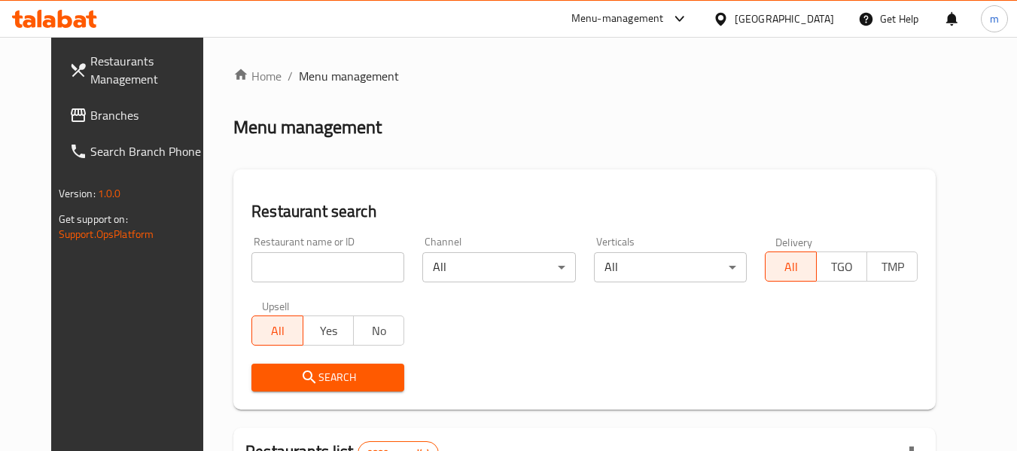
click at [318, 274] on input "search" at bounding box center [328, 267] width 153 height 30
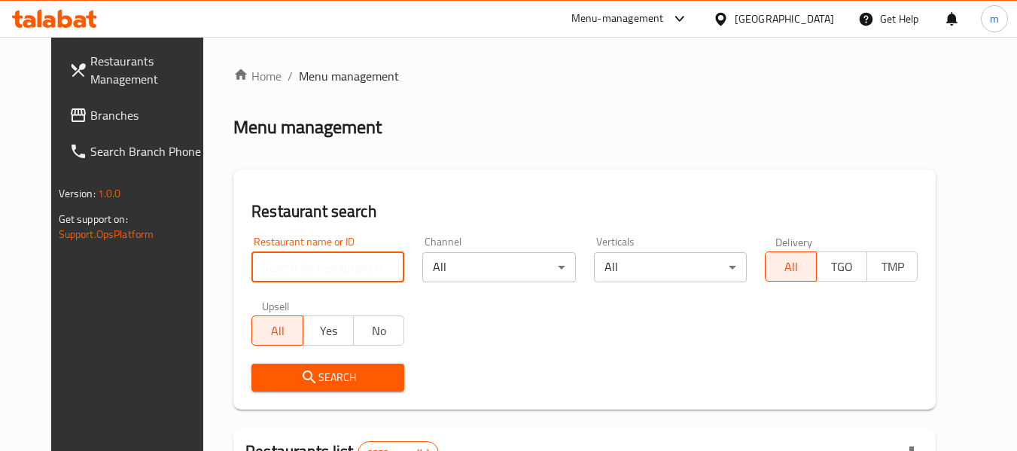
paste input "701228"
type input "701228"
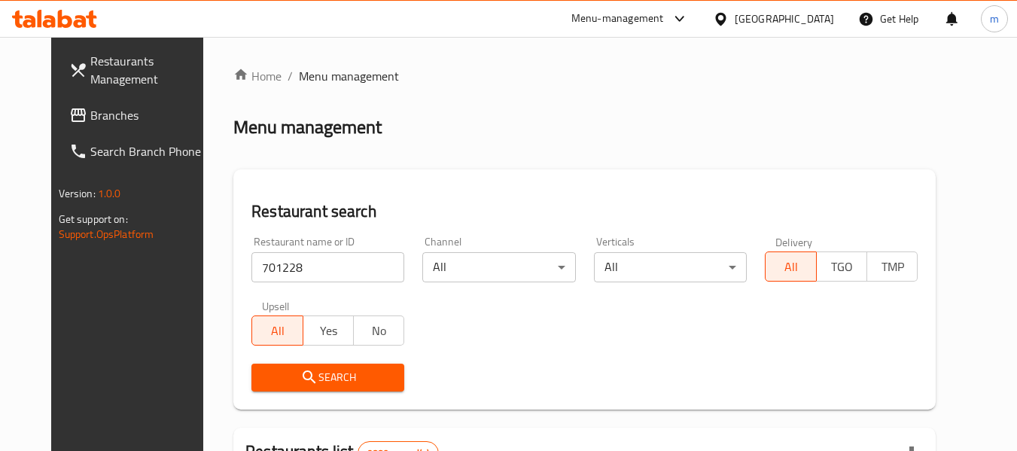
click at [316, 369] on span "Search" at bounding box center [328, 377] width 129 height 19
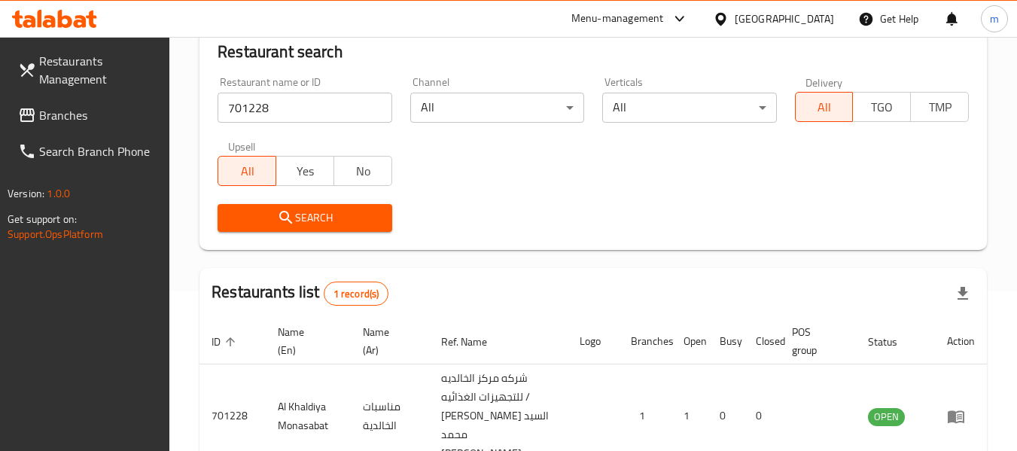
scroll to position [239, 0]
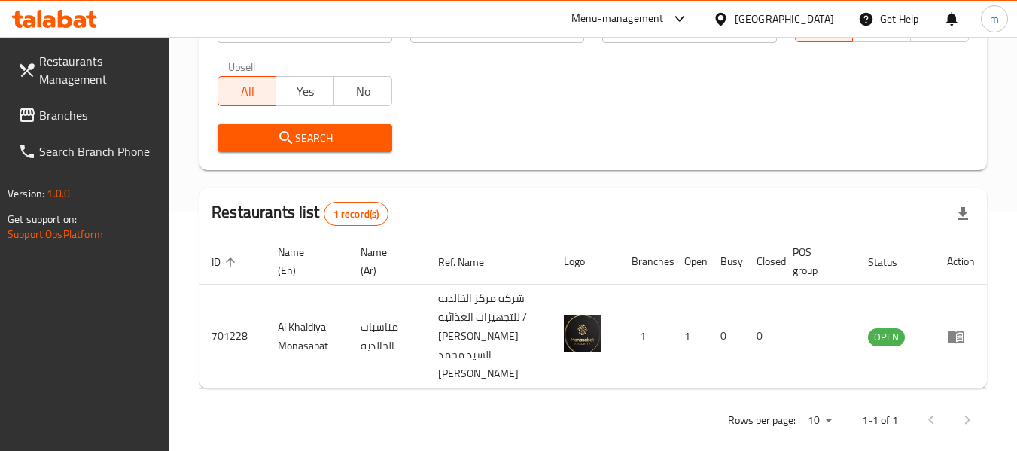
click at [53, 117] on span "Branches" at bounding box center [98, 115] width 119 height 18
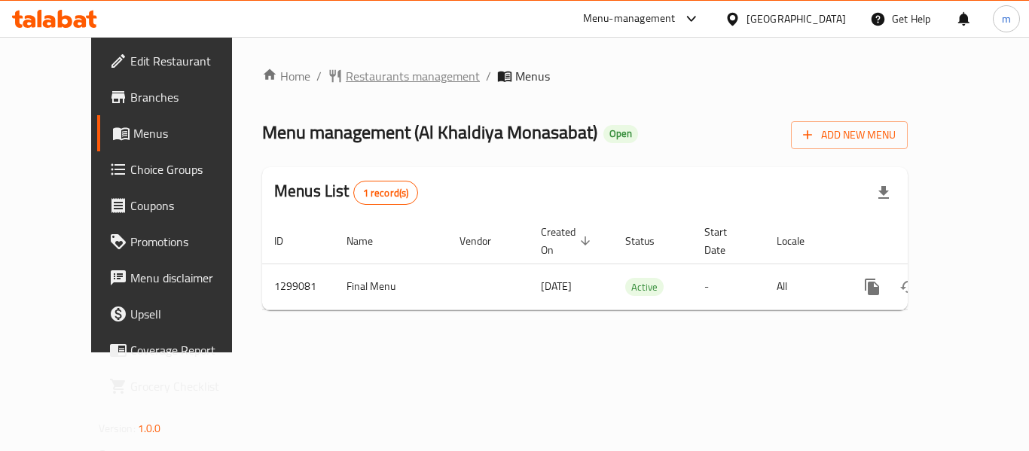
click at [358, 71] on span "Restaurants management" at bounding box center [413, 76] width 134 height 18
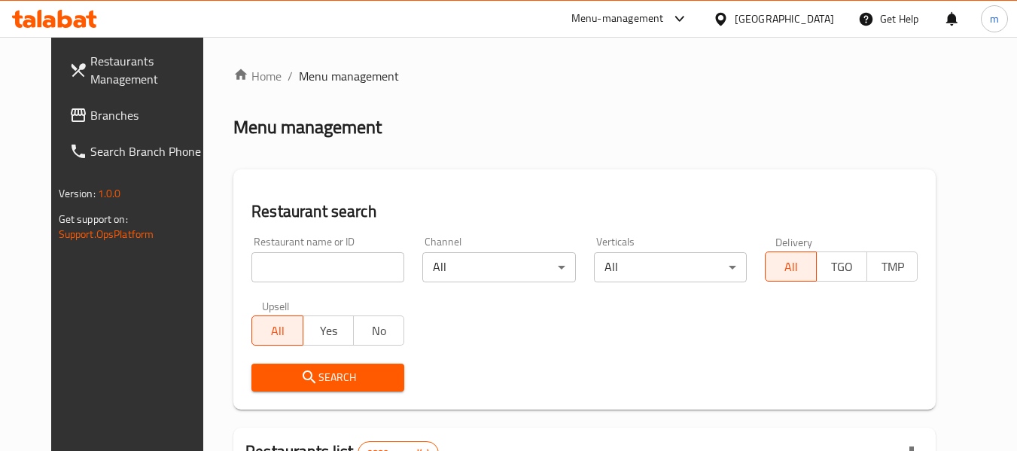
click at [347, 269] on input "search" at bounding box center [328, 267] width 153 height 30
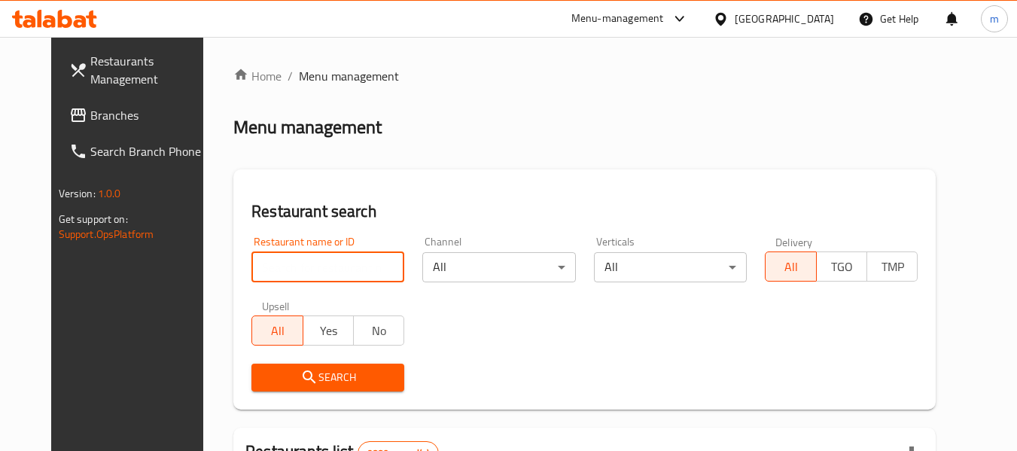
paste input "701228"
type input "701228"
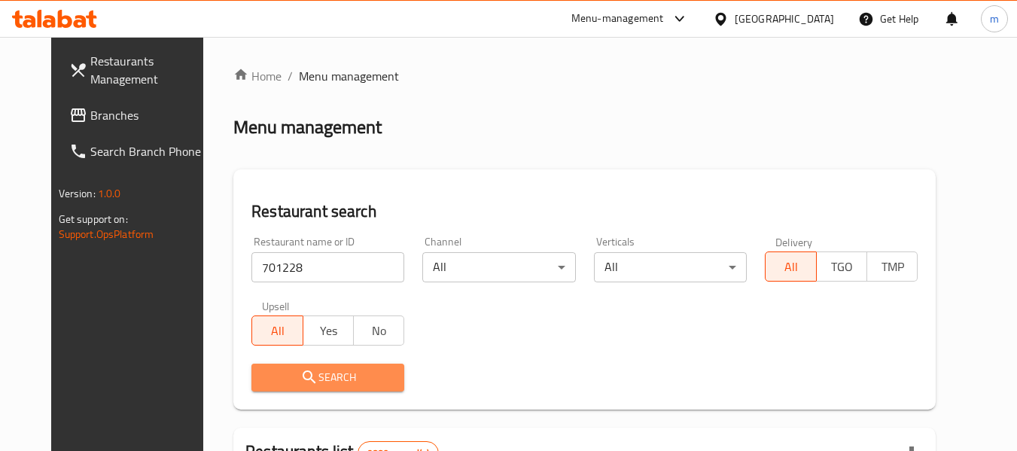
click at [300, 378] on icon "submit" at bounding box center [309, 377] width 18 height 18
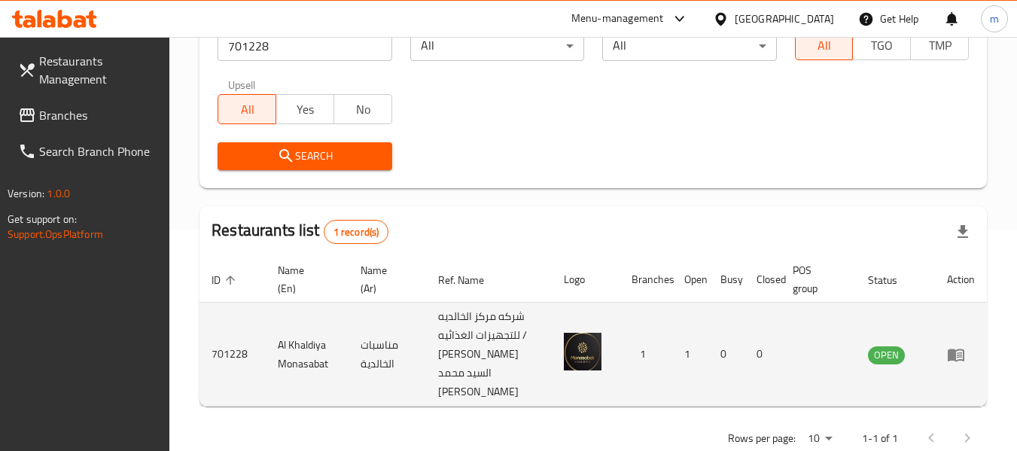
scroll to position [239, 0]
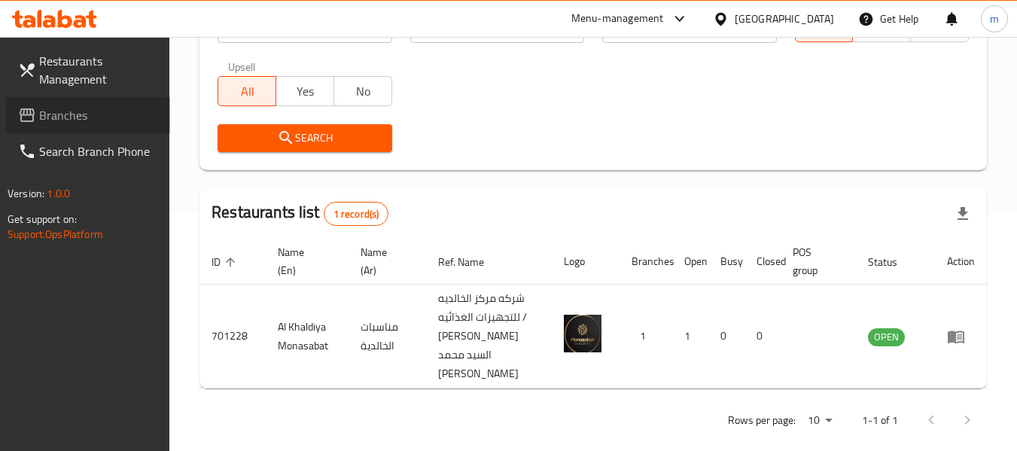
click at [83, 113] on span "Branches" at bounding box center [98, 115] width 119 height 18
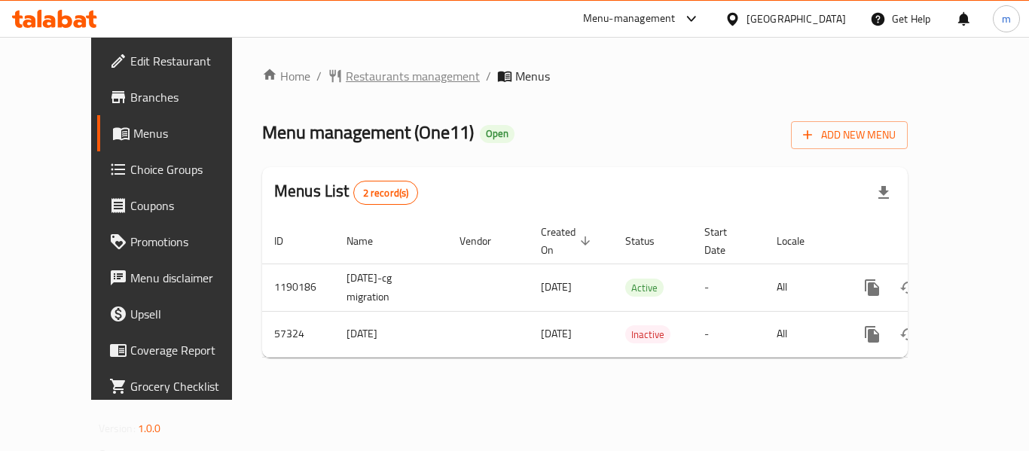
click at [346, 83] on span "Restaurants management" at bounding box center [413, 76] width 134 height 18
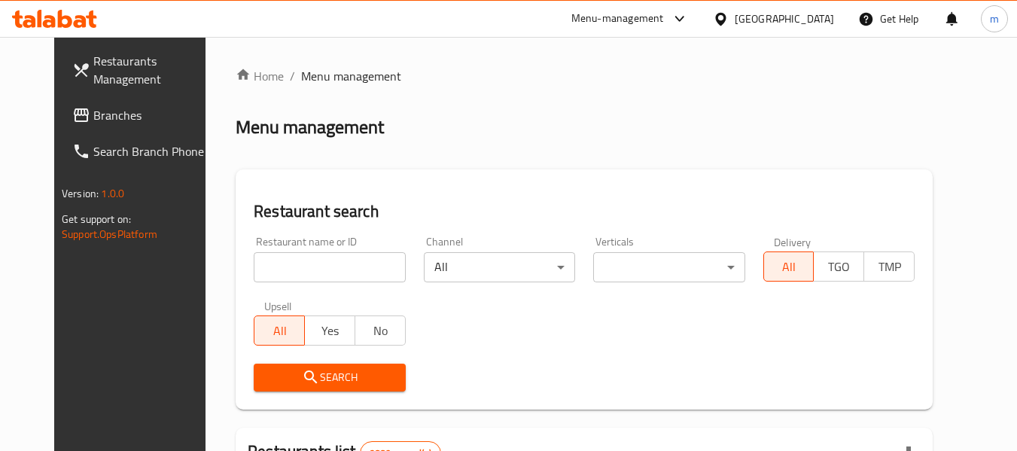
click at [301, 271] on input "search" at bounding box center [329, 267] width 151 height 30
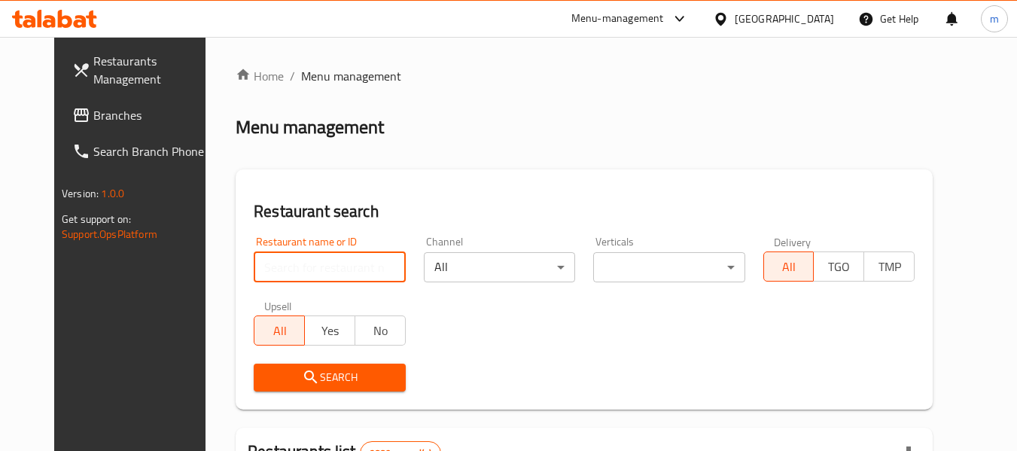
paste input "27919"
type input "27919"
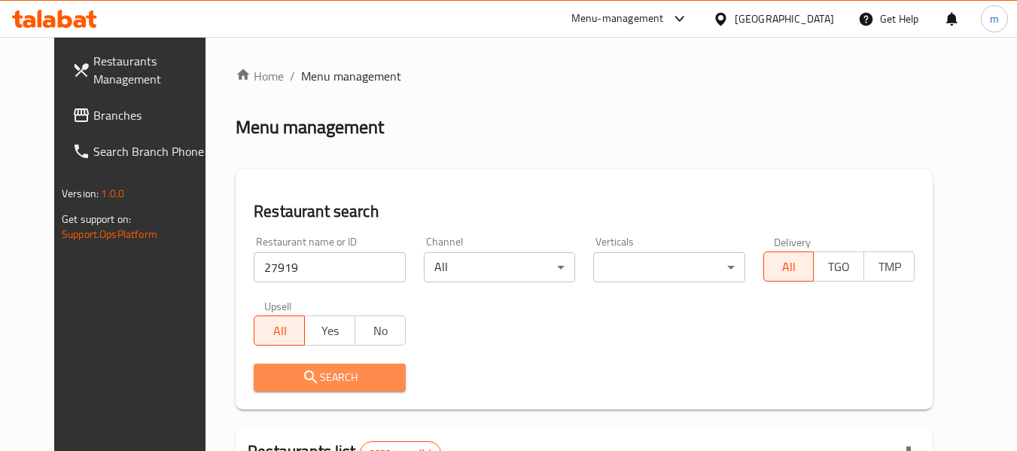
click at [303, 386] on span "Search" at bounding box center [329, 377] width 127 height 19
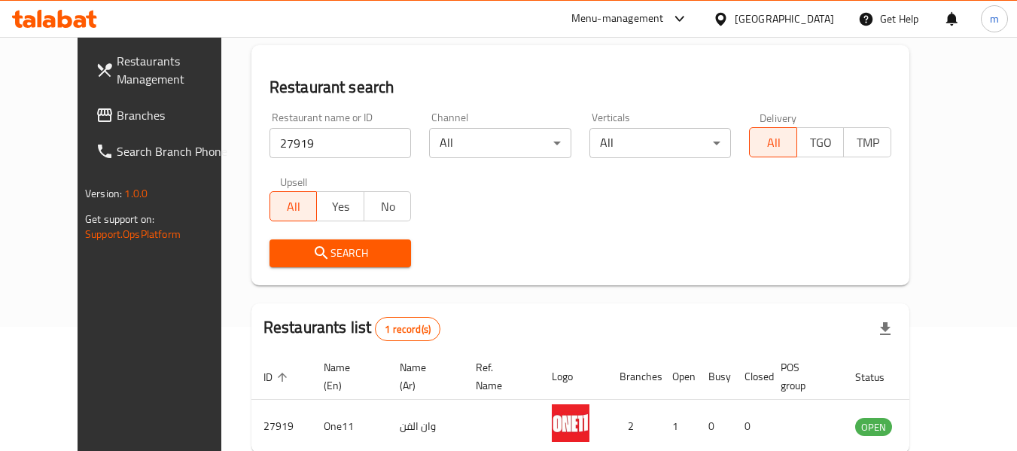
scroll to position [208, 0]
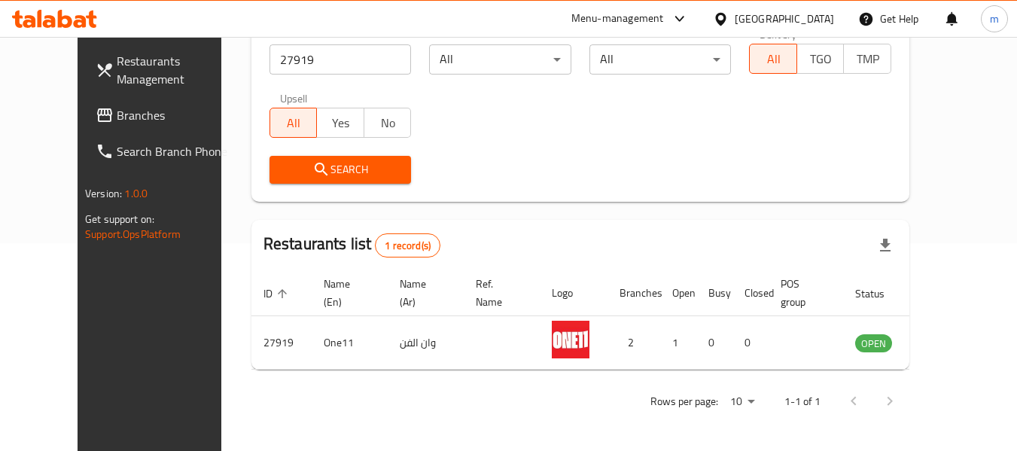
click at [729, 18] on icon at bounding box center [721, 19] width 16 height 16
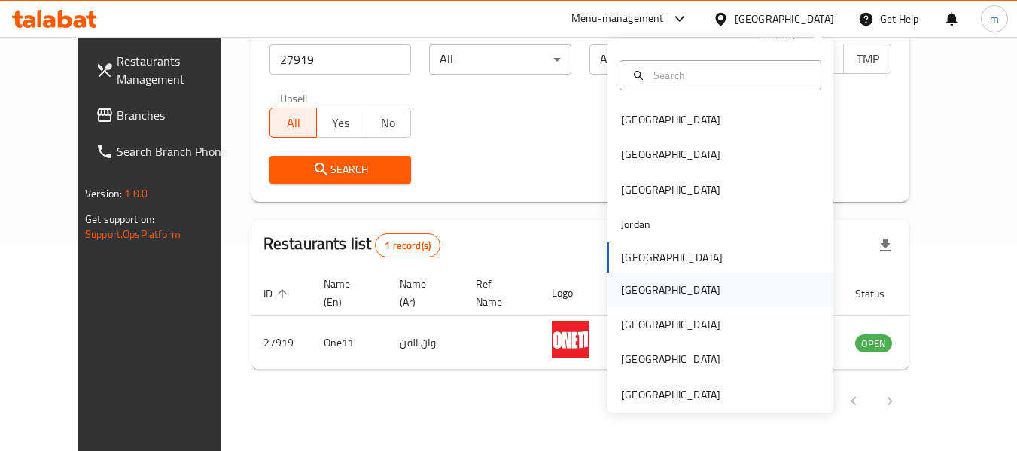
click at [640, 289] on div "Oman" at bounding box center [671, 290] width 124 height 35
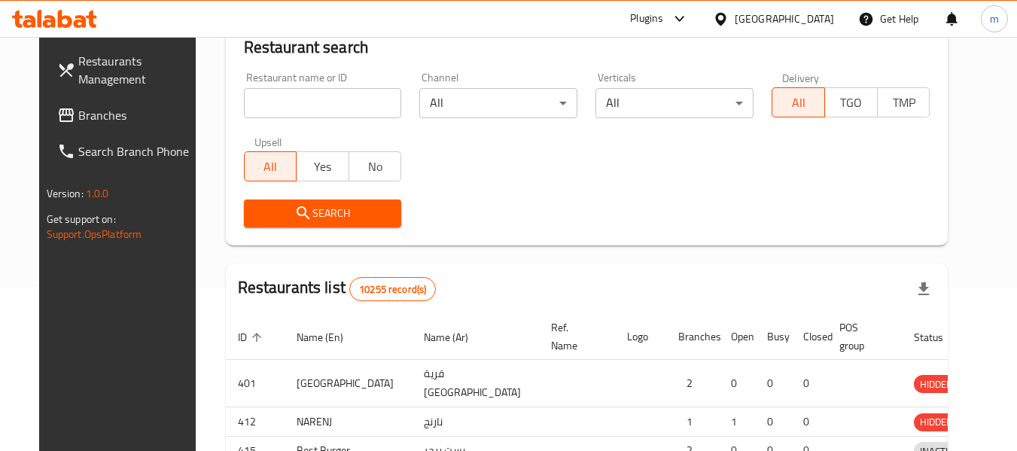
scroll to position [208, 0]
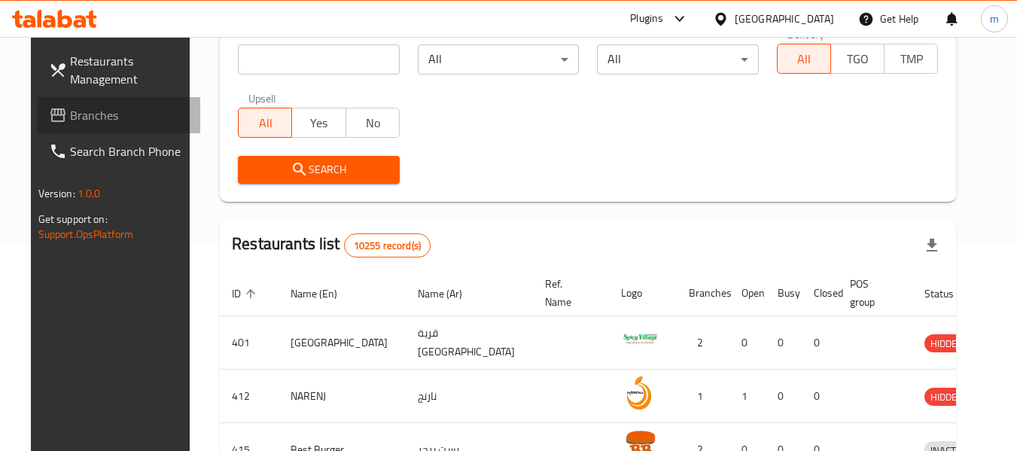
click at [87, 118] on span "Branches" at bounding box center [129, 115] width 119 height 18
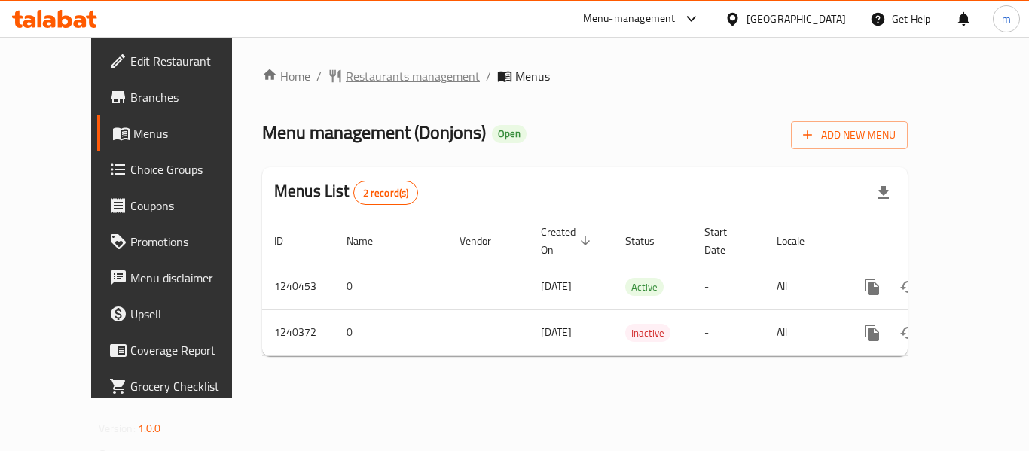
click at [346, 81] on span "Restaurants management" at bounding box center [413, 76] width 134 height 18
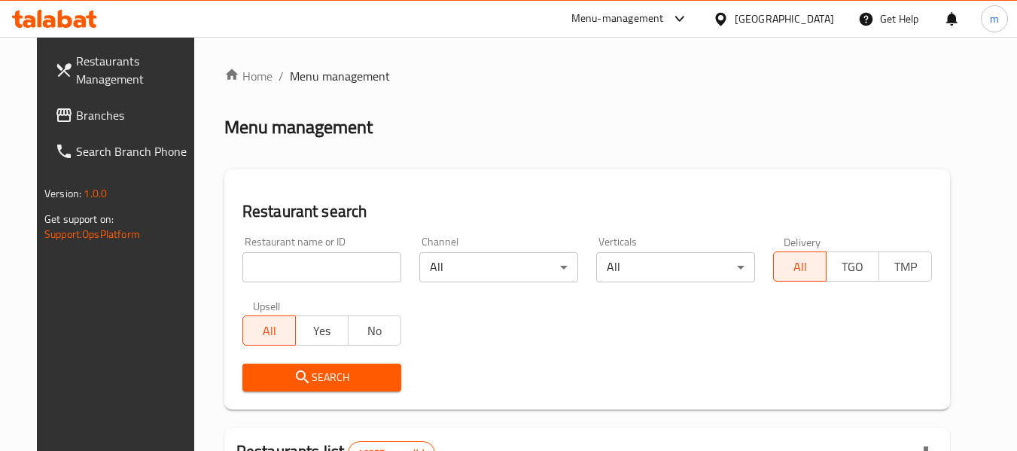
click at [340, 269] on input "search" at bounding box center [322, 267] width 159 height 30
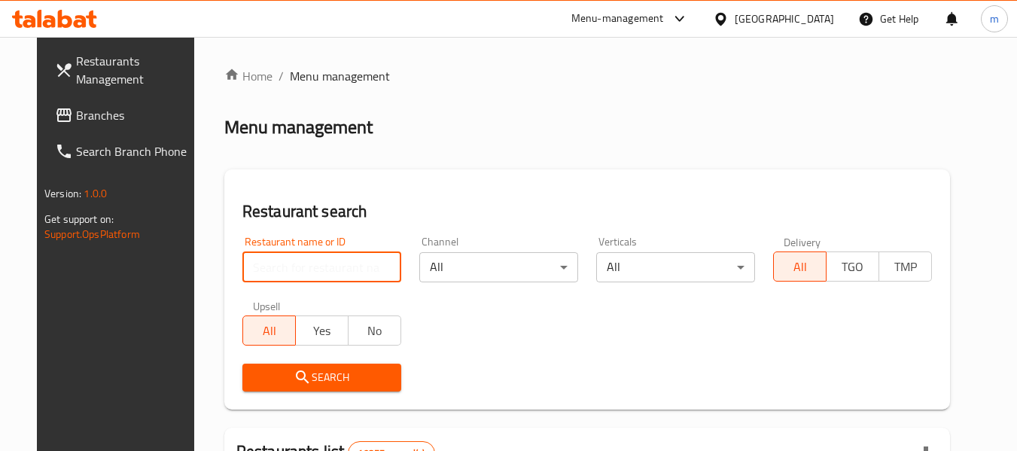
paste input "680335"
type input "680335"
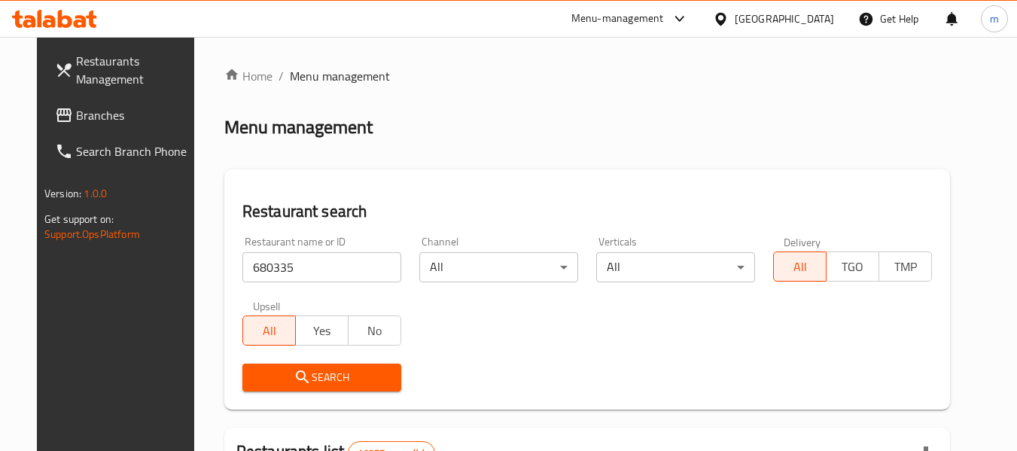
click at [322, 384] on span "Search" at bounding box center [322, 377] width 135 height 19
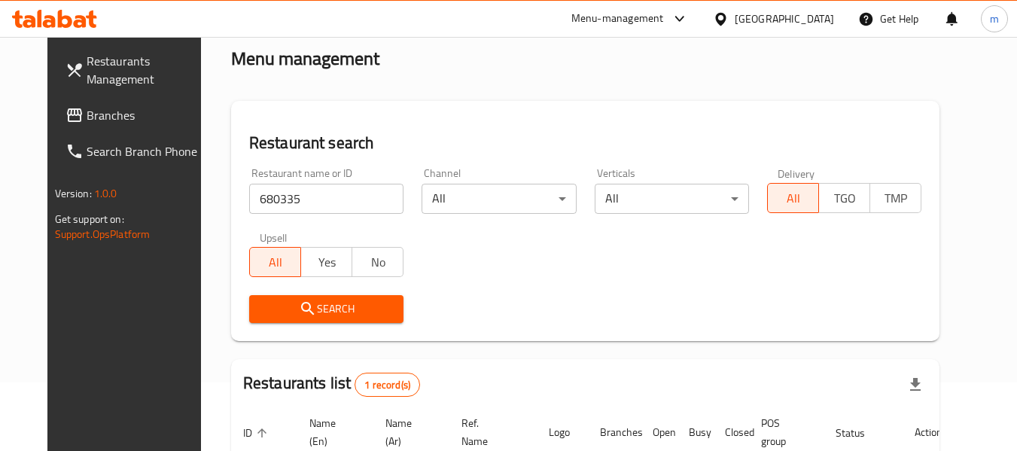
scroll to position [202, 0]
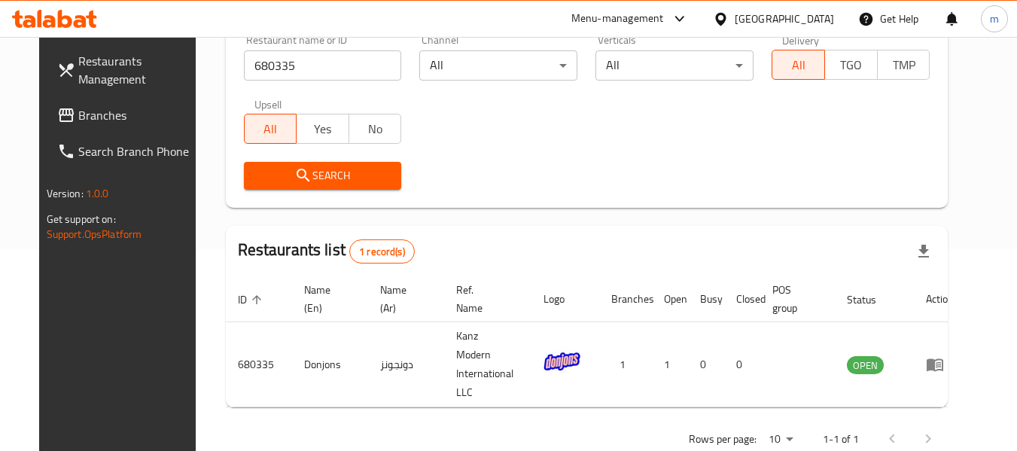
click at [729, 18] on icon at bounding box center [721, 19] width 16 height 16
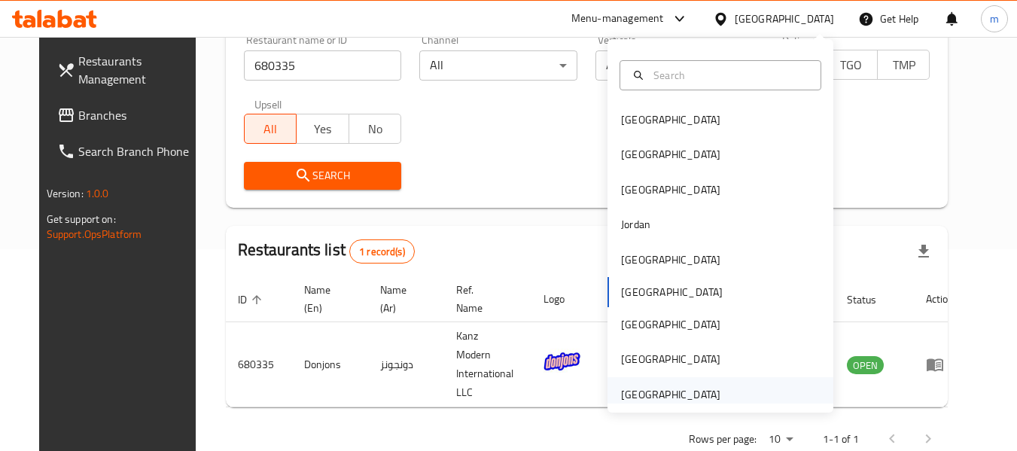
click at [668, 396] on div "[GEOGRAPHIC_DATA]" at bounding box center [670, 394] width 99 height 17
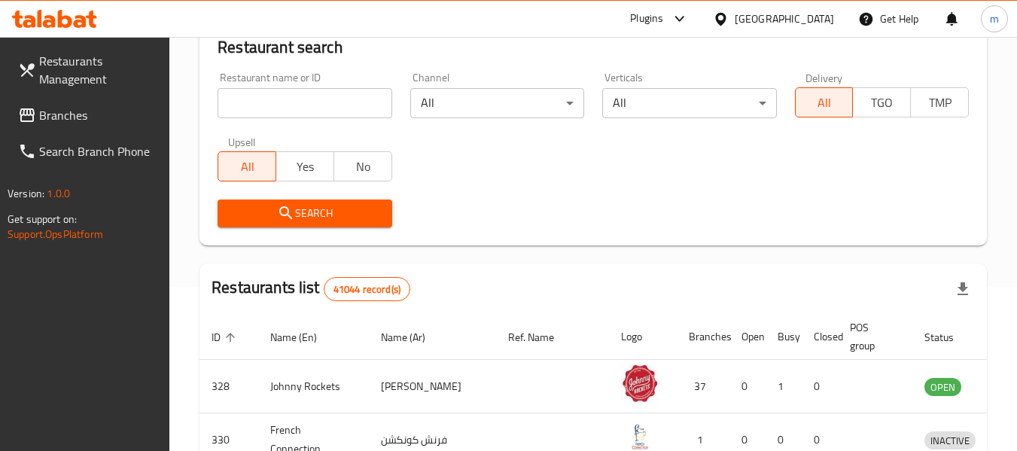
scroll to position [202, 0]
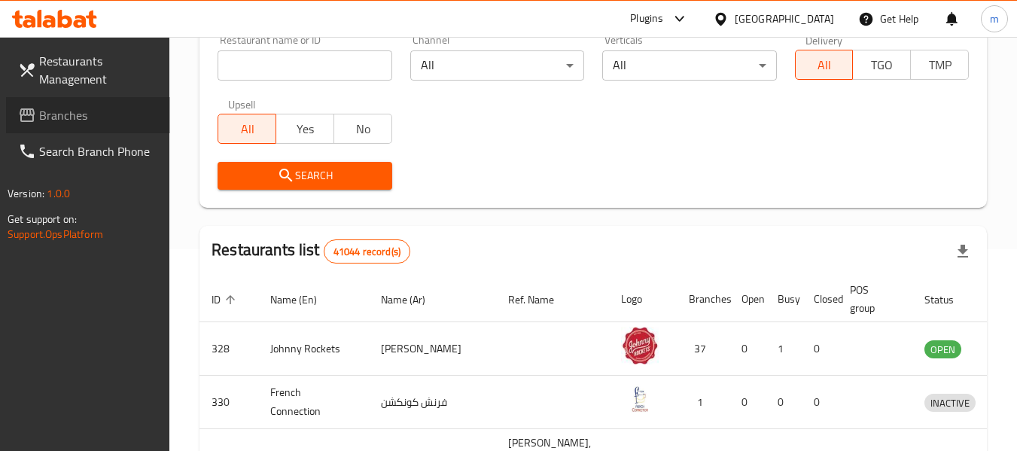
click at [70, 127] on link "Branches" at bounding box center [88, 115] width 164 height 36
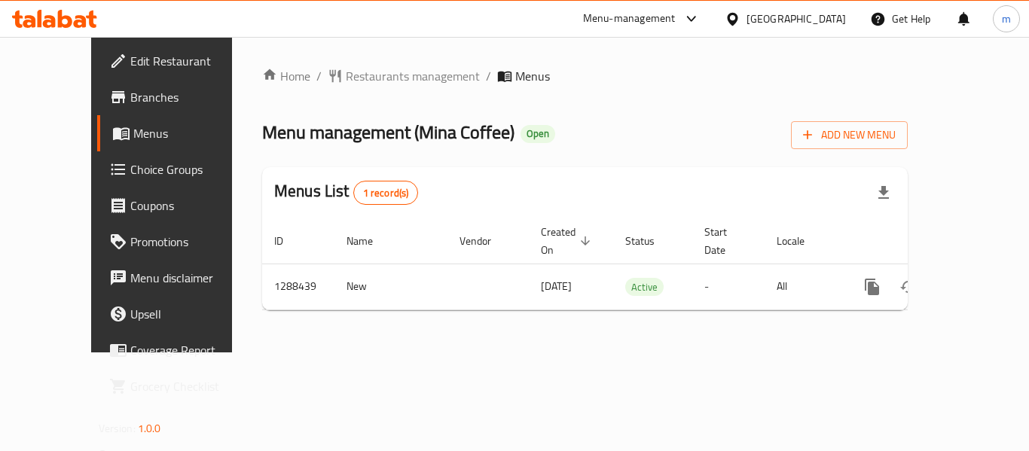
click at [356, 77] on span "Restaurants management" at bounding box center [413, 76] width 134 height 18
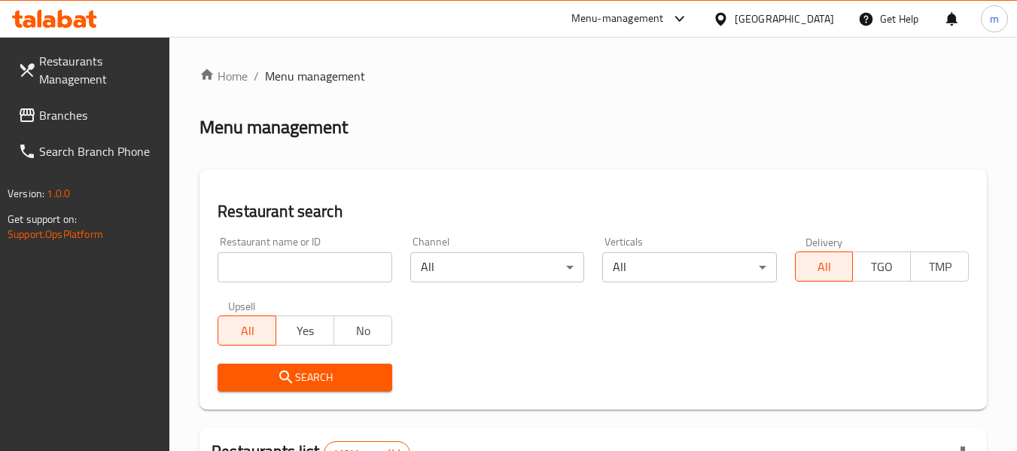
click at [304, 273] on input "search" at bounding box center [305, 267] width 174 height 30
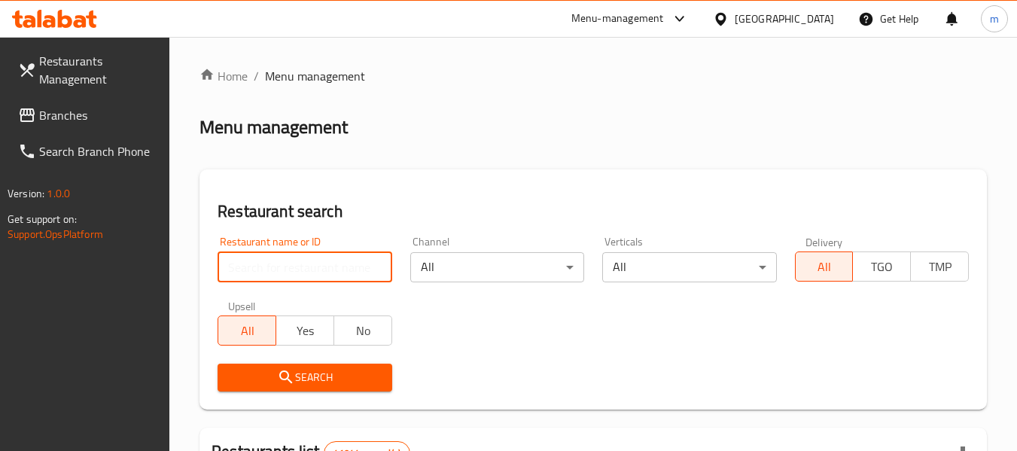
paste input "697192"
type input "697192"
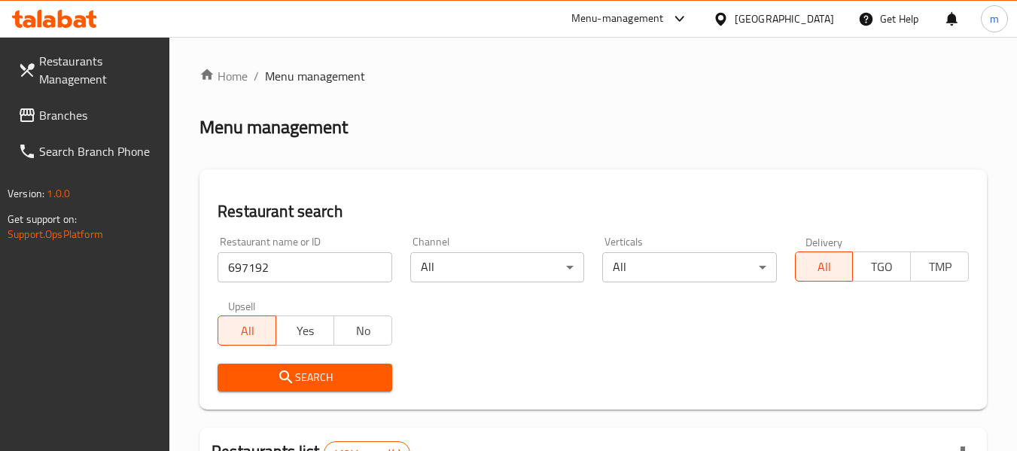
click at [357, 369] on span "Search" at bounding box center [305, 377] width 150 height 19
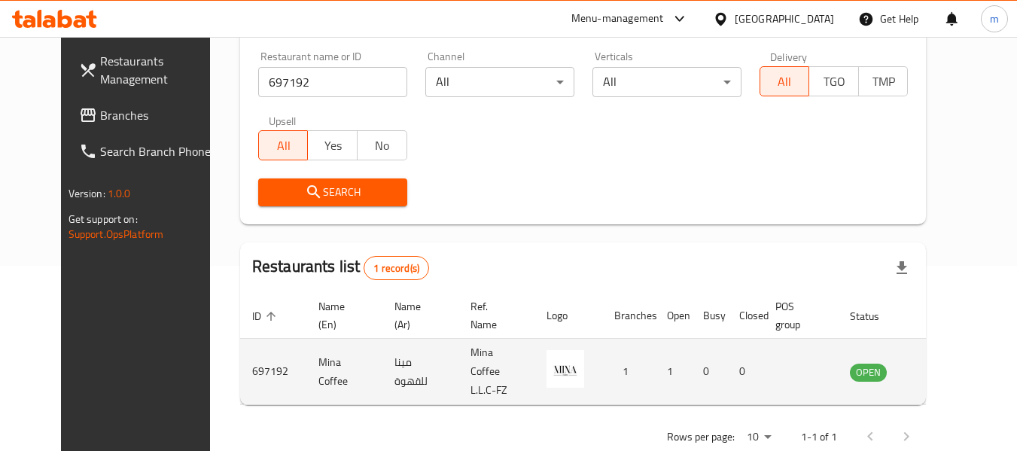
scroll to position [202, 0]
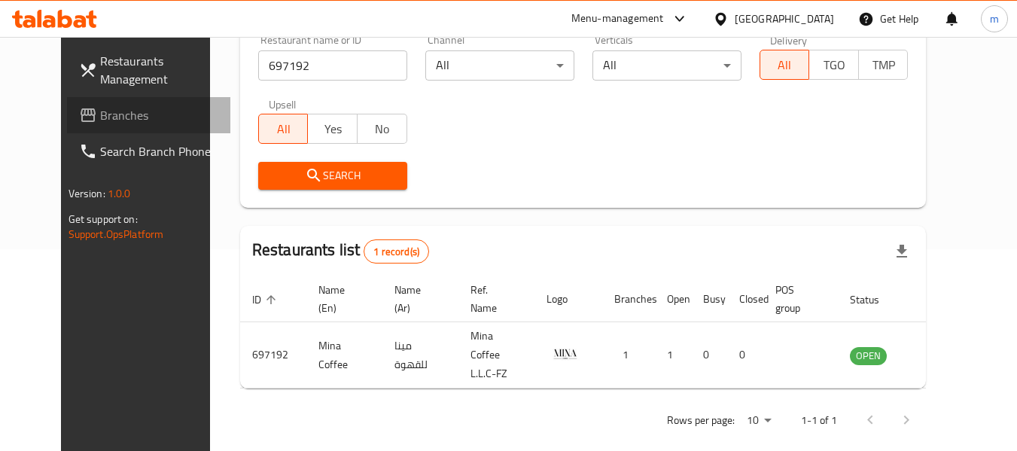
click at [79, 122] on span at bounding box center [89, 115] width 21 height 18
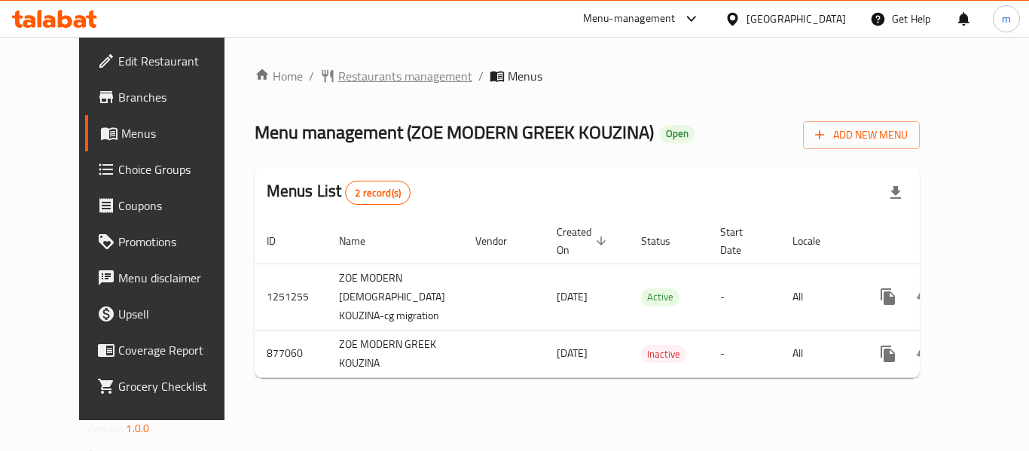
click at [338, 81] on span "Restaurants management" at bounding box center [405, 76] width 134 height 18
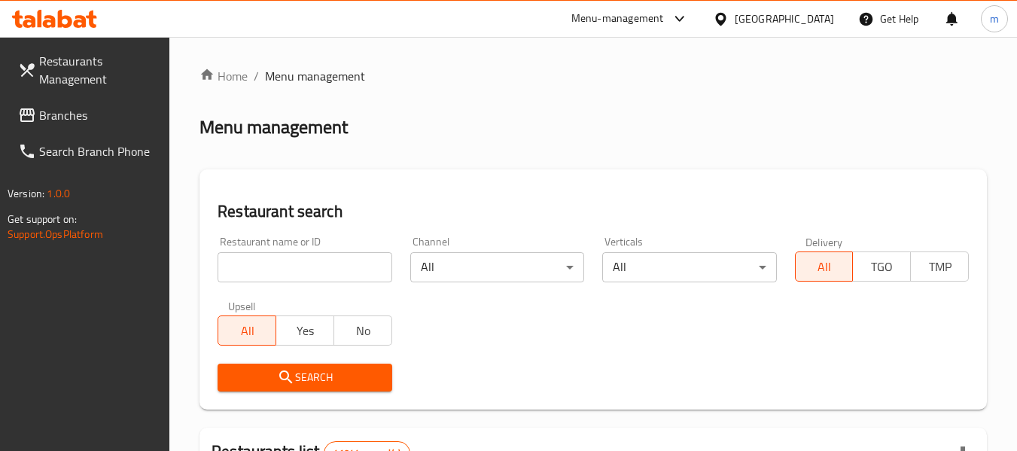
click at [311, 269] on input "search" at bounding box center [305, 267] width 174 height 30
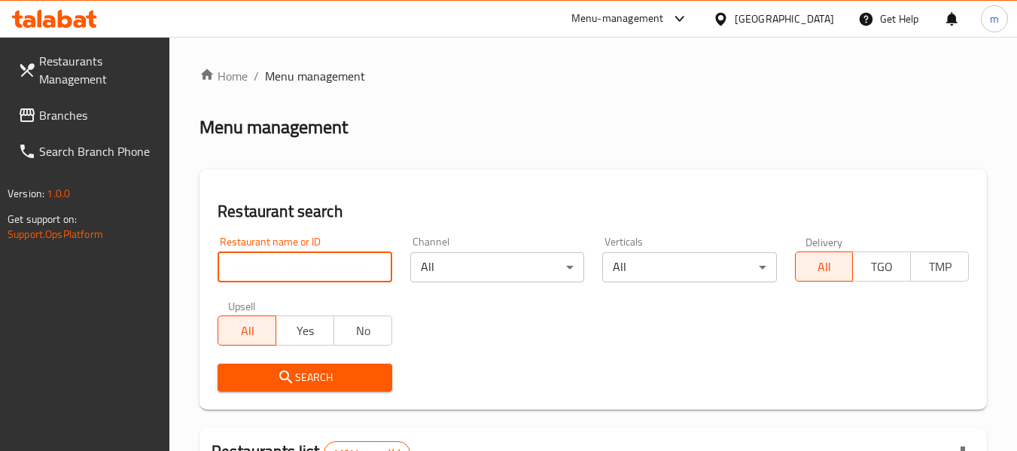
paste input "657560"
type input "657560"
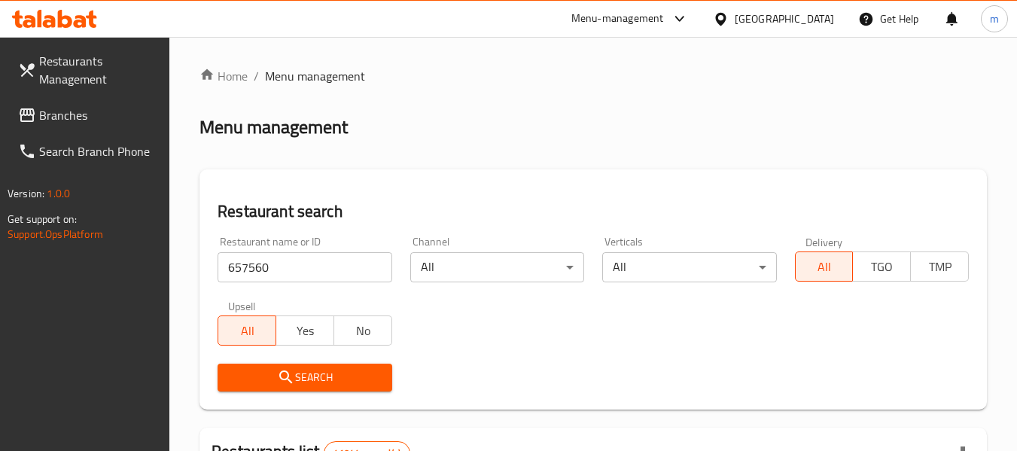
click at [313, 370] on span "Search" at bounding box center [305, 377] width 150 height 19
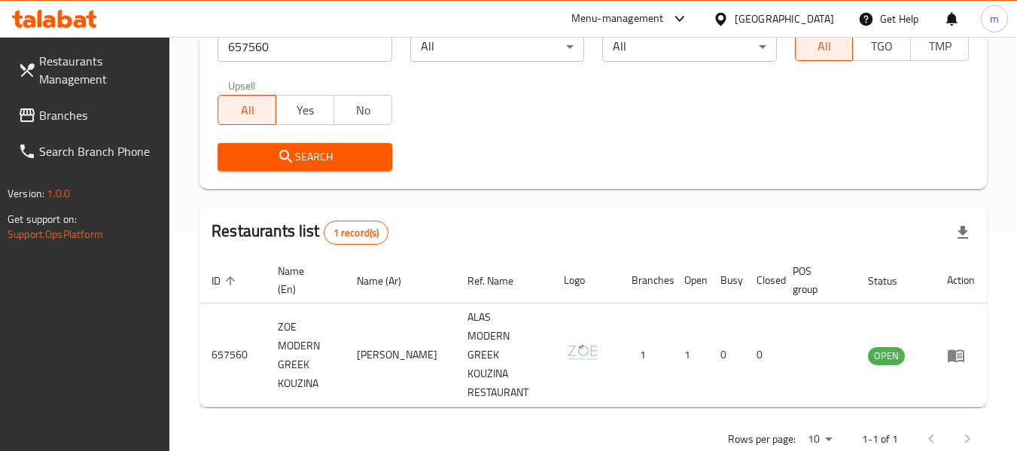
click at [48, 110] on span "Branches" at bounding box center [98, 115] width 119 height 18
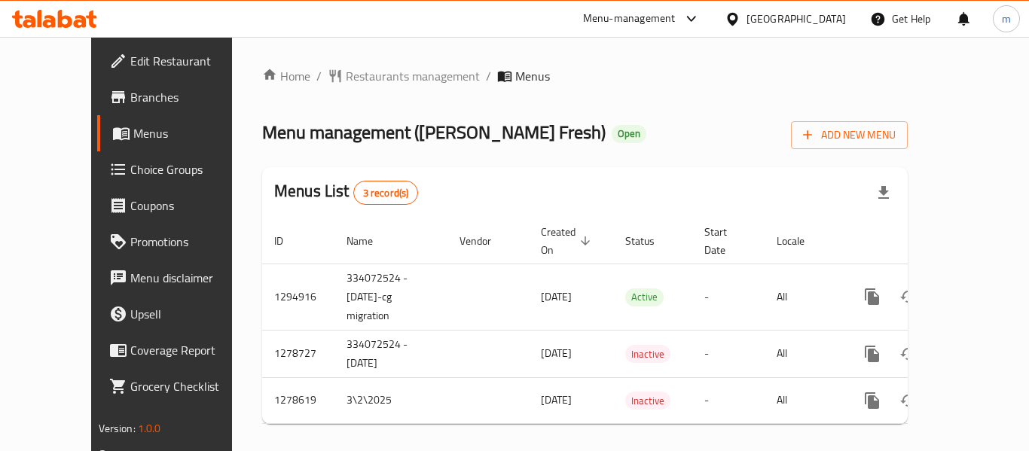
click at [361, 75] on span "Restaurants management" at bounding box center [413, 76] width 134 height 18
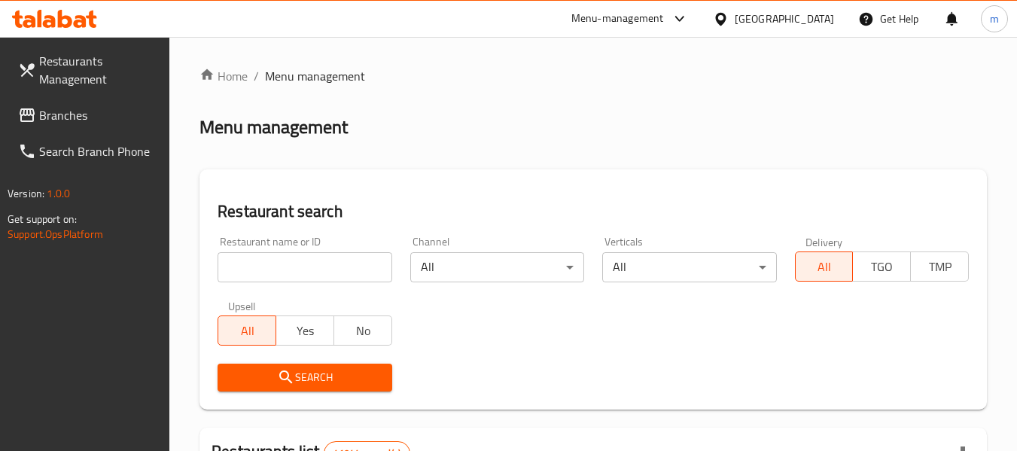
click at [313, 271] on input "search" at bounding box center [305, 267] width 174 height 30
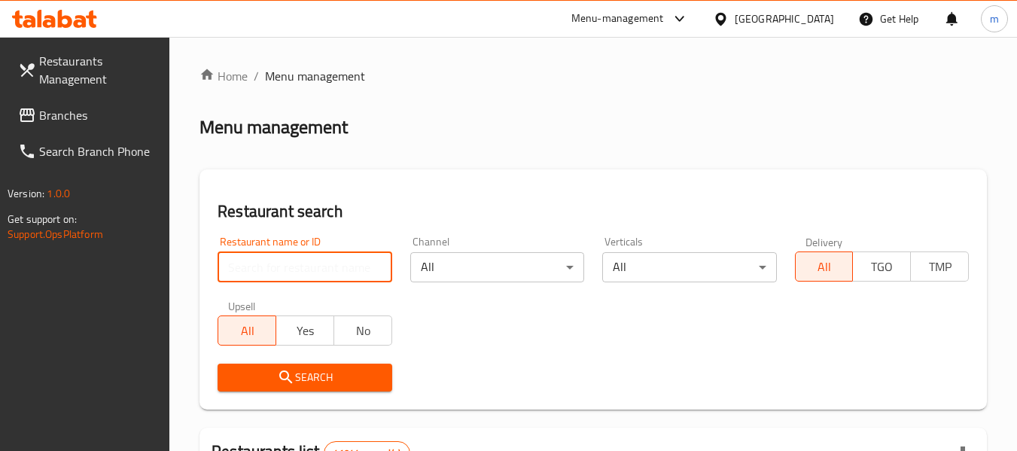
paste input "630711"
type input "630711"
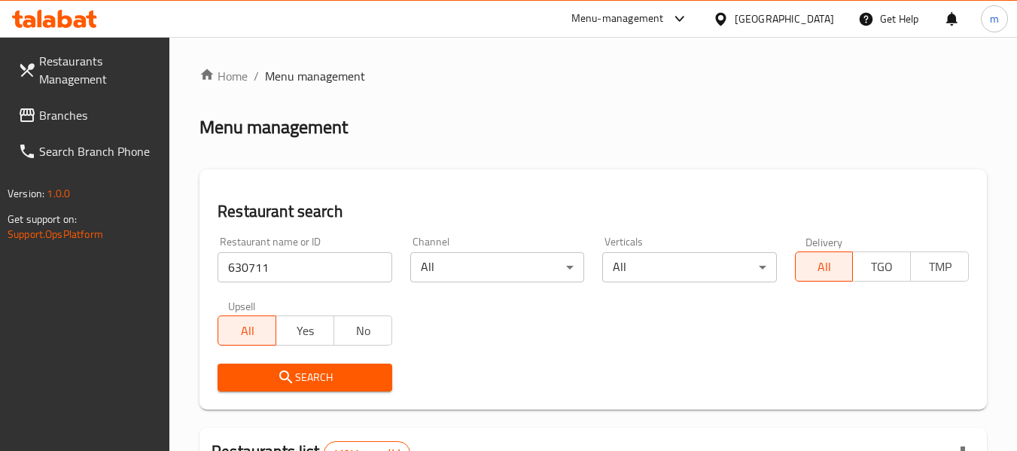
click at [283, 383] on icon "submit" at bounding box center [286, 377] width 18 height 18
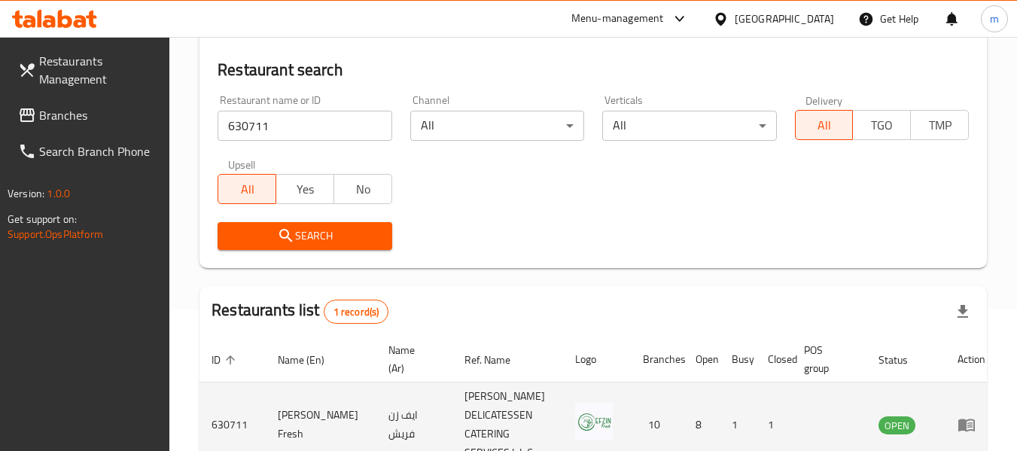
scroll to position [221, 0]
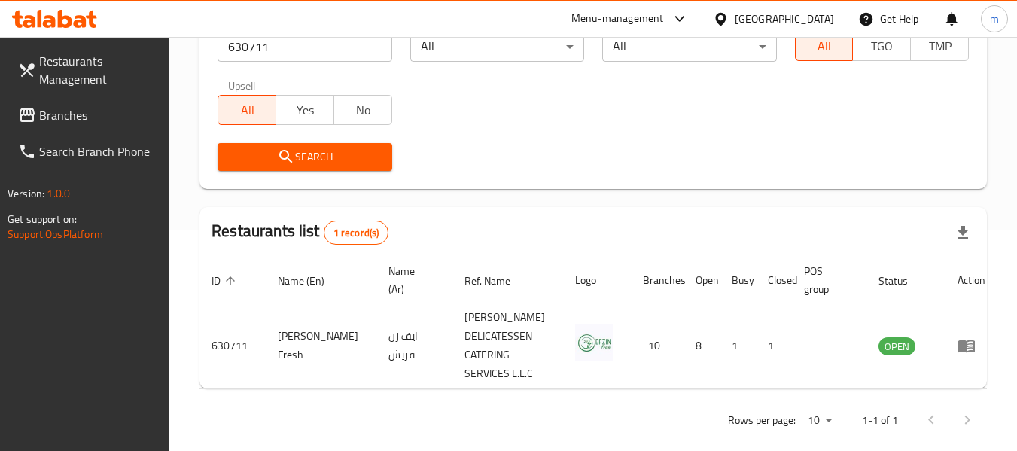
click at [760, 20] on div "[GEOGRAPHIC_DATA]" at bounding box center [784, 19] width 99 height 17
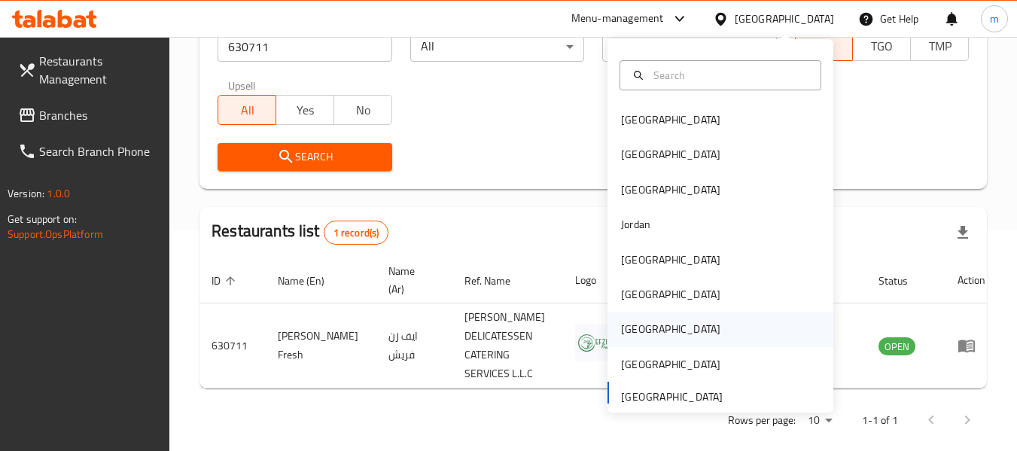
click at [637, 322] on div "Qatar" at bounding box center [671, 329] width 124 height 35
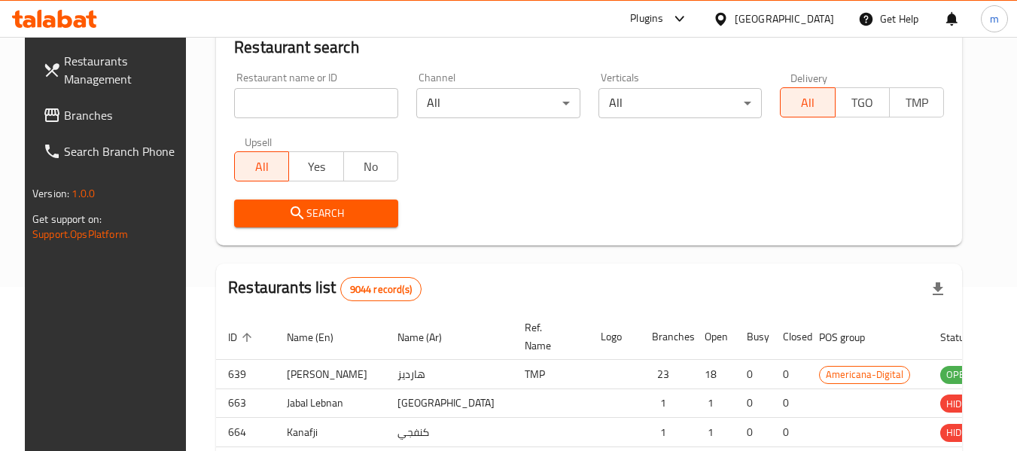
scroll to position [221, 0]
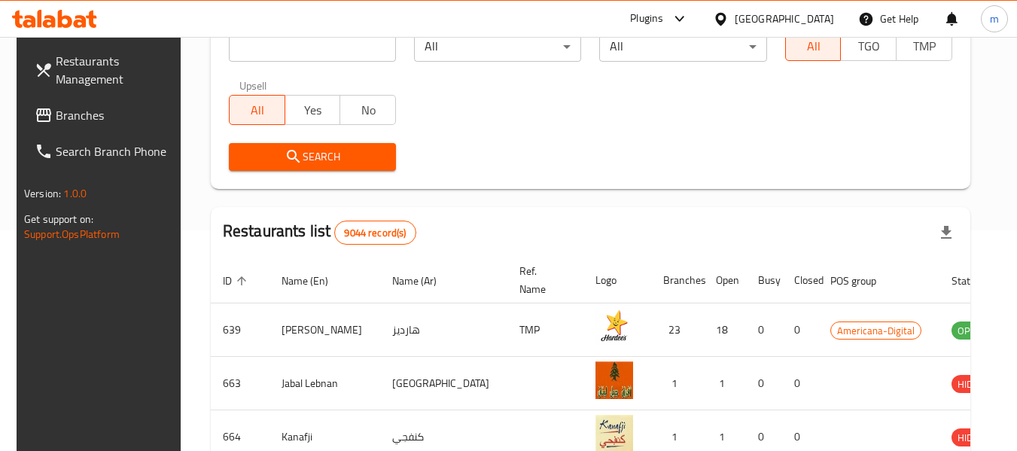
click at [81, 112] on span "Branches" at bounding box center [115, 115] width 119 height 18
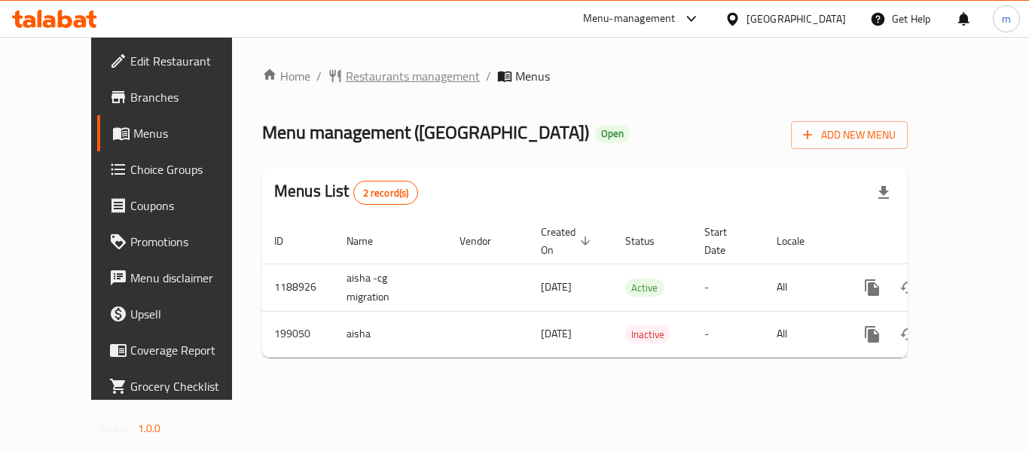
click at [374, 78] on span "Restaurants management" at bounding box center [413, 76] width 134 height 18
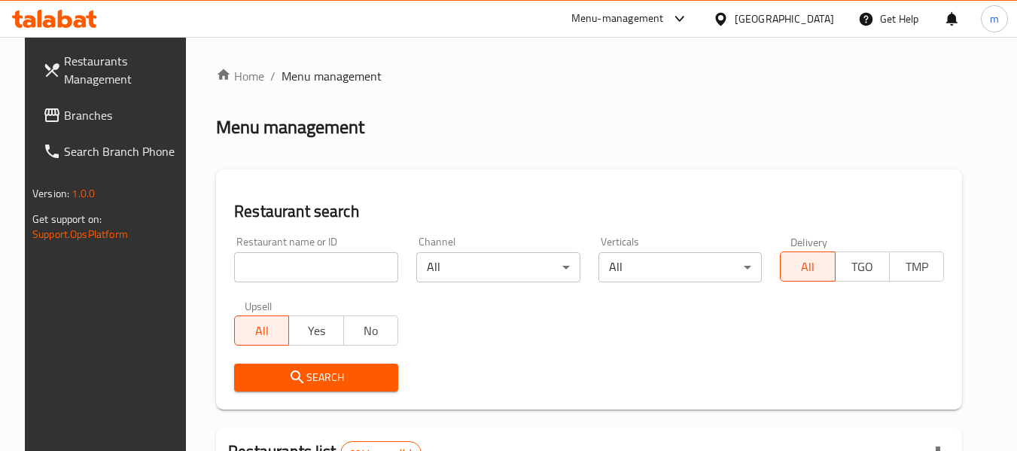
click at [319, 276] on input "search" at bounding box center [316, 267] width 164 height 30
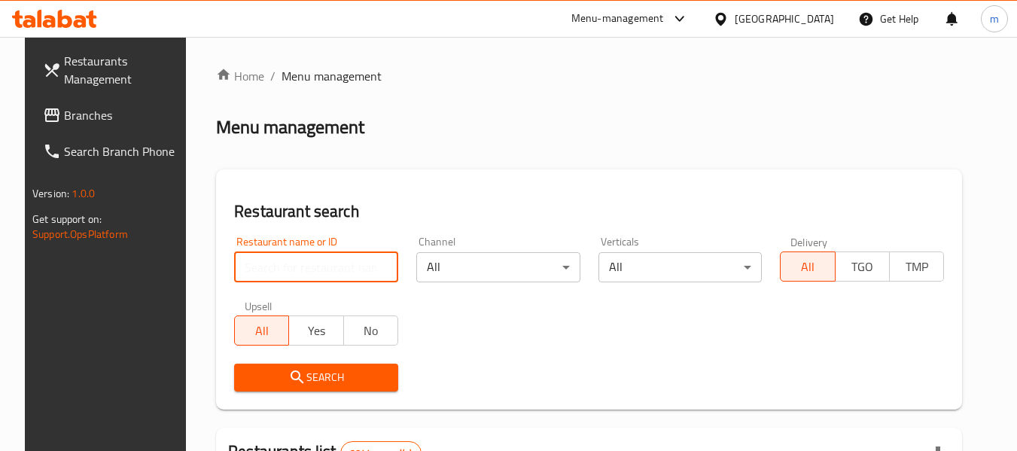
paste input "620964"
type input "620964"
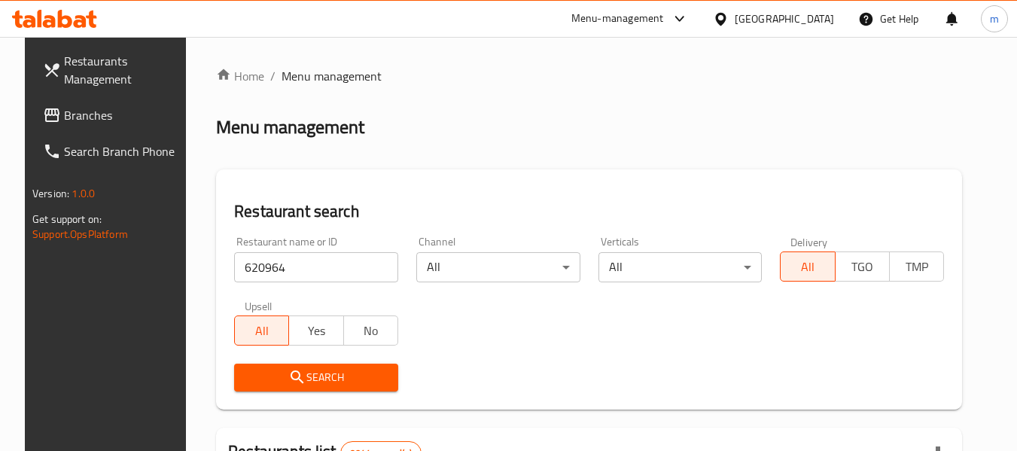
click at [351, 383] on span "Search" at bounding box center [316, 377] width 140 height 19
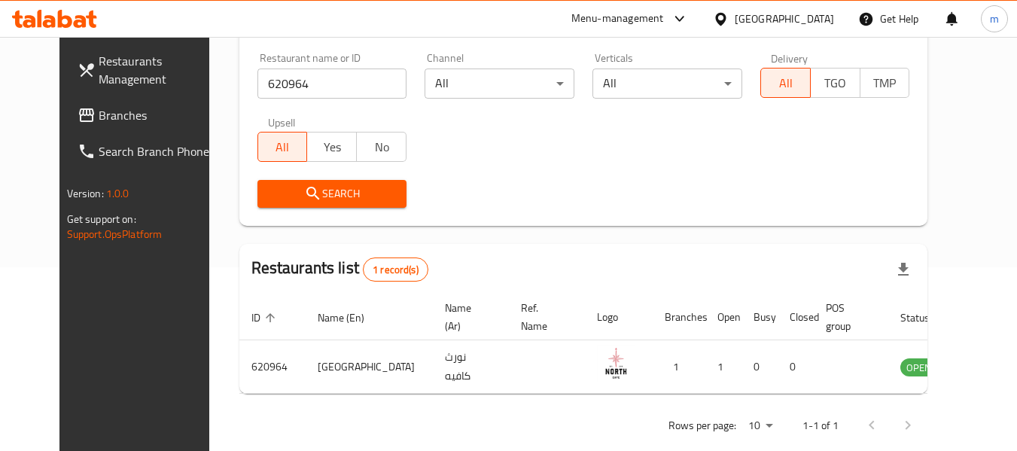
scroll to position [208, 0]
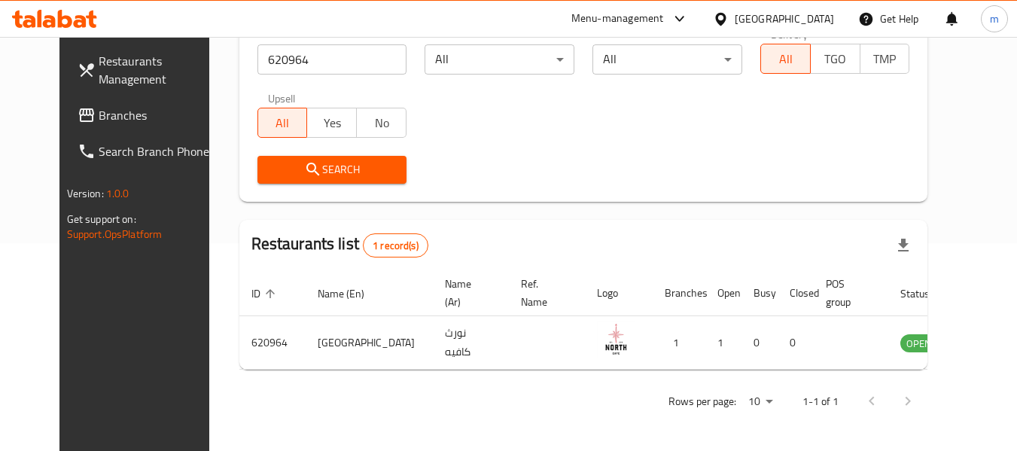
click at [99, 120] on span "Branches" at bounding box center [158, 115] width 119 height 18
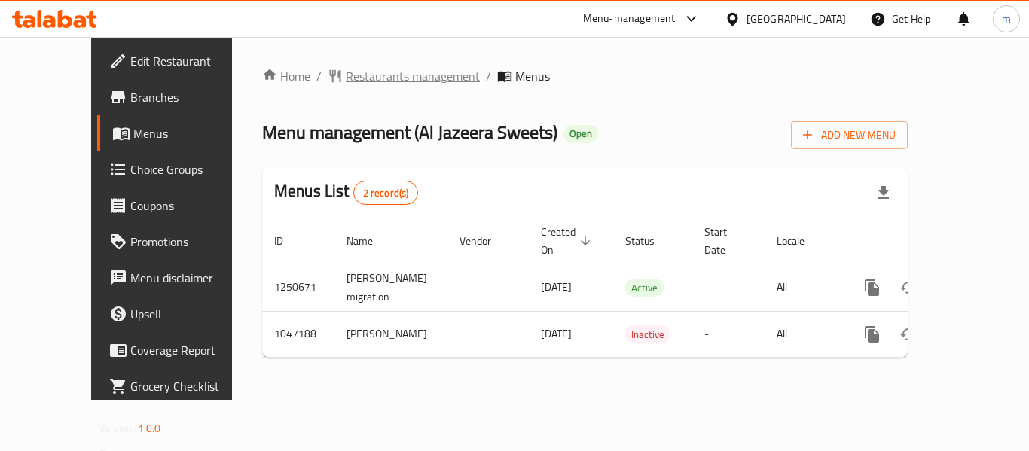
click at [372, 72] on span "Restaurants management" at bounding box center [413, 76] width 134 height 18
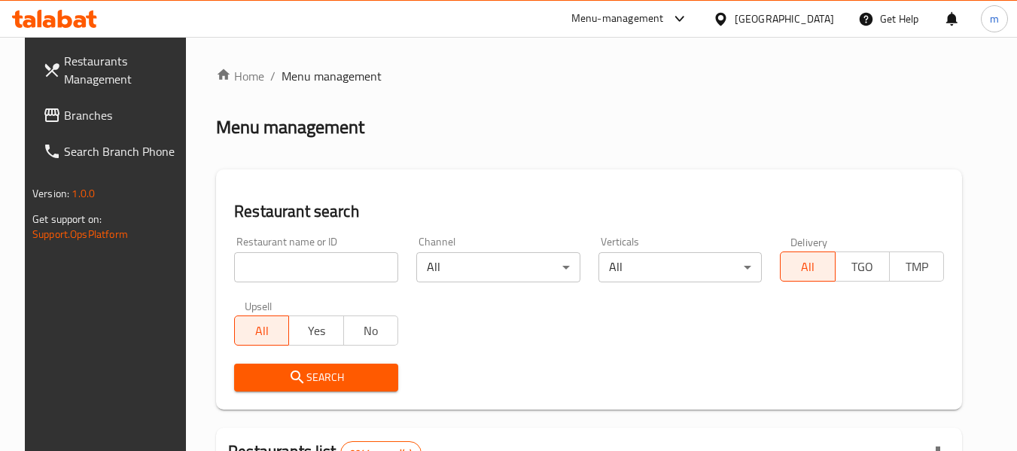
click at [325, 273] on input "search" at bounding box center [316, 267] width 164 height 30
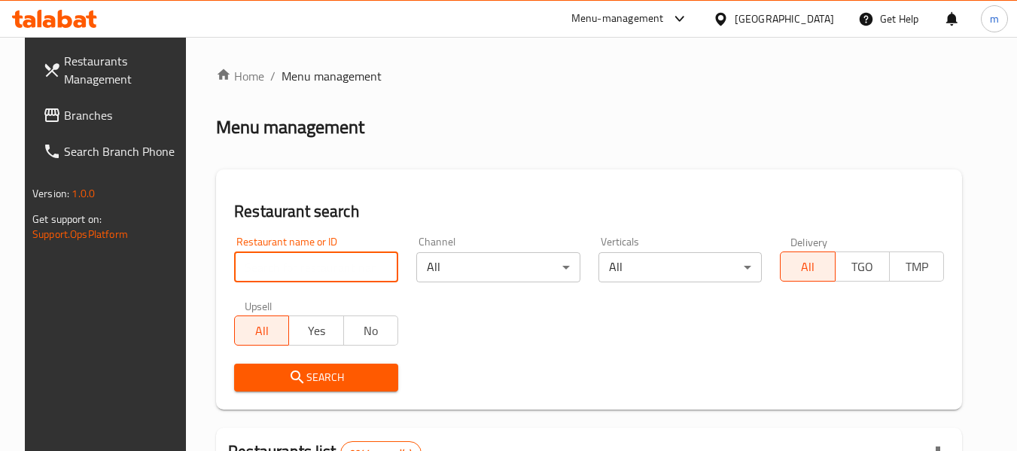
paste input "662385"
type input "662385"
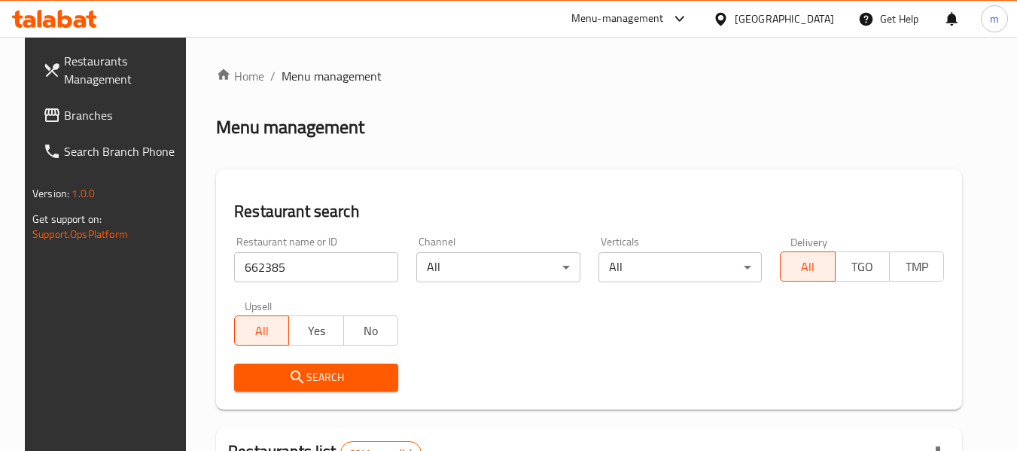
click at [305, 378] on span "Search" at bounding box center [316, 377] width 140 height 19
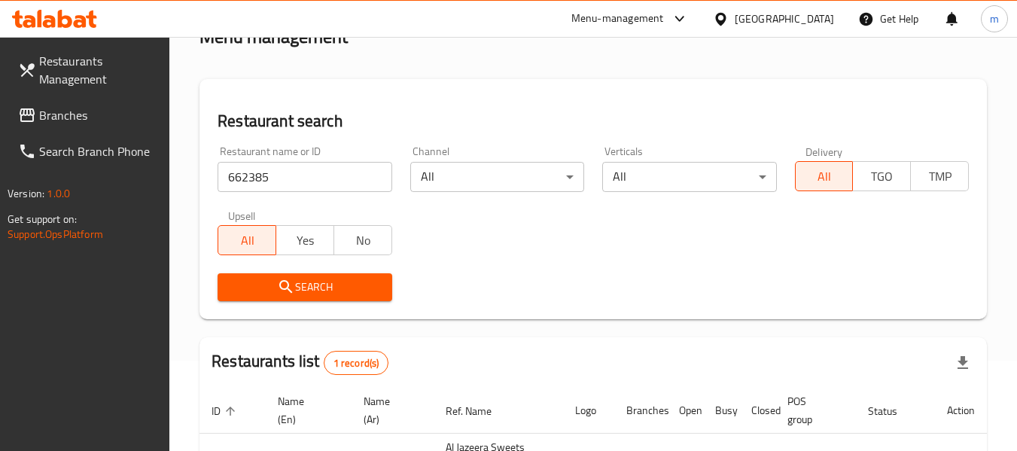
scroll to position [221, 0]
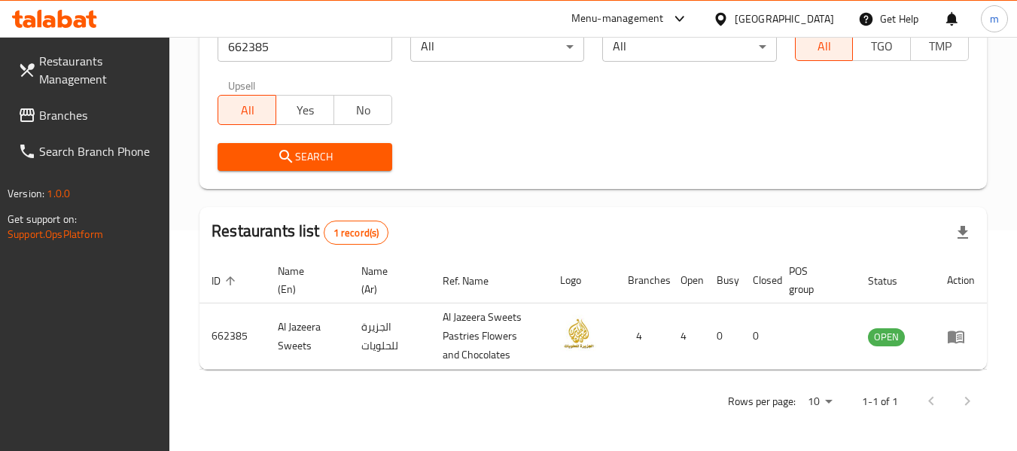
click at [72, 119] on span "Branches" at bounding box center [98, 115] width 119 height 18
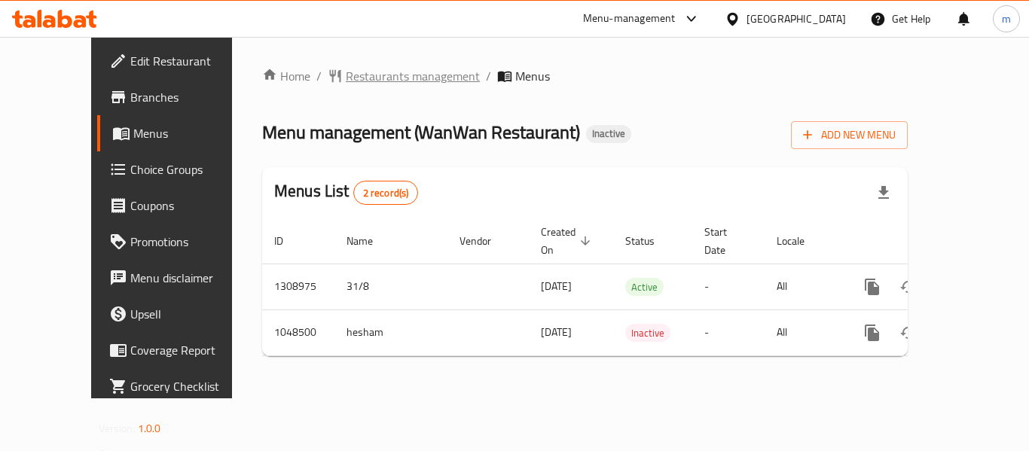
click at [349, 75] on span "Restaurants management" at bounding box center [413, 76] width 134 height 18
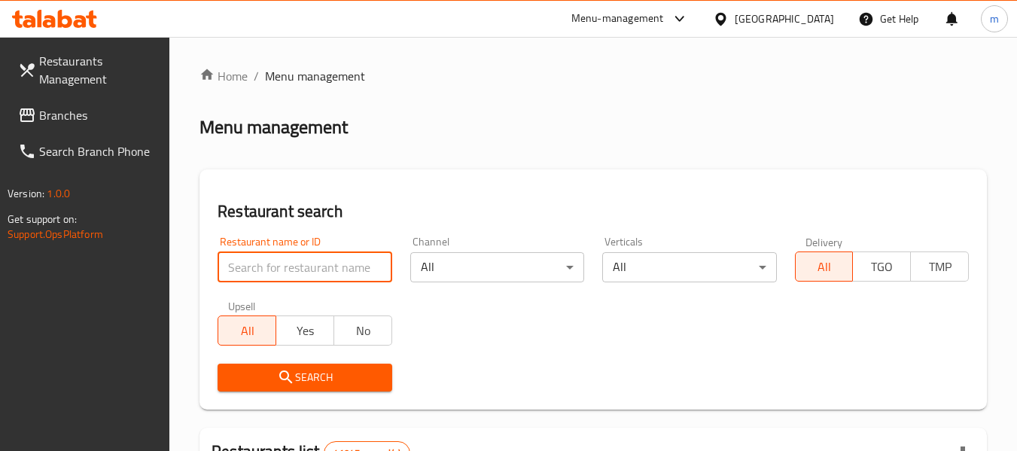
click at [300, 272] on input "search" at bounding box center [305, 267] width 174 height 30
paste input "661229"
type input "661229"
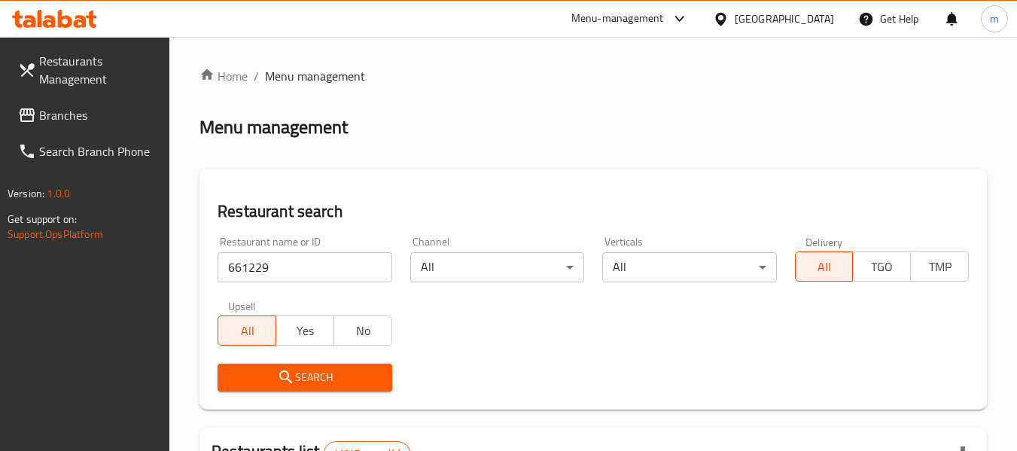
click at [322, 383] on span "Search" at bounding box center [305, 377] width 150 height 19
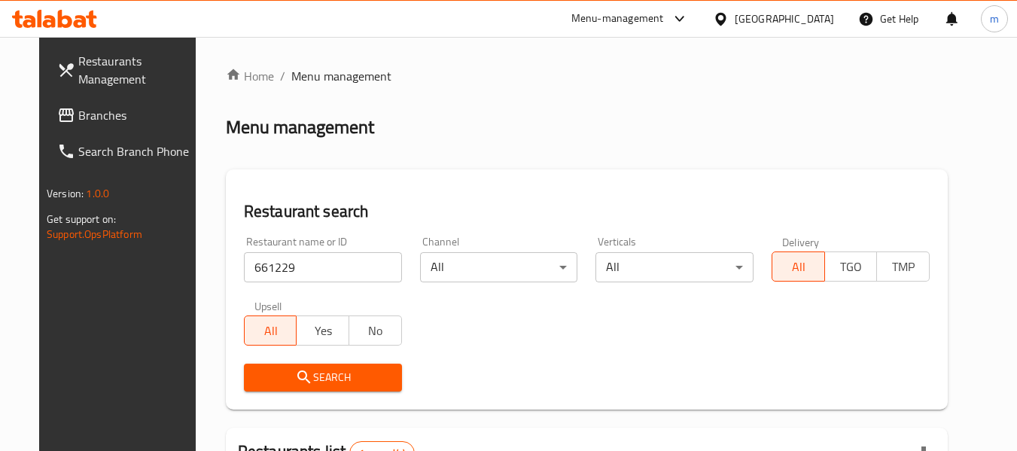
scroll to position [202, 0]
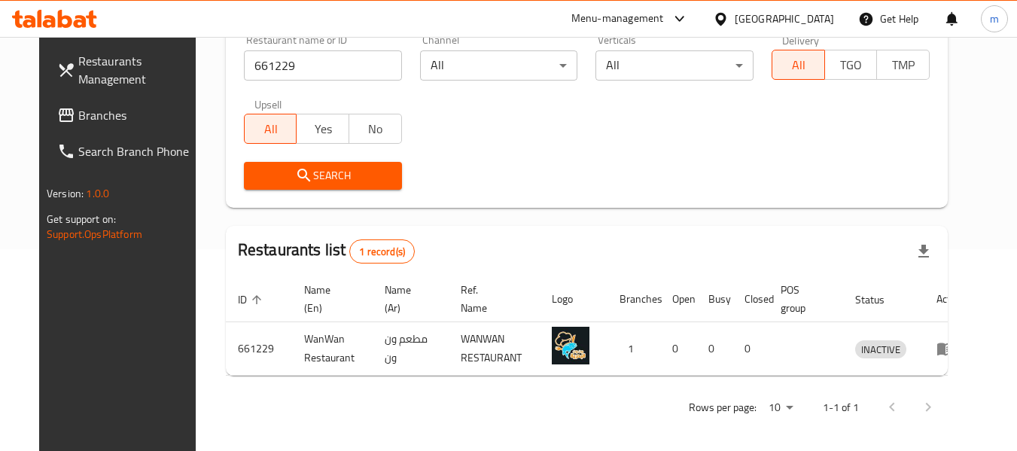
click at [78, 108] on span "Branches" at bounding box center [137, 115] width 119 height 18
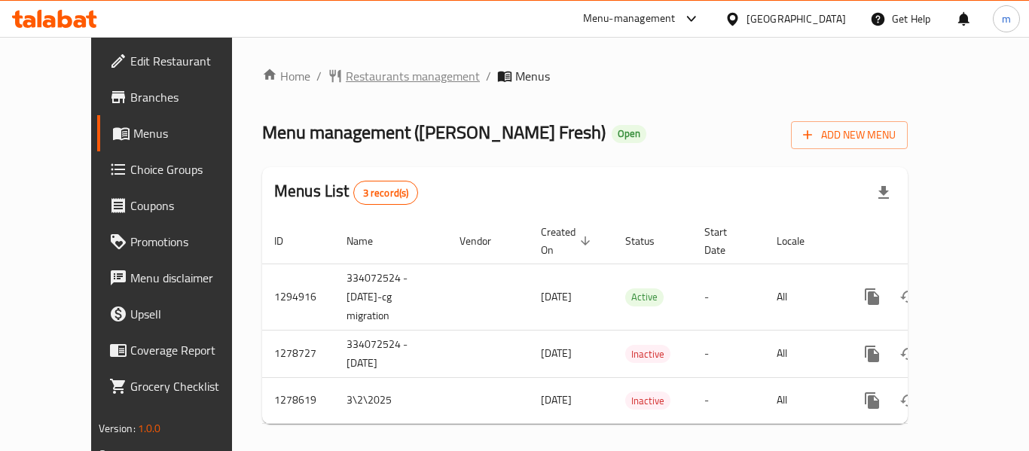
click at [346, 78] on span "Restaurants management" at bounding box center [413, 76] width 134 height 18
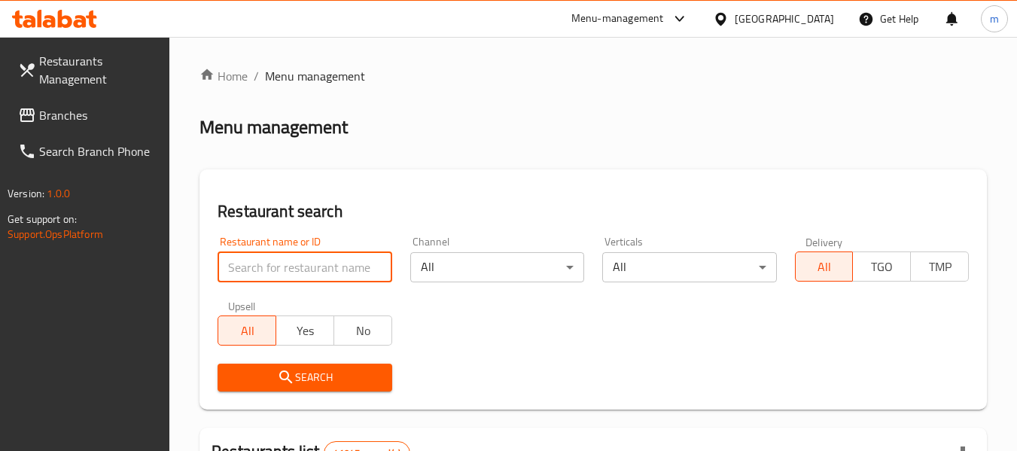
click at [309, 262] on input "search" at bounding box center [305, 267] width 174 height 30
paste input "630711"
type input "630711"
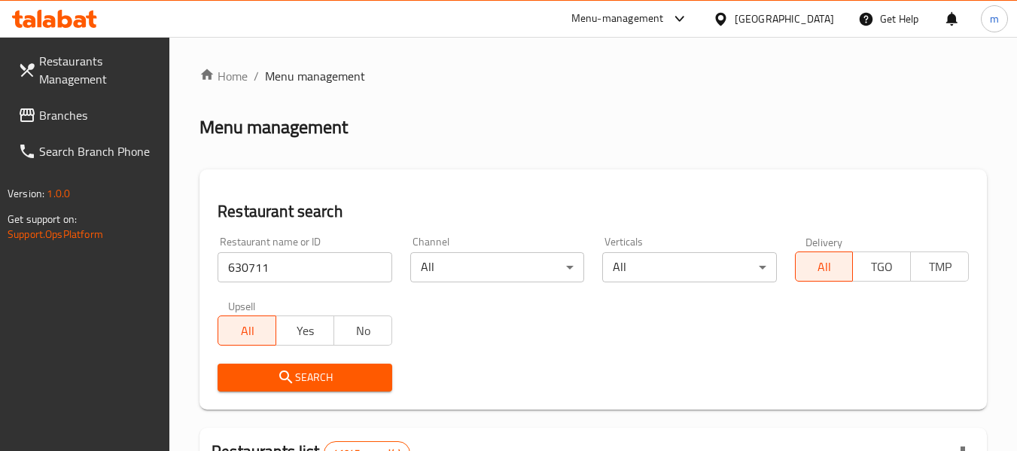
click at [318, 373] on span "Search" at bounding box center [305, 377] width 150 height 19
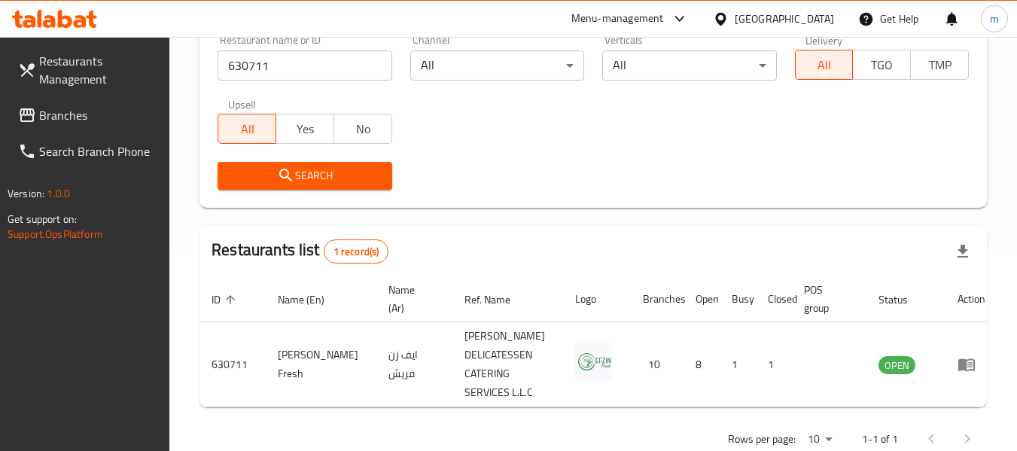
scroll to position [239, 0]
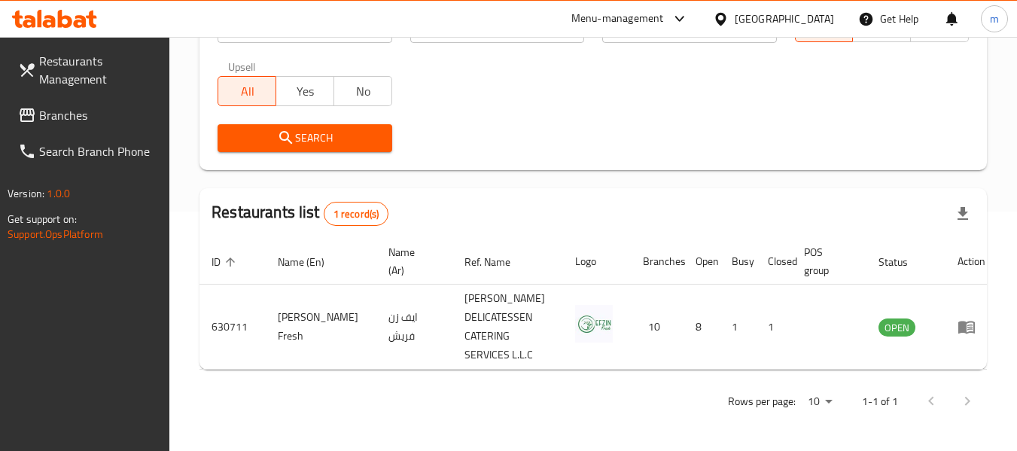
click at [68, 128] on link "Branches" at bounding box center [88, 115] width 164 height 36
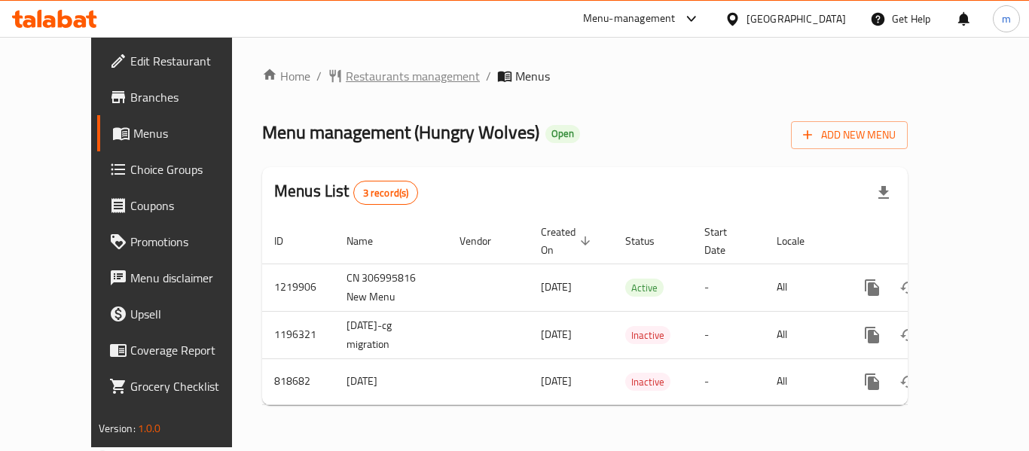
click at [351, 75] on span "Restaurants management" at bounding box center [413, 76] width 134 height 18
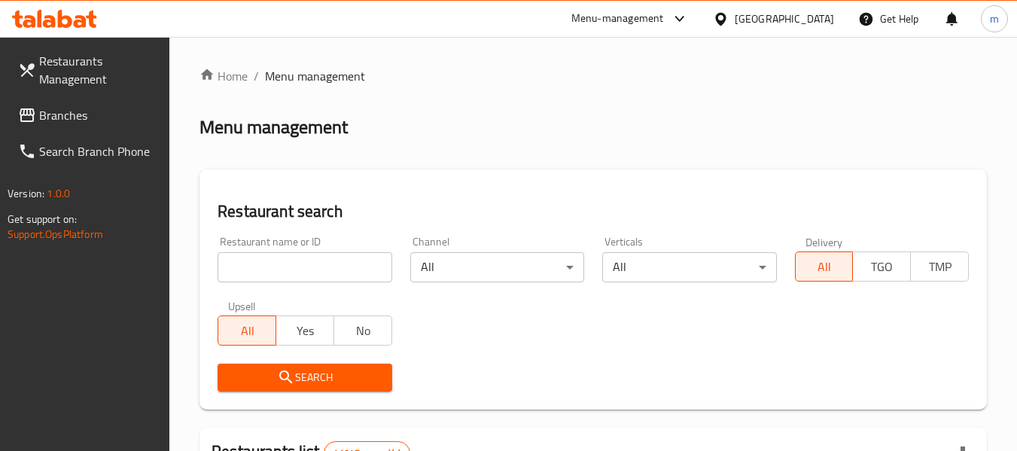
click at [298, 268] on input "search" at bounding box center [305, 267] width 174 height 30
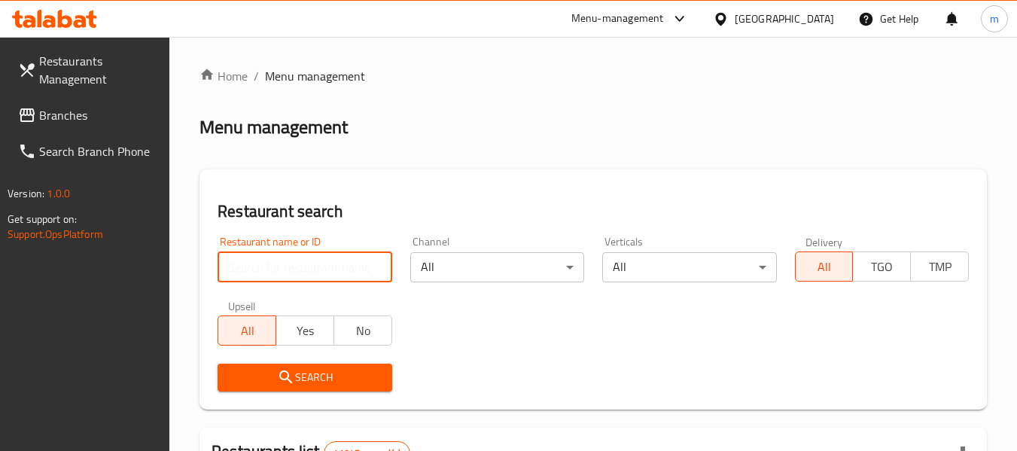
paste input "643594"
type input "643594"
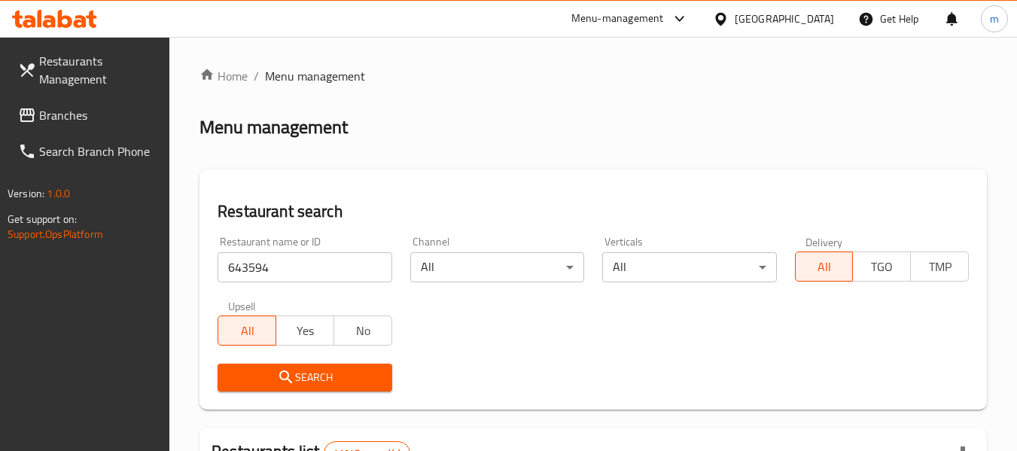
click at [330, 365] on button "Search" at bounding box center [305, 378] width 174 height 28
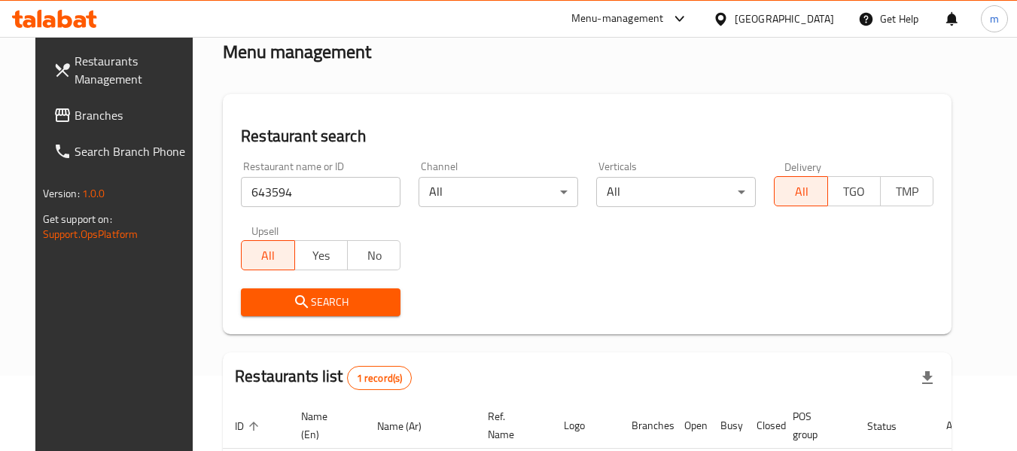
scroll to position [208, 0]
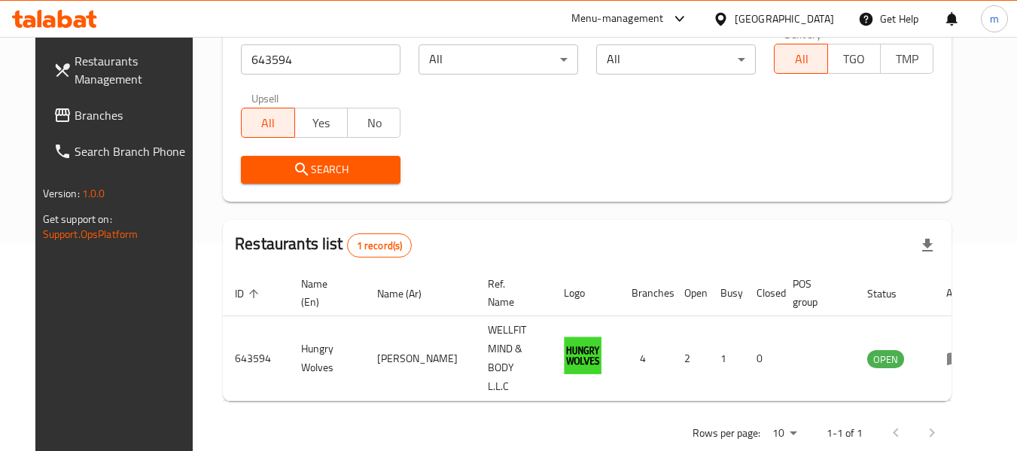
click at [824, 23] on div "United Arab Emirates" at bounding box center [784, 19] width 99 height 17
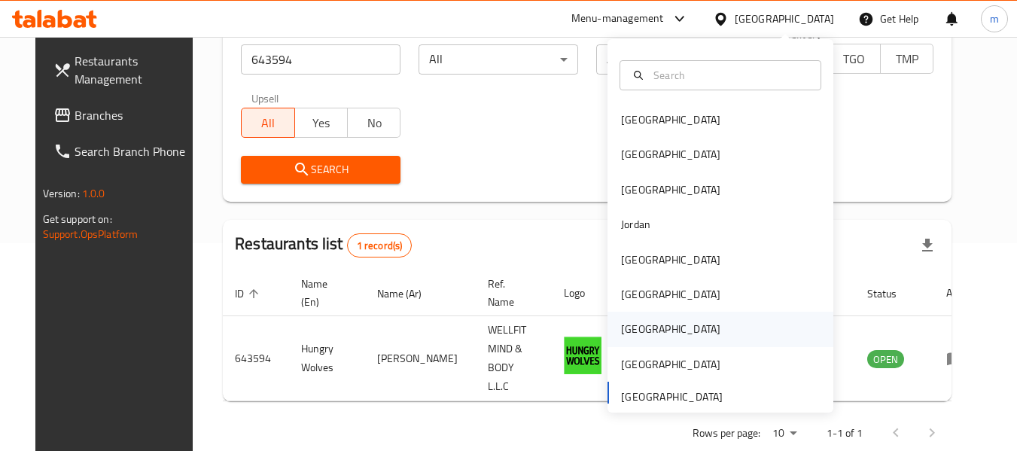
click at [627, 333] on div "[GEOGRAPHIC_DATA]" at bounding box center [670, 329] width 99 height 17
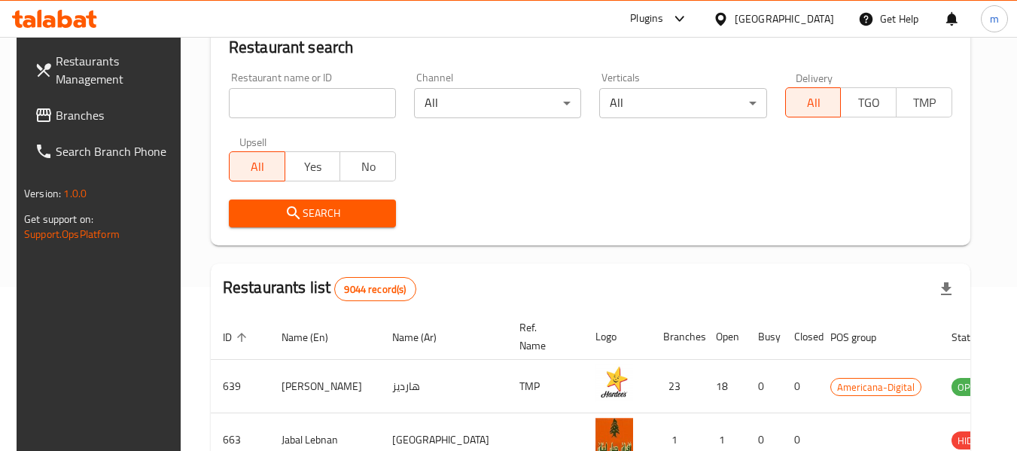
scroll to position [208, 0]
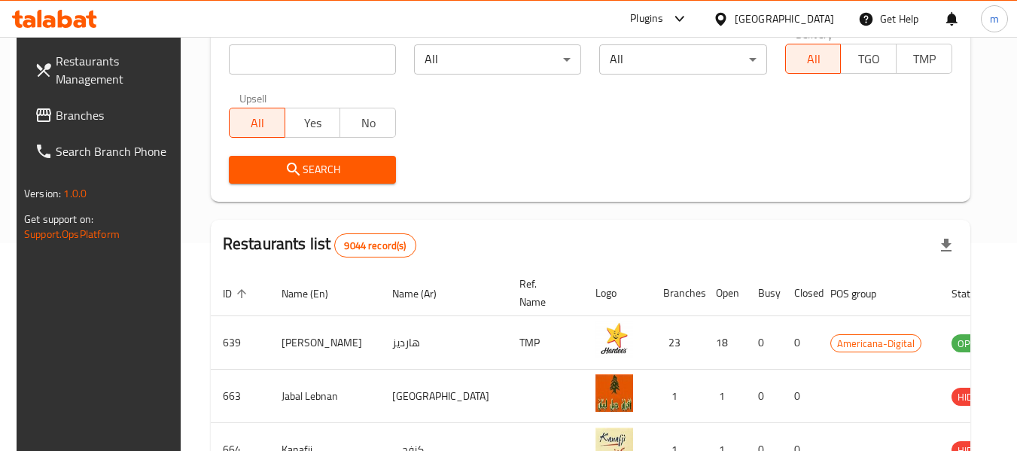
click at [76, 114] on span "Branches" at bounding box center [115, 115] width 119 height 18
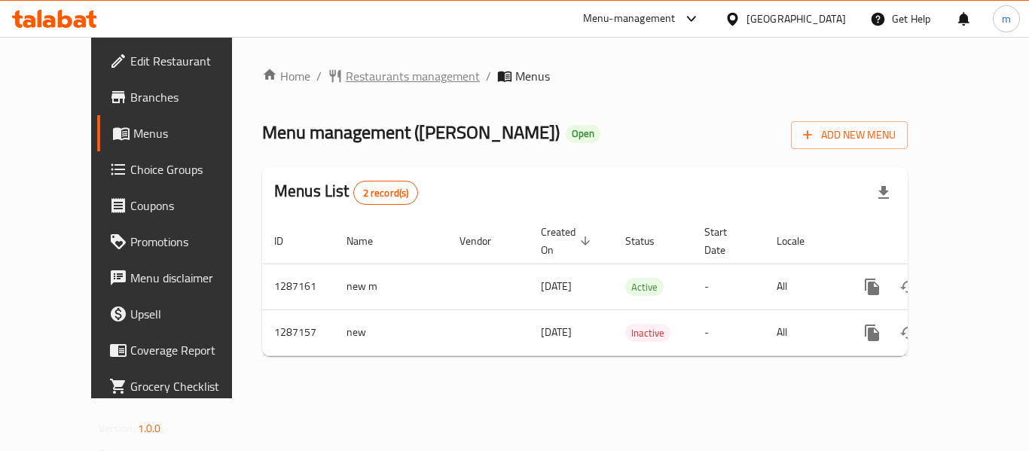
click at [354, 72] on span "Restaurants management" at bounding box center [413, 76] width 134 height 18
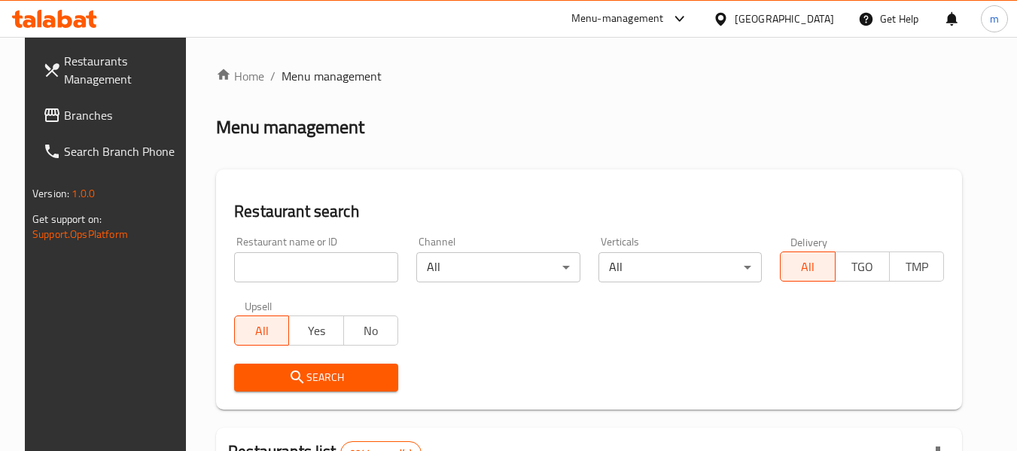
click at [312, 273] on input "search" at bounding box center [316, 267] width 164 height 30
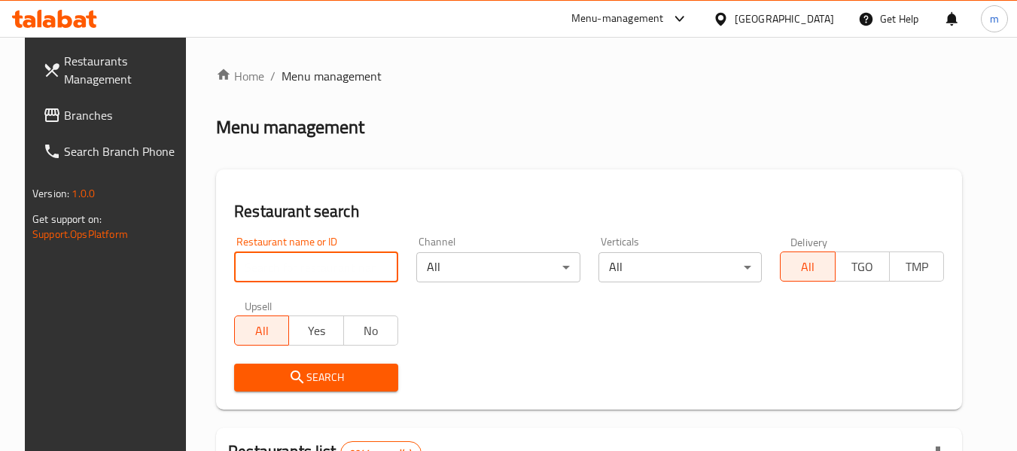
paste input "696575"
type input "696575"
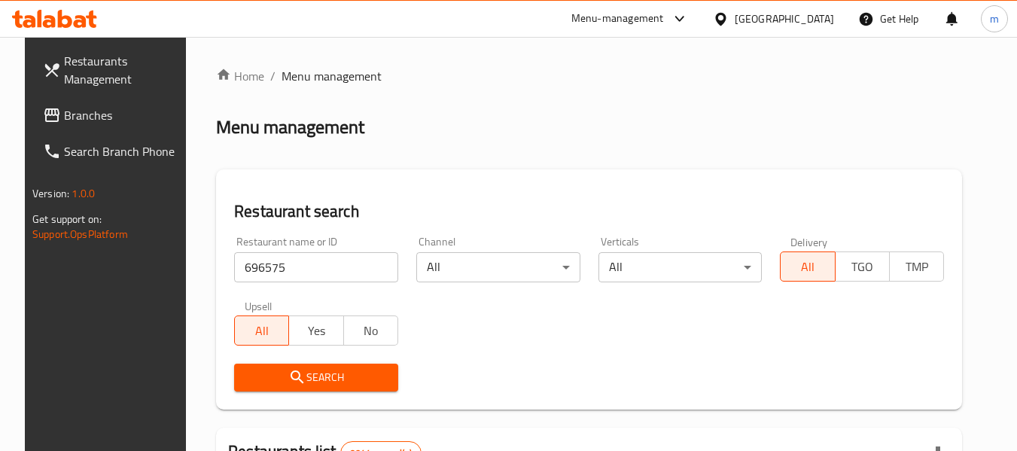
click at [316, 380] on span "Search" at bounding box center [316, 377] width 140 height 19
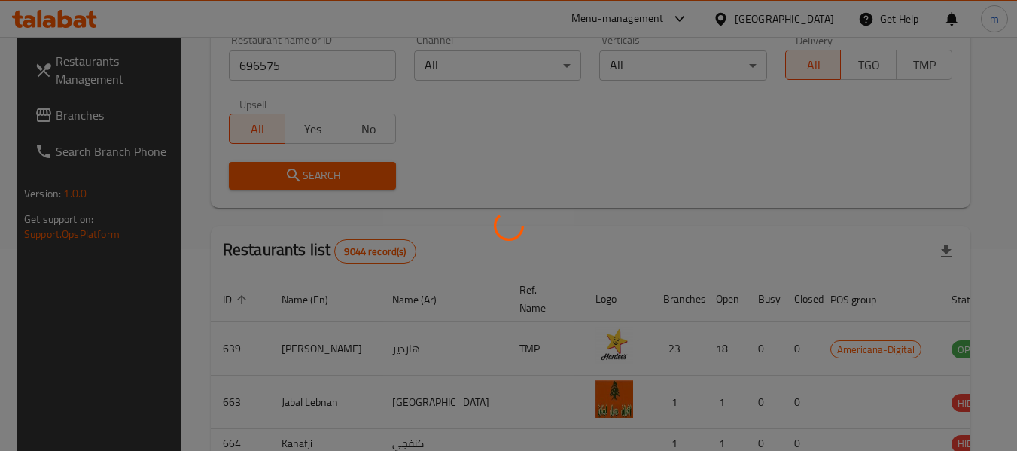
scroll to position [208, 0]
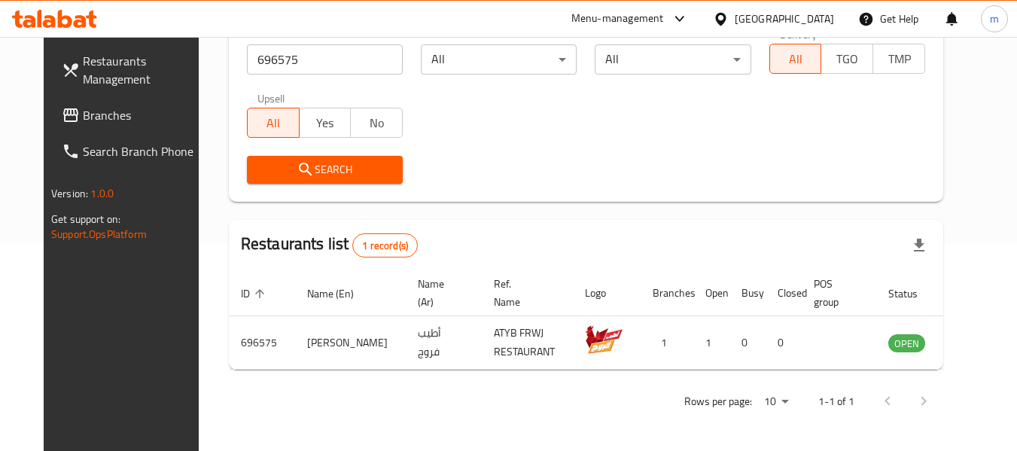
click at [83, 114] on span "Branches" at bounding box center [142, 115] width 119 height 18
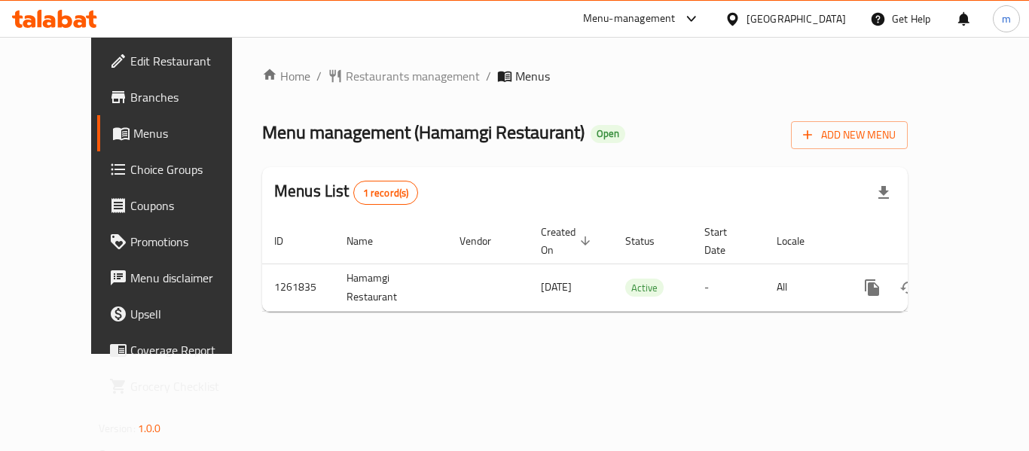
click at [349, 78] on span "Restaurants management" at bounding box center [413, 76] width 134 height 18
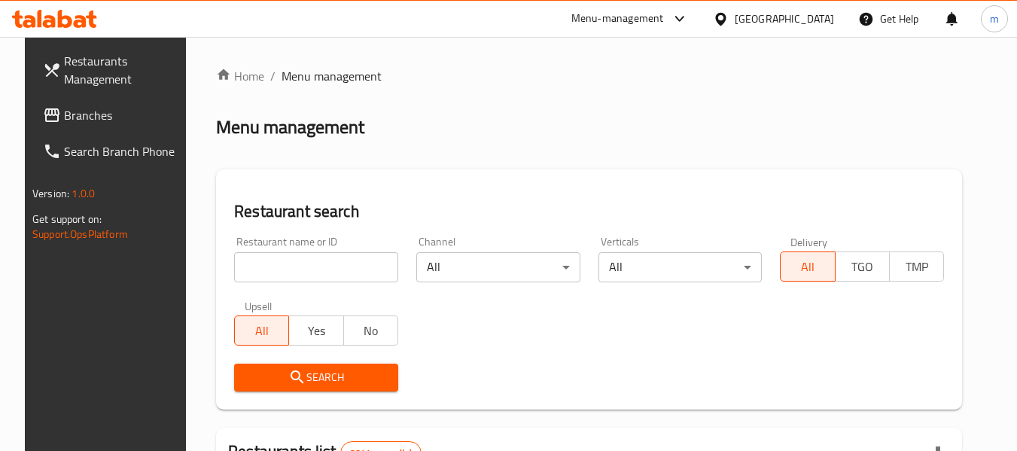
click at [324, 264] on input "search" at bounding box center [316, 267] width 164 height 30
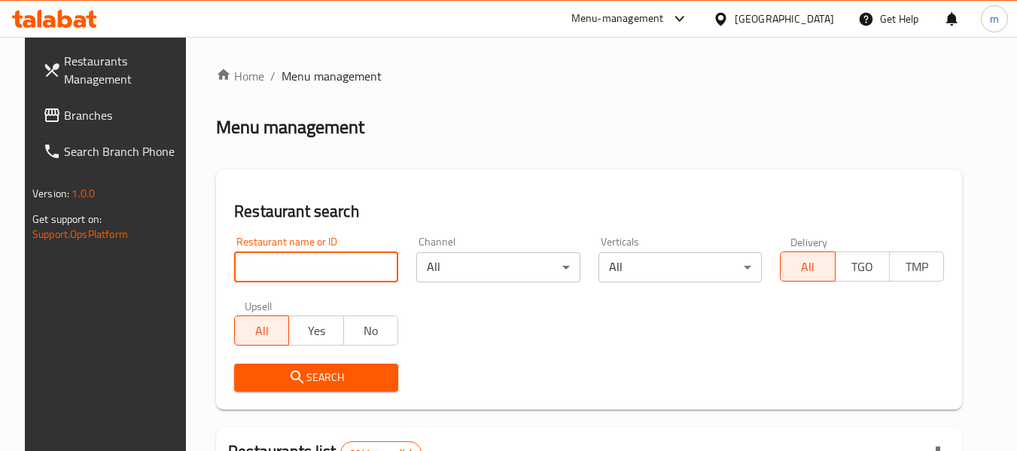
paste input "685336"
type input "685336"
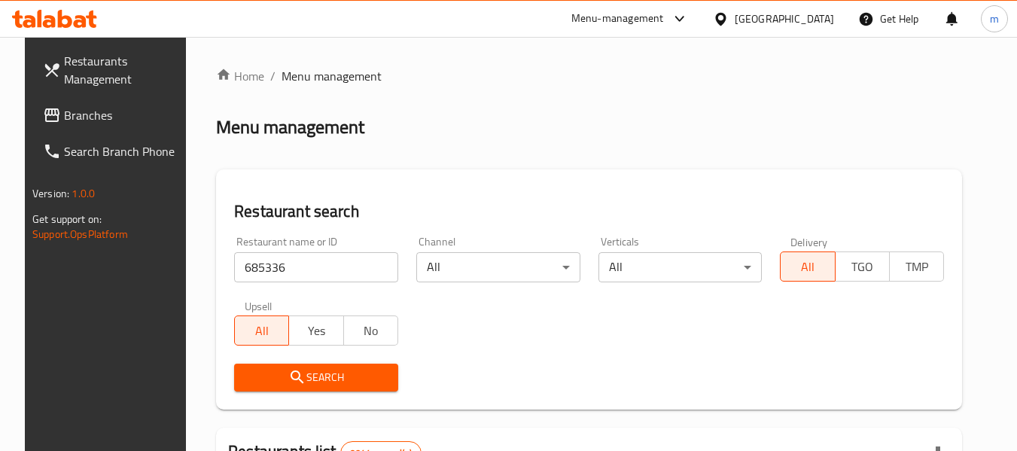
click at [301, 389] on button "Search" at bounding box center [316, 378] width 164 height 28
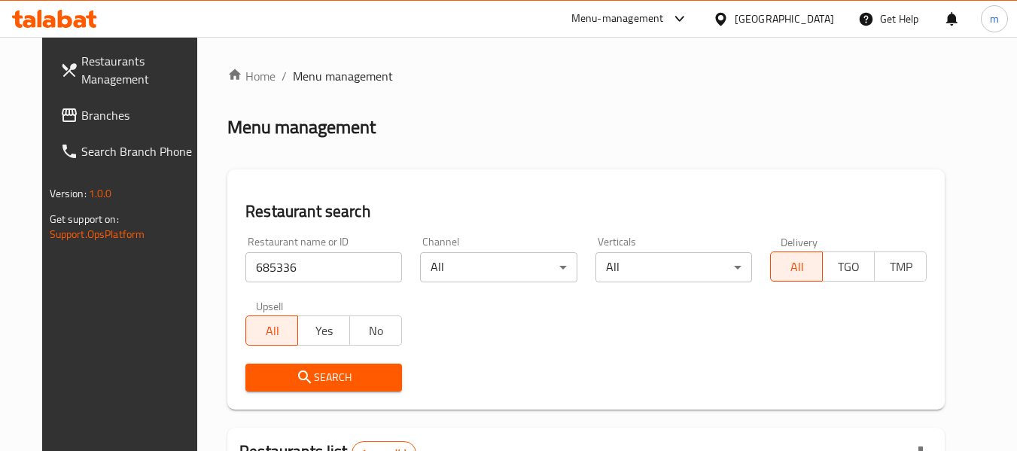
scroll to position [208, 0]
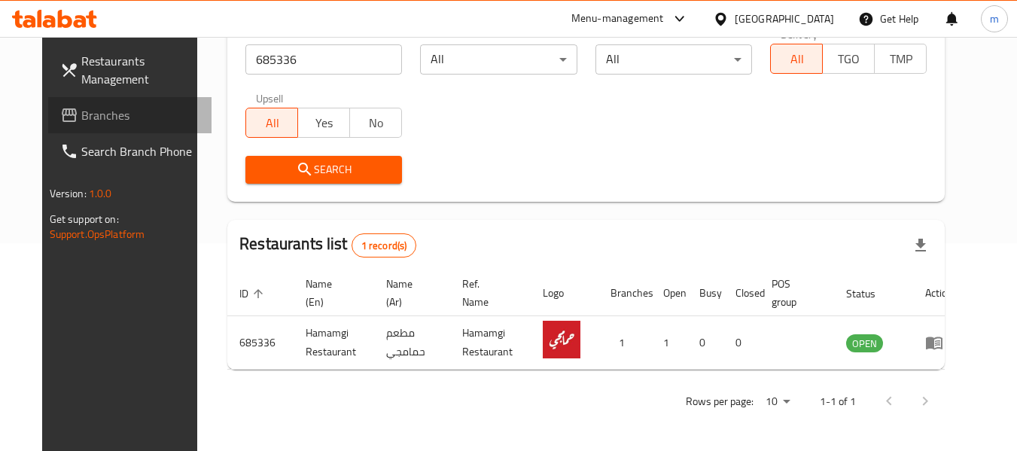
click at [90, 116] on span "Branches" at bounding box center [140, 115] width 119 height 18
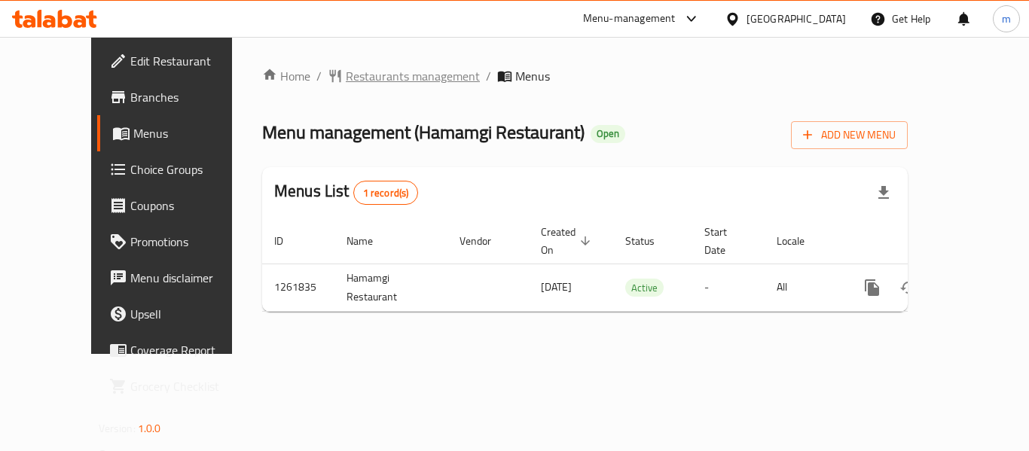
click at [348, 78] on span "Restaurants management" at bounding box center [413, 76] width 134 height 18
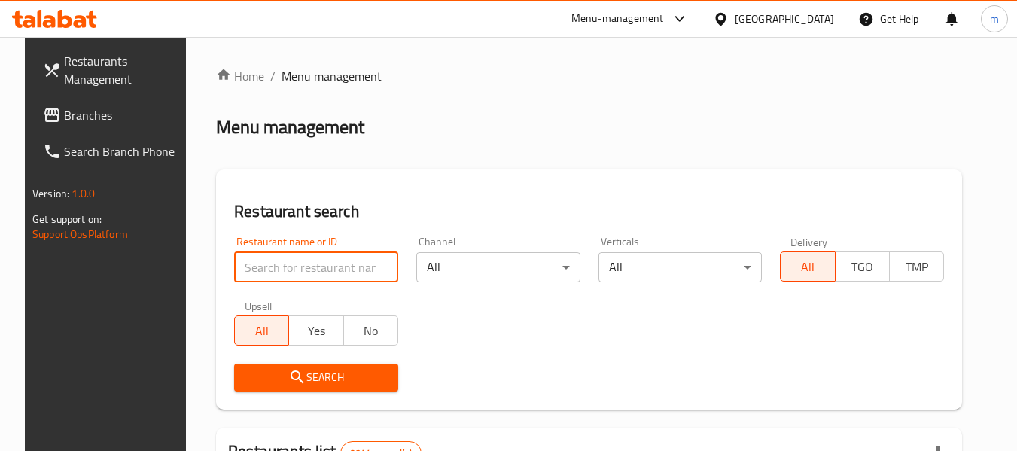
click at [316, 270] on input "search" at bounding box center [316, 267] width 164 height 30
paste input "685336"
type input "685336"
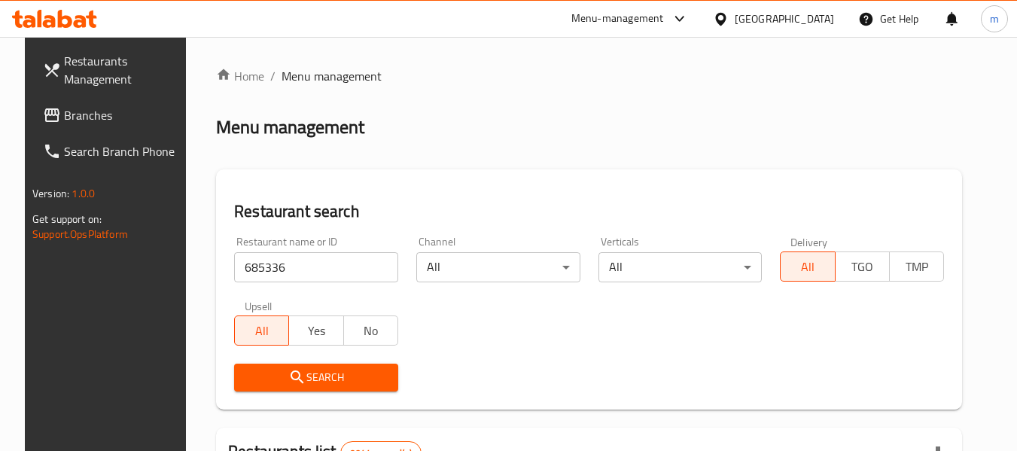
click at [350, 368] on span "Search" at bounding box center [316, 377] width 140 height 19
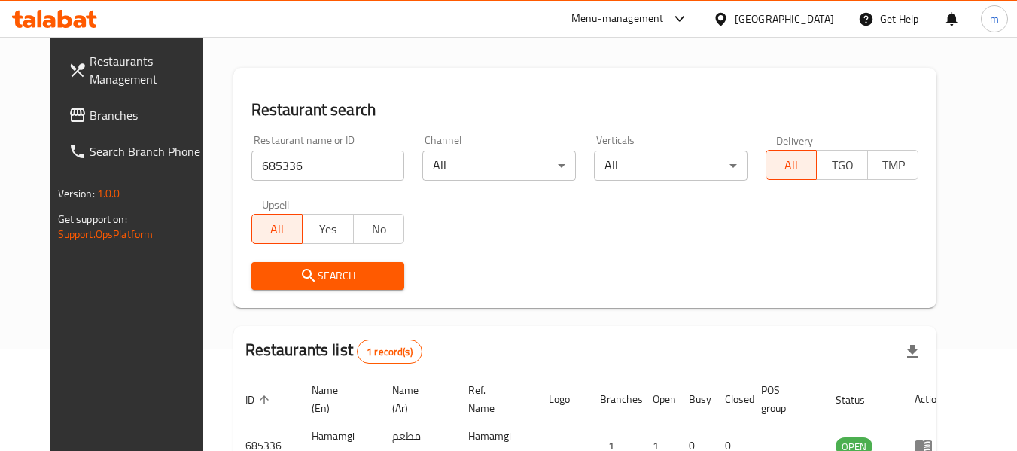
scroll to position [202, 0]
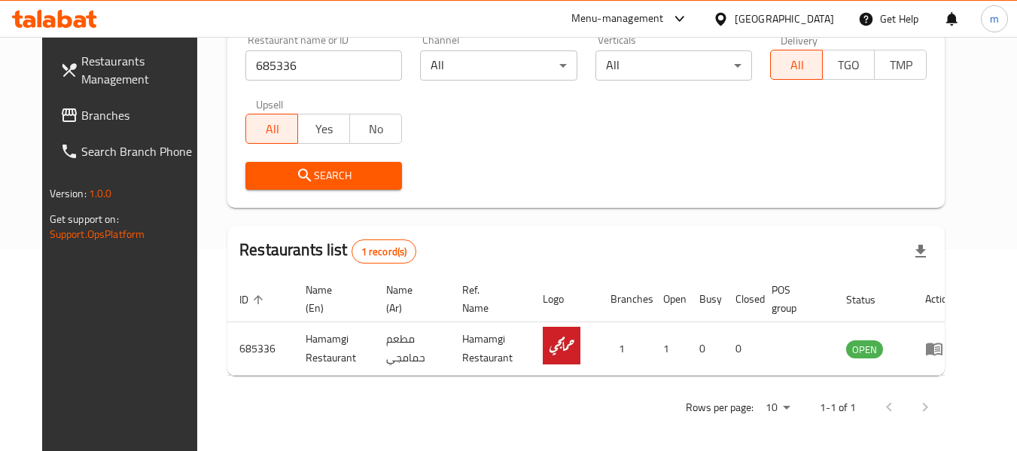
click at [828, 15] on div "[GEOGRAPHIC_DATA]" at bounding box center [784, 19] width 99 height 17
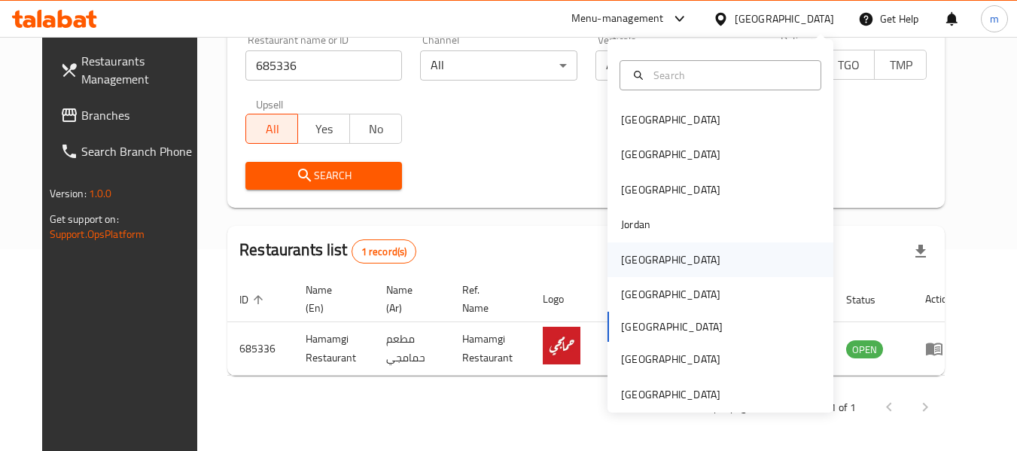
click at [639, 261] on div "[GEOGRAPHIC_DATA]" at bounding box center [670, 260] width 99 height 17
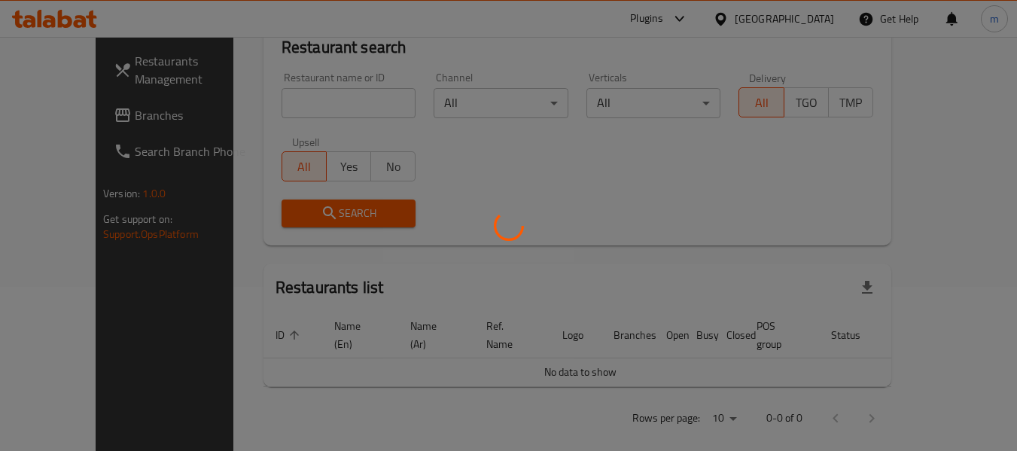
scroll to position [202, 0]
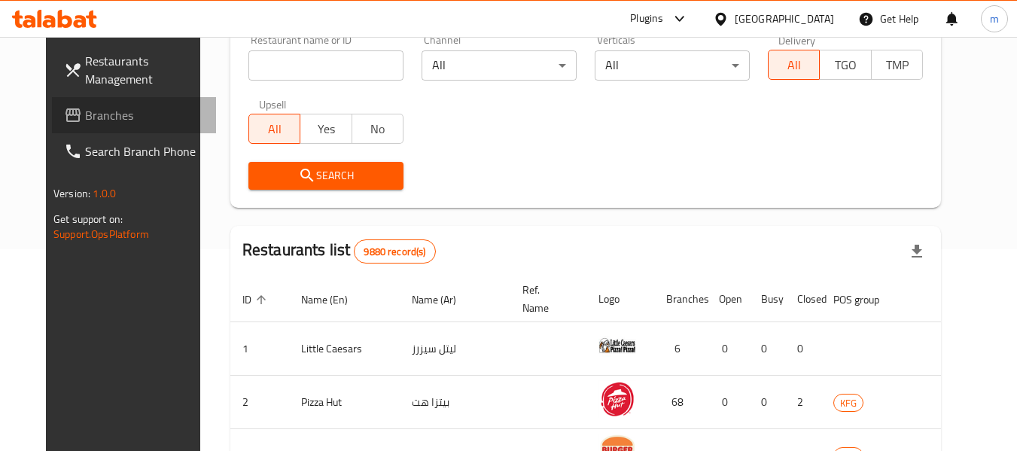
click at [85, 115] on span "Branches" at bounding box center [144, 115] width 119 height 18
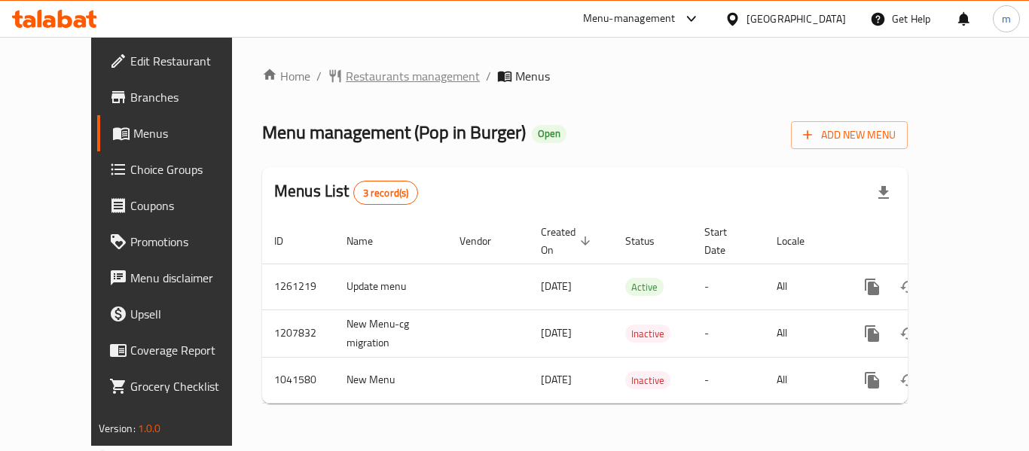
click at [346, 75] on span "Restaurants management" at bounding box center [413, 76] width 134 height 18
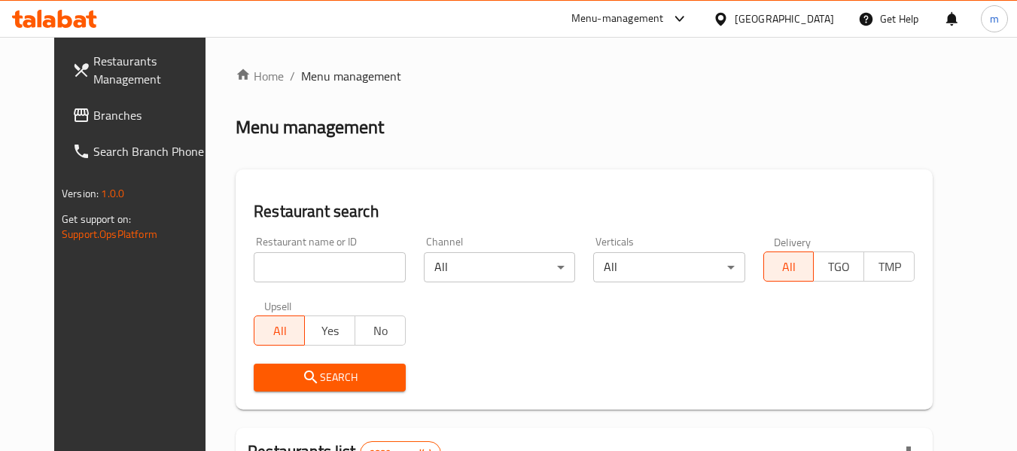
click at [320, 261] on input "search" at bounding box center [329, 267] width 151 height 30
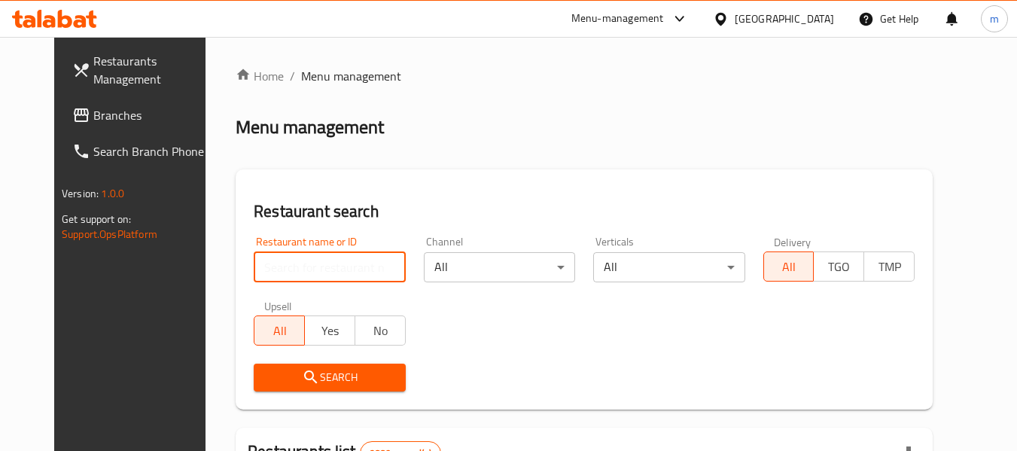
paste input "662140"
type input "662140"
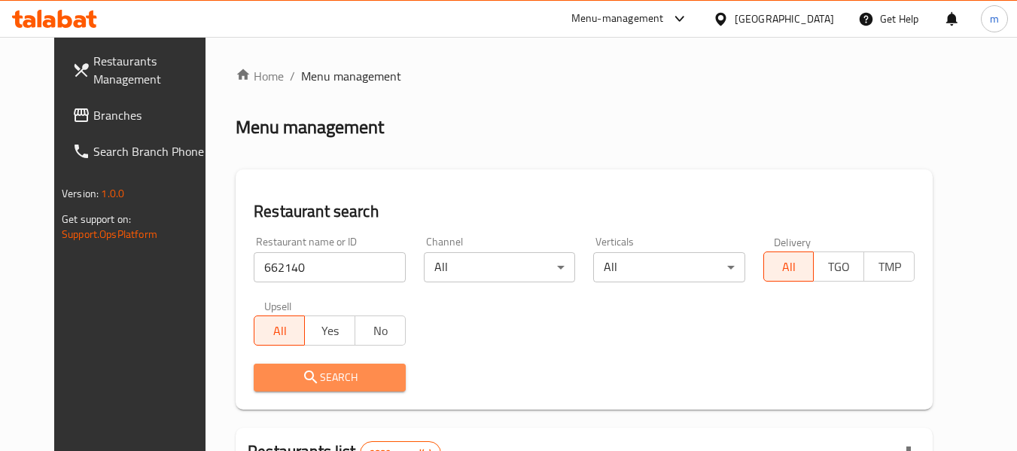
click at [308, 370] on span "Search" at bounding box center [329, 377] width 127 height 19
click at [308, 370] on div at bounding box center [508, 225] width 1017 height 451
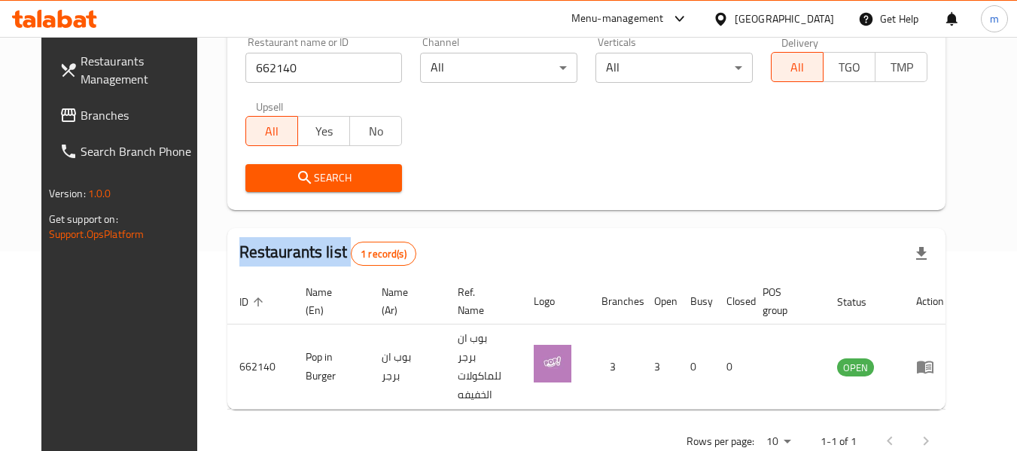
scroll to position [202, 0]
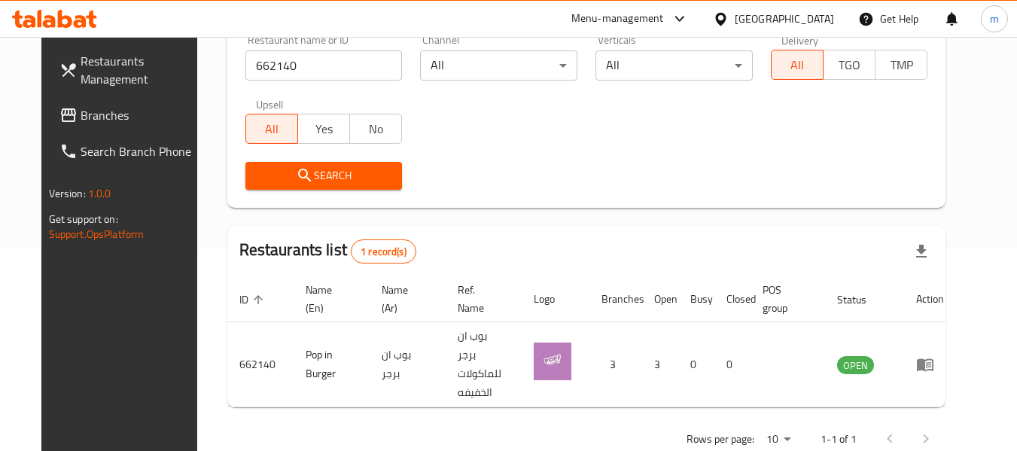
click at [816, 11] on div "[GEOGRAPHIC_DATA]" at bounding box center [784, 19] width 99 height 17
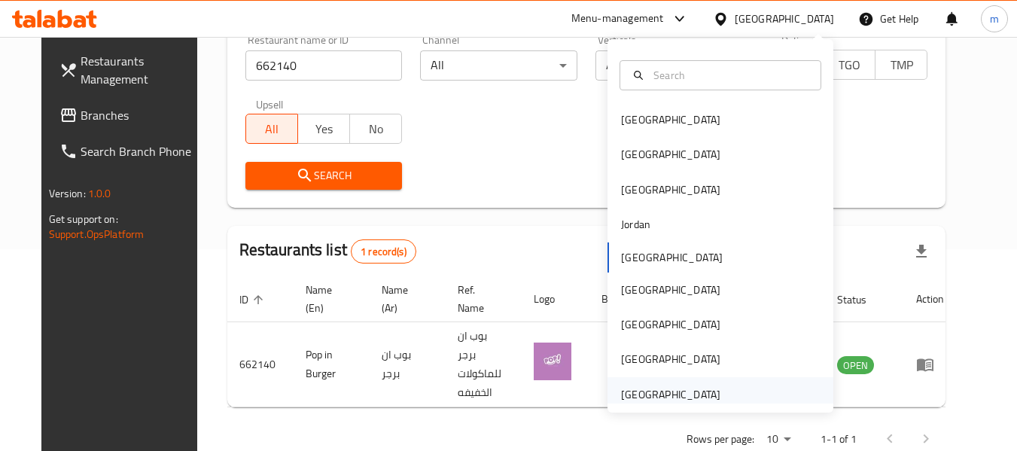
click at [679, 396] on div "[GEOGRAPHIC_DATA]" at bounding box center [670, 394] width 99 height 17
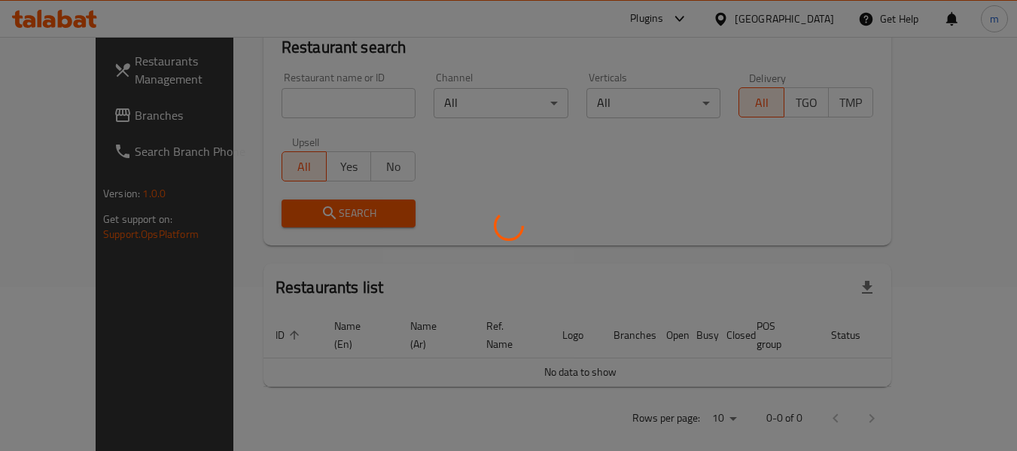
scroll to position [202, 0]
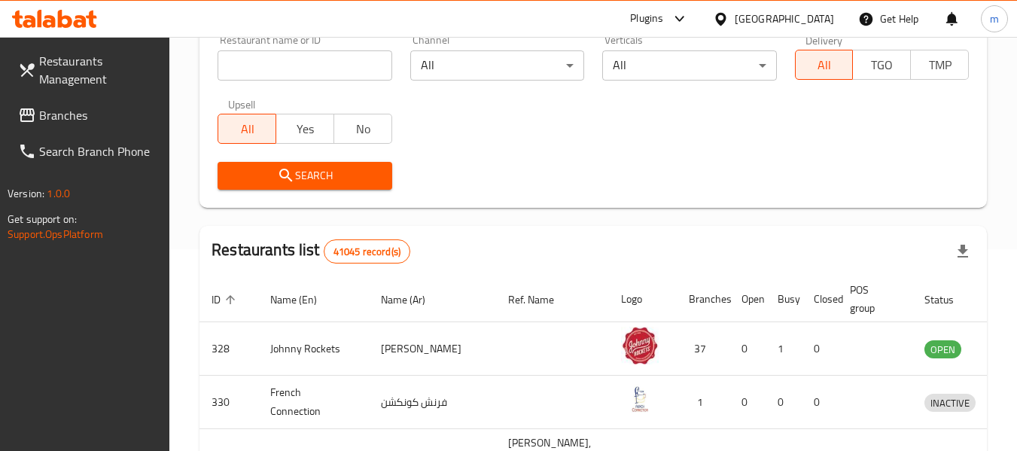
click at [36, 118] on span at bounding box center [28, 115] width 21 height 18
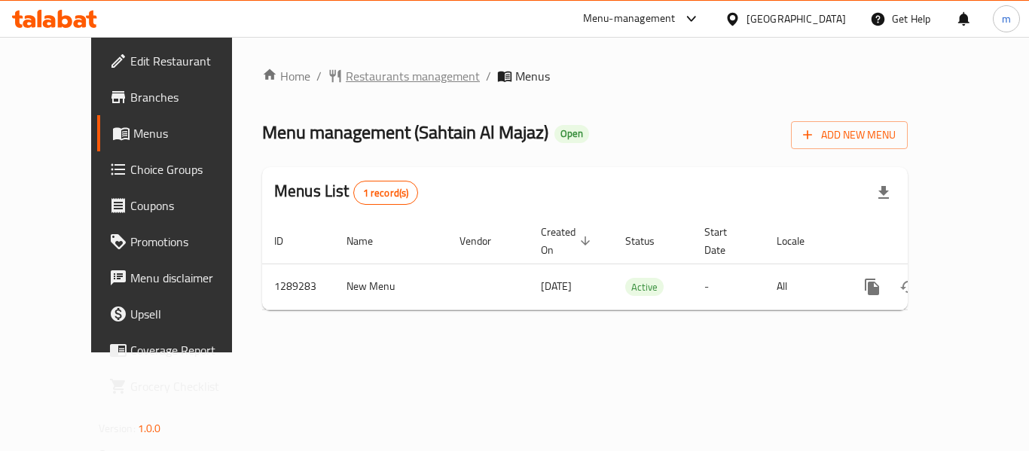
click at [370, 80] on span "Restaurants management" at bounding box center [413, 76] width 134 height 18
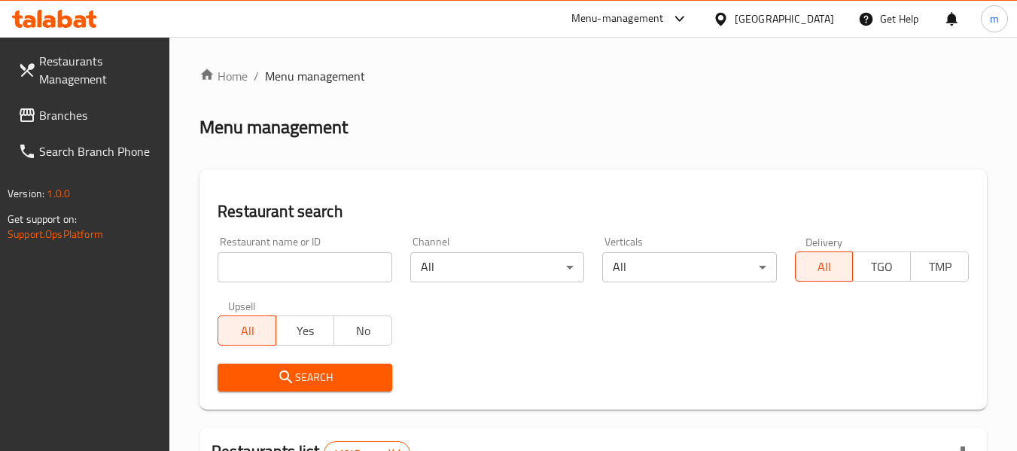
click at [313, 274] on input "search" at bounding box center [305, 267] width 174 height 30
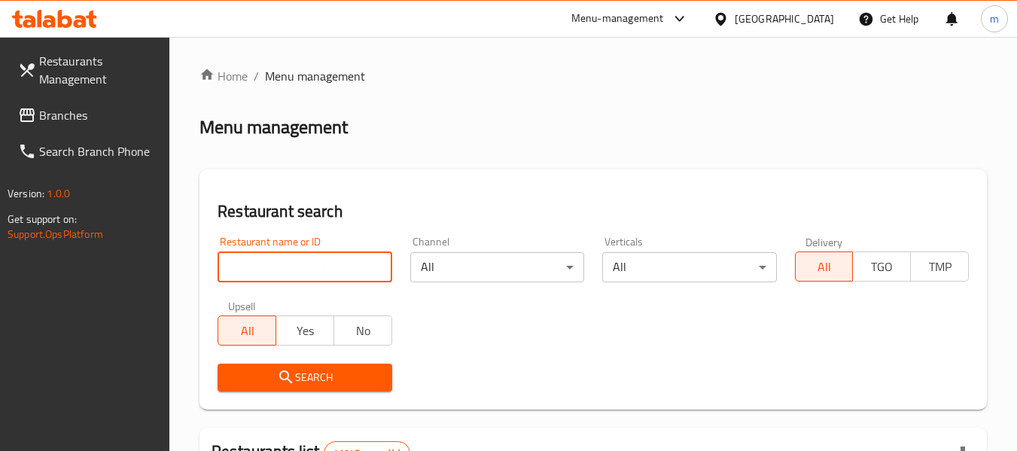
paste input "697606"
type input "697606"
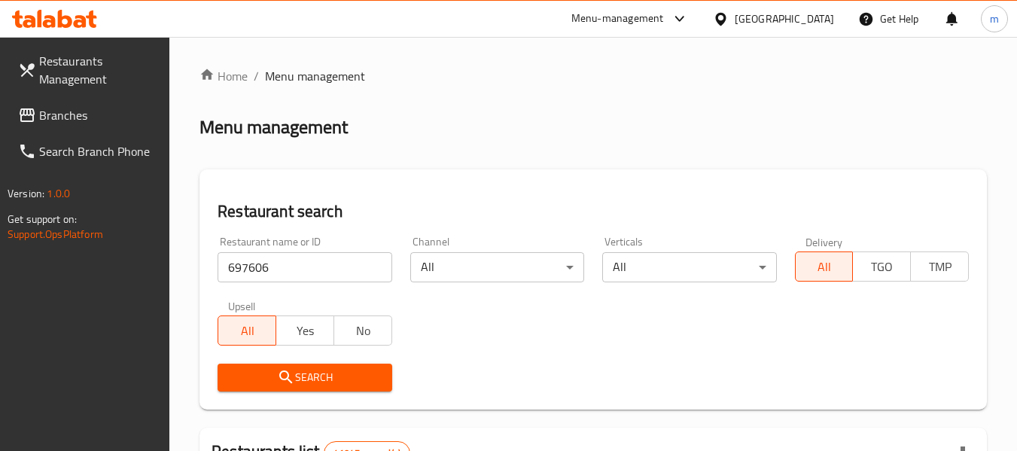
click at [323, 373] on span "Search" at bounding box center [305, 377] width 150 height 19
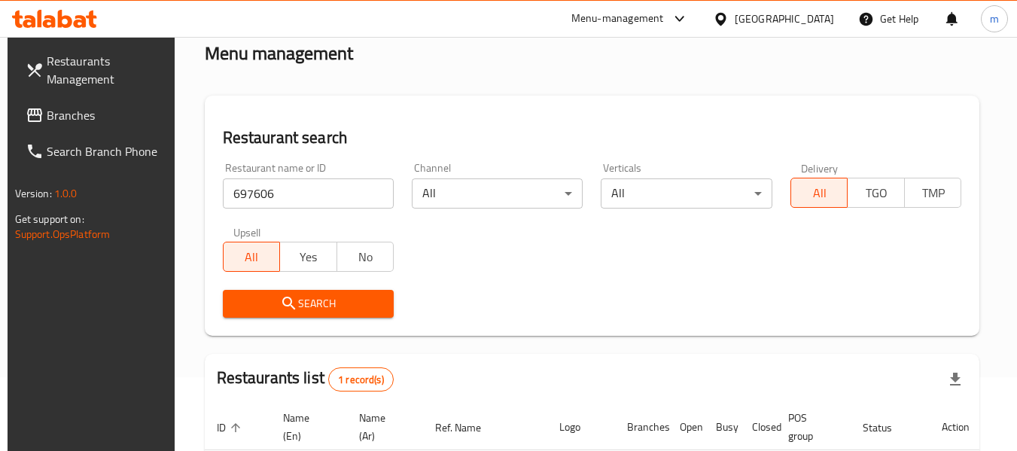
scroll to position [202, 0]
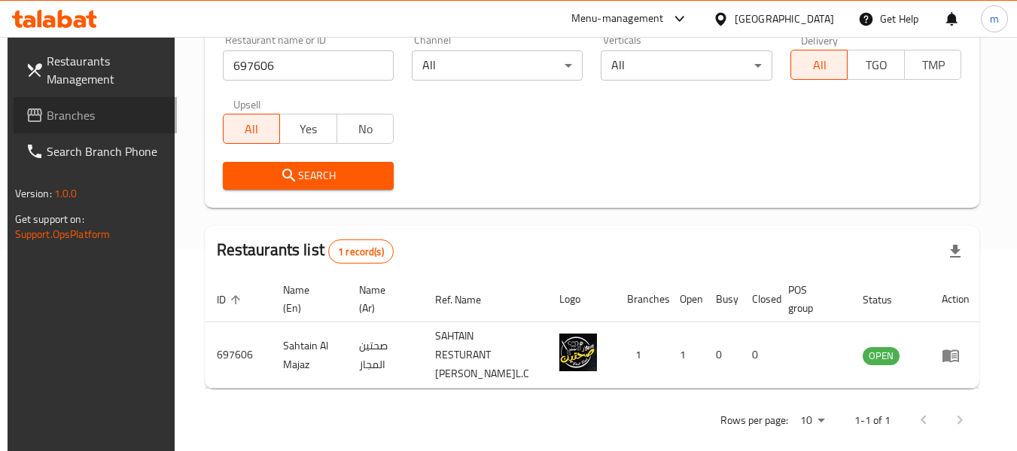
click at [60, 106] on span "Branches" at bounding box center [106, 115] width 119 height 18
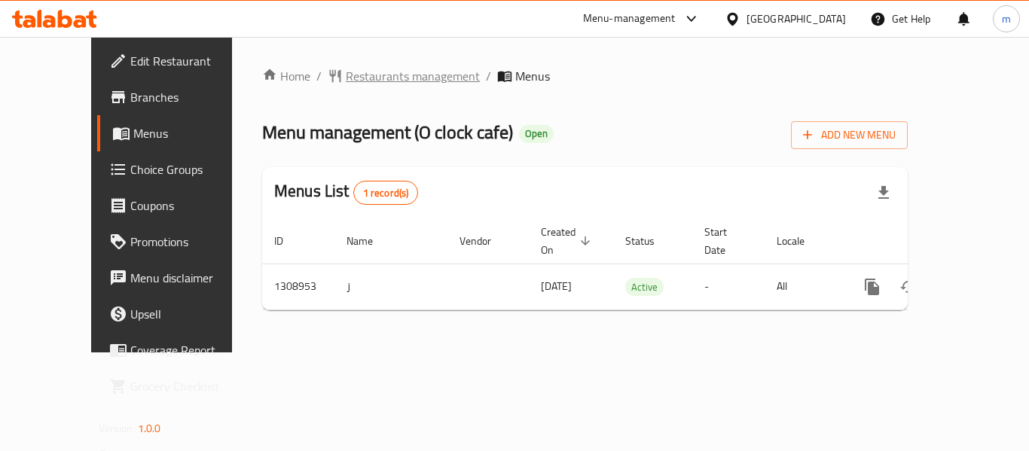
click at [346, 83] on span "Restaurants management" at bounding box center [413, 76] width 134 height 18
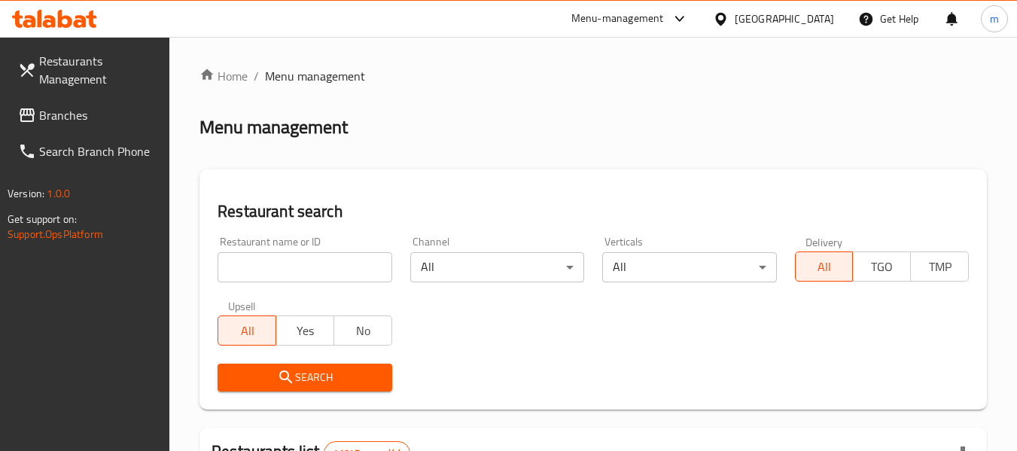
click at [310, 267] on input "search" at bounding box center [305, 267] width 174 height 30
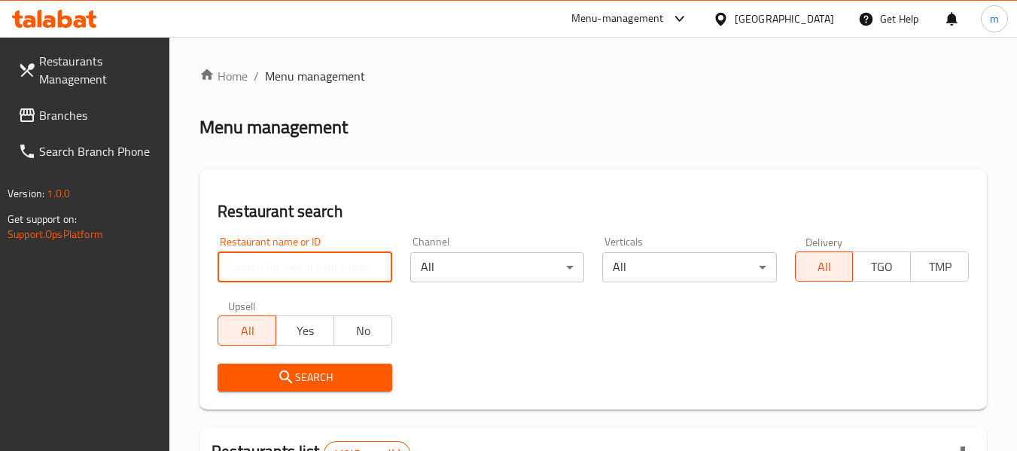
paste input "704792"
type input "704792"
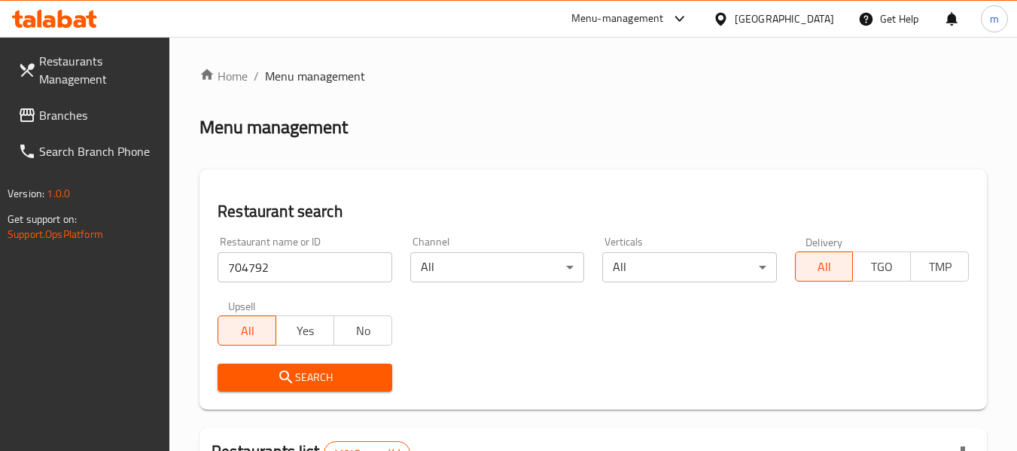
click at [299, 376] on span "Search" at bounding box center [305, 377] width 150 height 19
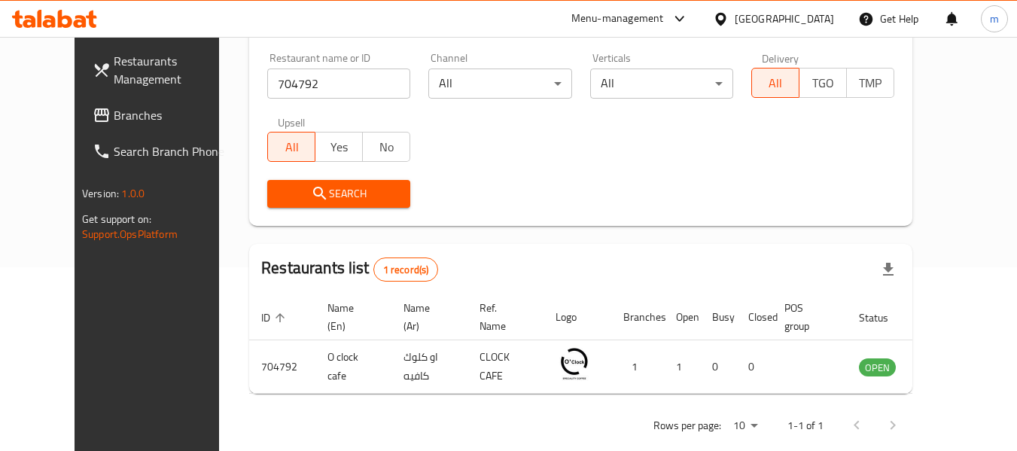
scroll to position [208, 0]
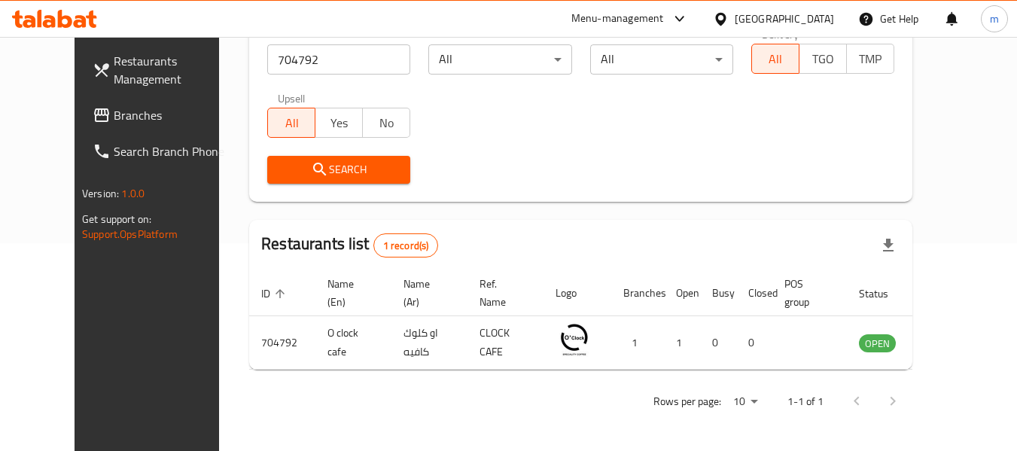
click at [809, 26] on div "[GEOGRAPHIC_DATA]" at bounding box center [784, 19] width 99 height 17
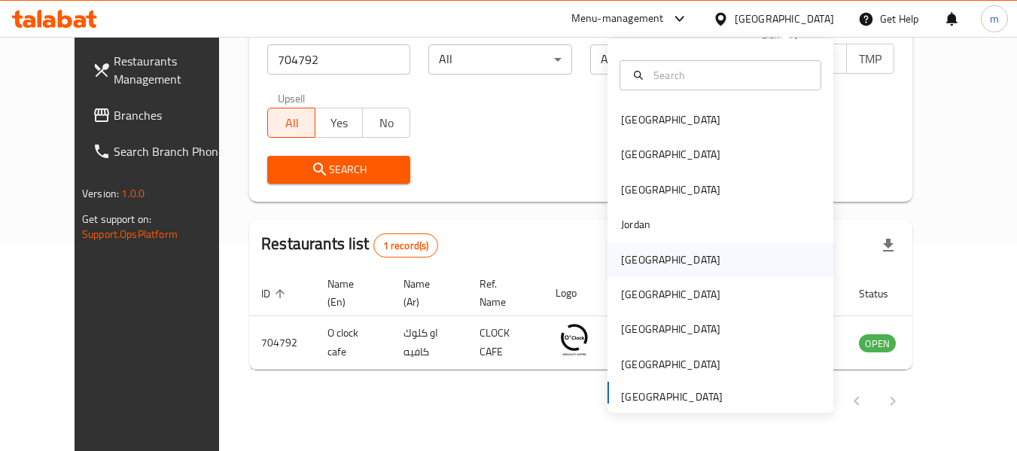
click at [661, 262] on div "[GEOGRAPHIC_DATA]" at bounding box center [721, 260] width 226 height 35
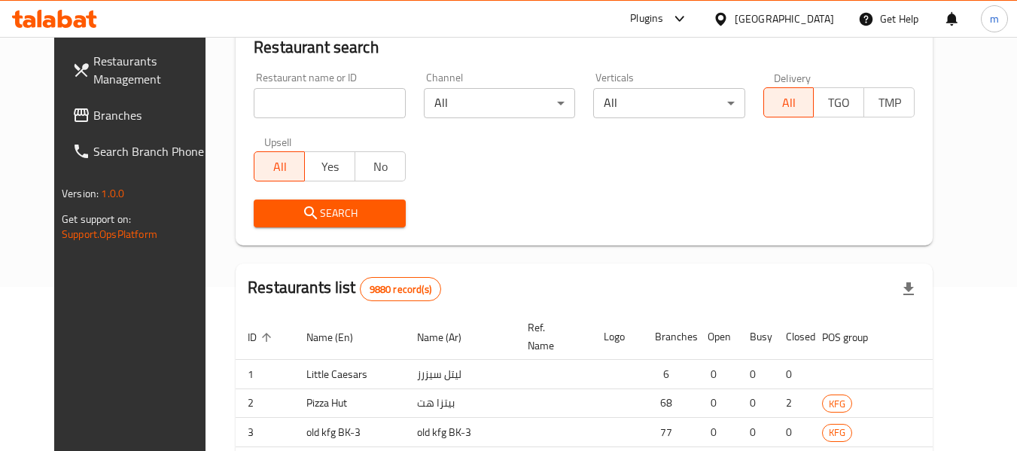
scroll to position [208, 0]
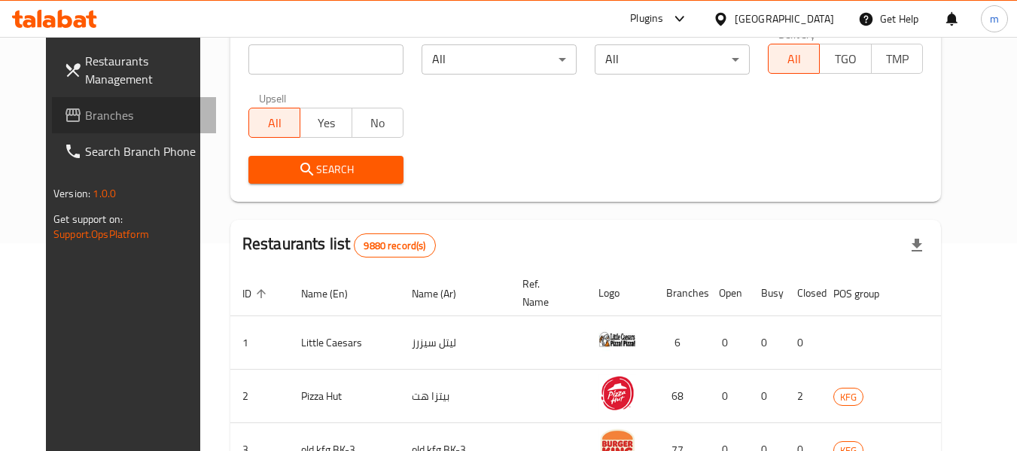
click at [85, 124] on span "Branches" at bounding box center [144, 115] width 119 height 18
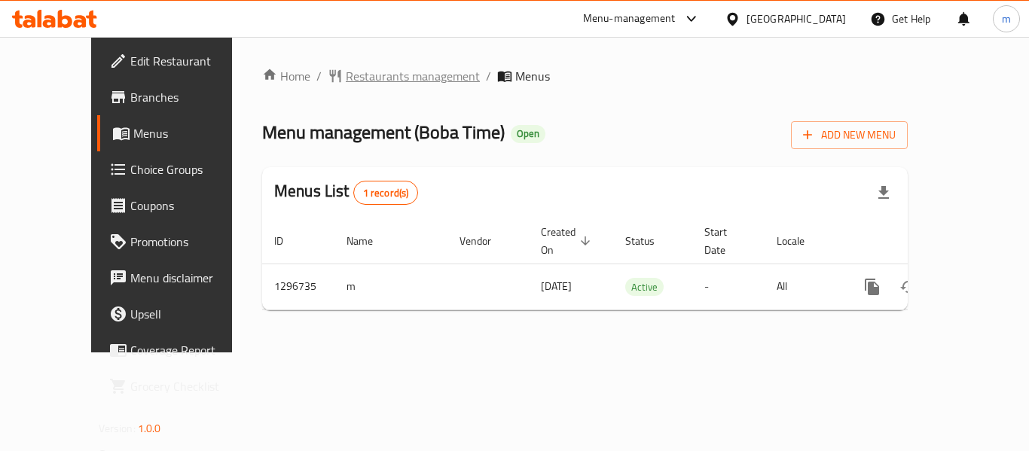
click at [346, 75] on span "Restaurants management" at bounding box center [413, 76] width 134 height 18
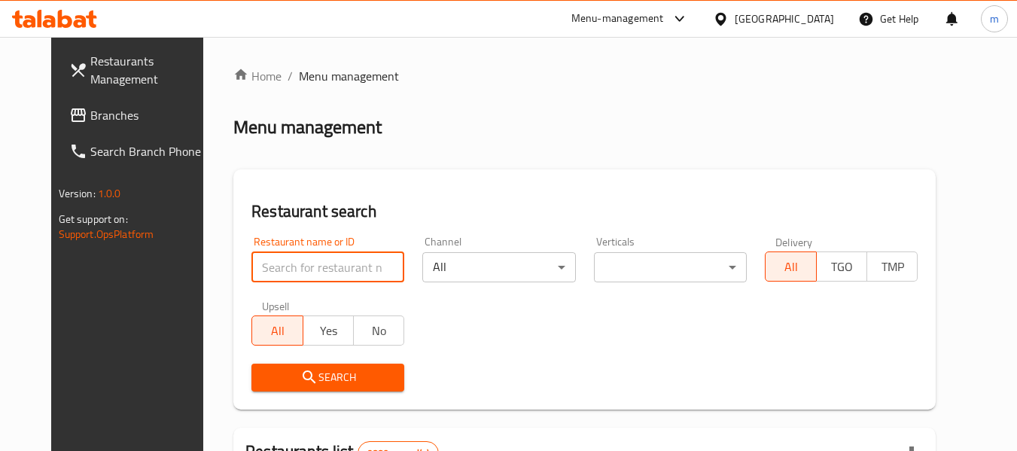
click at [317, 269] on input "search" at bounding box center [328, 267] width 153 height 30
paste input "700184"
type input "700184"
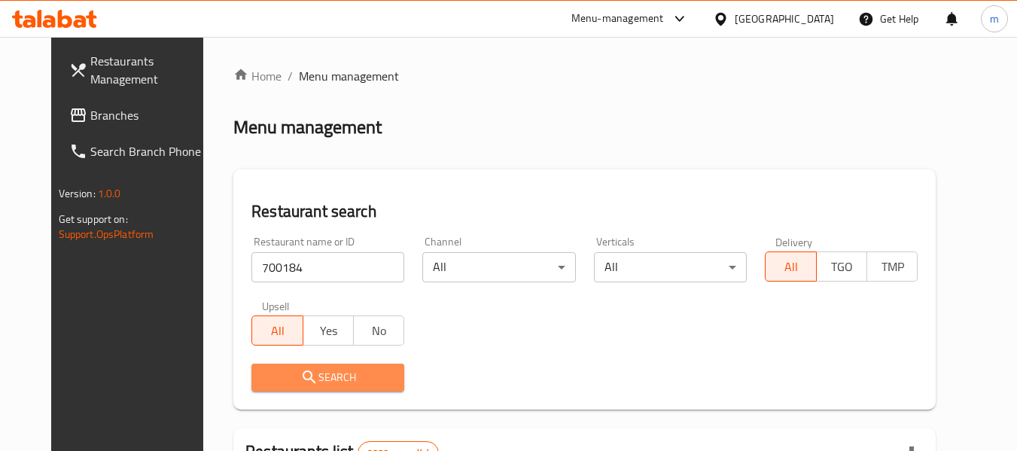
click at [331, 375] on span "Search" at bounding box center [328, 377] width 129 height 19
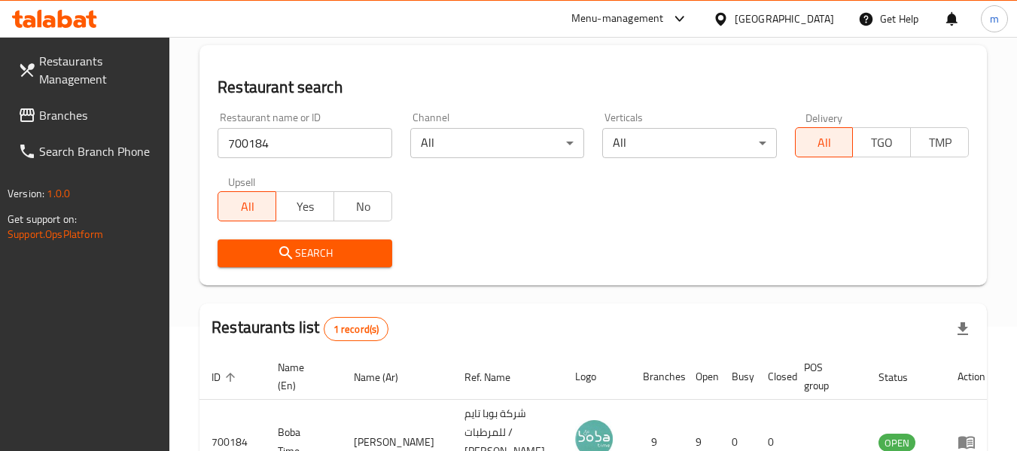
scroll to position [221, 0]
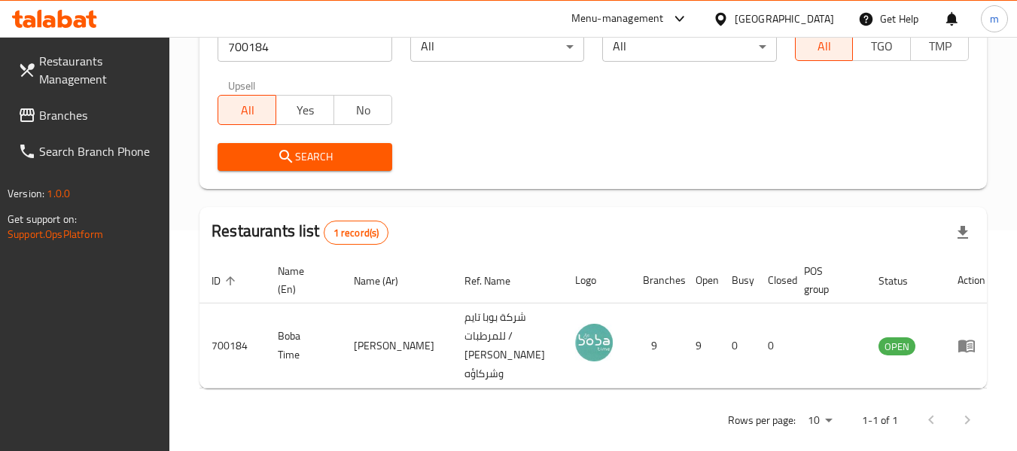
click at [822, 18] on div "[GEOGRAPHIC_DATA]" at bounding box center [784, 19] width 99 height 17
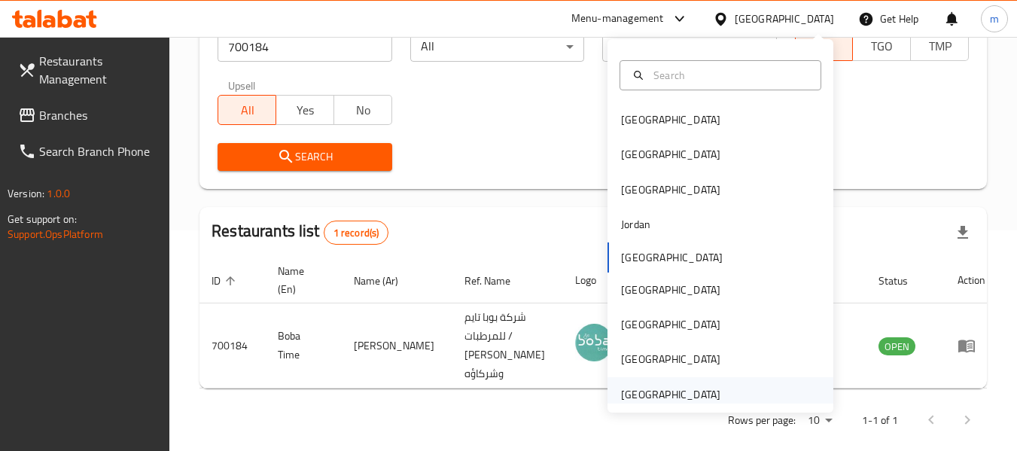
click at [675, 388] on div "[GEOGRAPHIC_DATA]" at bounding box center [670, 394] width 99 height 17
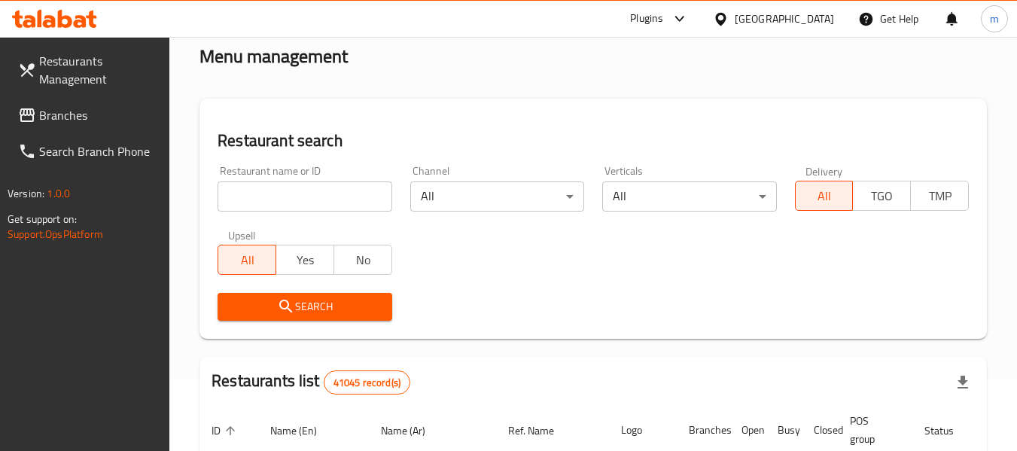
scroll to position [70, 0]
click at [64, 108] on span "Branches" at bounding box center [98, 115] width 119 height 18
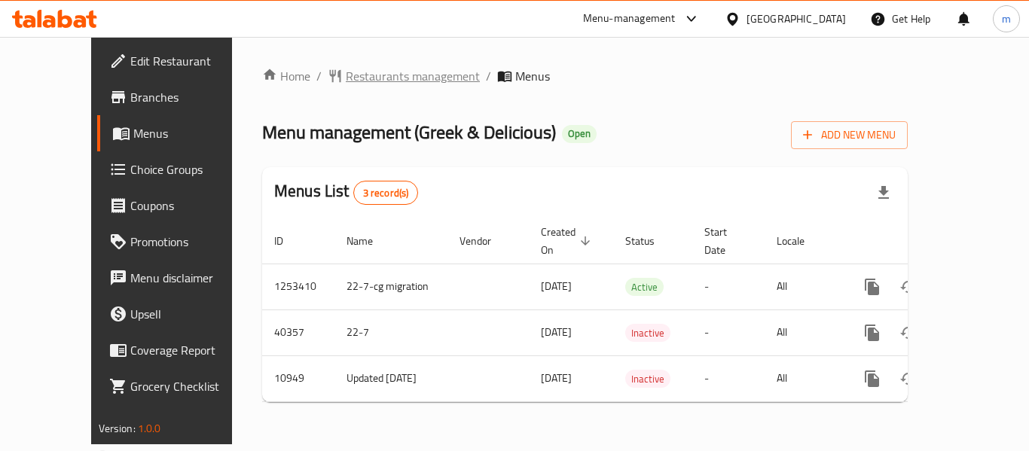
click at [347, 75] on span "Restaurants management" at bounding box center [413, 76] width 134 height 18
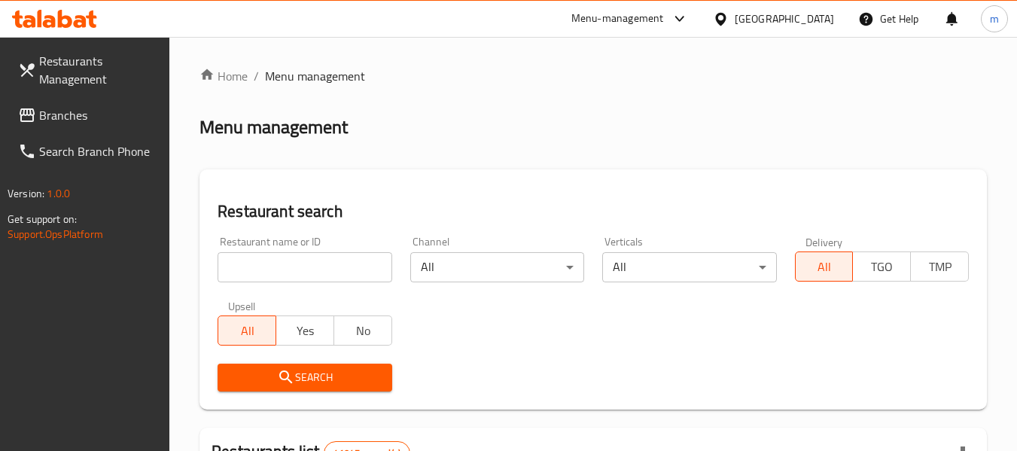
click at [307, 268] on input "search" at bounding box center [305, 267] width 174 height 30
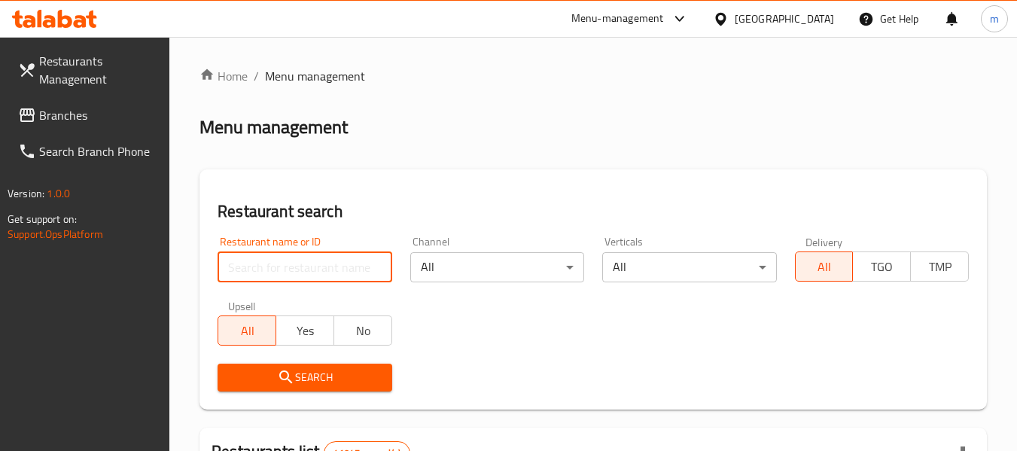
paste input "2569"
type input "2569"
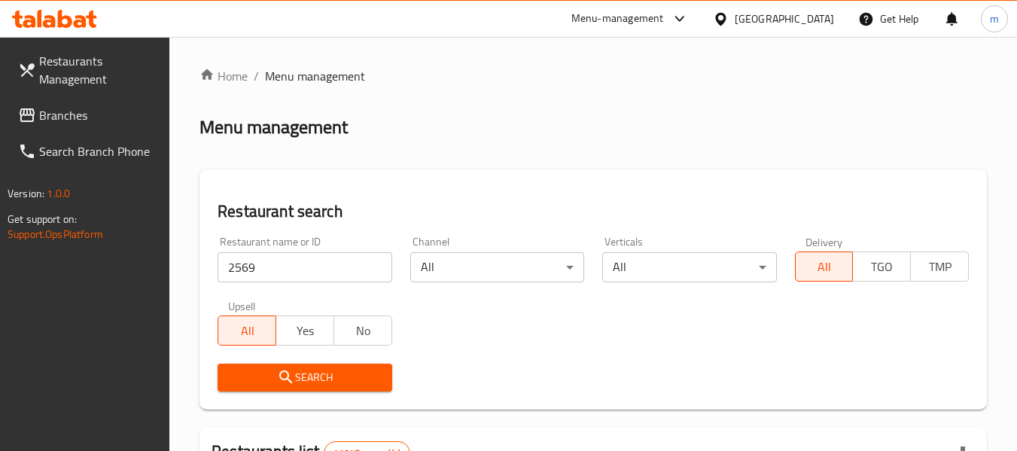
click at [331, 384] on span "Search" at bounding box center [305, 377] width 150 height 19
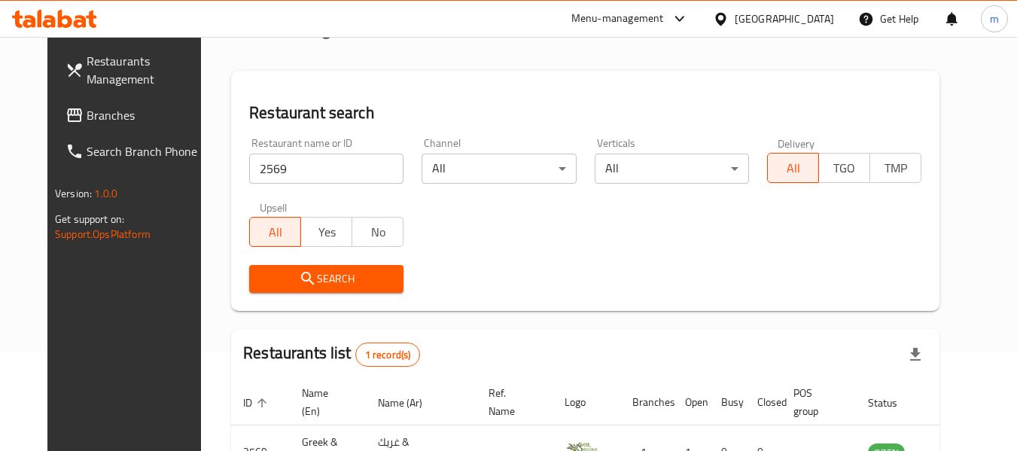
scroll to position [202, 0]
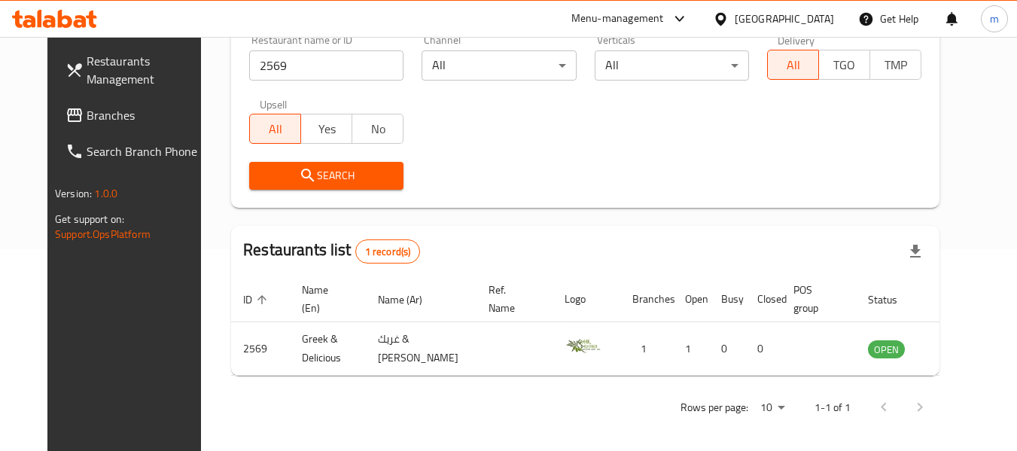
click at [87, 109] on span "Branches" at bounding box center [146, 115] width 119 height 18
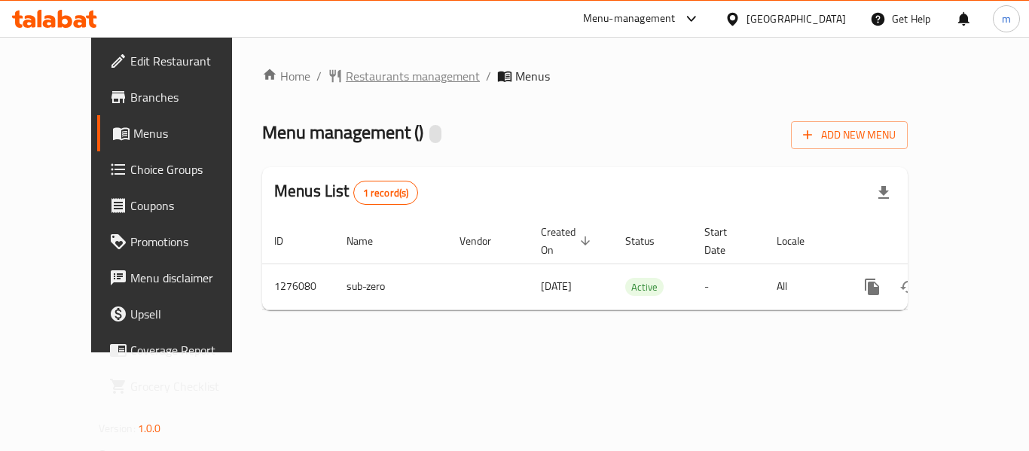
click at [348, 79] on span "Restaurants management" at bounding box center [413, 76] width 134 height 18
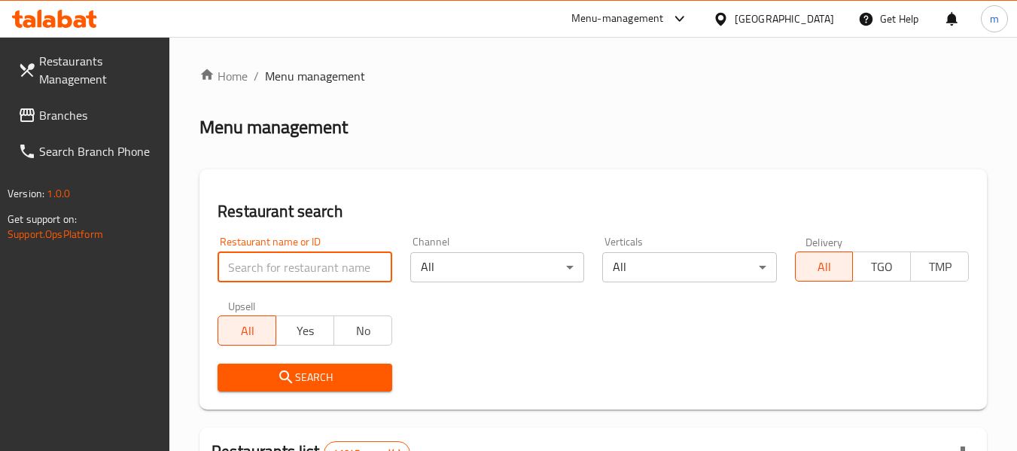
click at [308, 270] on input "search" at bounding box center [305, 267] width 174 height 30
paste input "691880"
type input "691880"
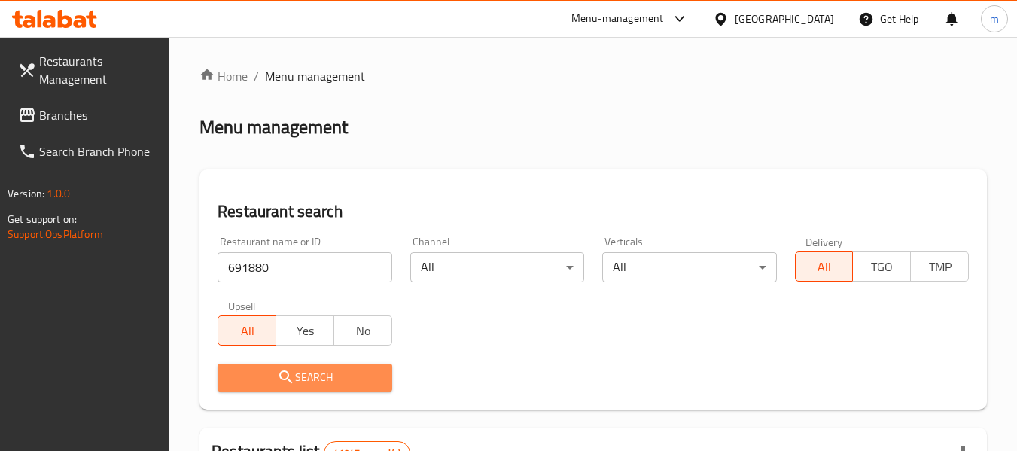
click at [334, 382] on span "Search" at bounding box center [305, 377] width 150 height 19
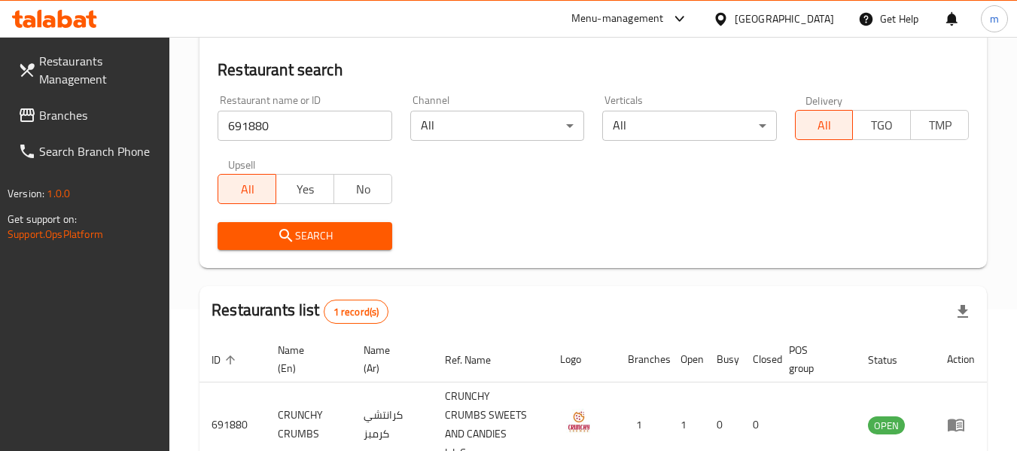
scroll to position [221, 0]
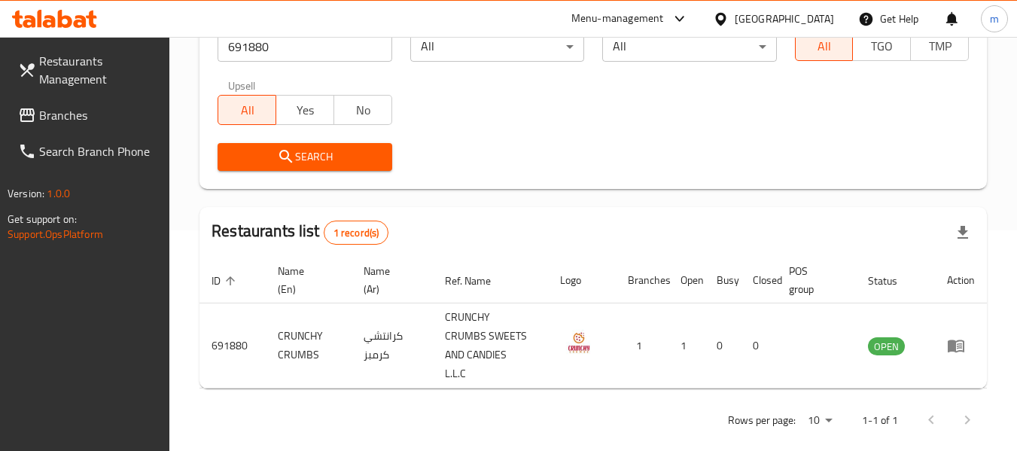
click at [740, 9] on div "[GEOGRAPHIC_DATA]" at bounding box center [773, 19] width 145 height 36
click at [783, 20] on div "[GEOGRAPHIC_DATA]" at bounding box center [784, 19] width 99 height 17
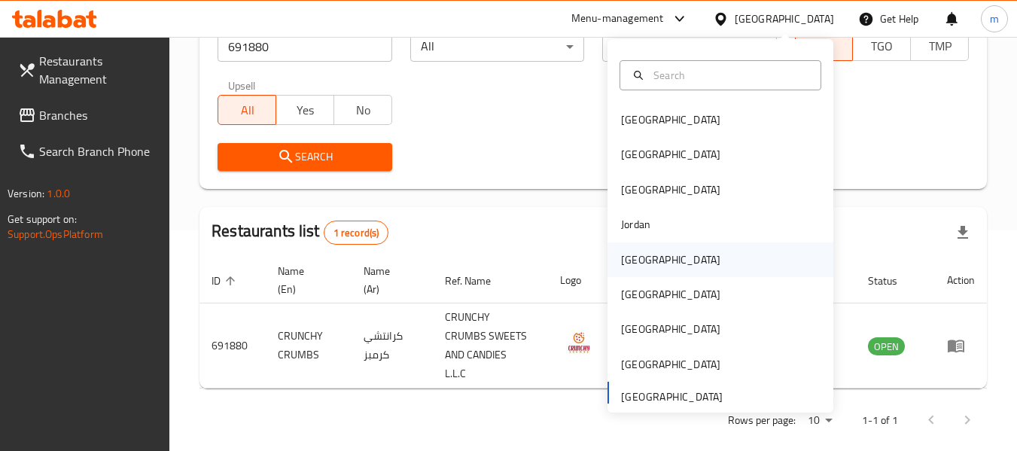
click at [643, 250] on div "Kuwait" at bounding box center [671, 260] width 124 height 35
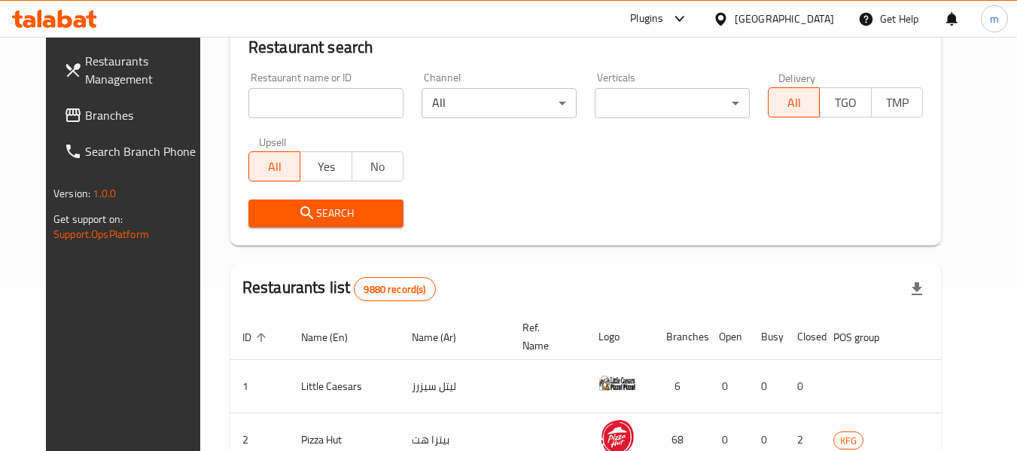
scroll to position [221, 0]
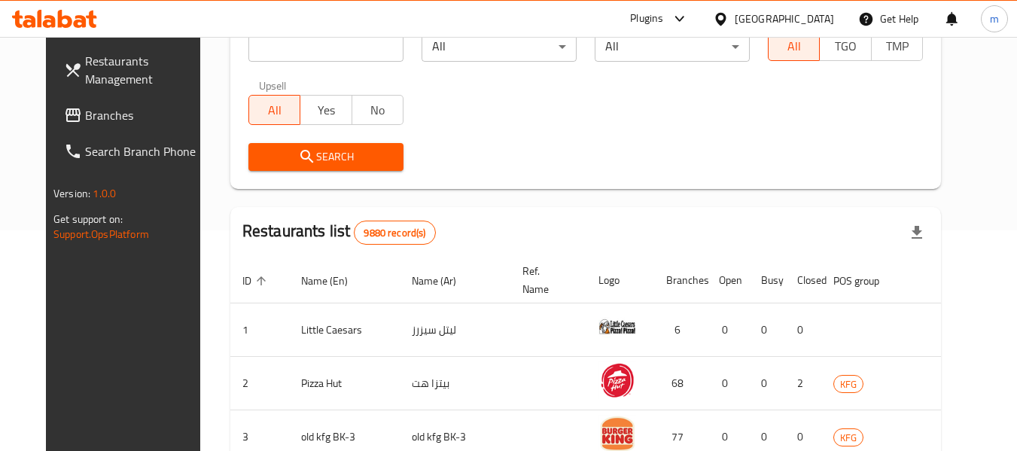
click at [85, 113] on span "Branches" at bounding box center [144, 115] width 119 height 18
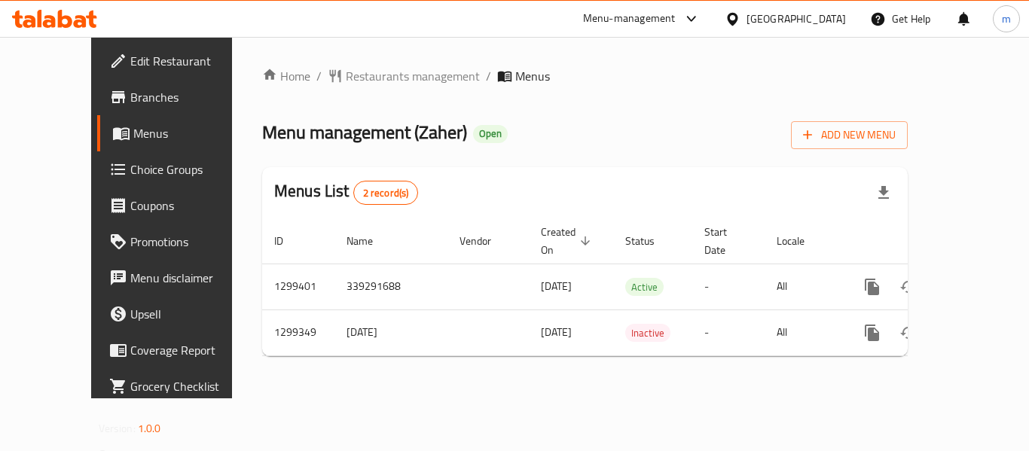
click at [346, 76] on span "Restaurants management" at bounding box center [413, 76] width 134 height 18
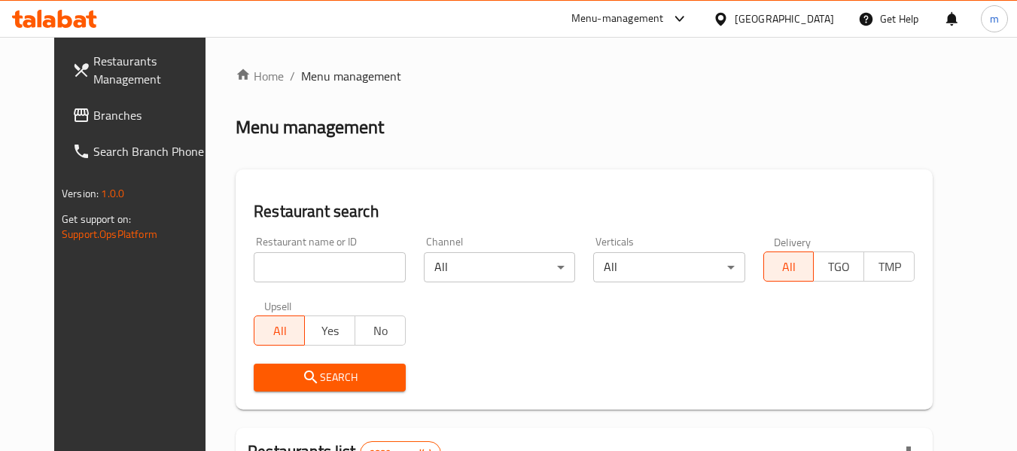
click at [330, 265] on input "search" at bounding box center [329, 267] width 151 height 30
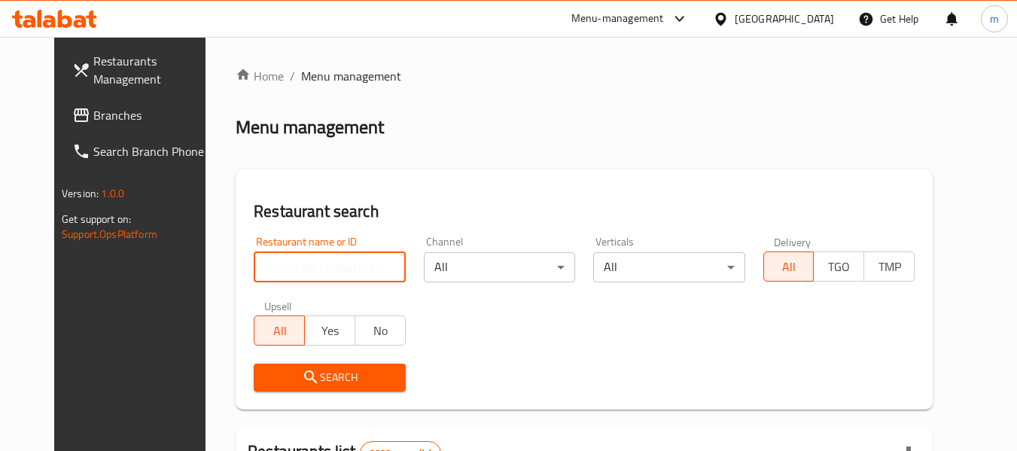
paste input "701311"
type input "701311"
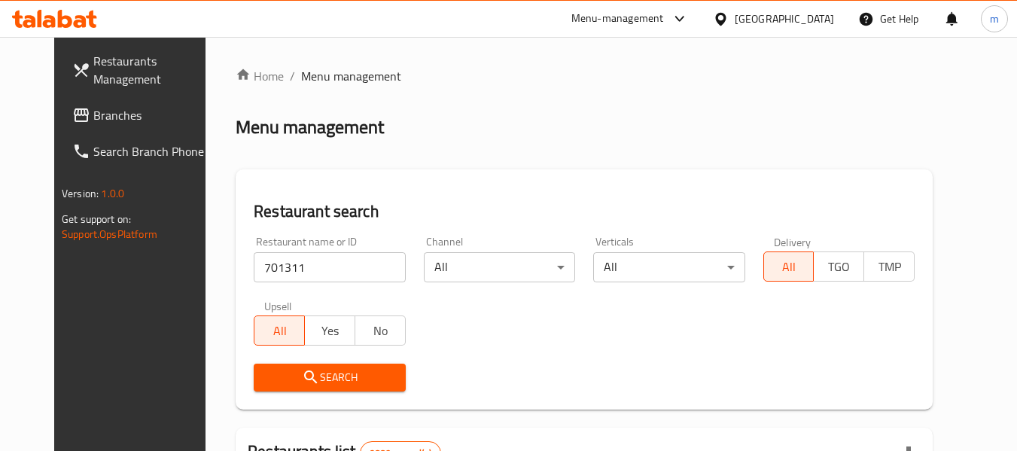
click at [324, 374] on span "Search" at bounding box center [329, 377] width 127 height 19
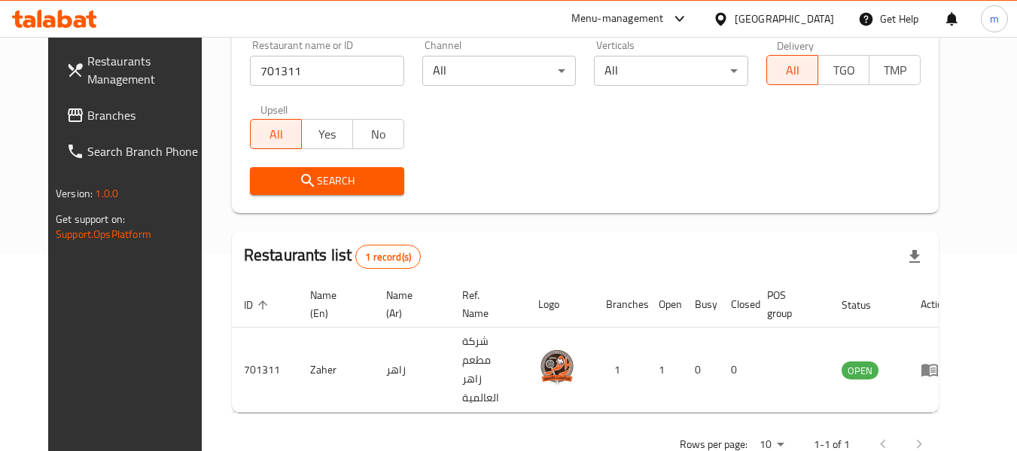
scroll to position [202, 0]
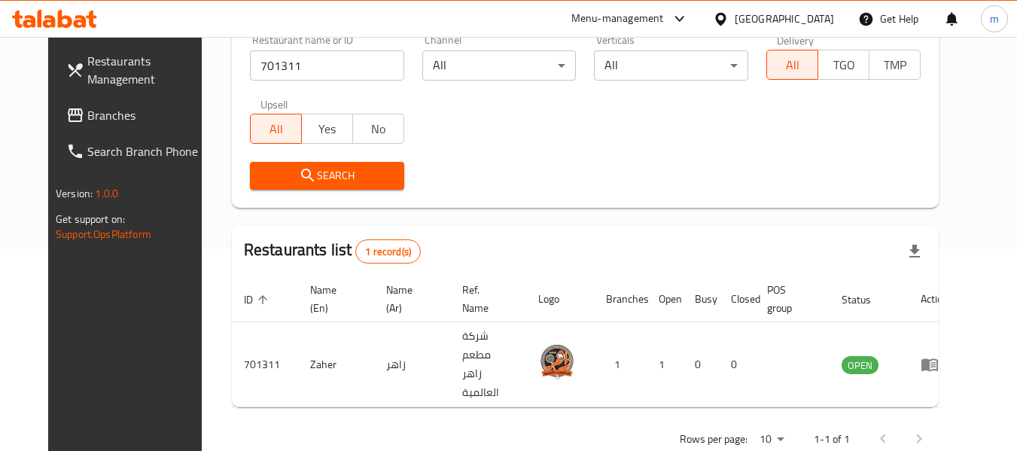
click at [835, 17] on div "Kuwait" at bounding box center [773, 19] width 145 height 36
click at [729, 20] on icon at bounding box center [721, 19] width 16 height 16
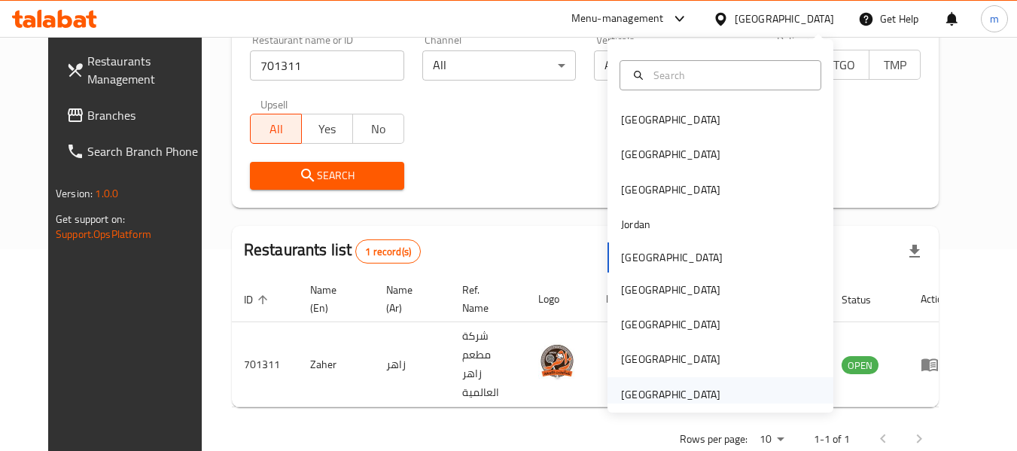
click at [657, 380] on div "[GEOGRAPHIC_DATA]" at bounding box center [671, 394] width 124 height 35
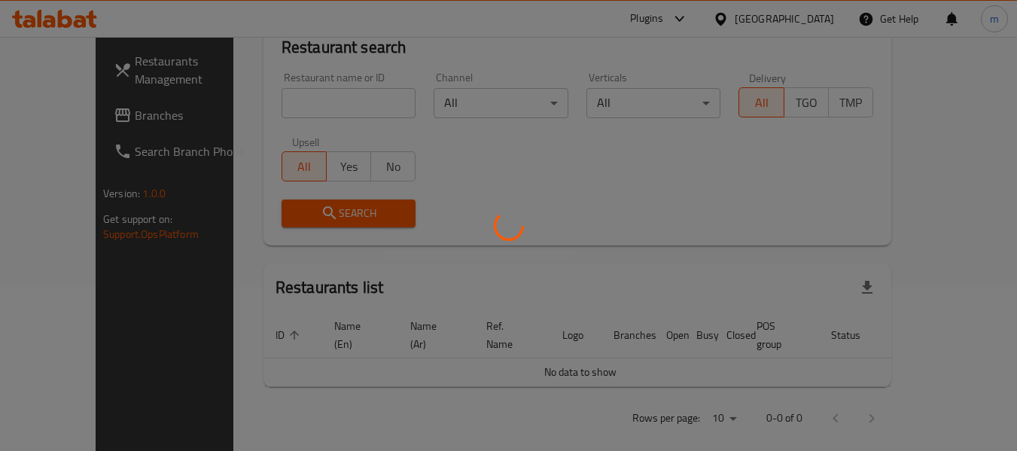
scroll to position [202, 0]
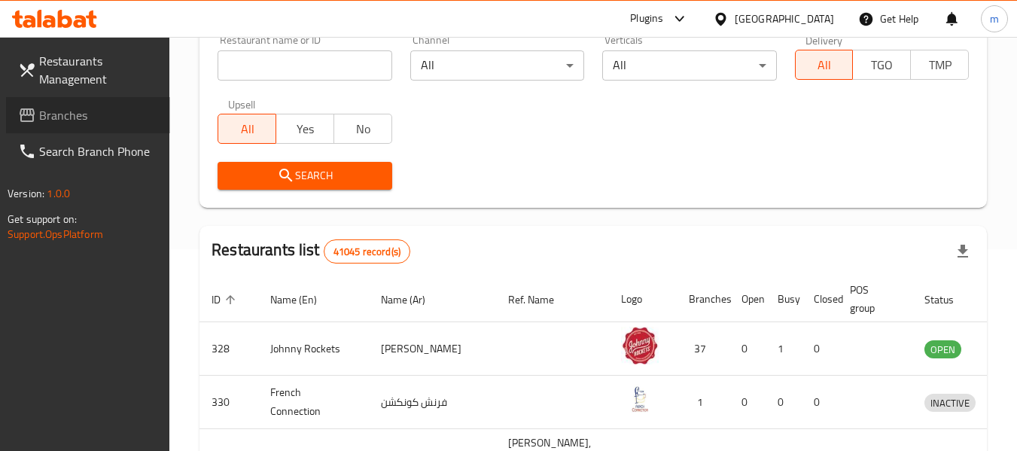
click at [76, 108] on span "Branches" at bounding box center [98, 115] width 119 height 18
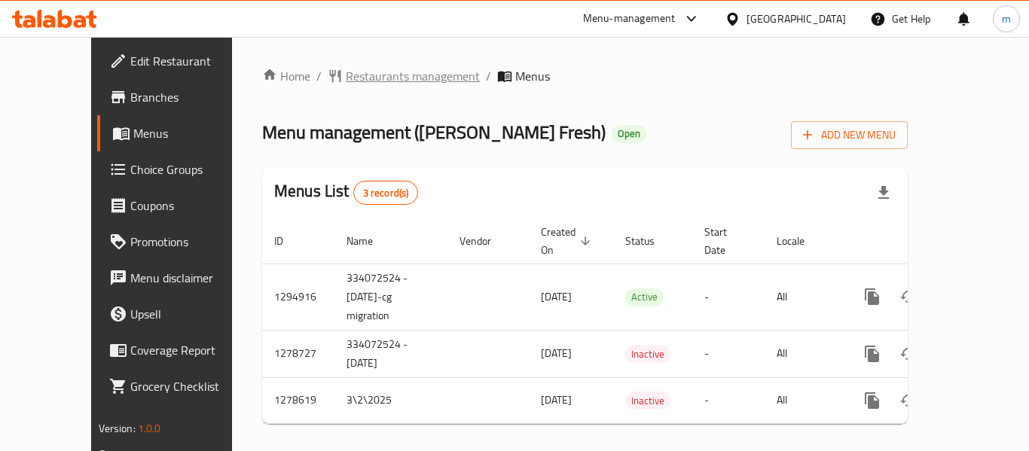
click at [359, 80] on span "Restaurants management" at bounding box center [413, 76] width 134 height 18
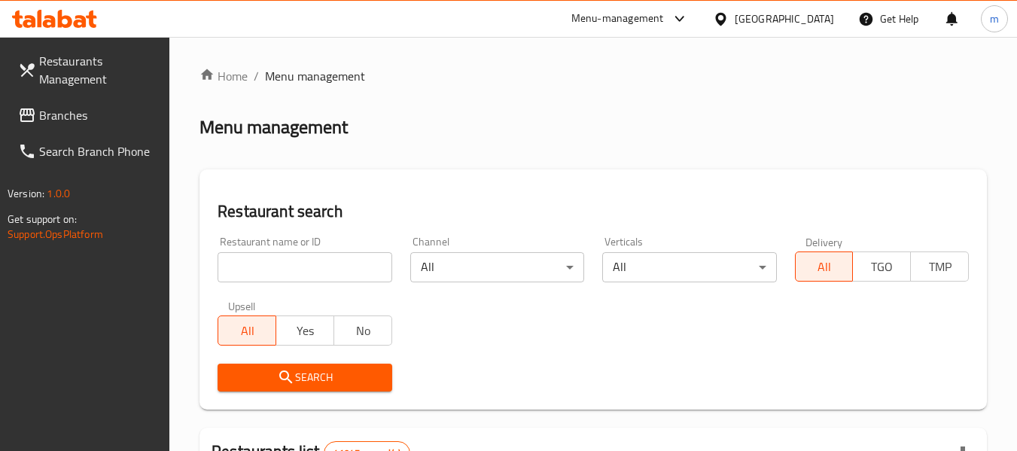
click at [289, 270] on input "search" at bounding box center [305, 267] width 174 height 30
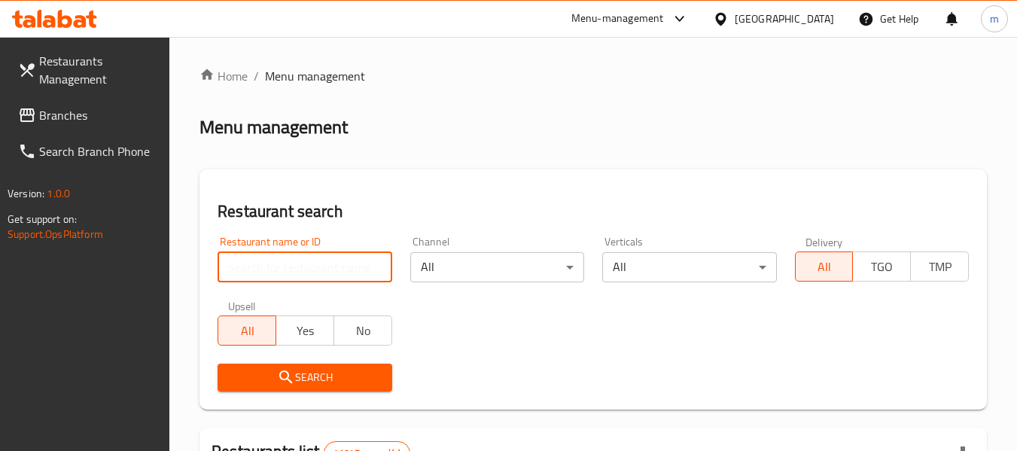
paste input "630711"
type input "630711"
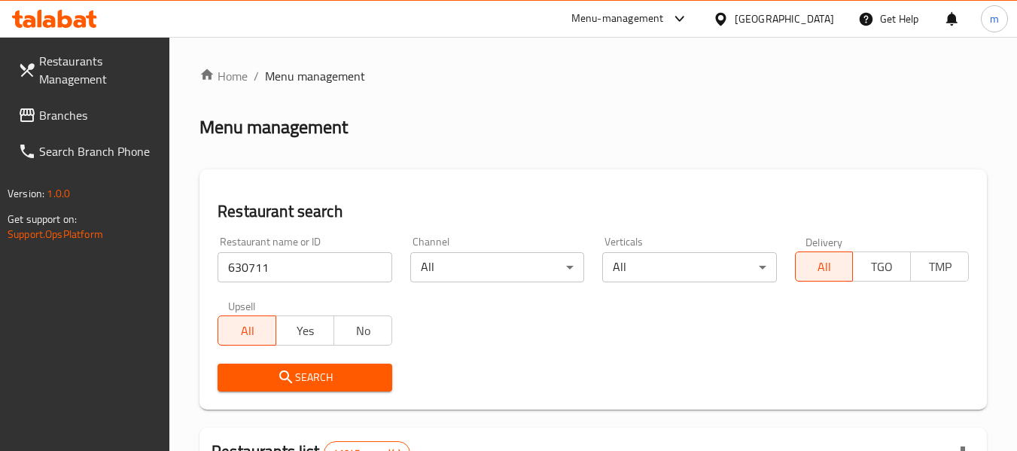
click at [314, 383] on span "Search" at bounding box center [305, 377] width 150 height 19
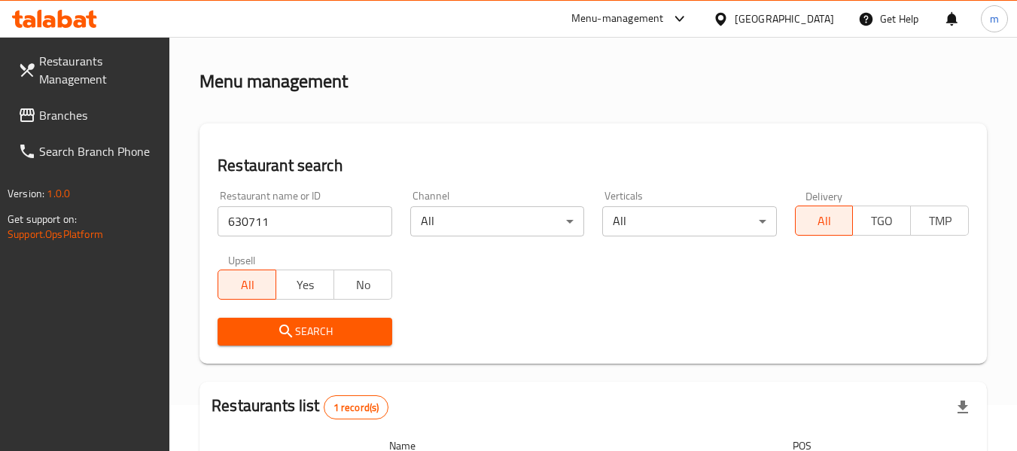
scroll to position [221, 0]
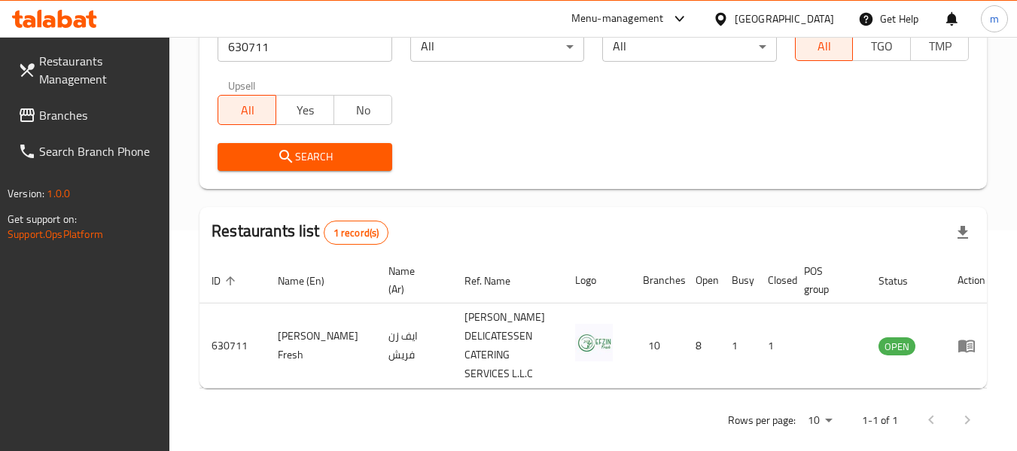
click at [51, 108] on span "Branches" at bounding box center [98, 115] width 119 height 18
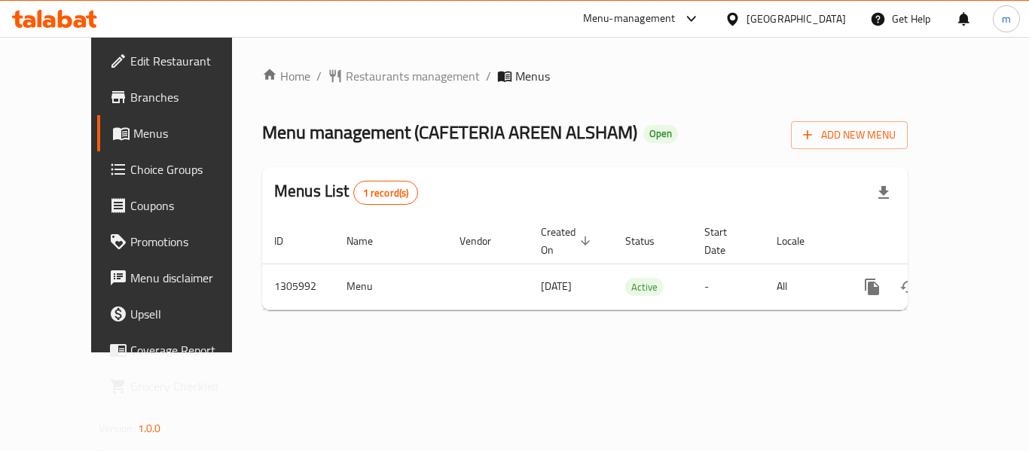
click at [350, 73] on span "Restaurants management" at bounding box center [413, 76] width 134 height 18
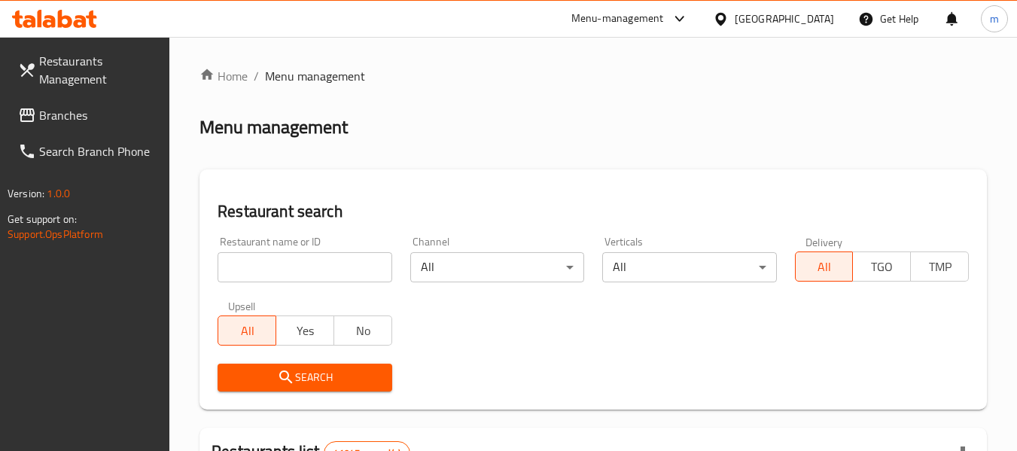
click at [310, 262] on input "search" at bounding box center [305, 267] width 174 height 30
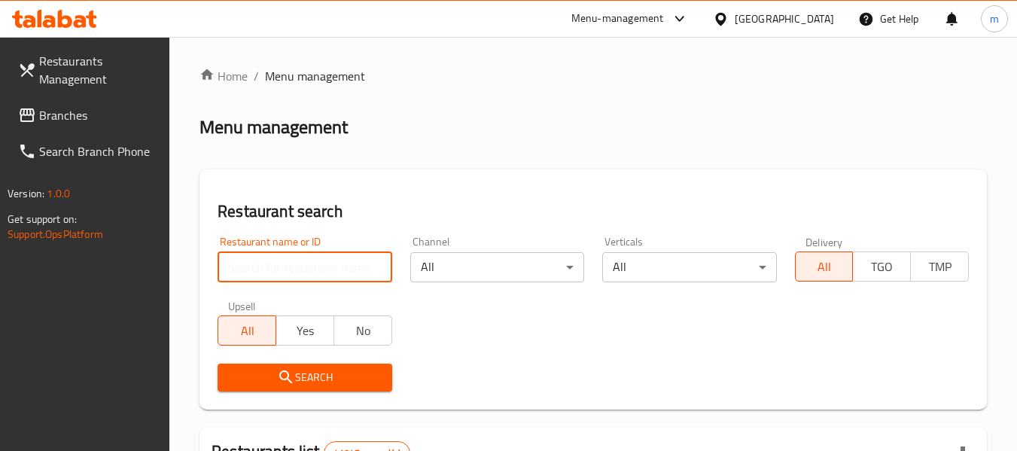
paste input "703899"
type input "703899"
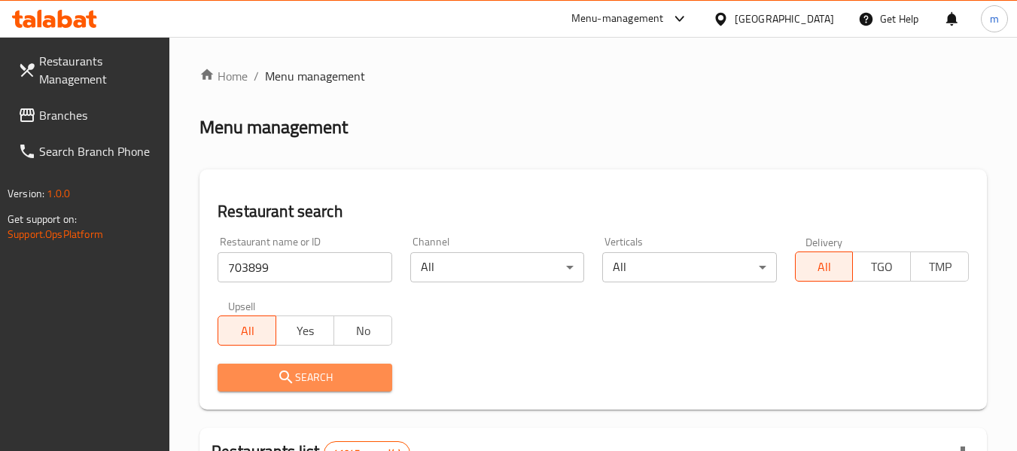
click at [334, 376] on span "Search" at bounding box center [305, 377] width 150 height 19
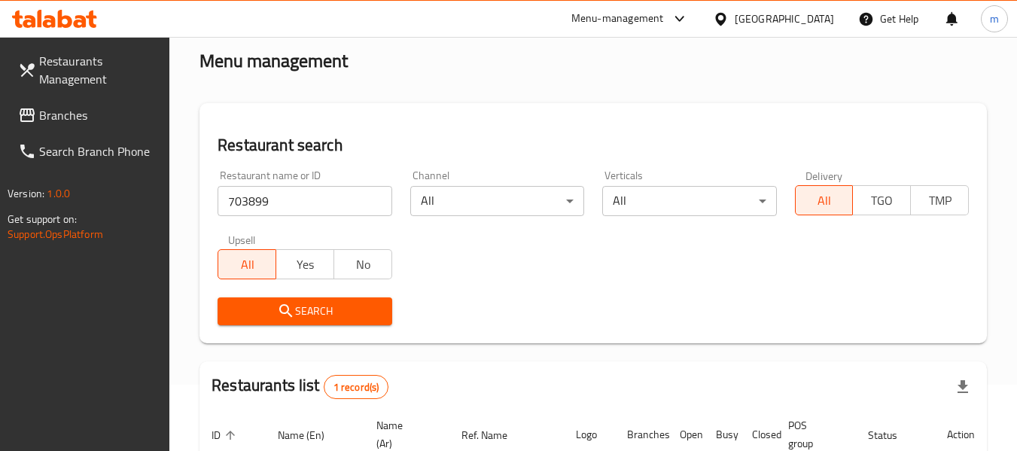
scroll to position [221, 0]
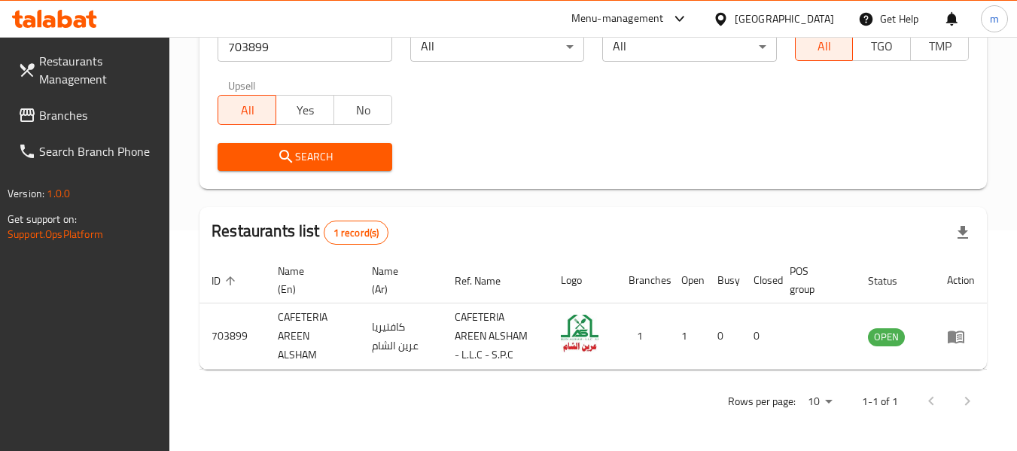
click at [750, 22] on div "[GEOGRAPHIC_DATA]" at bounding box center [784, 19] width 99 height 17
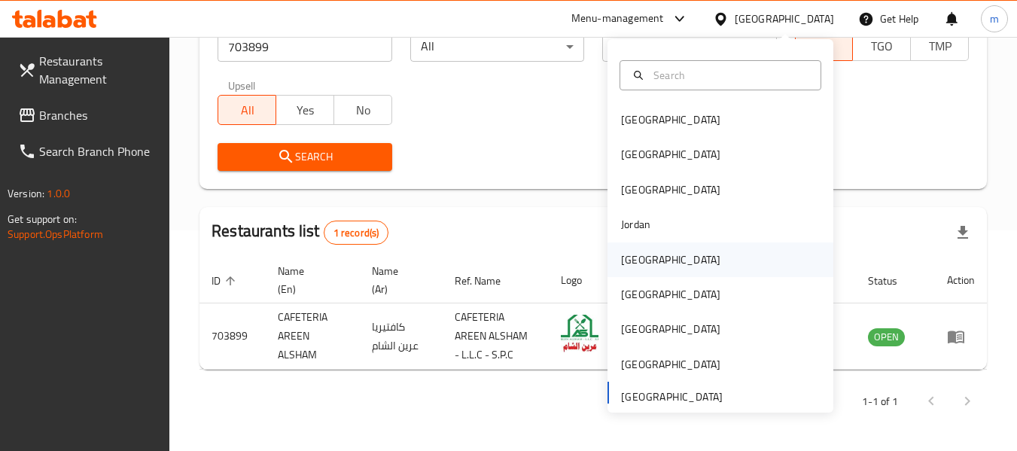
click at [643, 256] on div "[GEOGRAPHIC_DATA]" at bounding box center [671, 260] width 124 height 35
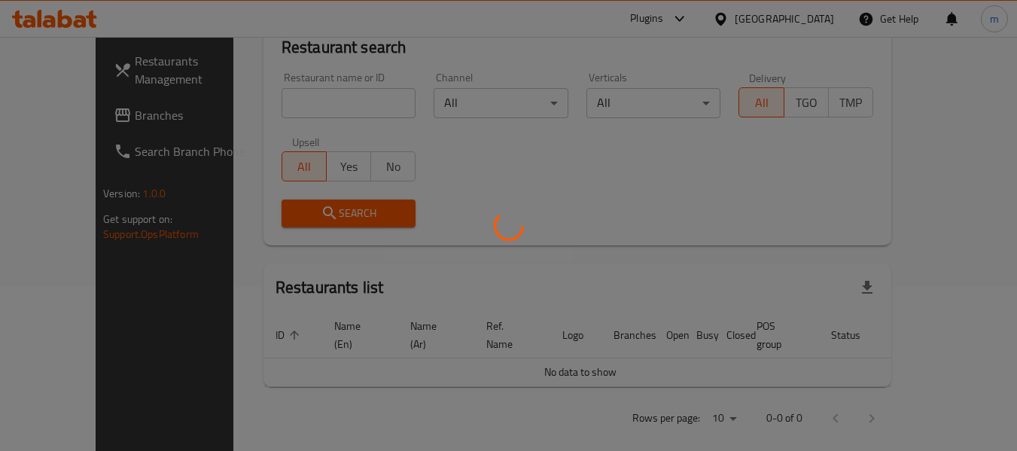
scroll to position [221, 0]
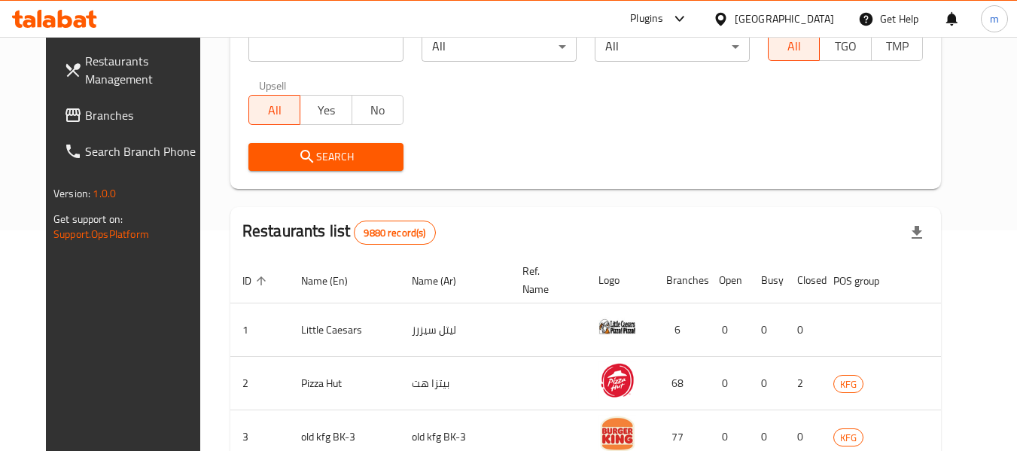
click at [85, 111] on span "Branches" at bounding box center [144, 115] width 119 height 18
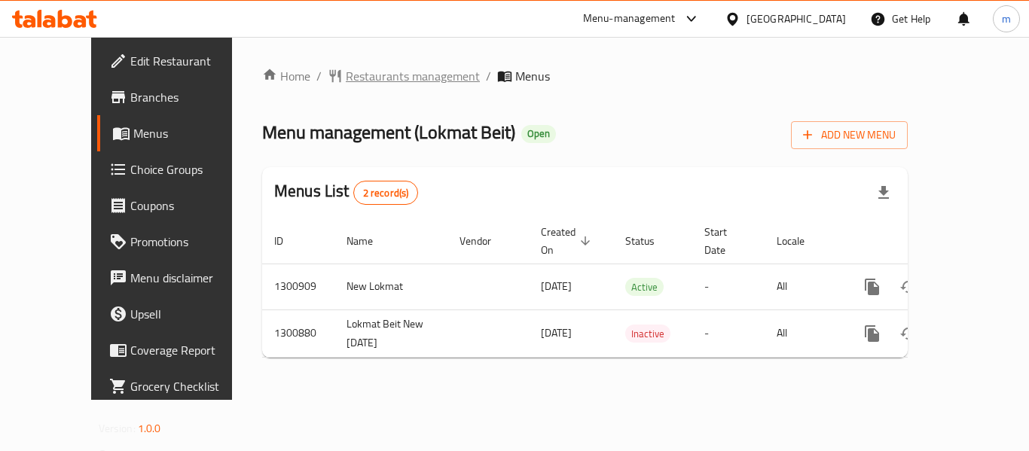
click at [346, 76] on span "Restaurants management" at bounding box center [413, 76] width 134 height 18
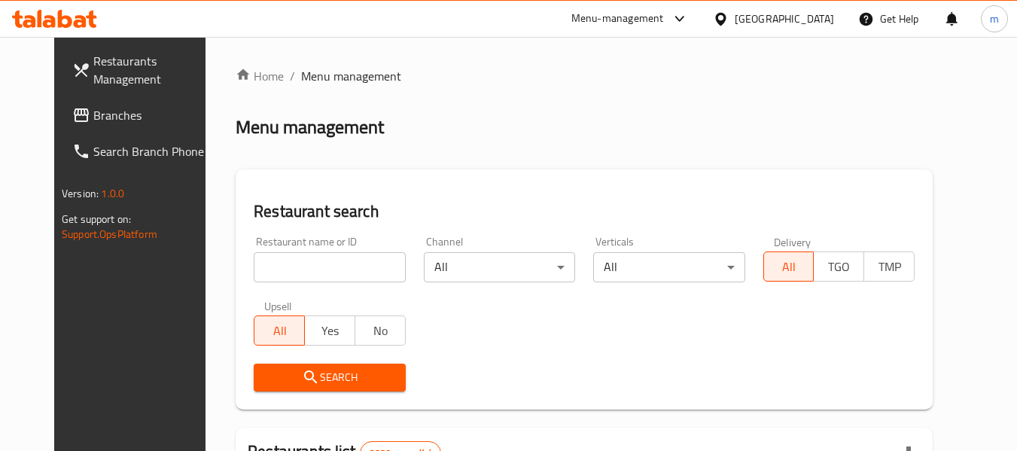
click at [304, 274] on input "search" at bounding box center [329, 267] width 151 height 30
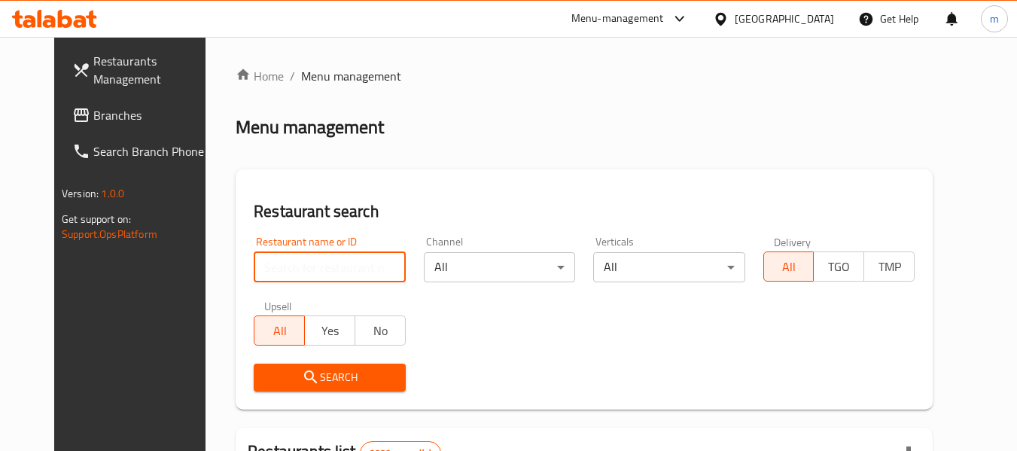
paste input "701752"
type input "701752"
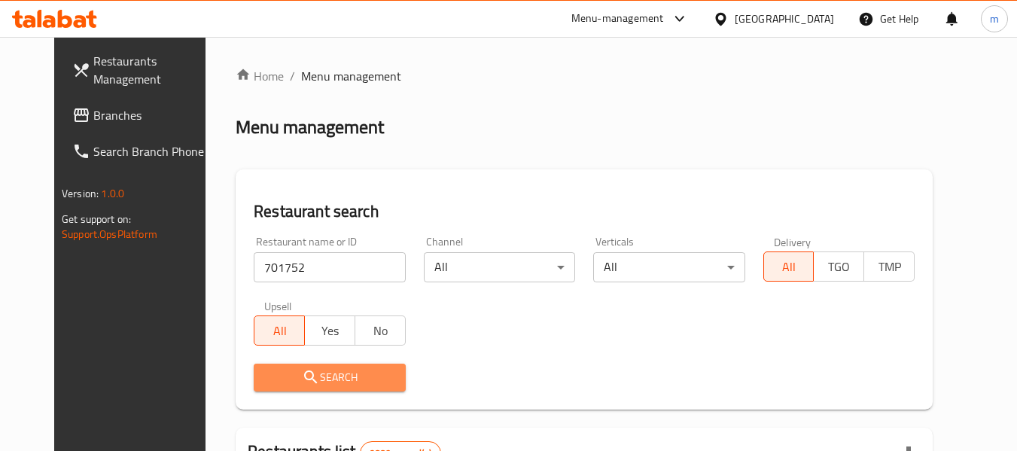
click at [327, 374] on span "Search" at bounding box center [329, 377] width 127 height 19
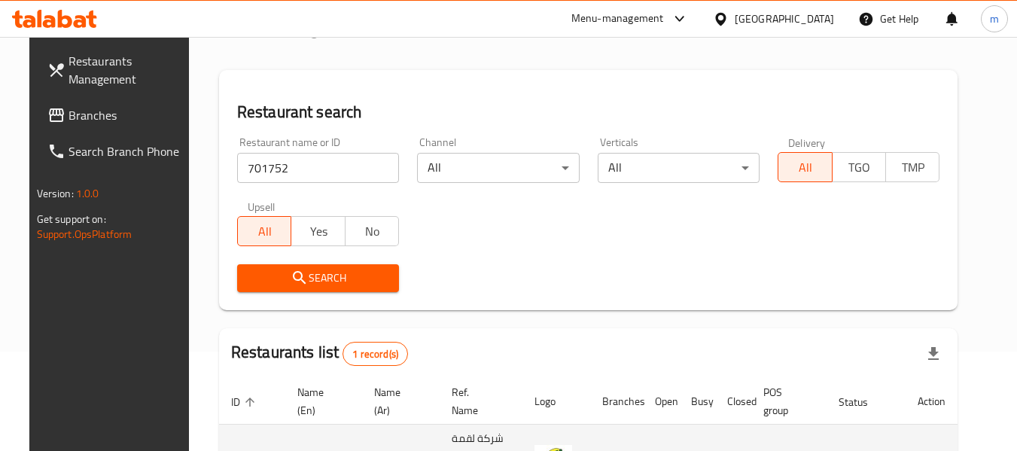
scroll to position [202, 0]
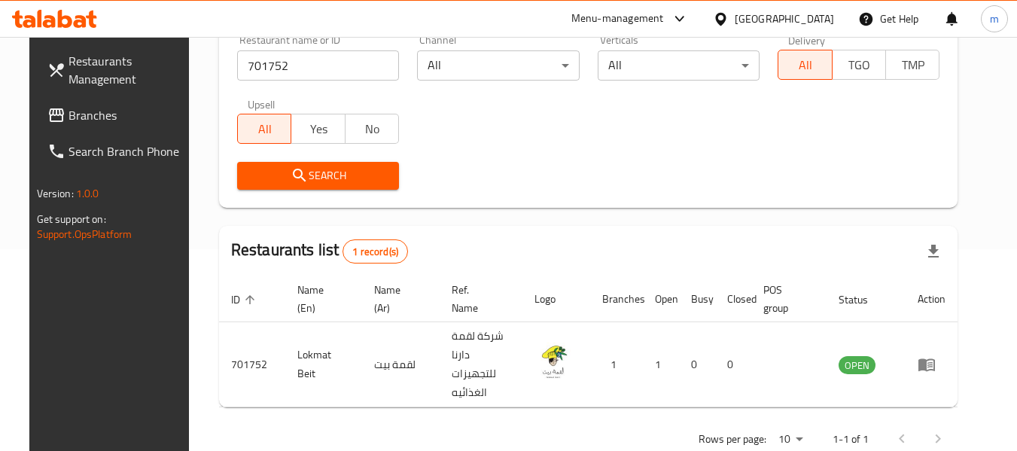
click at [803, 20] on div "[GEOGRAPHIC_DATA]" at bounding box center [784, 19] width 99 height 17
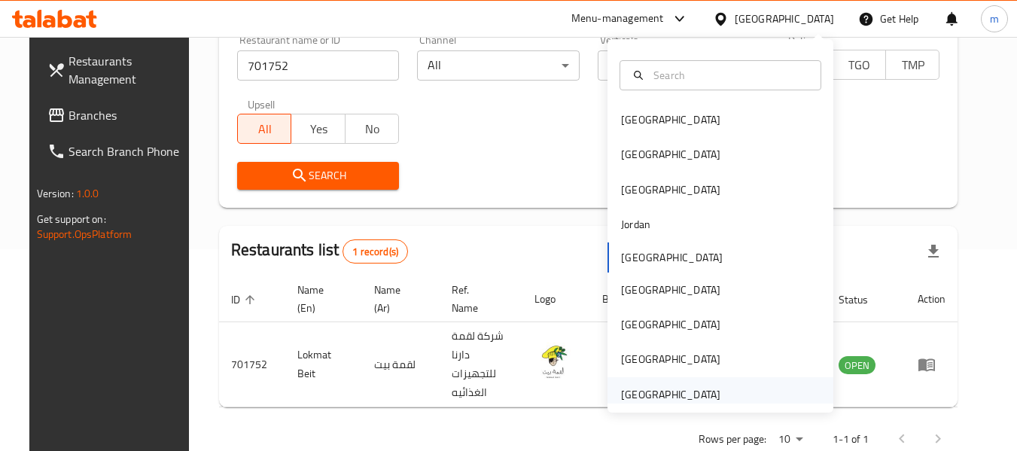
click at [699, 400] on div "[GEOGRAPHIC_DATA]" at bounding box center [670, 394] width 99 height 17
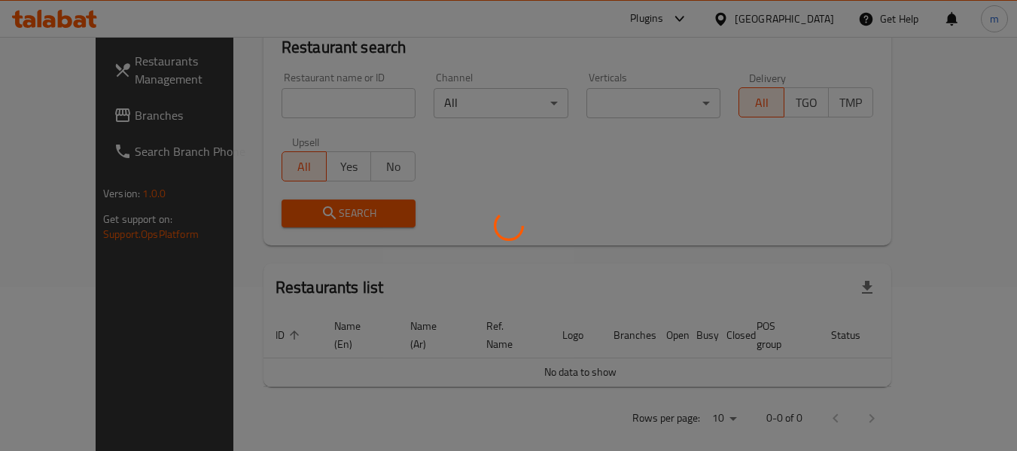
scroll to position [202, 0]
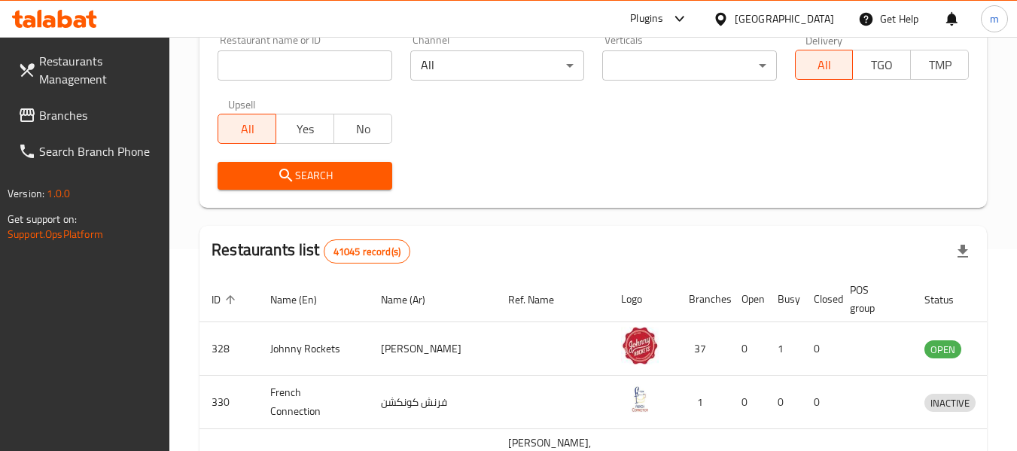
click at [67, 114] on span "Branches" at bounding box center [98, 115] width 119 height 18
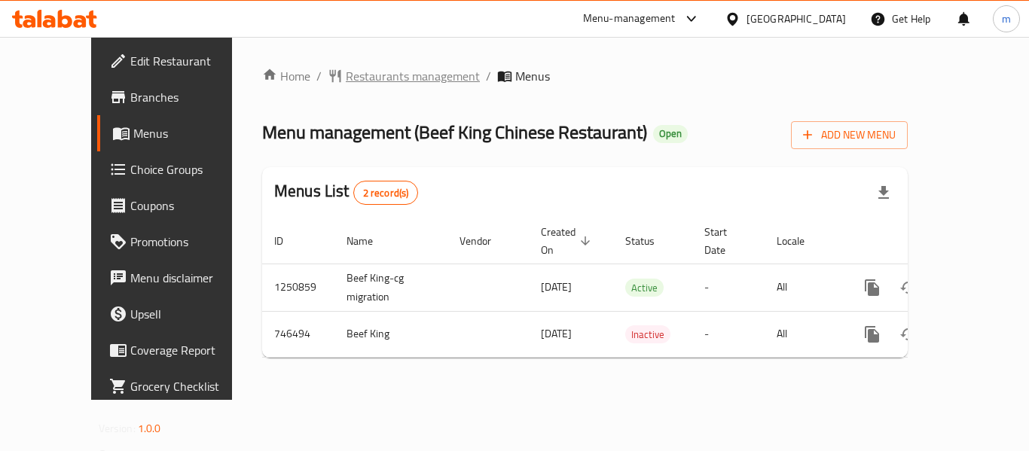
click at [355, 79] on span "Restaurants management" at bounding box center [413, 76] width 134 height 18
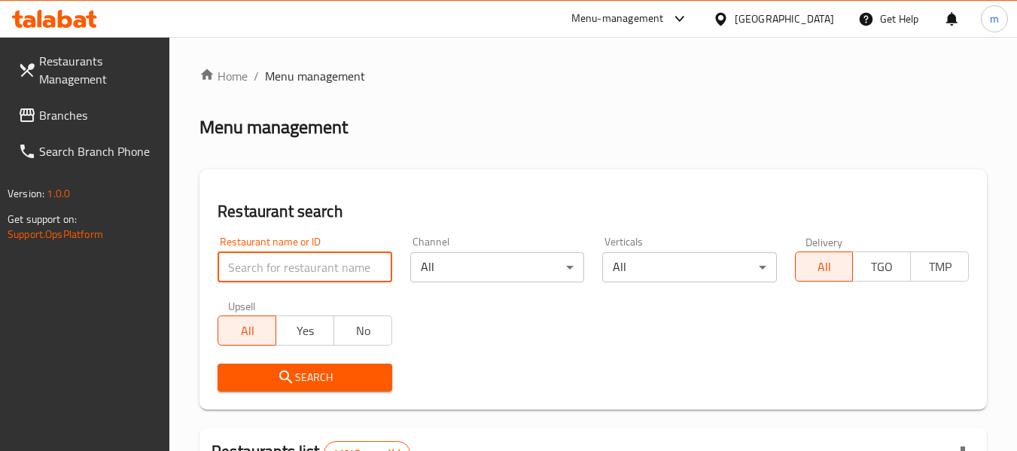
click at [328, 276] on input "search" at bounding box center [305, 267] width 174 height 30
paste input "648571"
type input "648571"
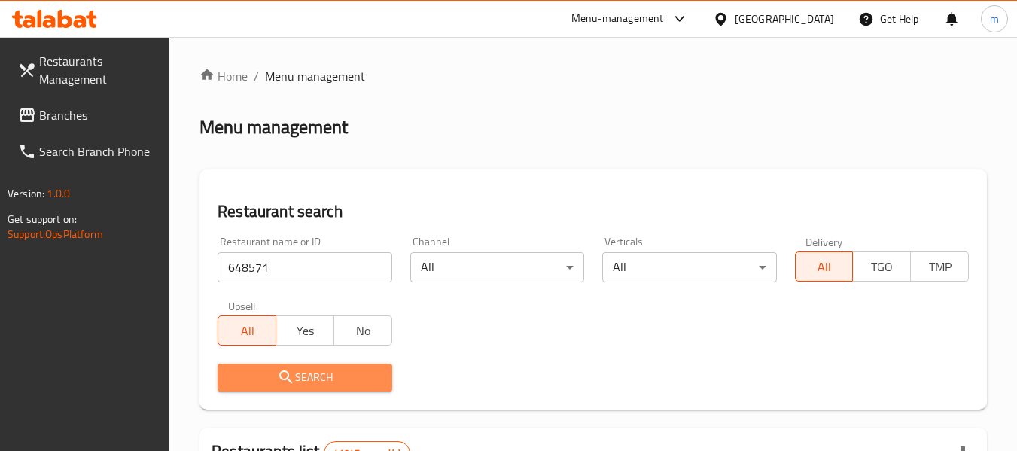
click at [307, 374] on span "Search" at bounding box center [305, 377] width 150 height 19
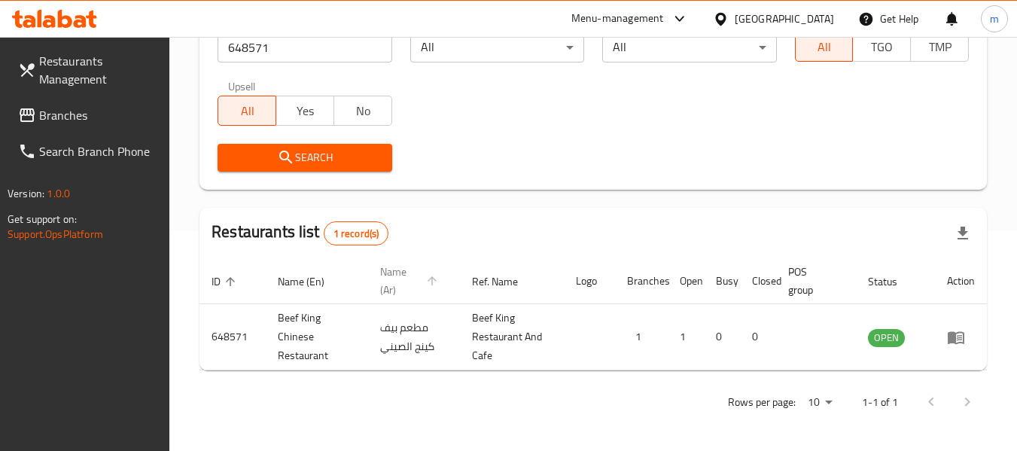
scroll to position [221, 0]
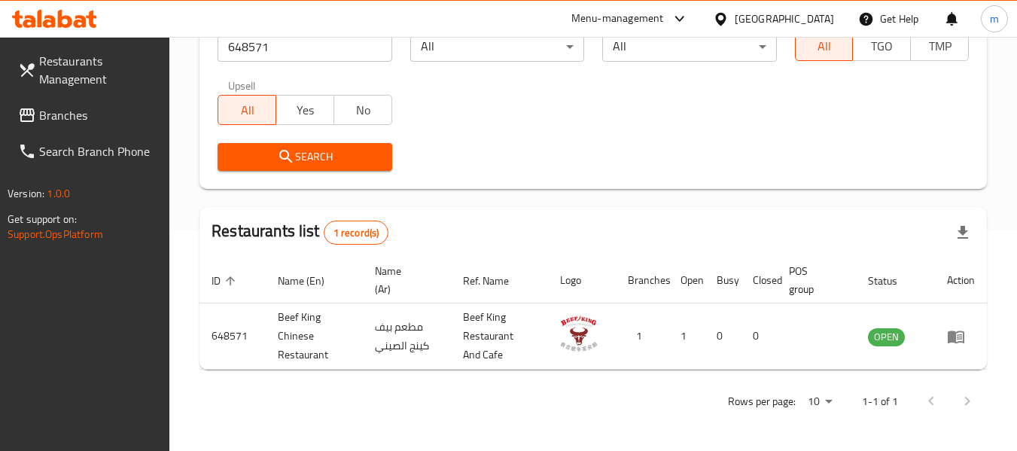
click at [805, 9] on div "[GEOGRAPHIC_DATA]" at bounding box center [773, 19] width 145 height 36
click at [740, 17] on div "[GEOGRAPHIC_DATA]" at bounding box center [784, 19] width 99 height 17
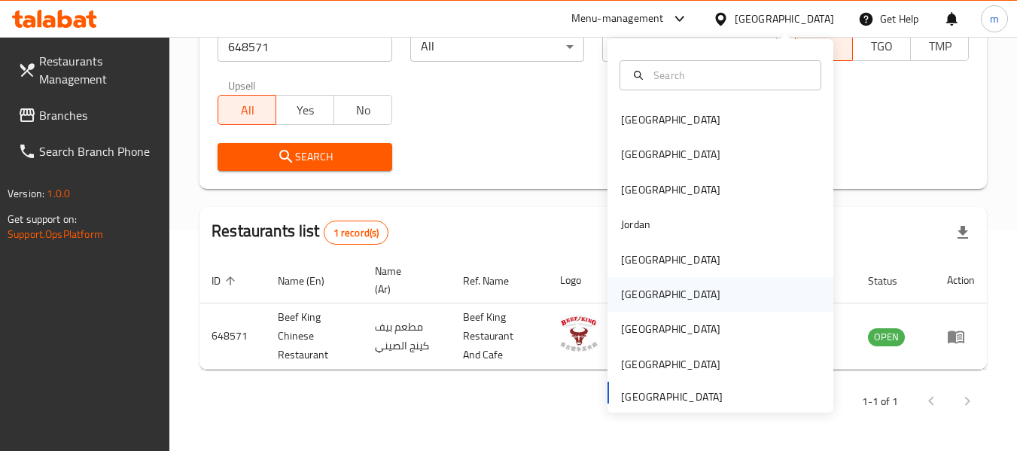
click at [621, 297] on div "[GEOGRAPHIC_DATA]" at bounding box center [670, 294] width 99 height 17
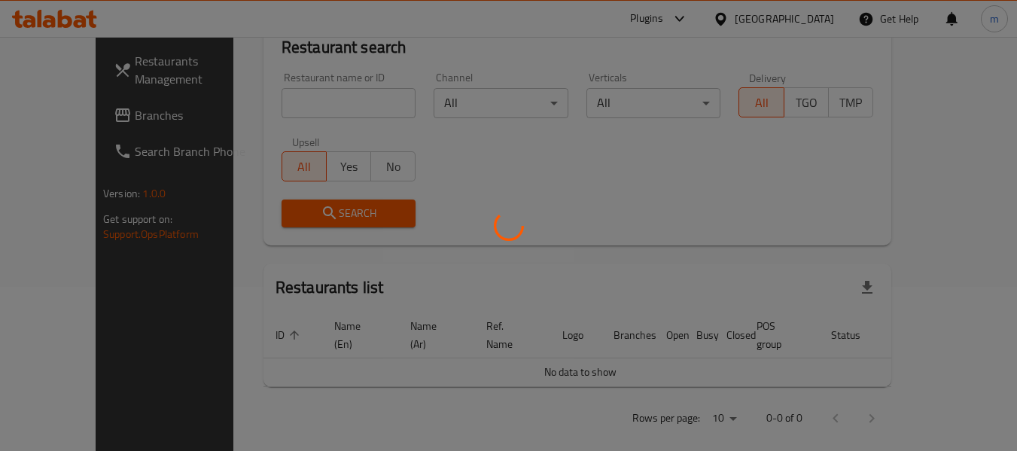
scroll to position [221, 0]
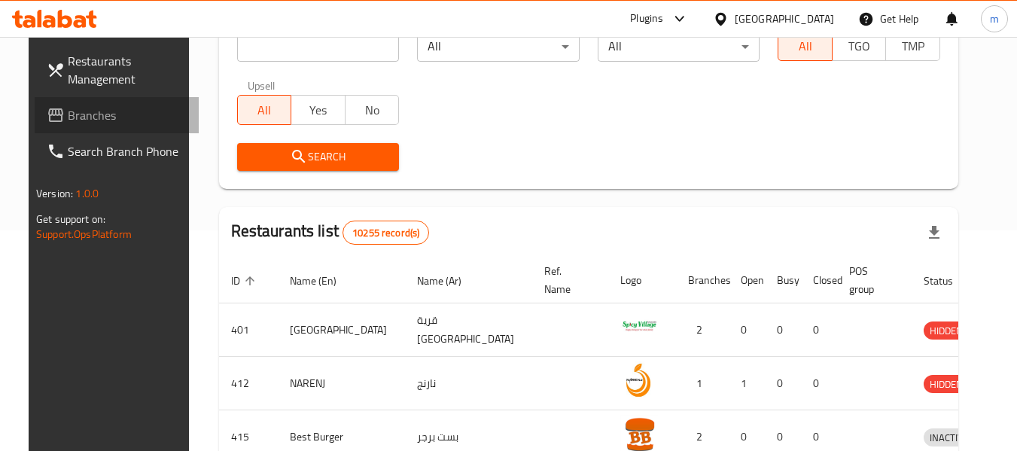
click at [81, 120] on span "Branches" at bounding box center [127, 115] width 119 height 18
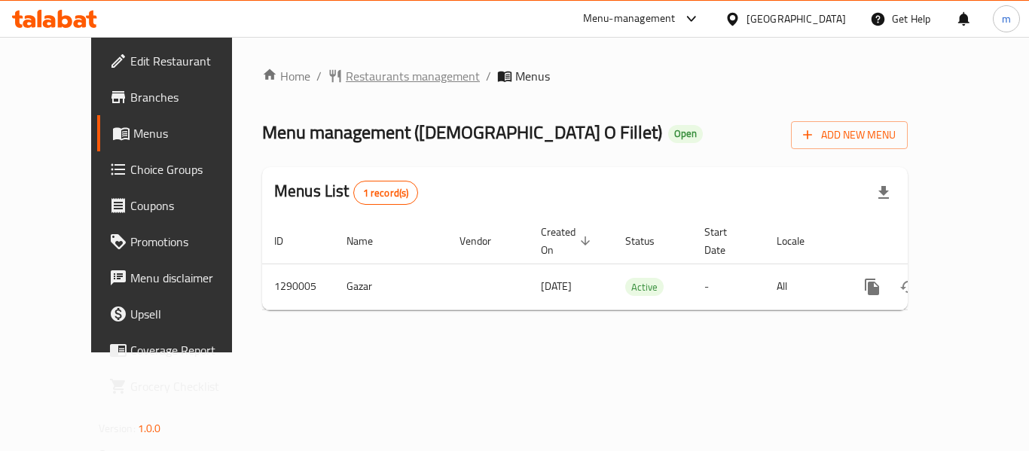
click at [369, 73] on span "Restaurants management" at bounding box center [413, 76] width 134 height 18
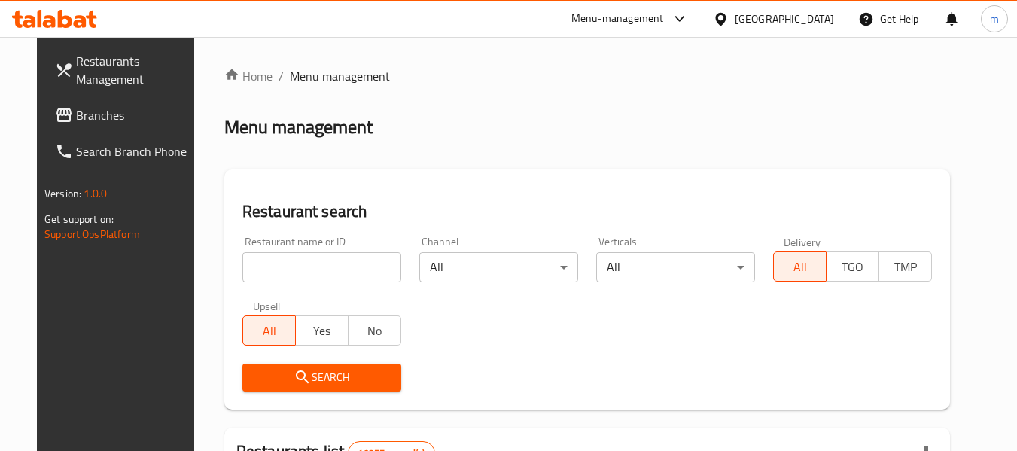
click at [307, 264] on input "search" at bounding box center [322, 267] width 159 height 30
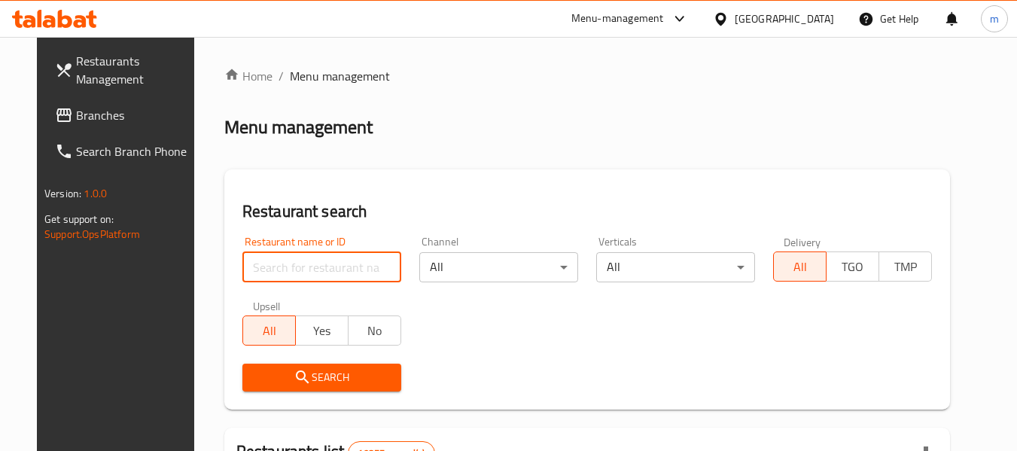
paste input "698002"
type input "698002"
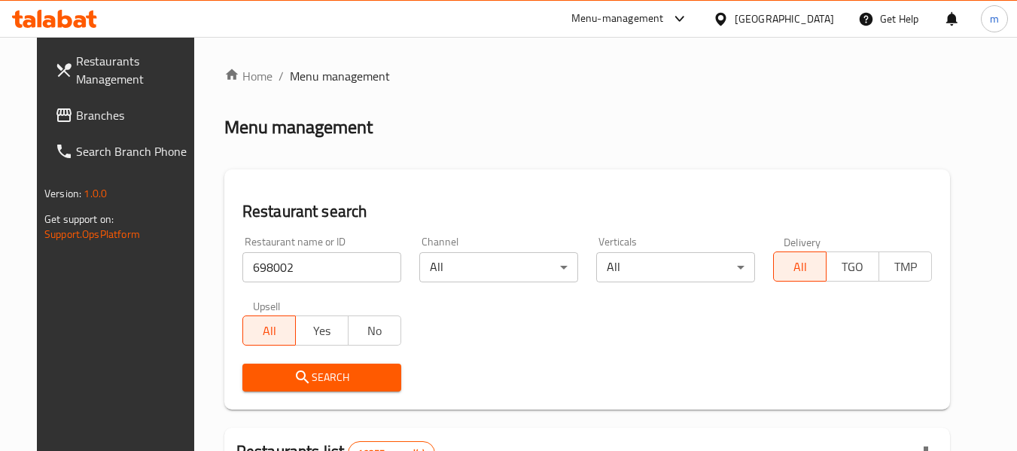
click at [320, 377] on span "Search" at bounding box center [322, 377] width 135 height 19
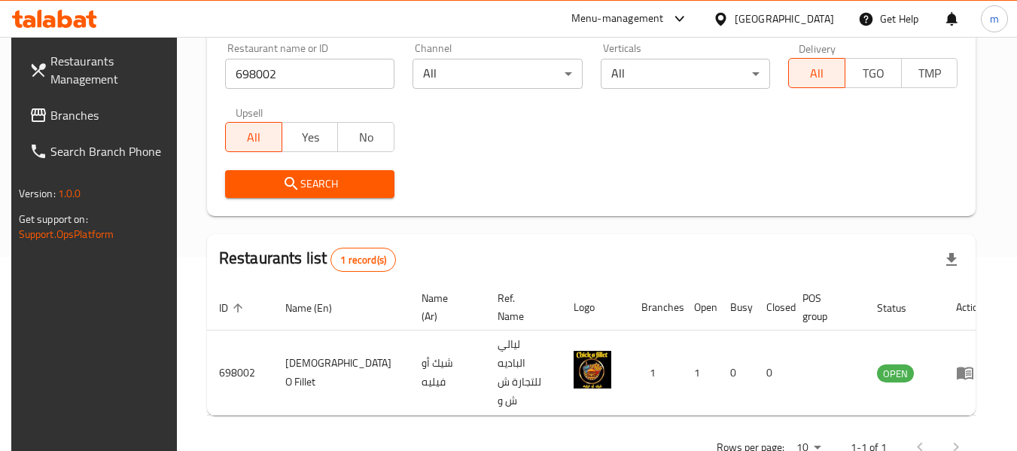
scroll to position [202, 0]
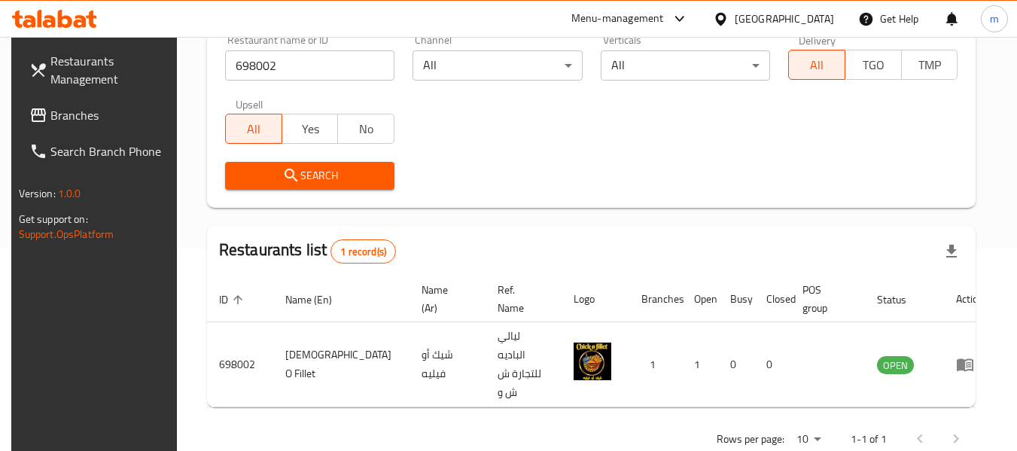
click at [735, 18] on div at bounding box center [724, 19] width 22 height 17
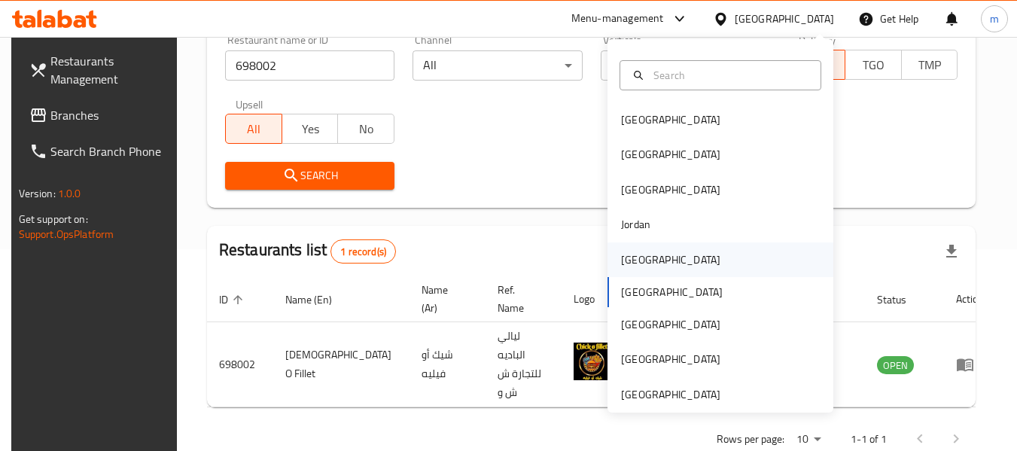
click at [642, 253] on div "[GEOGRAPHIC_DATA]" at bounding box center [671, 260] width 124 height 35
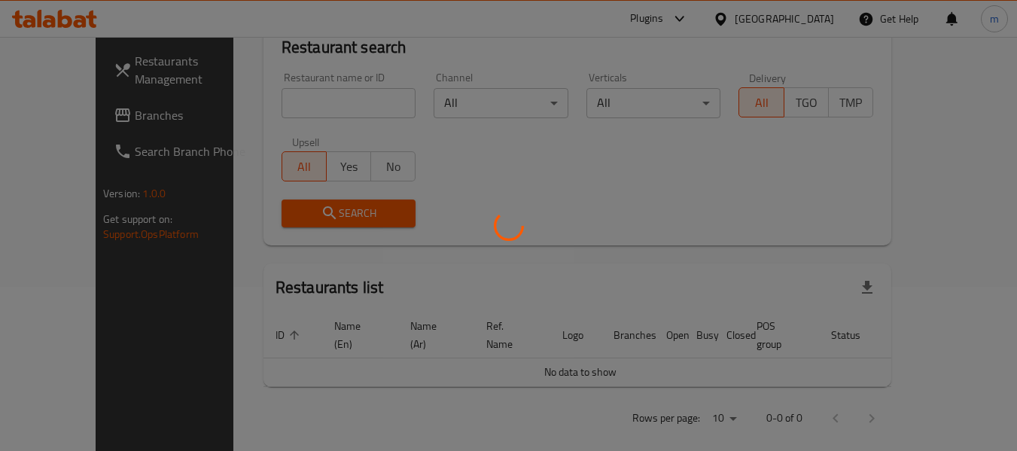
scroll to position [202, 0]
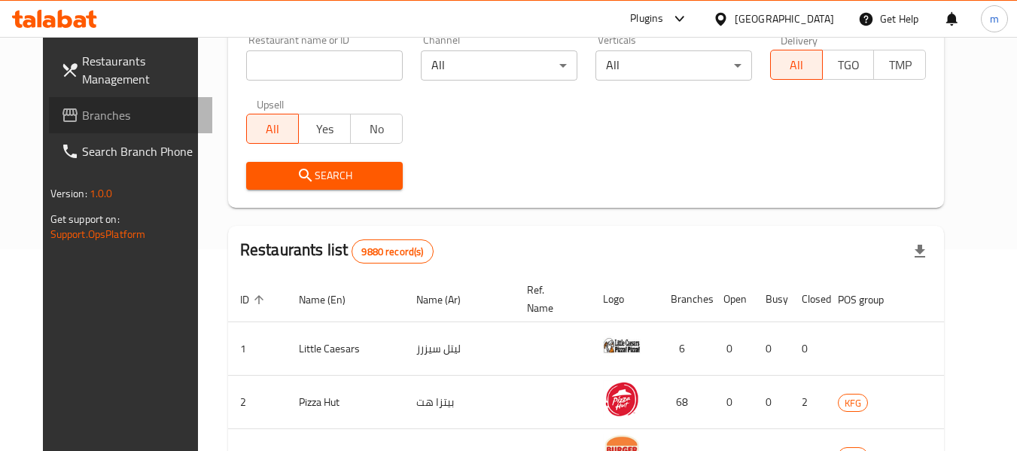
click at [90, 120] on span "Branches" at bounding box center [141, 115] width 119 height 18
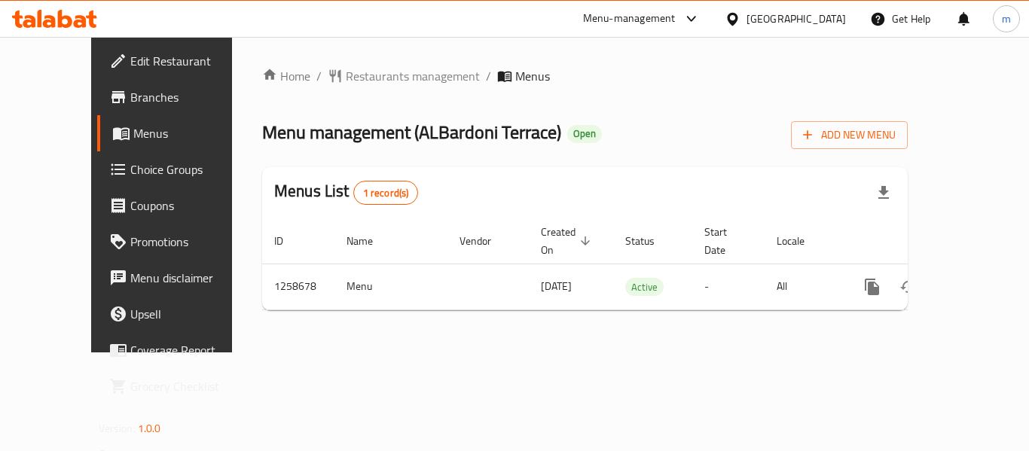
click at [346, 76] on span "Restaurants management" at bounding box center [413, 76] width 134 height 18
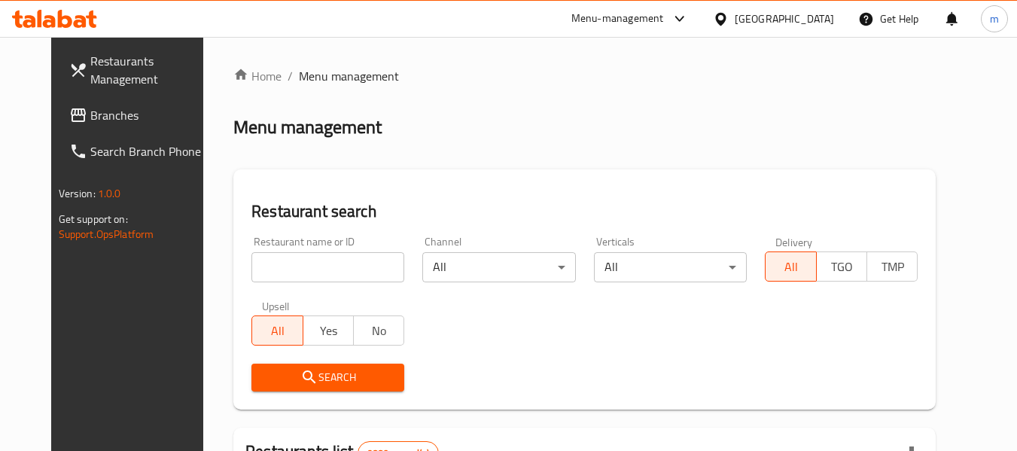
click at [306, 265] on input "search" at bounding box center [328, 267] width 153 height 30
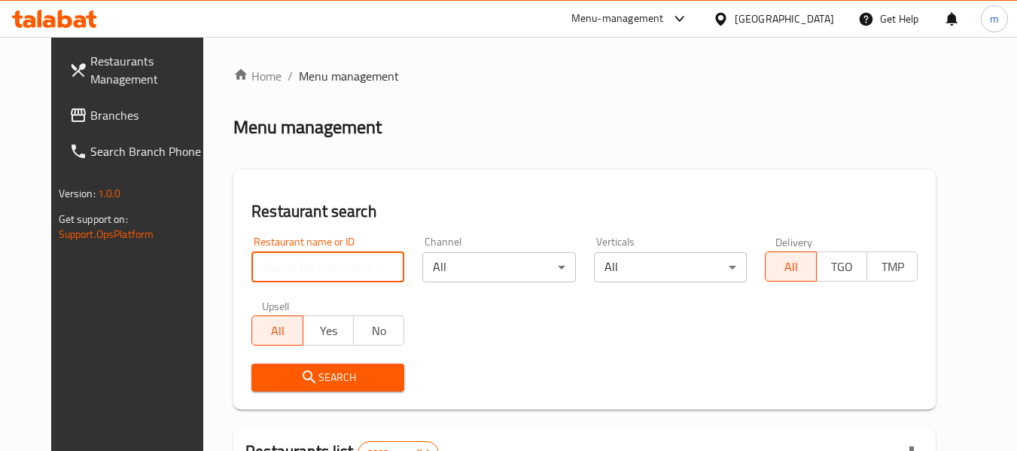
paste input "684096"
type input "684096"
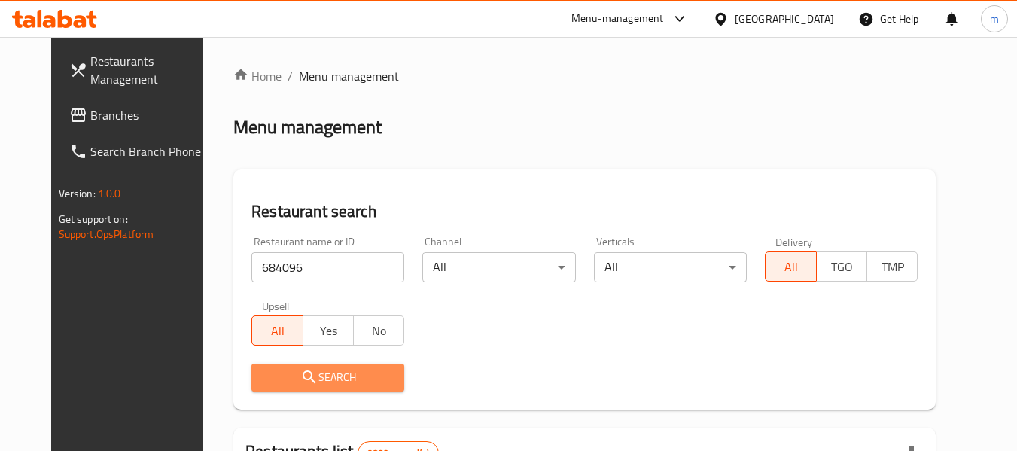
click at [304, 372] on span "Search" at bounding box center [328, 377] width 129 height 19
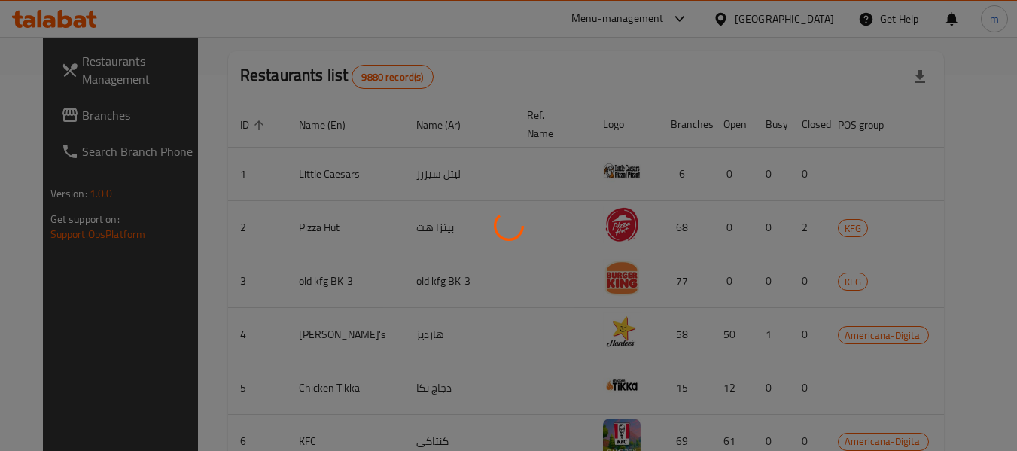
scroll to position [239, 0]
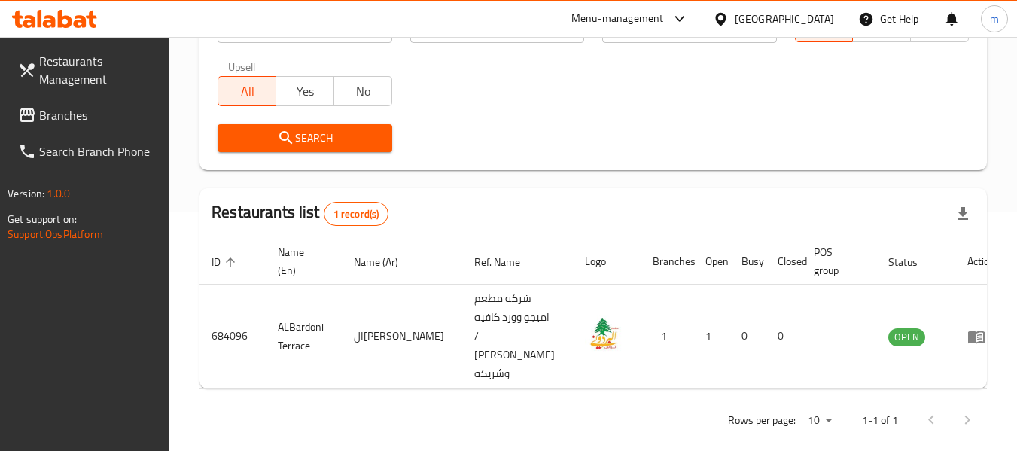
click at [798, 28] on div "[GEOGRAPHIC_DATA]" at bounding box center [773, 19] width 145 height 36
click at [820, 1] on div "Kuwait" at bounding box center [773, 19] width 145 height 36
click at [814, 16] on div "Kuwait" at bounding box center [784, 19] width 99 height 17
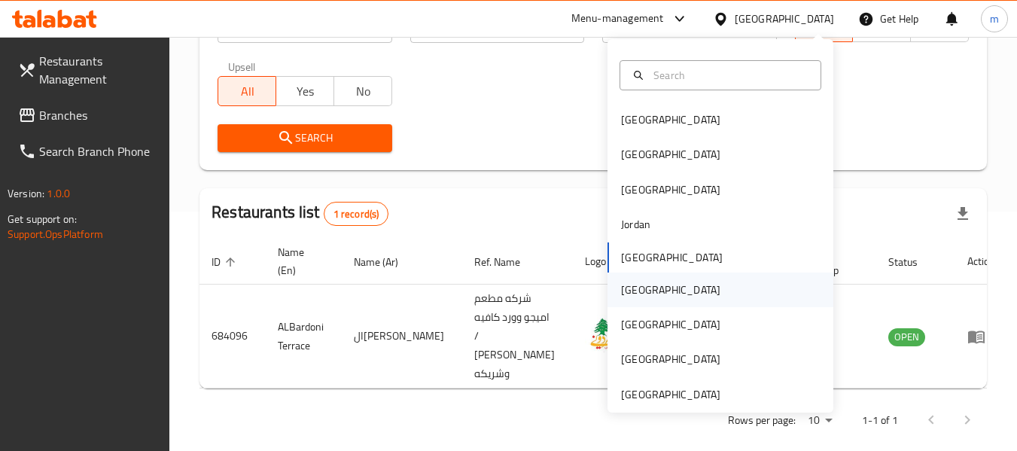
click at [633, 295] on div "Oman" at bounding box center [670, 290] width 99 height 17
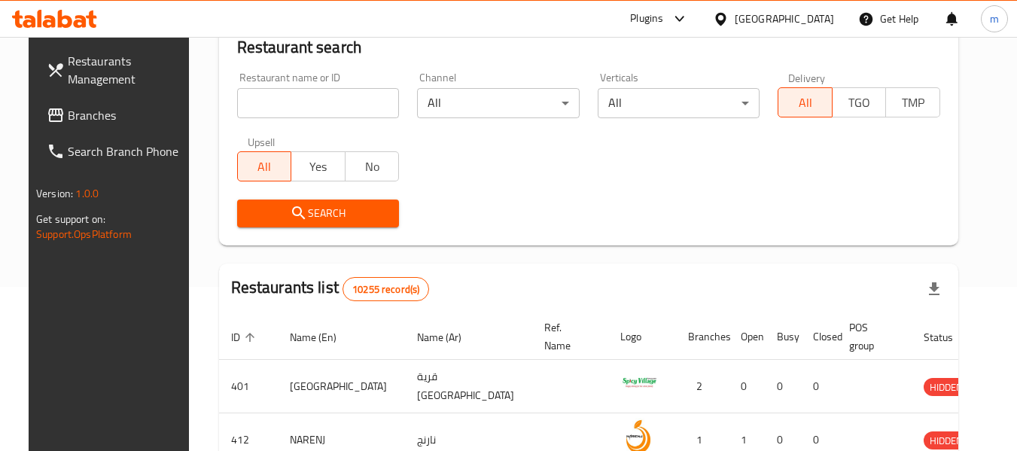
scroll to position [239, 0]
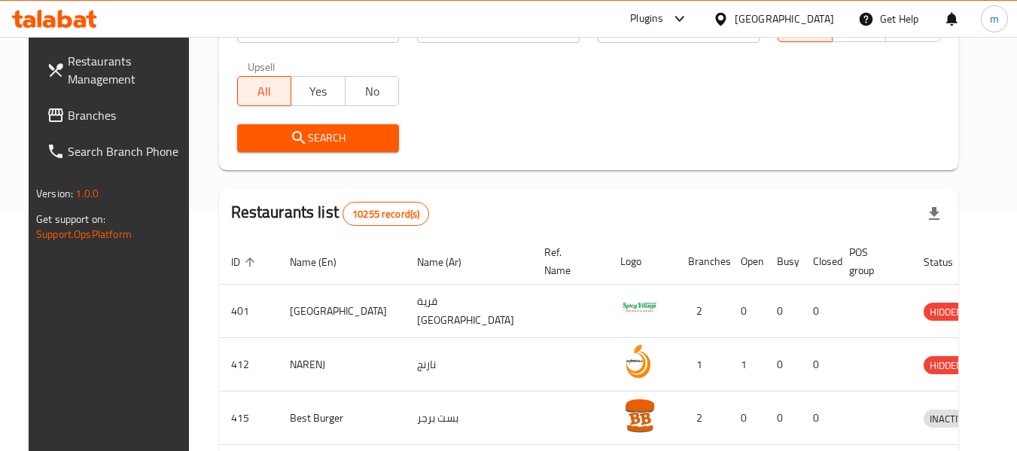
click at [79, 117] on span "Branches" at bounding box center [127, 115] width 119 height 18
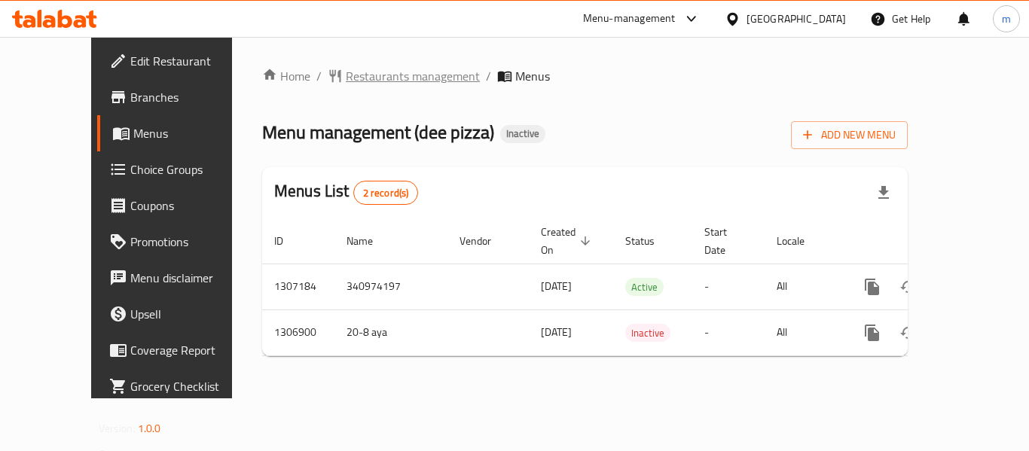
click at [352, 75] on span "Restaurants management" at bounding box center [413, 76] width 134 height 18
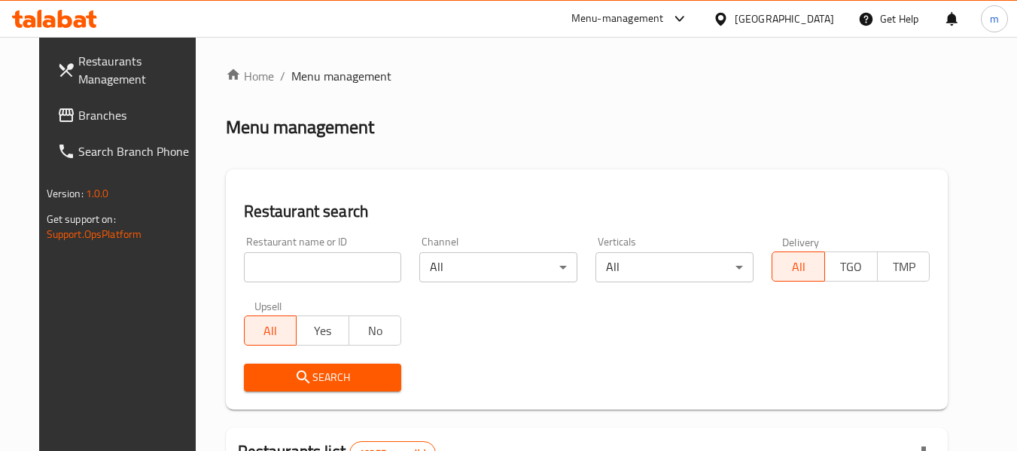
click at [310, 274] on input "search" at bounding box center [323, 267] width 158 height 30
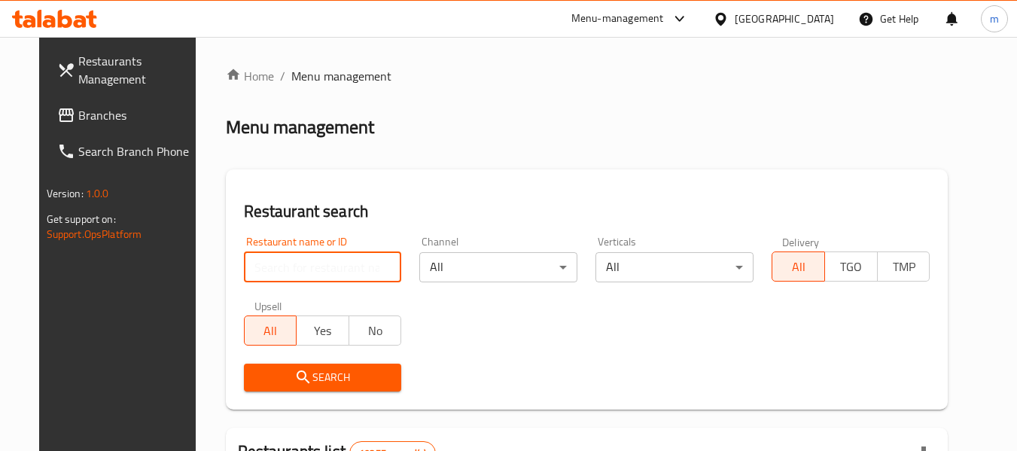
paste input "704211"
type input "704211"
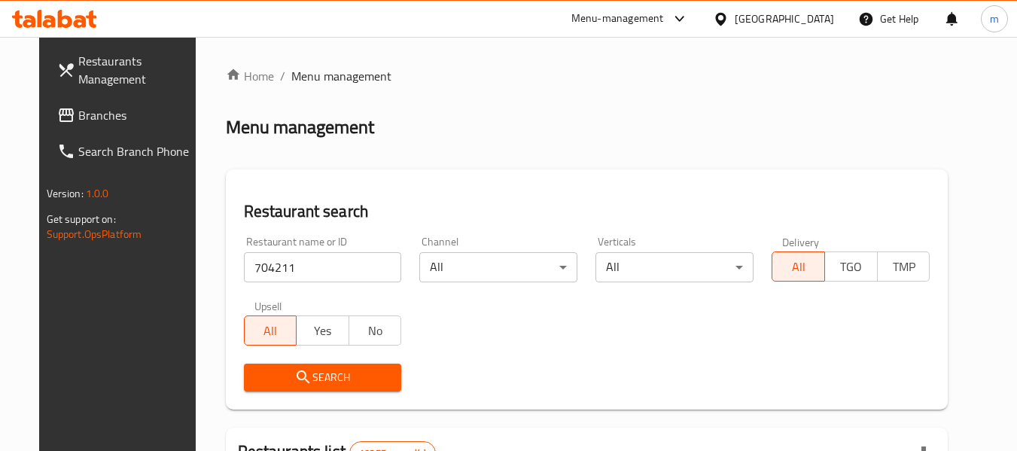
click at [310, 387] on button "Search" at bounding box center [323, 378] width 158 height 28
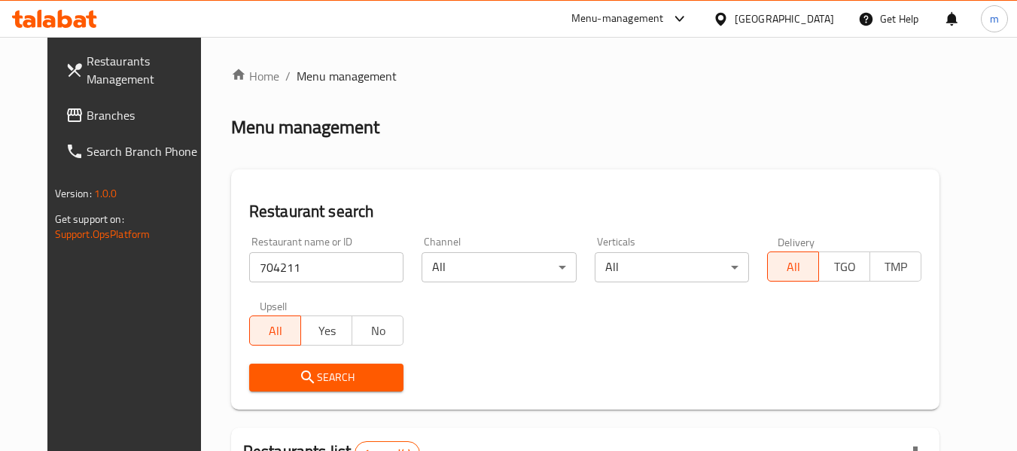
scroll to position [202, 0]
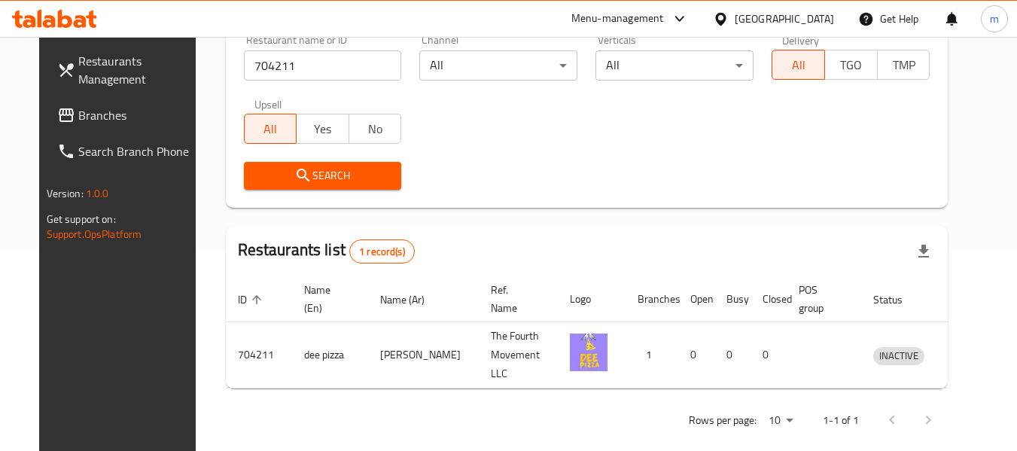
click at [814, 23] on div "Oman" at bounding box center [784, 19] width 99 height 17
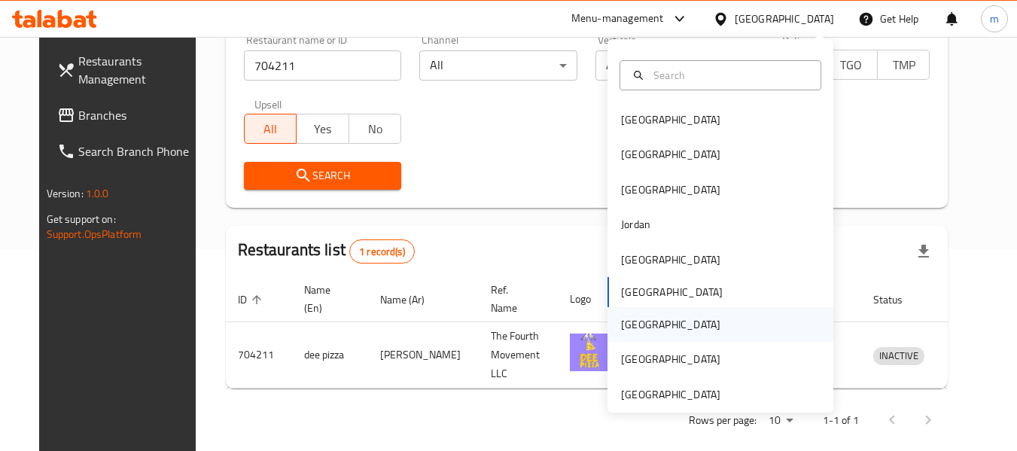
click at [621, 318] on div "Qatar" at bounding box center [670, 324] width 99 height 17
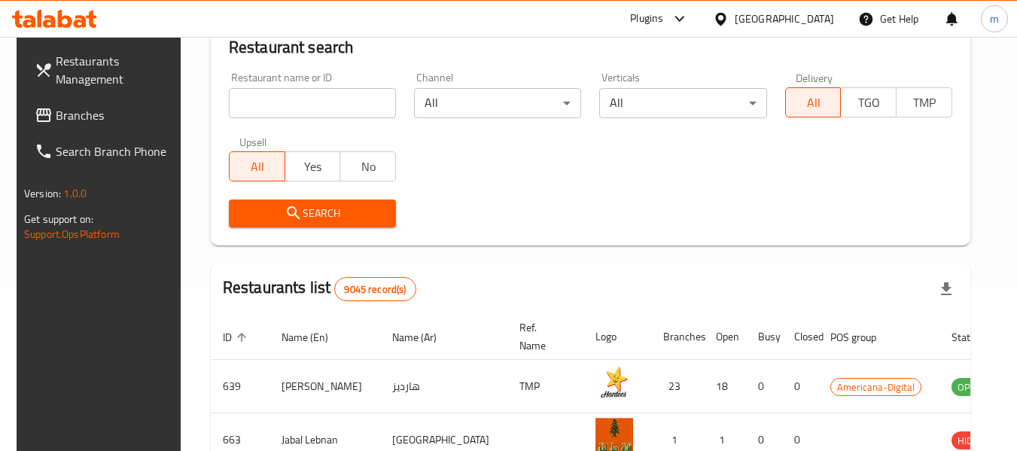
scroll to position [202, 0]
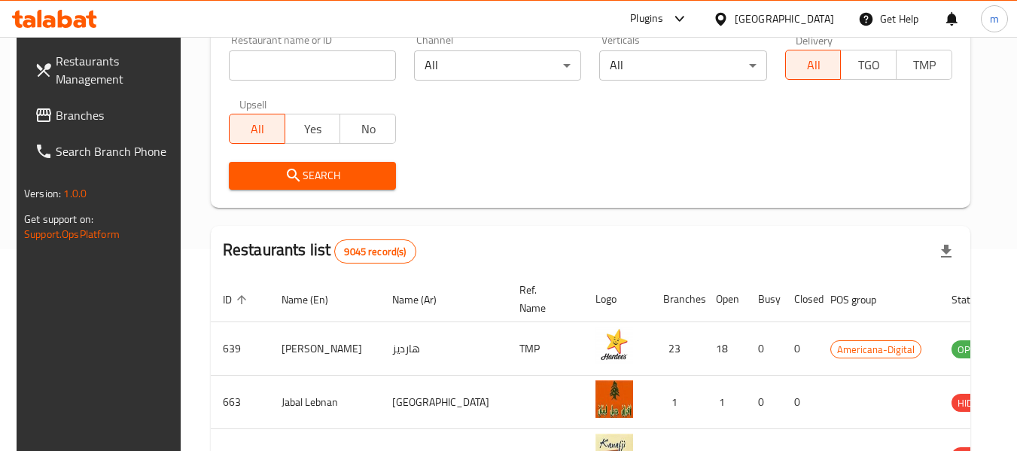
click at [75, 123] on span "Branches" at bounding box center [115, 115] width 119 height 18
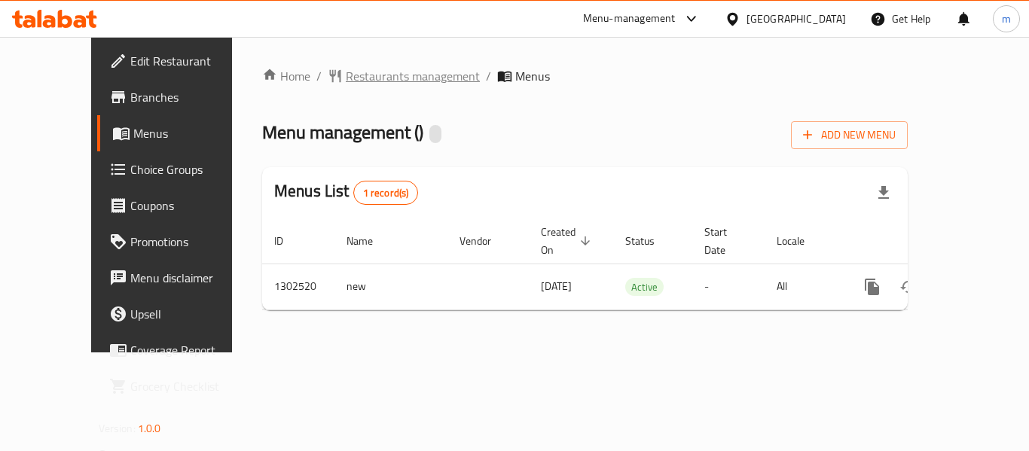
click at [346, 74] on span "Restaurants management" at bounding box center [413, 76] width 134 height 18
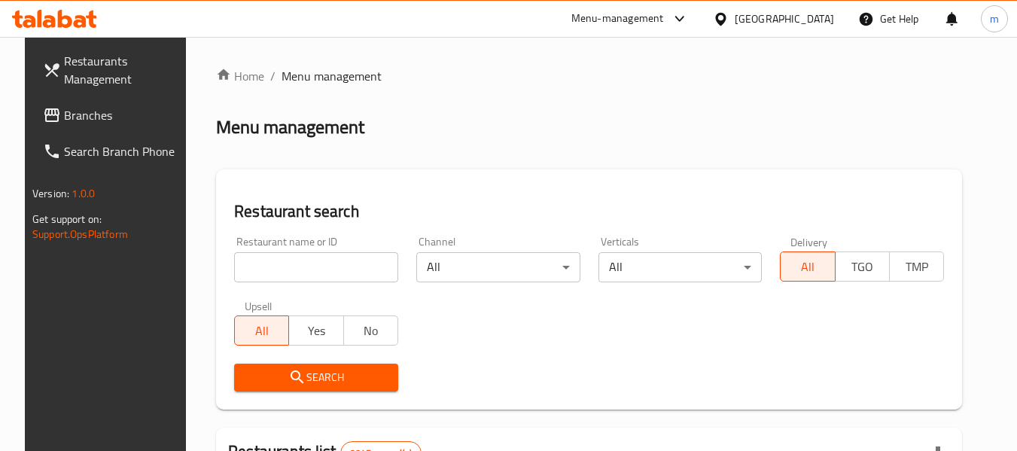
click at [302, 261] on input "search" at bounding box center [316, 267] width 164 height 30
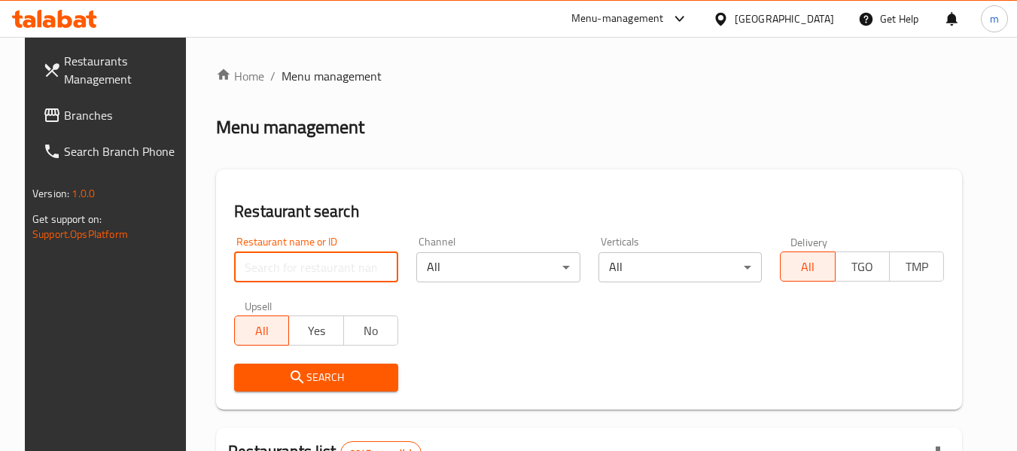
paste input "702447"
type input "702447"
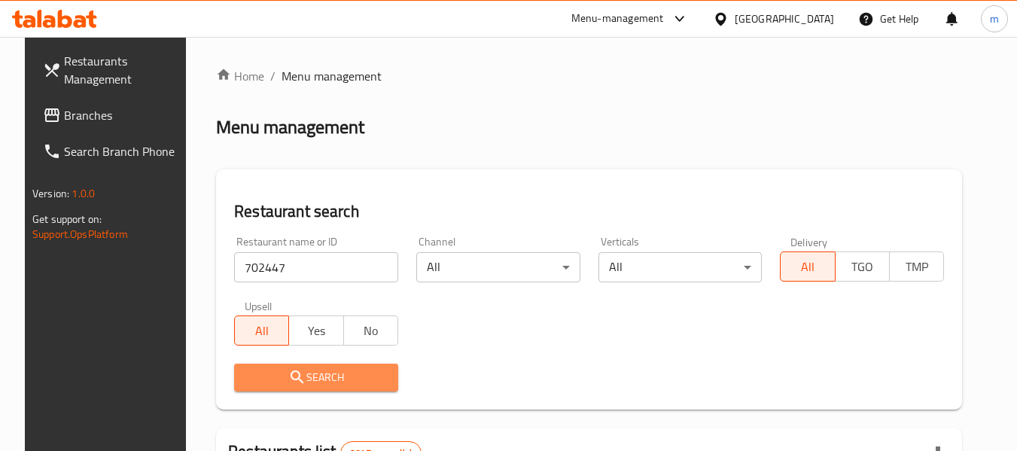
click at [304, 377] on span "Search" at bounding box center [316, 377] width 140 height 19
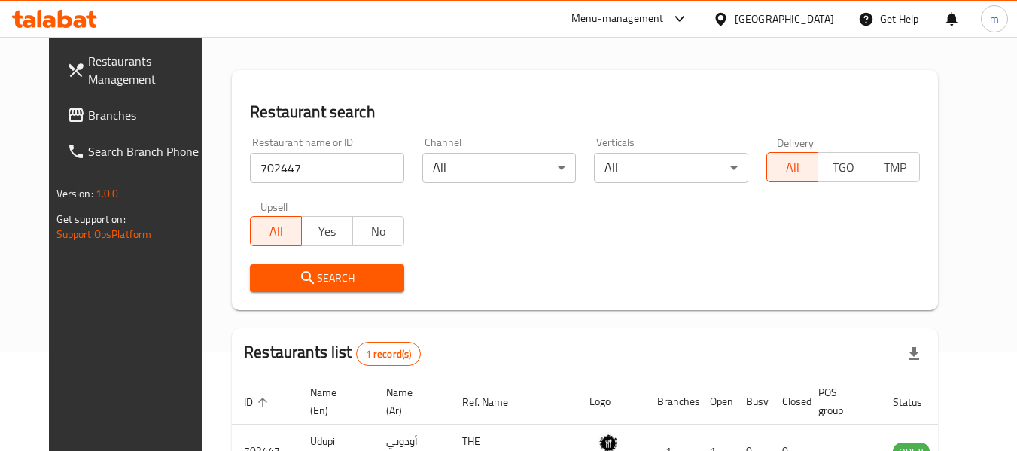
scroll to position [202, 0]
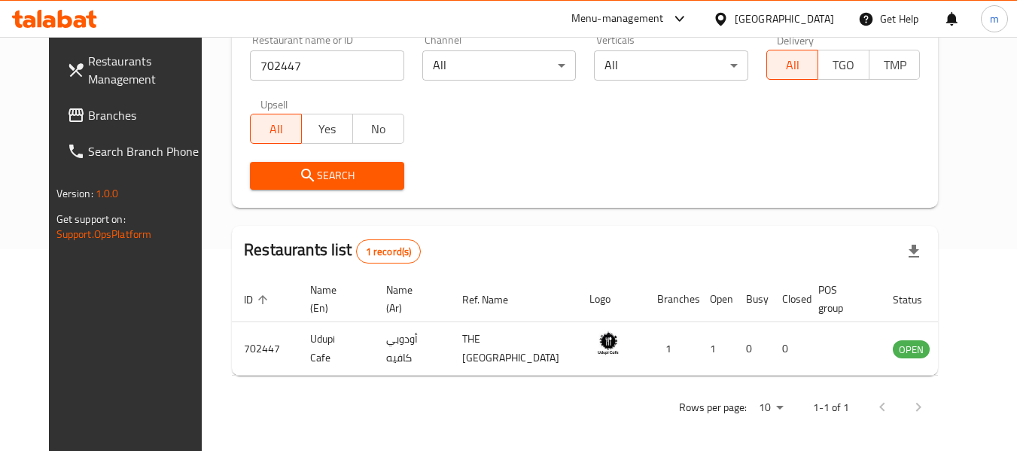
click at [810, 14] on div "Qatar" at bounding box center [784, 19] width 99 height 17
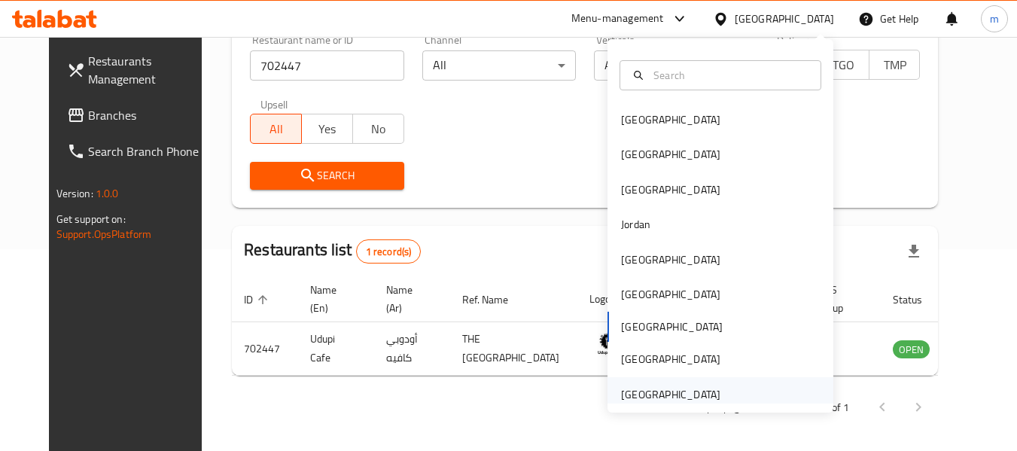
click at [658, 391] on div "[GEOGRAPHIC_DATA]" at bounding box center [670, 394] width 99 height 17
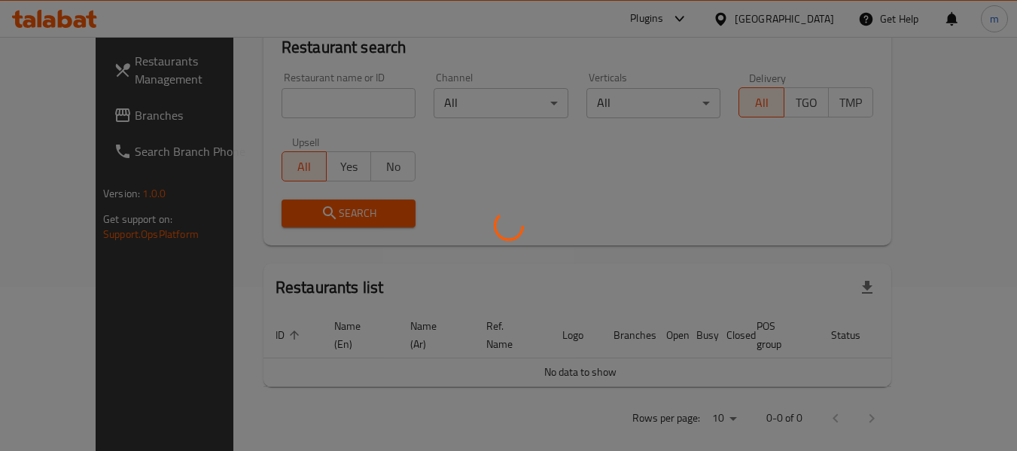
scroll to position [202, 0]
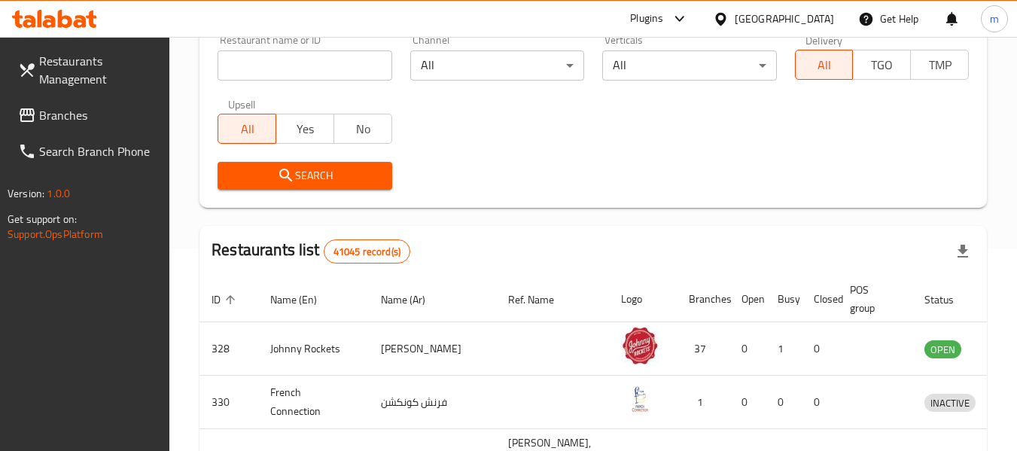
click at [92, 106] on span "Branches" at bounding box center [98, 115] width 119 height 18
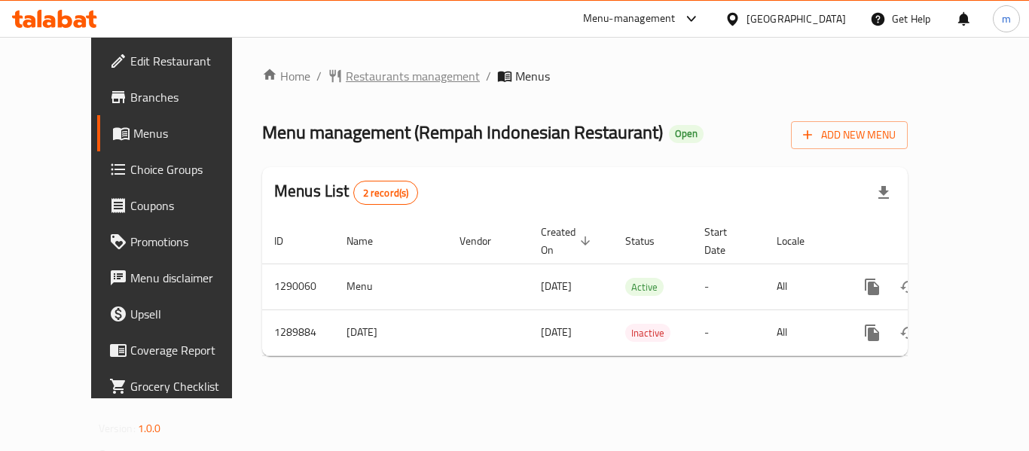
click at [352, 82] on span "Restaurants management" at bounding box center [413, 76] width 134 height 18
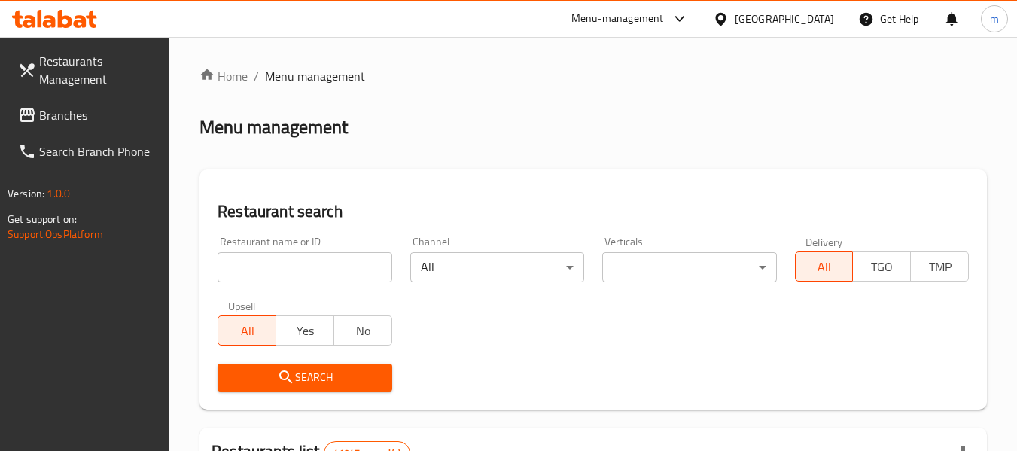
click at [324, 267] on input "search" at bounding box center [305, 267] width 174 height 30
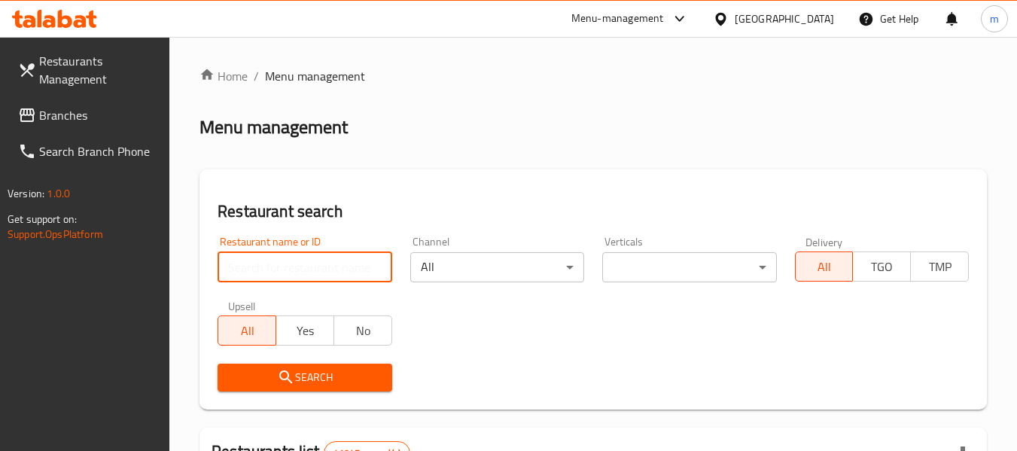
paste input "697852"
type input "697852"
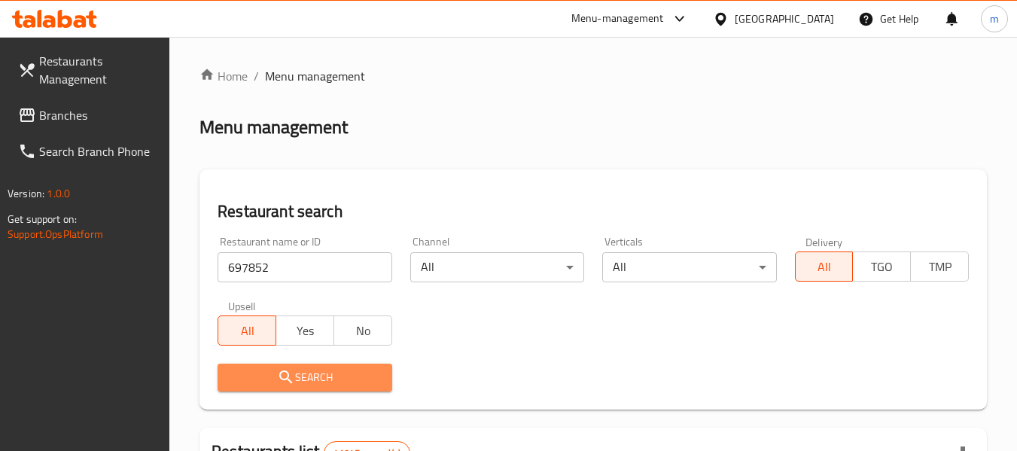
click at [307, 366] on button "Search" at bounding box center [305, 378] width 174 height 28
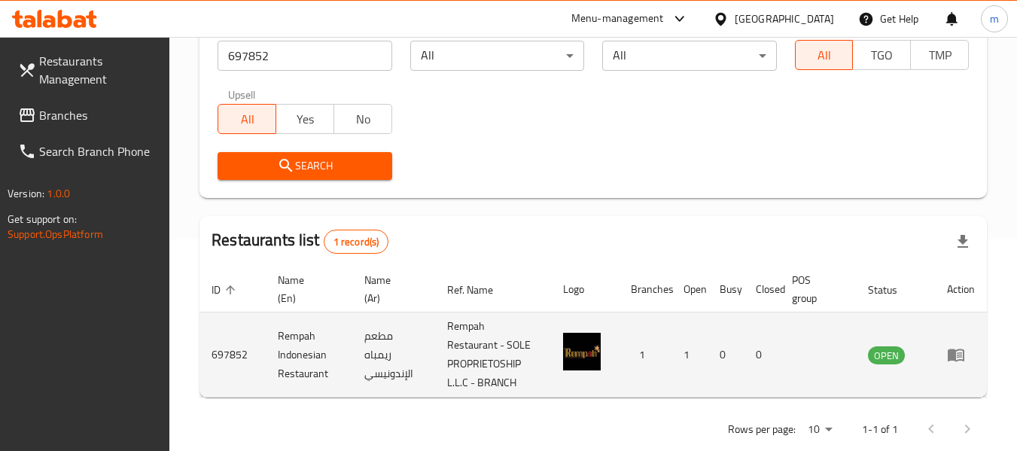
scroll to position [226, 0]
